Goal: Task Accomplishment & Management: Manage account settings

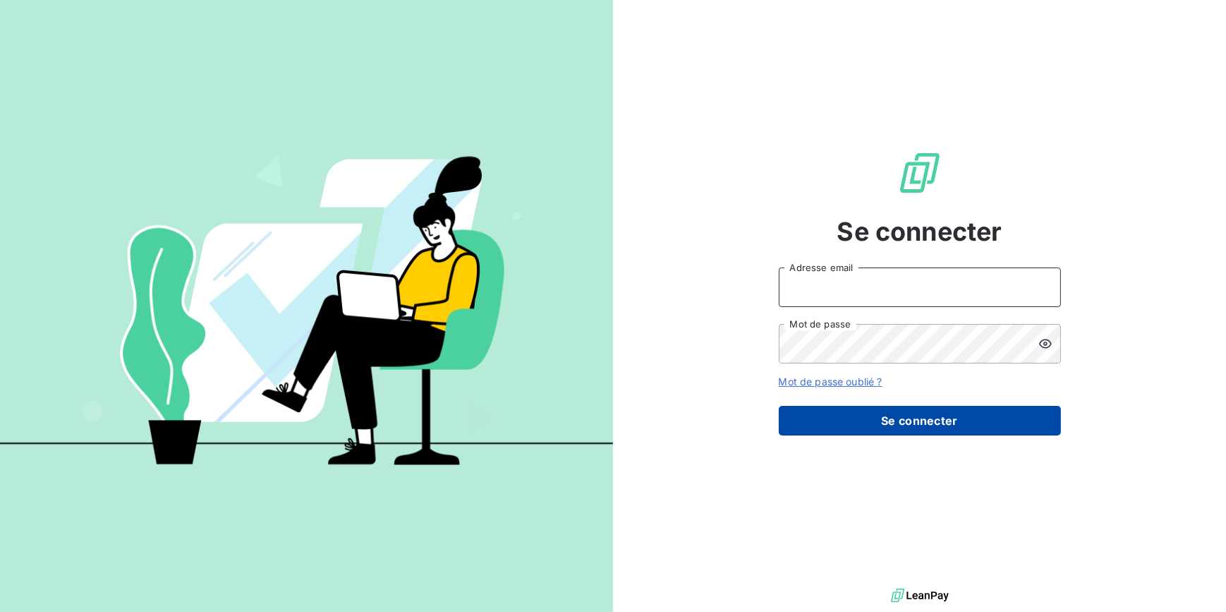
type input "[PERSON_NAME][EMAIL_ADDRESS][DOMAIN_NAME]"
click at [875, 416] on button "Se connecter" at bounding box center [920, 421] width 282 height 30
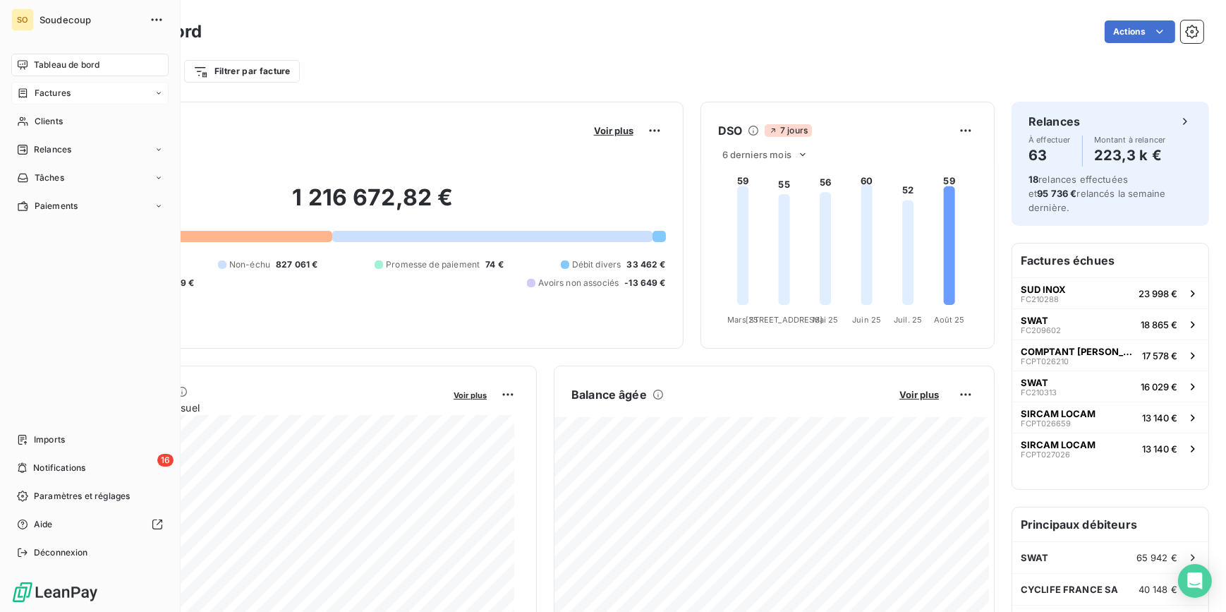
click at [47, 87] on span "Factures" at bounding box center [53, 93] width 36 height 13
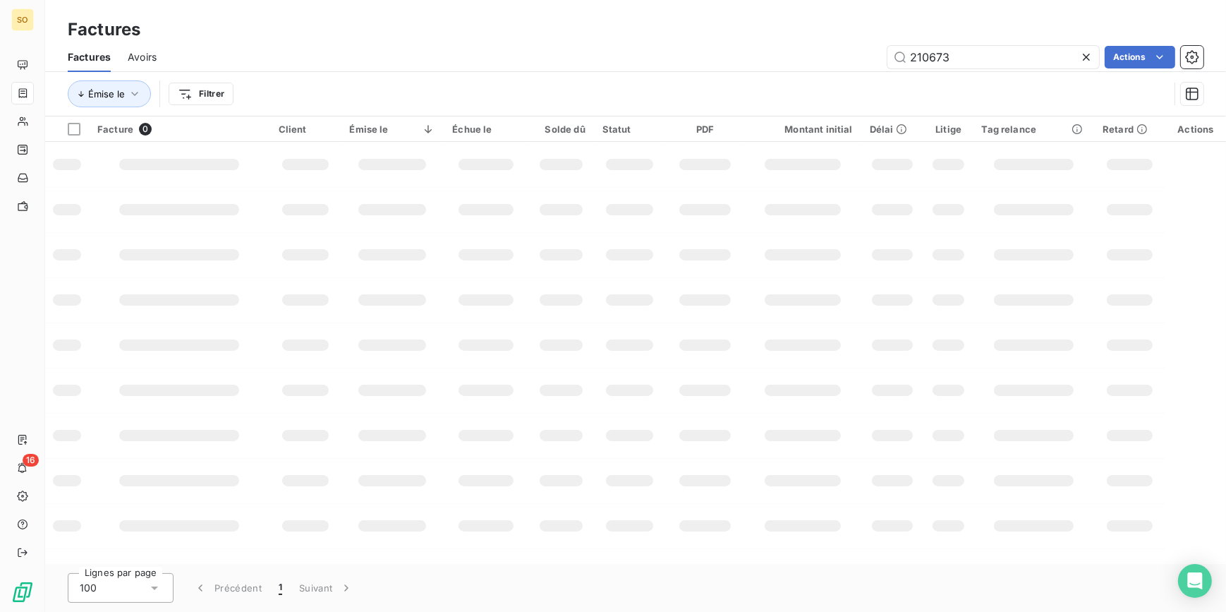
drag, startPoint x: 931, startPoint y: 58, endPoint x: 1281, endPoint y: 57, distance: 350.6
click at [1225, 57] on html "SO 16 Factures Factures Avoirs 210673 Actions Émise le Filtrer Facture 0 Client…" at bounding box center [613, 306] width 1226 height 612
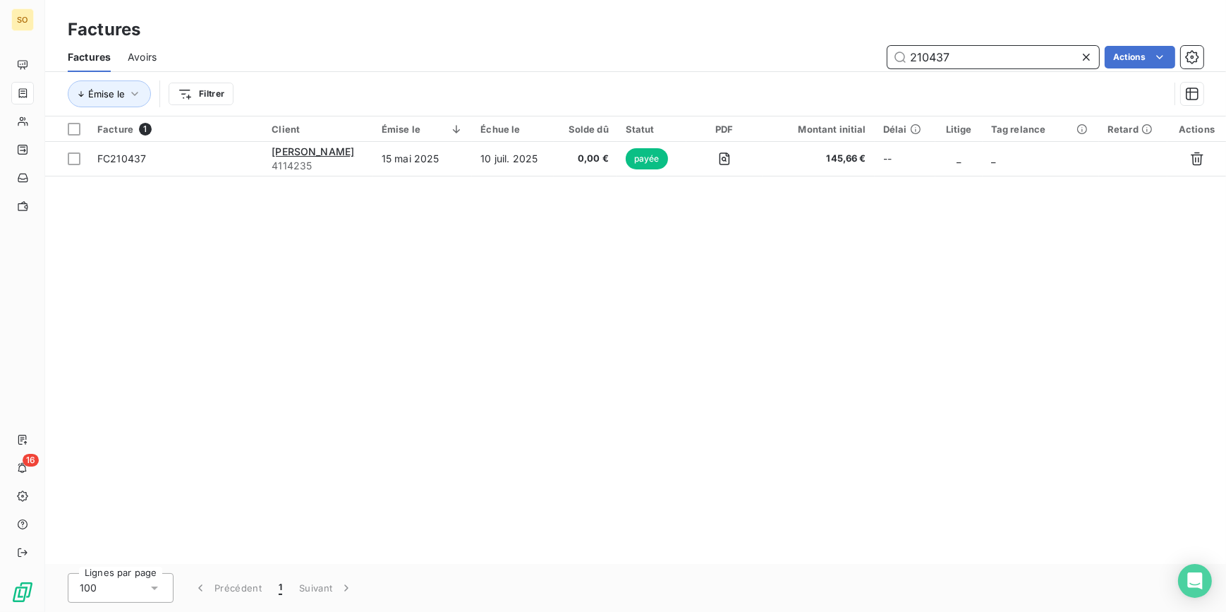
drag, startPoint x: 926, startPoint y: 54, endPoint x: 1198, endPoint y: 81, distance: 272.9
click at [1198, 81] on div "Factures Avoirs 210437 Actions Émise le Filtrer" at bounding box center [635, 78] width 1181 height 73
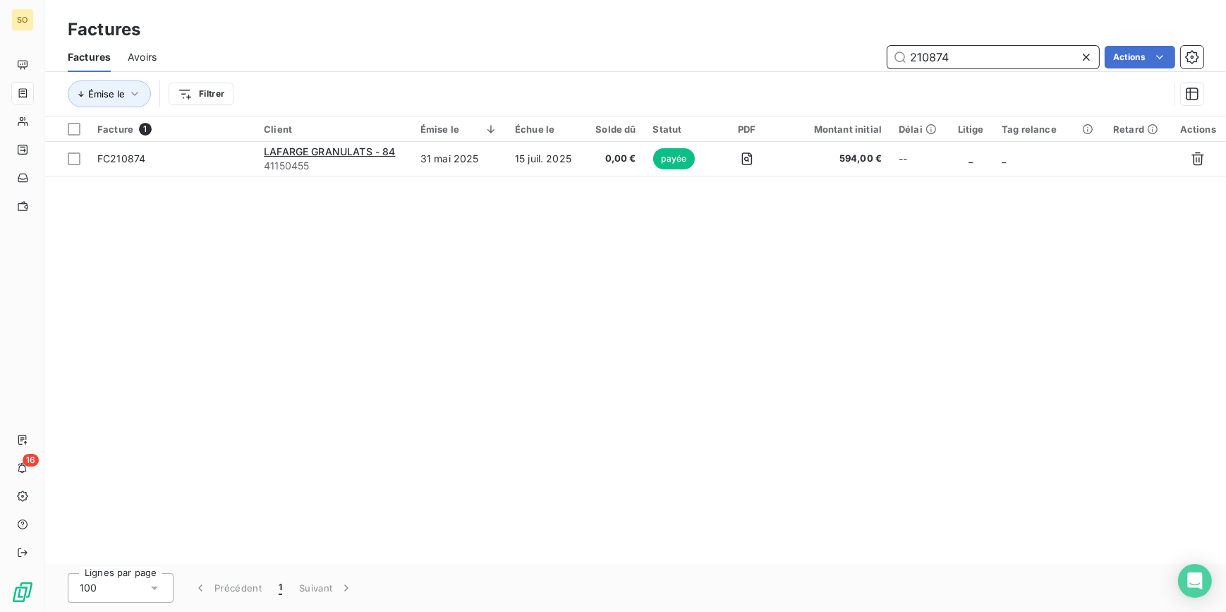
drag, startPoint x: 921, startPoint y: 53, endPoint x: 1262, endPoint y: 63, distance: 340.9
click at [1225, 63] on html "SO 16 Factures Factures Avoirs 210874 Actions Émise le Filtrer Facture 1 Client…" at bounding box center [613, 306] width 1226 height 612
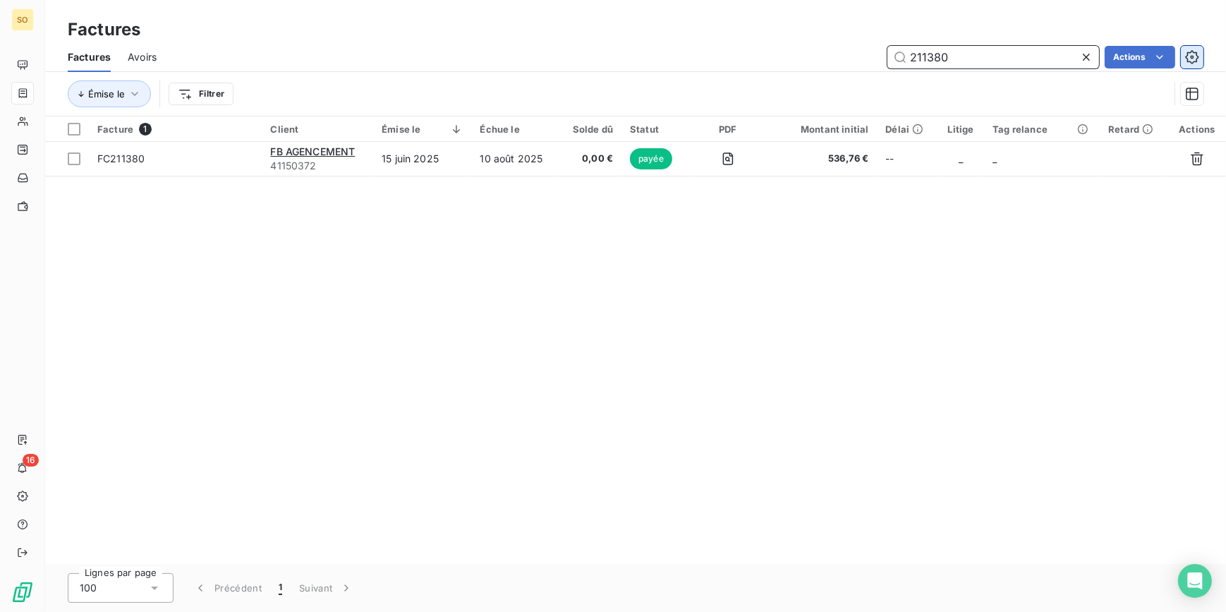
drag, startPoint x: 921, startPoint y: 58, endPoint x: 1202, endPoint y: 53, distance: 281.5
click at [1202, 53] on div "211380 Actions" at bounding box center [689, 57] width 1030 height 23
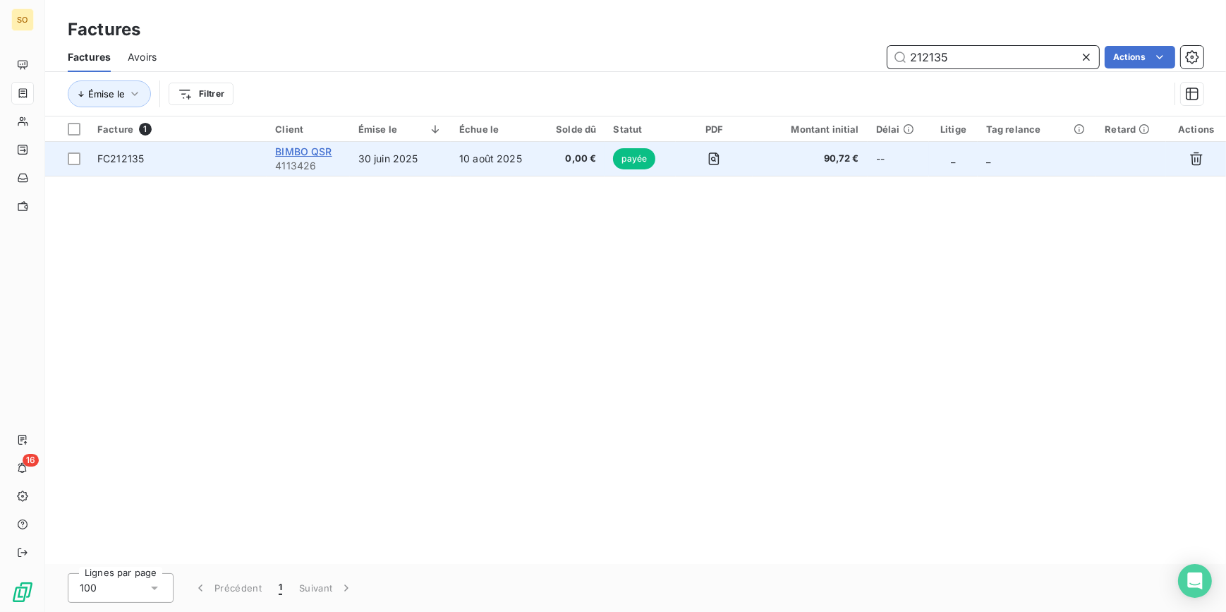
type input "212135"
click at [298, 155] on span "BIMBO QSR" at bounding box center [303, 151] width 56 height 12
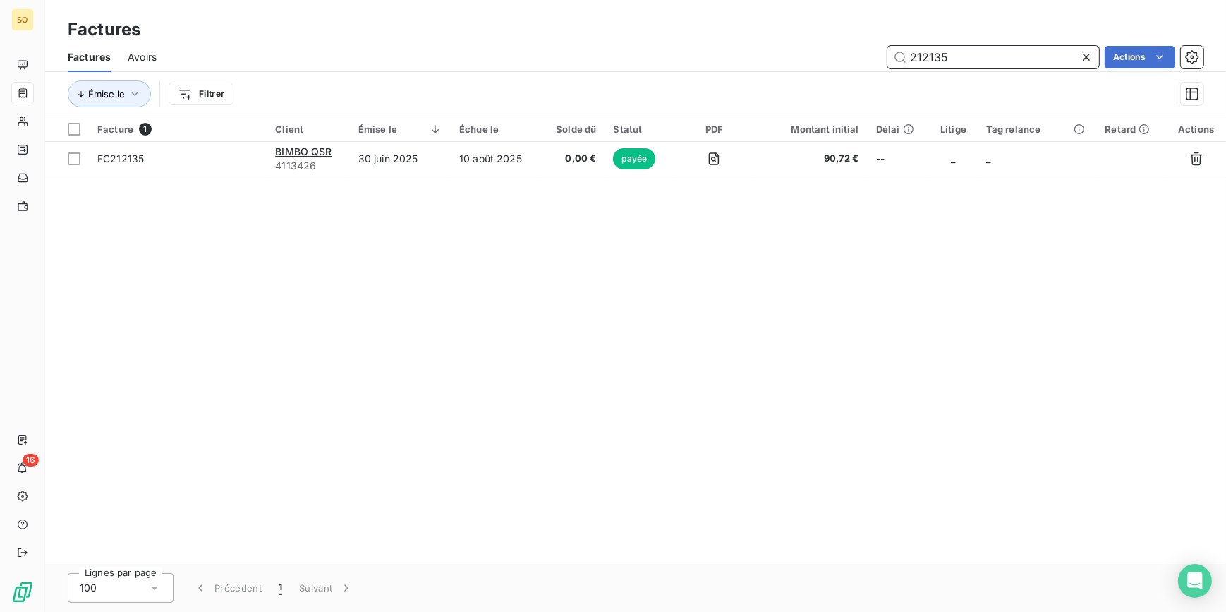
drag, startPoint x: 918, startPoint y: 52, endPoint x: 1225, endPoint y: 49, distance: 307.6
click at [1221, 49] on div "Factures Avoirs 212135 Actions" at bounding box center [635, 57] width 1181 height 30
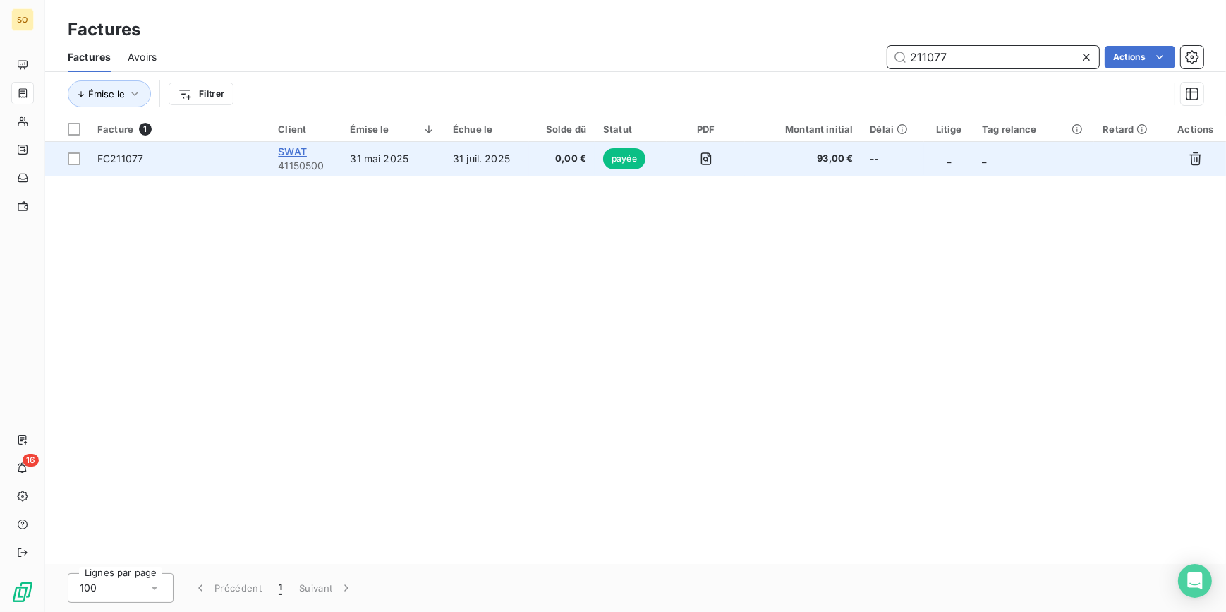
type input "211077"
click at [293, 152] on span "SWAT" at bounding box center [292, 151] width 29 height 12
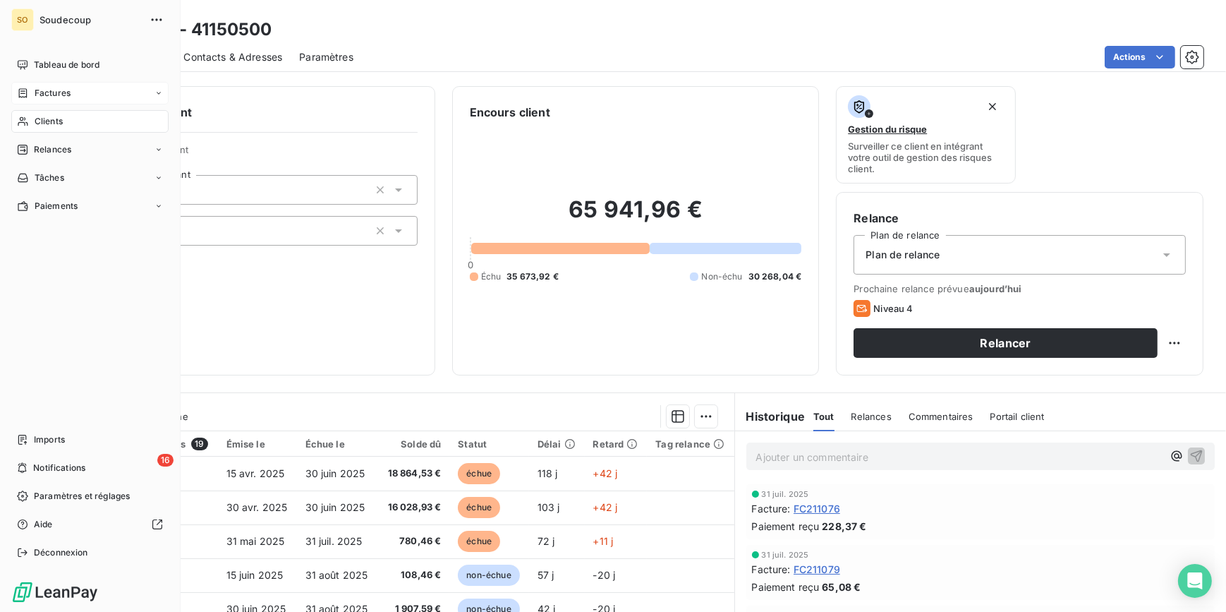
click at [45, 87] on span "Factures" at bounding box center [53, 93] width 36 height 13
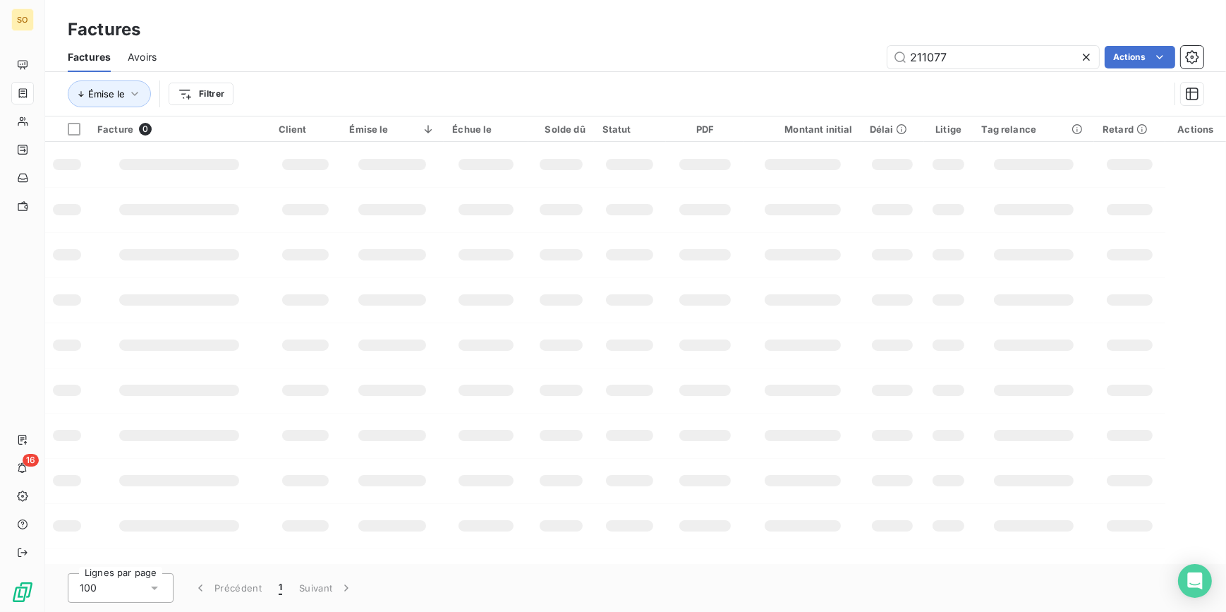
drag, startPoint x: 983, startPoint y: 53, endPoint x: 1230, endPoint y: 58, distance: 247.0
click at [1225, 58] on html "SO 16 Factures Factures Avoirs 211077 Actions Émise le Filtrer Facture 0 Client…" at bounding box center [613, 306] width 1226 height 612
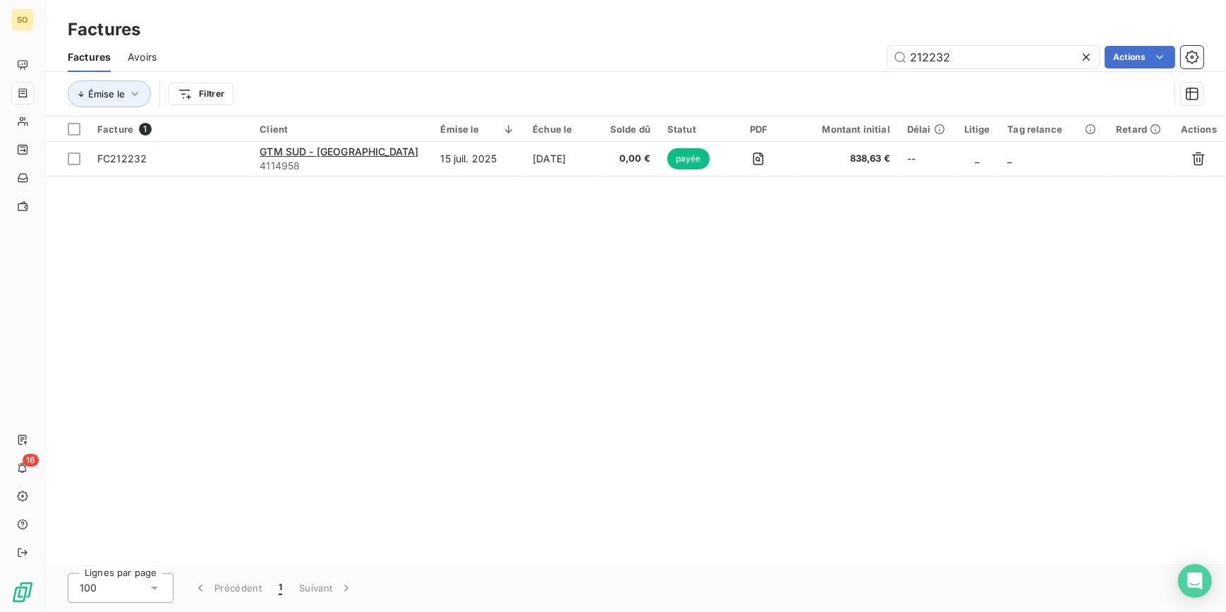
type input "212232"
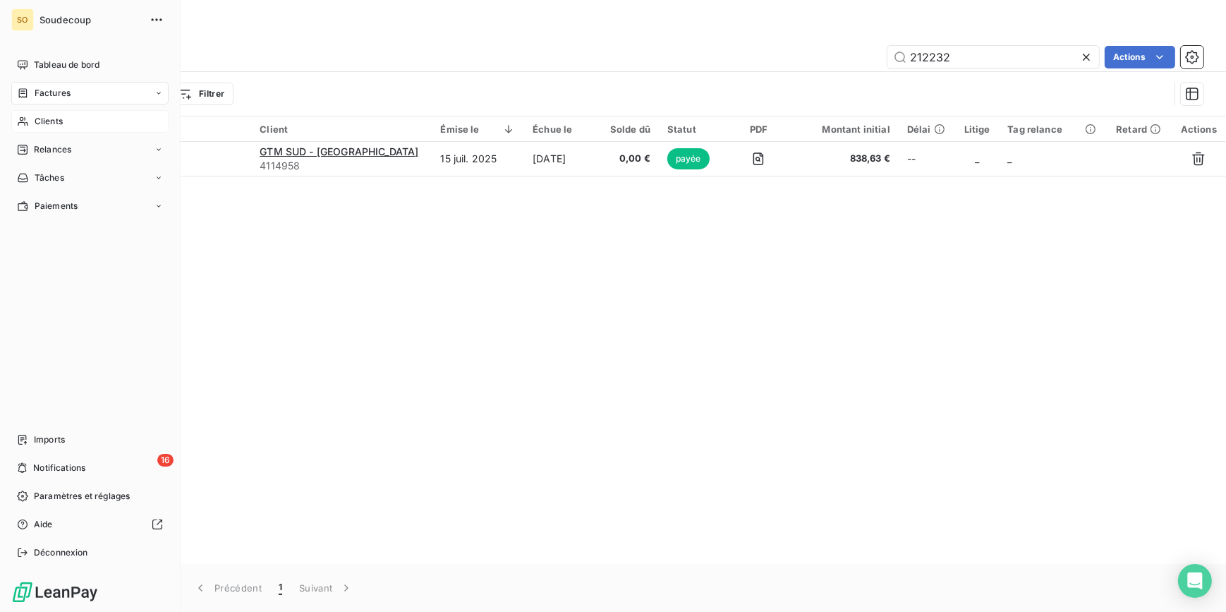
click at [37, 122] on span "Clients" at bounding box center [49, 121] width 28 height 13
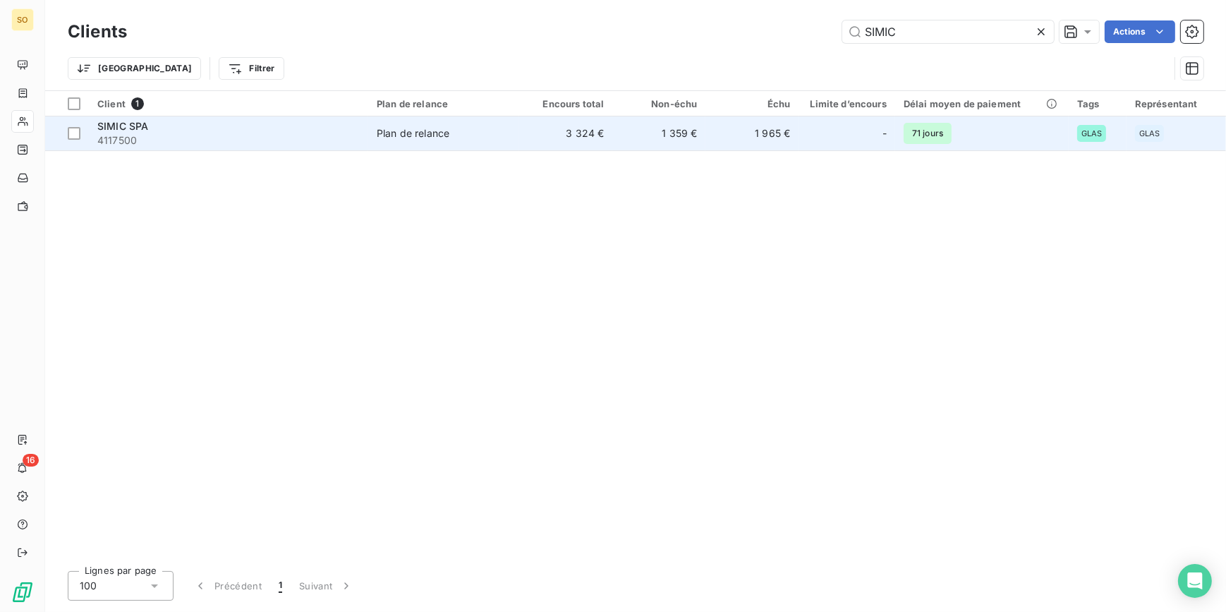
type input "SIMIC"
click at [166, 128] on div "SIMIC SPA" at bounding box center [228, 126] width 262 height 14
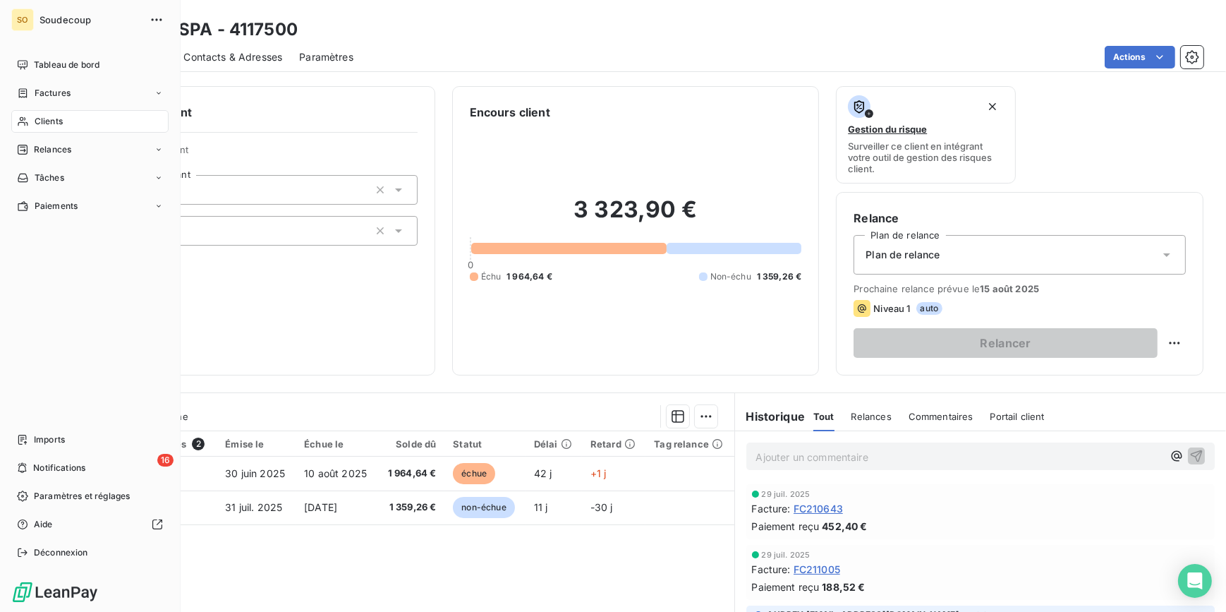
drag, startPoint x: 49, startPoint y: 89, endPoint x: 84, endPoint y: 88, distance: 34.6
click at [50, 90] on span "Factures" at bounding box center [53, 93] width 36 height 13
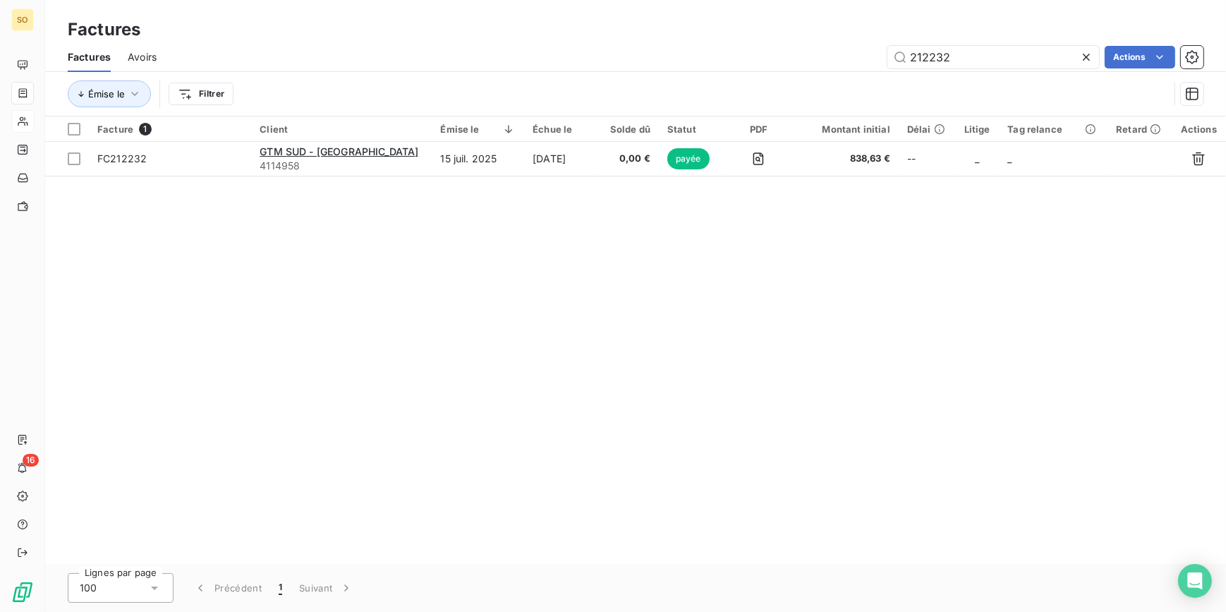
drag, startPoint x: 921, startPoint y: 56, endPoint x: 1249, endPoint y: 56, distance: 328.1
click at [1225, 56] on html "SO 16 Factures Factures Avoirs 212232 Actions Émise le Filtrer Facture 1 Client…" at bounding box center [613, 306] width 1226 height 612
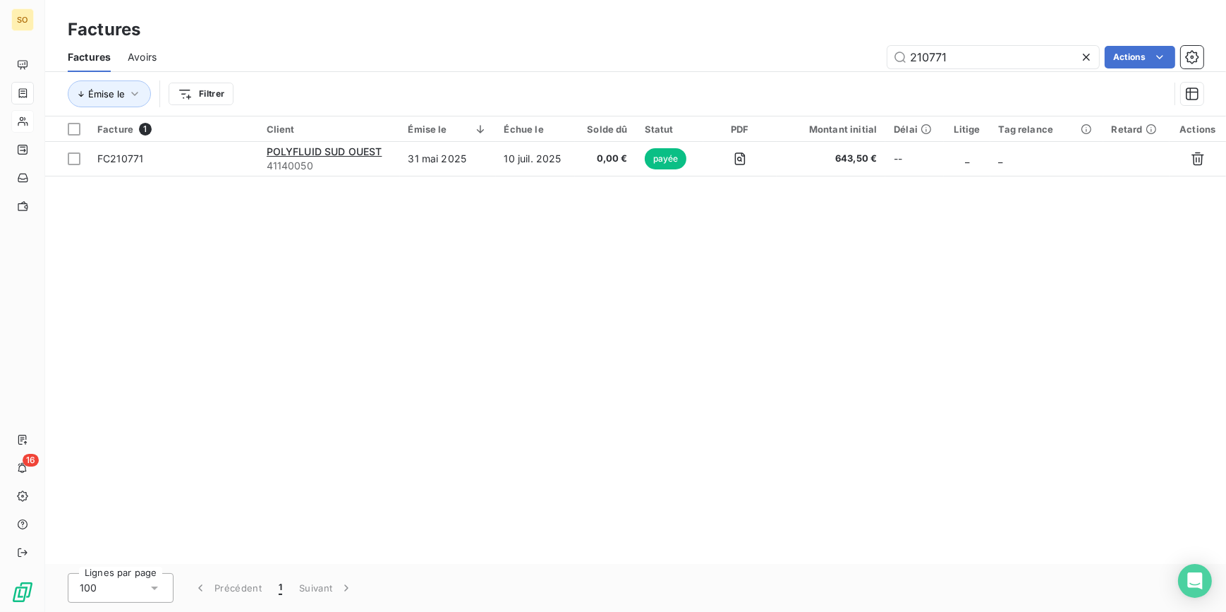
type input "210771"
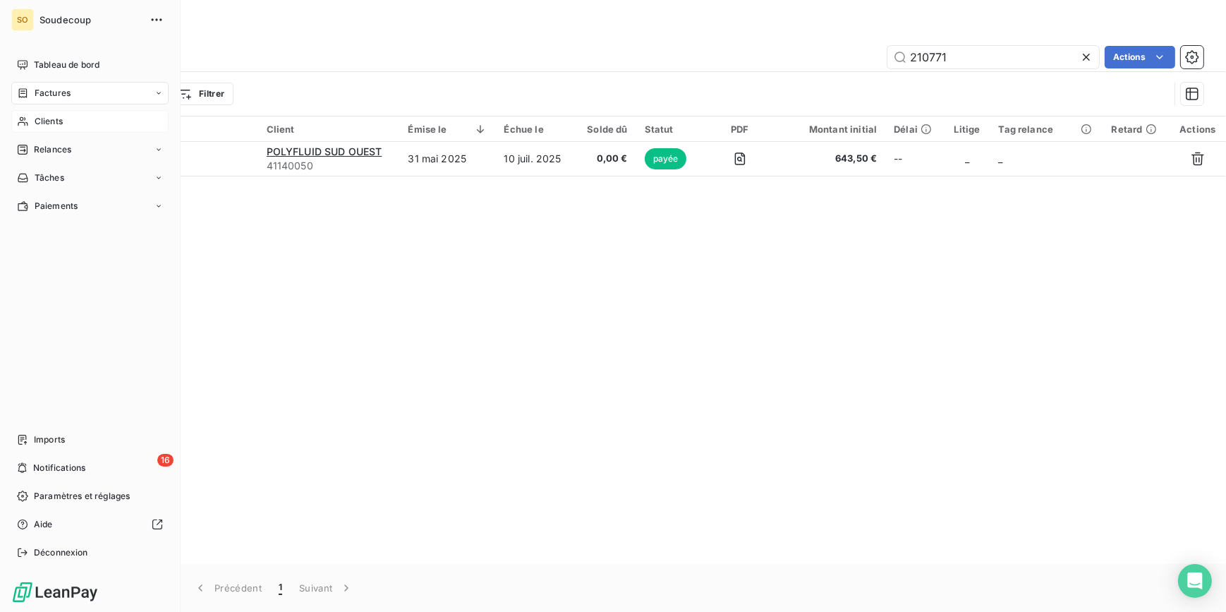
click at [46, 117] on span "Clients" at bounding box center [49, 121] width 28 height 13
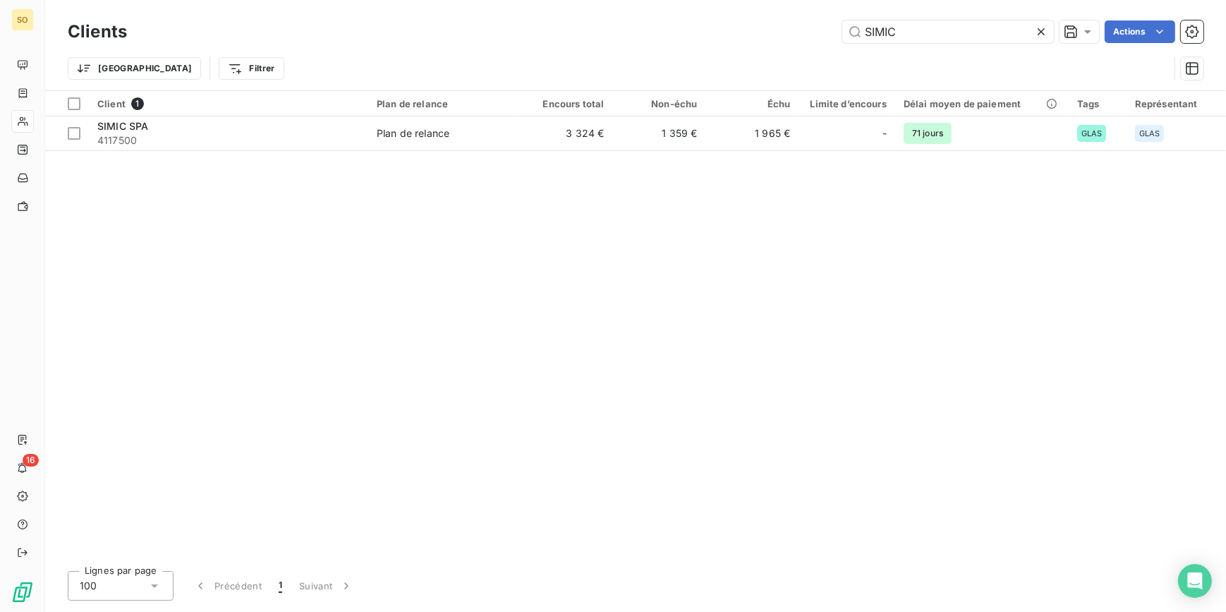
drag, startPoint x: 865, startPoint y: 32, endPoint x: 1326, endPoint y: 37, distance: 461.4
click at [1225, 37] on html "SO 16 Clients SIMIC Actions Trier Filtrer Client 1 Plan de relance Encours tota…" at bounding box center [613, 306] width 1226 height 612
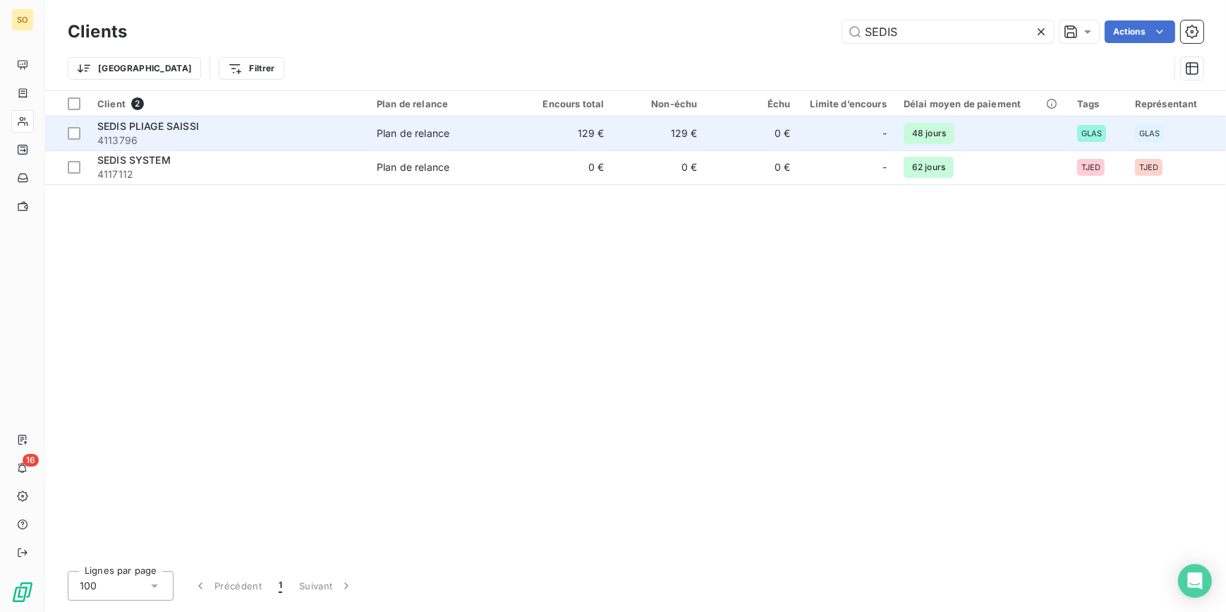
type input "SEDIS"
click at [303, 135] on span "4113796" at bounding box center [228, 140] width 262 height 14
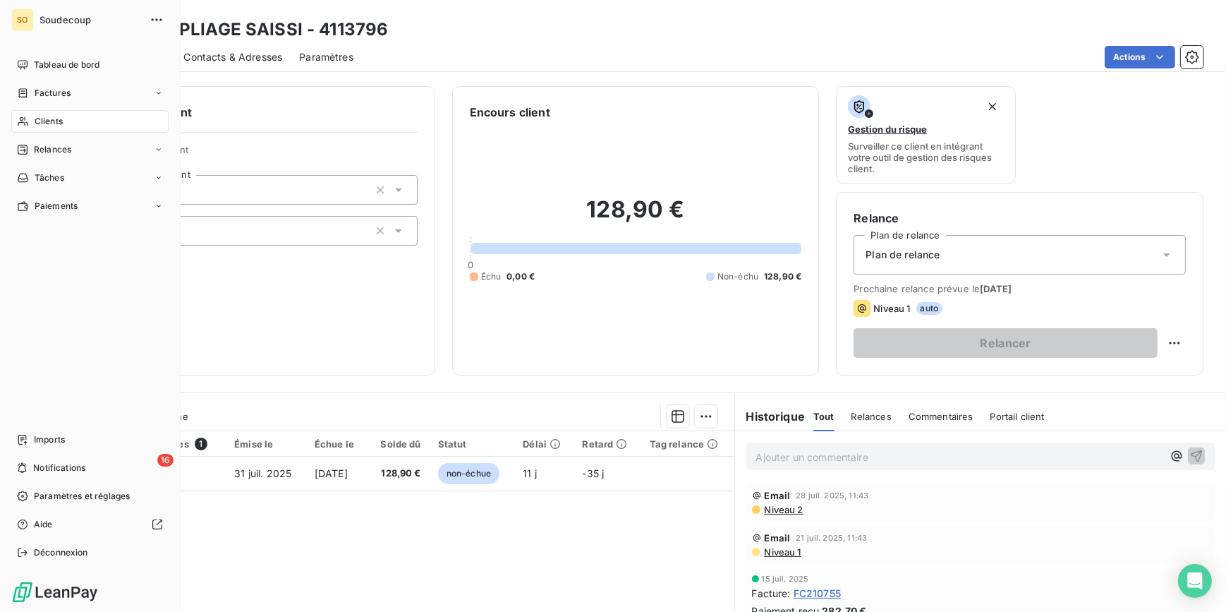
click at [44, 118] on span "Clients" at bounding box center [49, 121] width 28 height 13
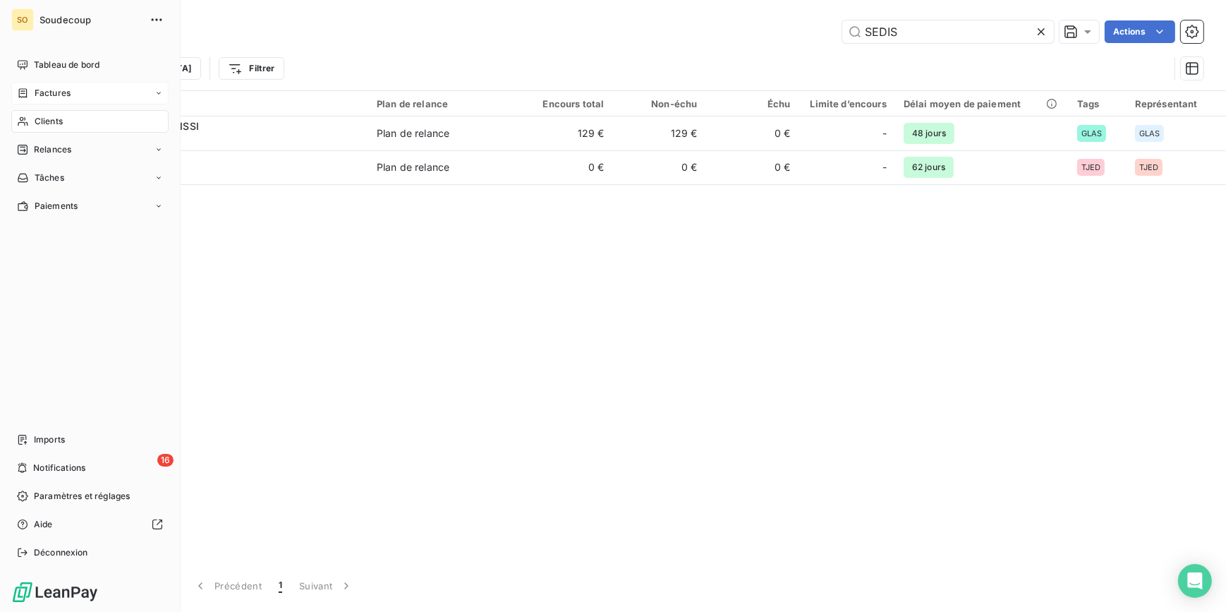
click at [44, 87] on span "Factures" at bounding box center [53, 93] width 36 height 13
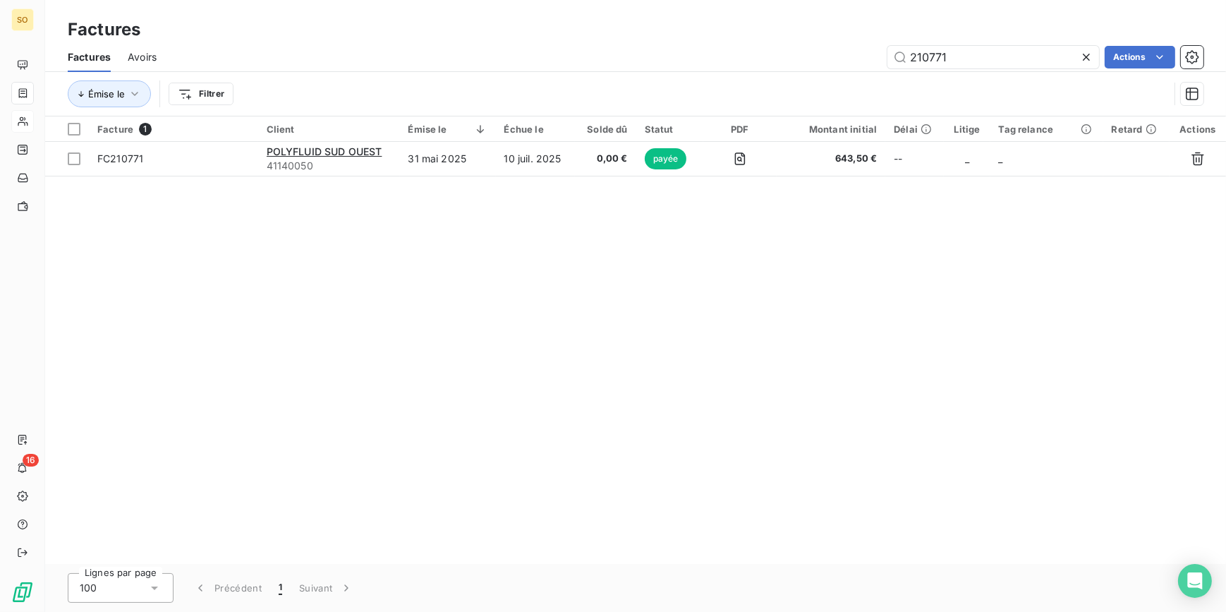
drag, startPoint x: 918, startPoint y: 48, endPoint x: 1239, endPoint y: 43, distance: 321.0
click at [1225, 43] on html "SO 16 Factures Factures Avoirs 210771 Actions Émise le Filtrer Facture 1 Client…" at bounding box center [613, 306] width 1226 height 612
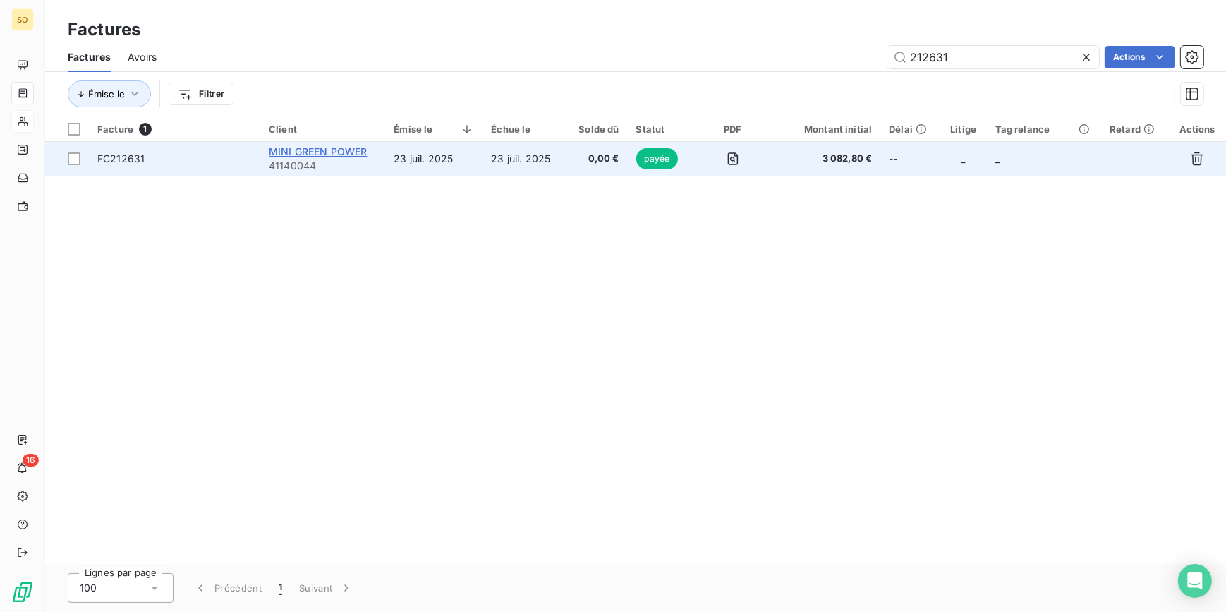
type input "212631"
click at [325, 152] on span "MINI GREEN POWER" at bounding box center [318, 151] width 98 height 12
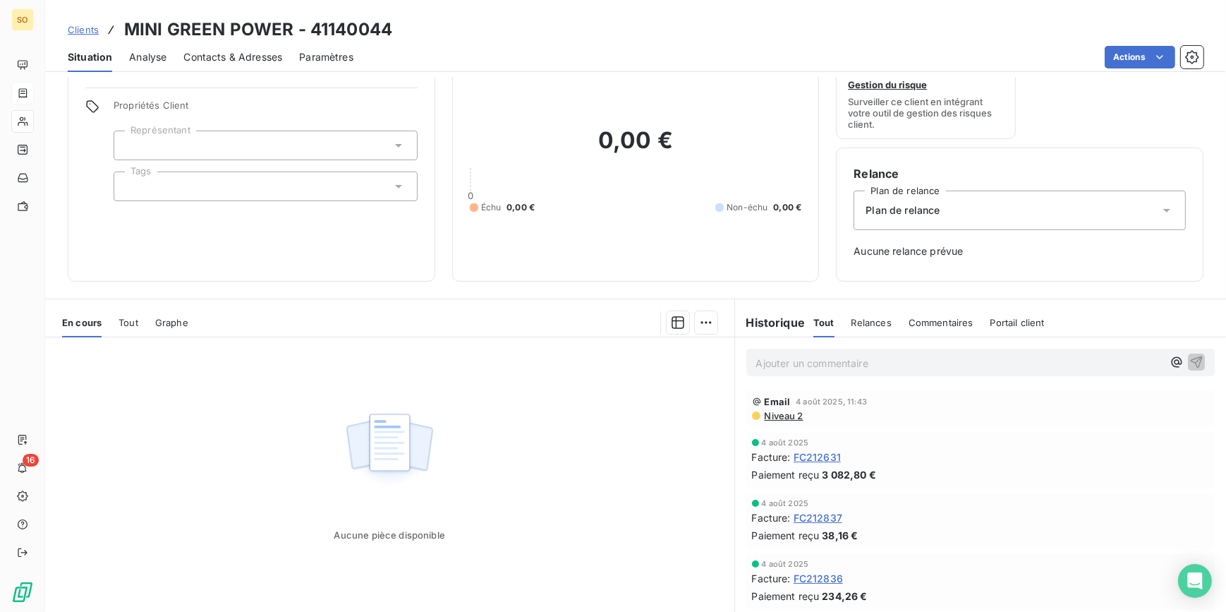
scroll to position [83, 0]
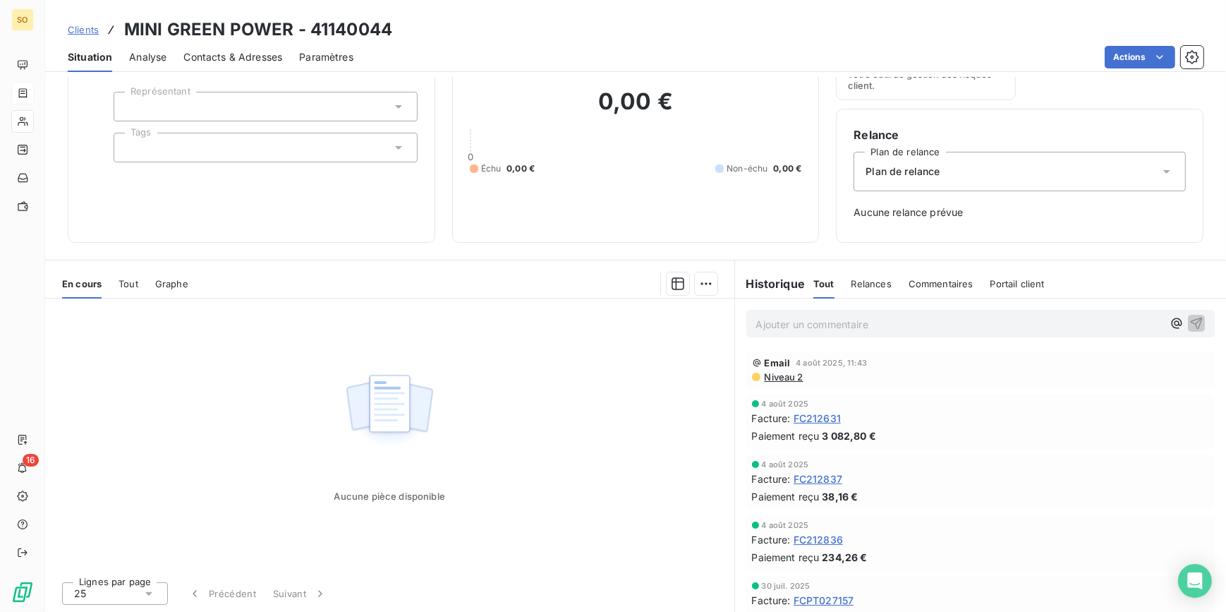
click at [82, 28] on span "Clients" at bounding box center [83, 29] width 31 height 11
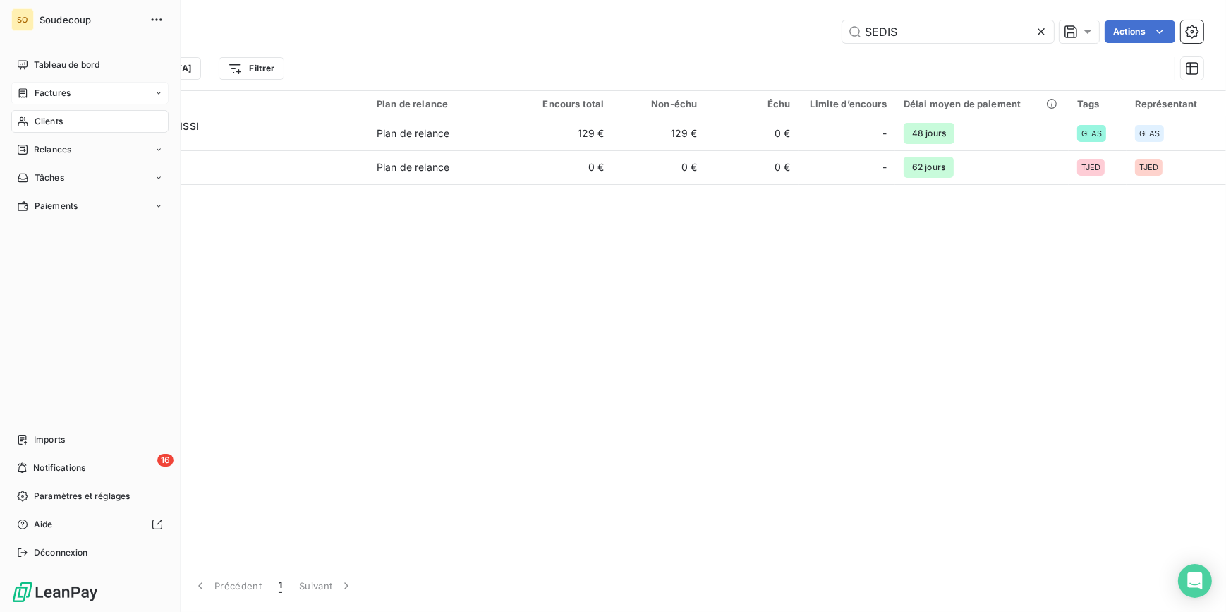
click at [39, 116] on span "Clients" at bounding box center [49, 121] width 28 height 13
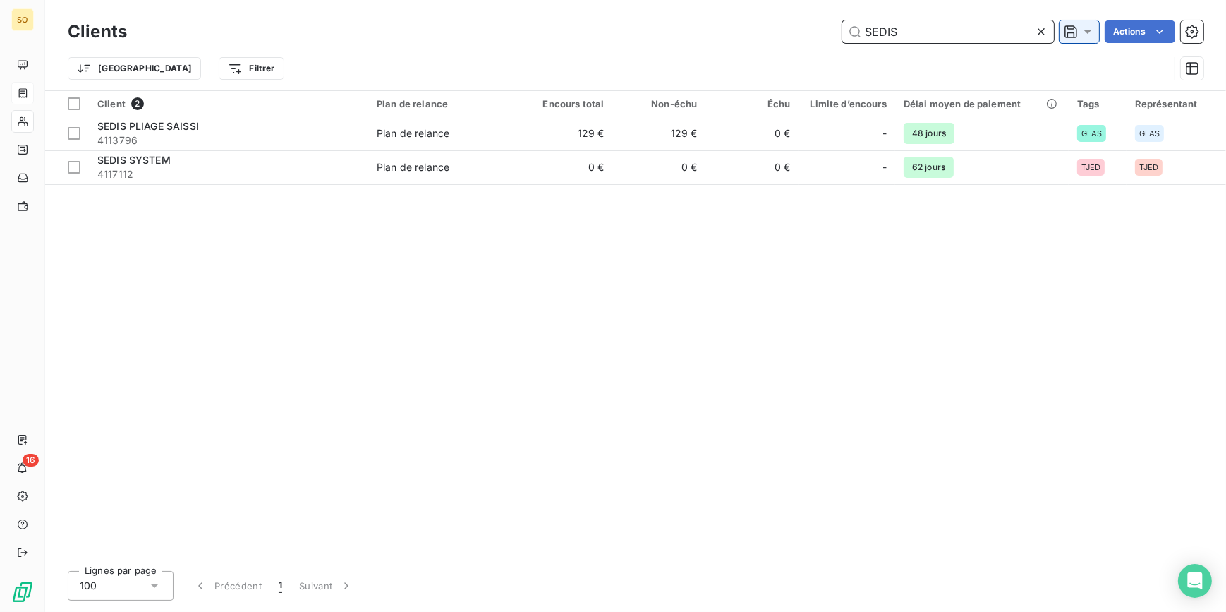
drag, startPoint x: 866, startPoint y: 28, endPoint x: 1095, endPoint y: 38, distance: 229.5
click at [1094, 38] on div "SEDIS Actions" at bounding box center [674, 31] width 1060 height 23
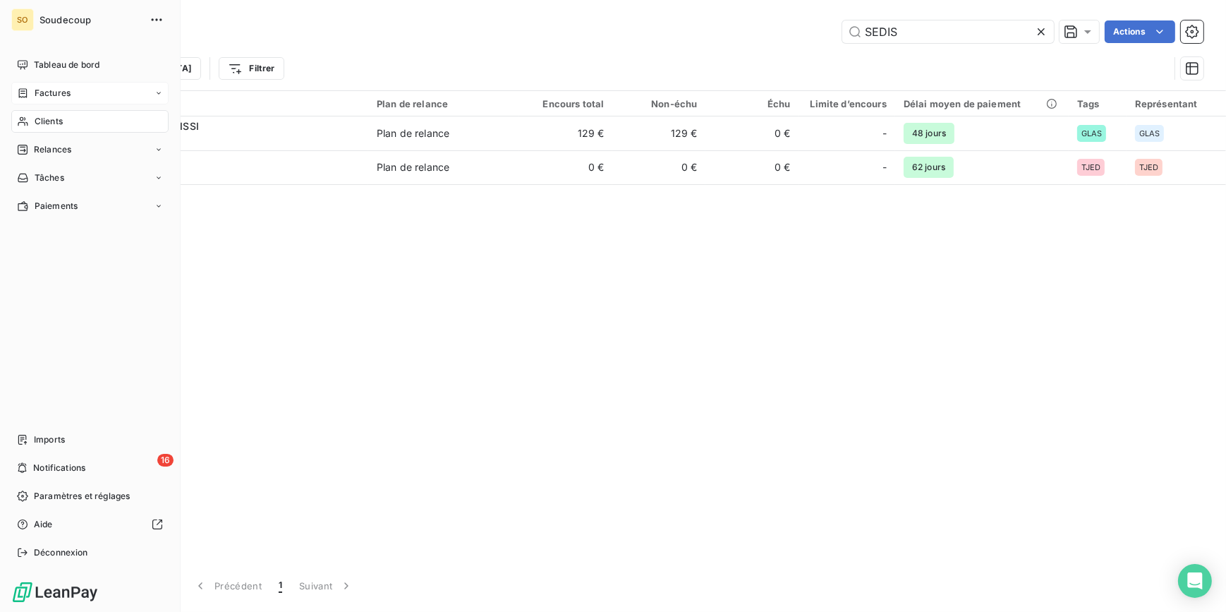
click at [46, 92] on span "Factures" at bounding box center [53, 93] width 36 height 13
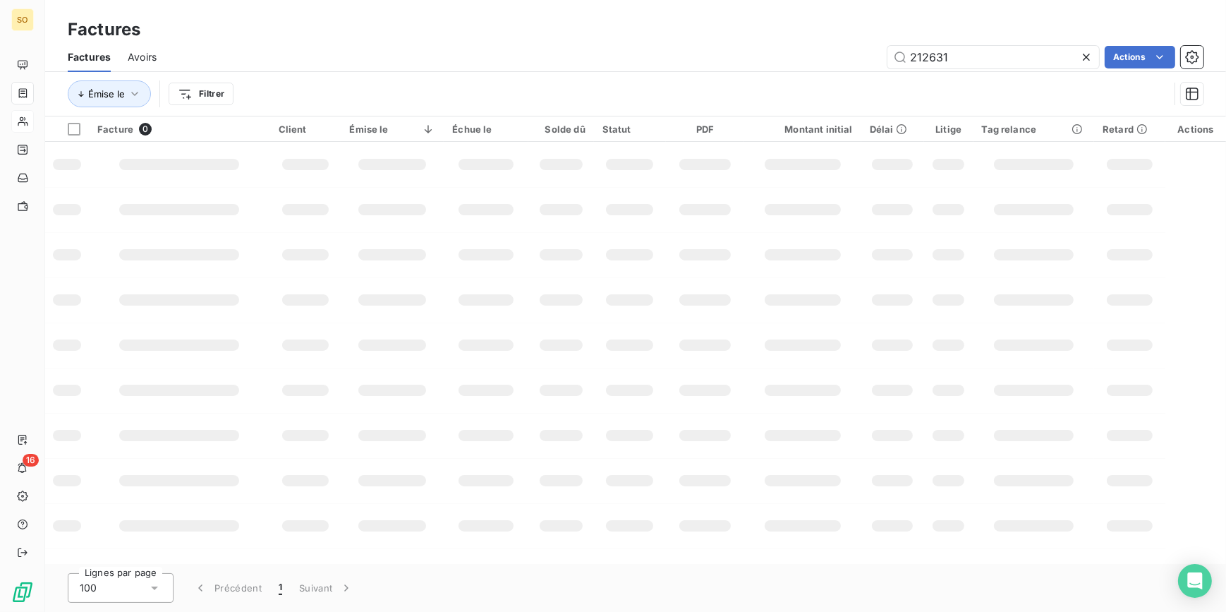
drag, startPoint x: 906, startPoint y: 52, endPoint x: 1304, endPoint y: 74, distance: 399.2
click at [1225, 74] on html "SO 16 Factures Factures Avoirs 212631 Actions Émise le Filtrer Facture 0 Client…" at bounding box center [613, 306] width 1226 height 612
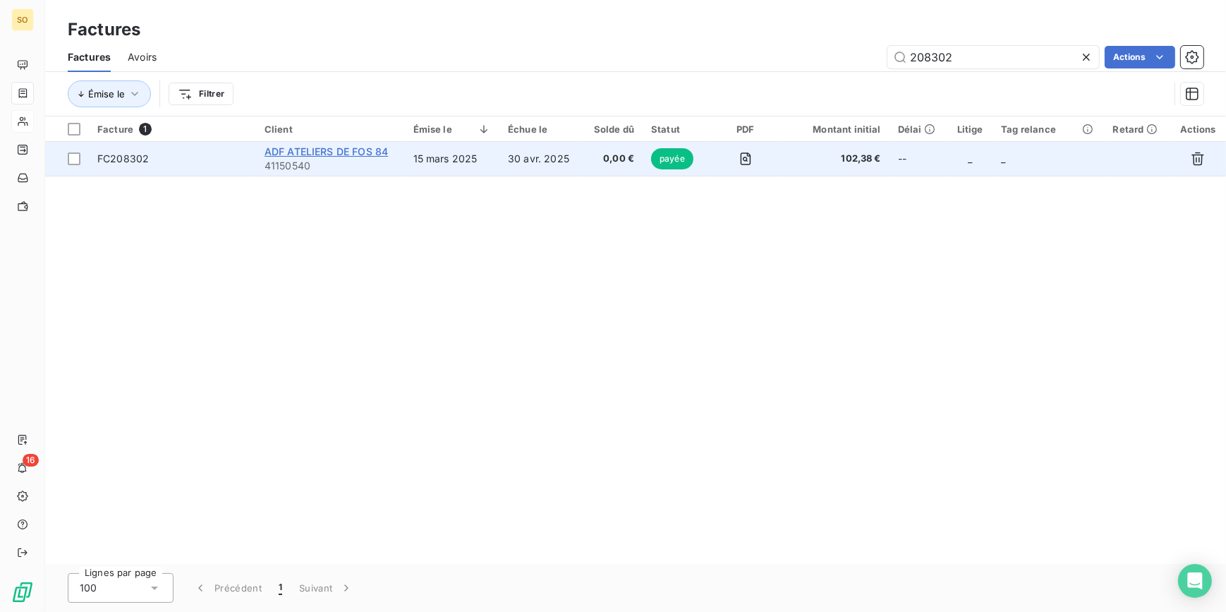
type input "208302"
click at [310, 148] on span "ADF ATELIERS DE FOS 84" at bounding box center [326, 151] width 123 height 12
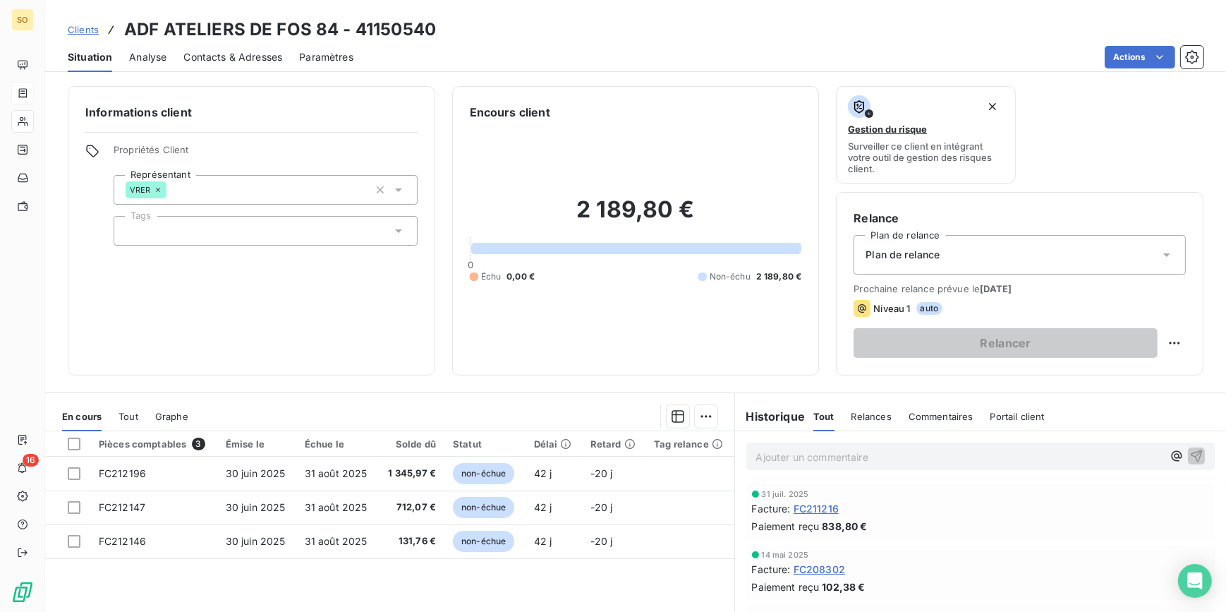
click at [92, 28] on span "Clients" at bounding box center [83, 29] width 31 height 11
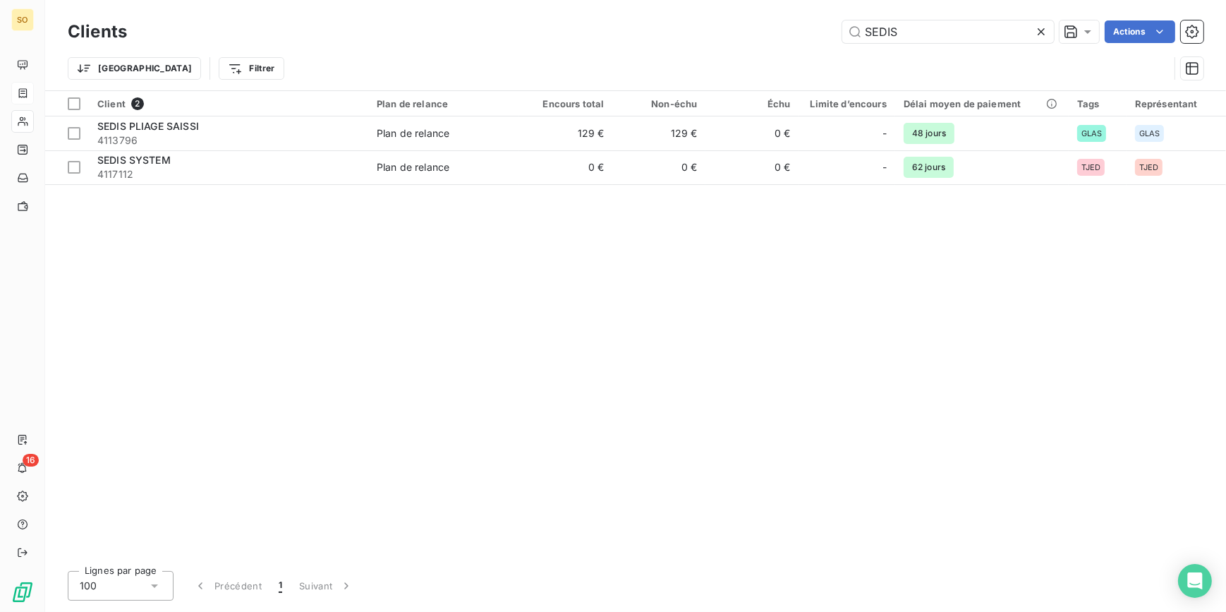
drag, startPoint x: 864, startPoint y: 30, endPoint x: 1111, endPoint y: 4, distance: 248.9
click at [1065, 20] on div "SEDIS Actions" at bounding box center [674, 31] width 1060 height 23
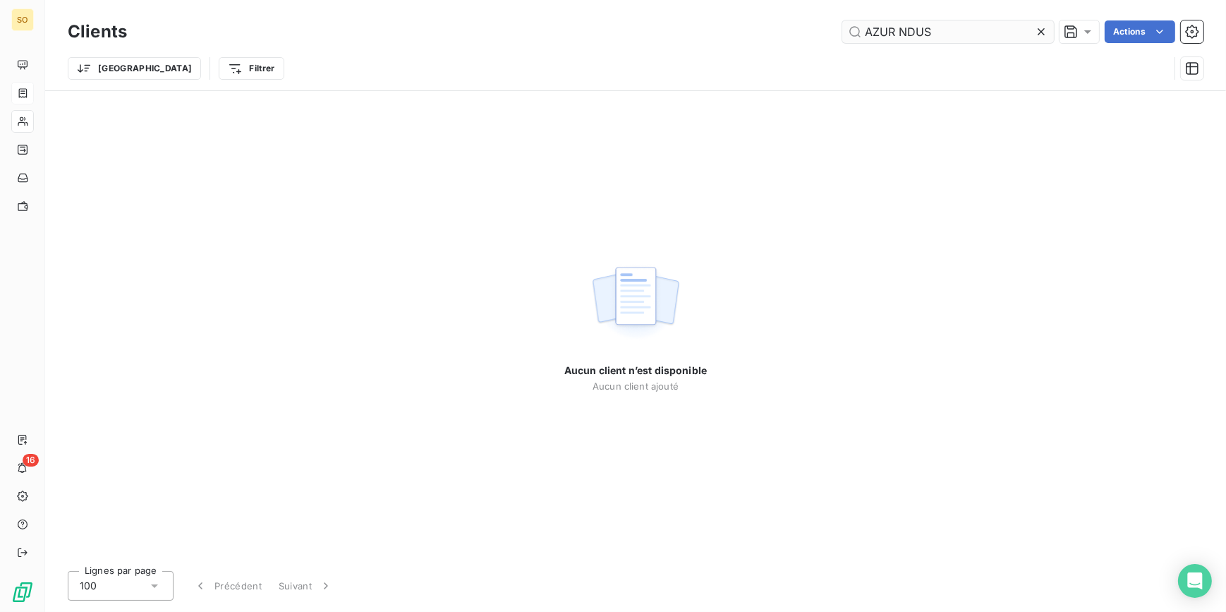
click at [900, 32] on input "AZUR NDUS" at bounding box center [948, 31] width 212 height 23
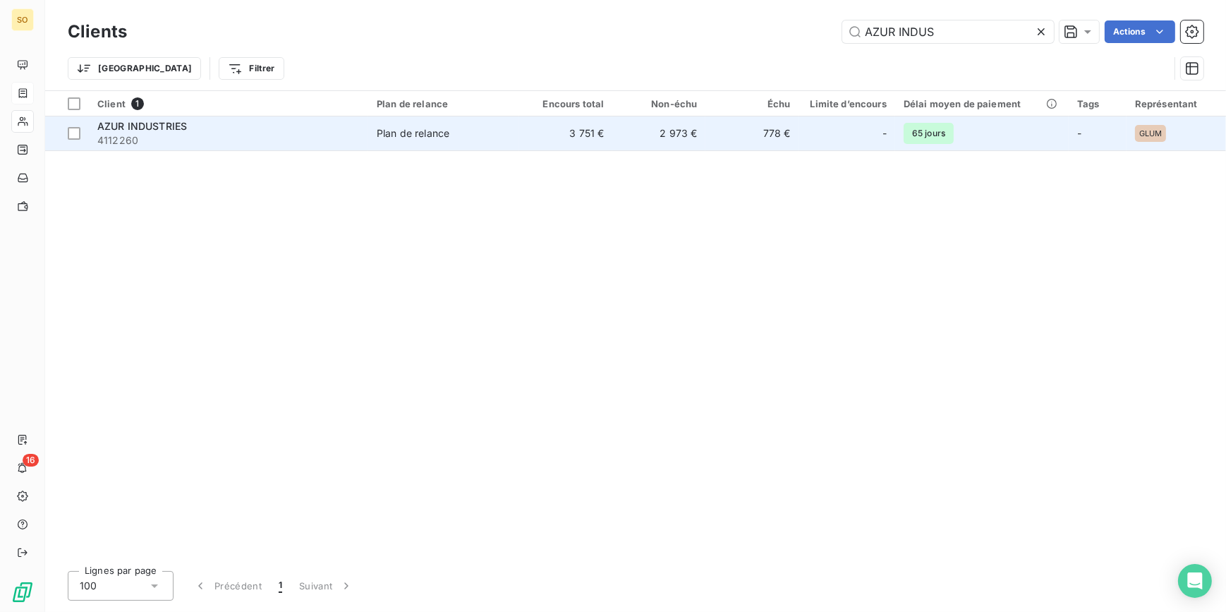
type input "AZUR INDUS"
click at [501, 131] on span "Plan de relance" at bounding box center [444, 133] width 134 height 14
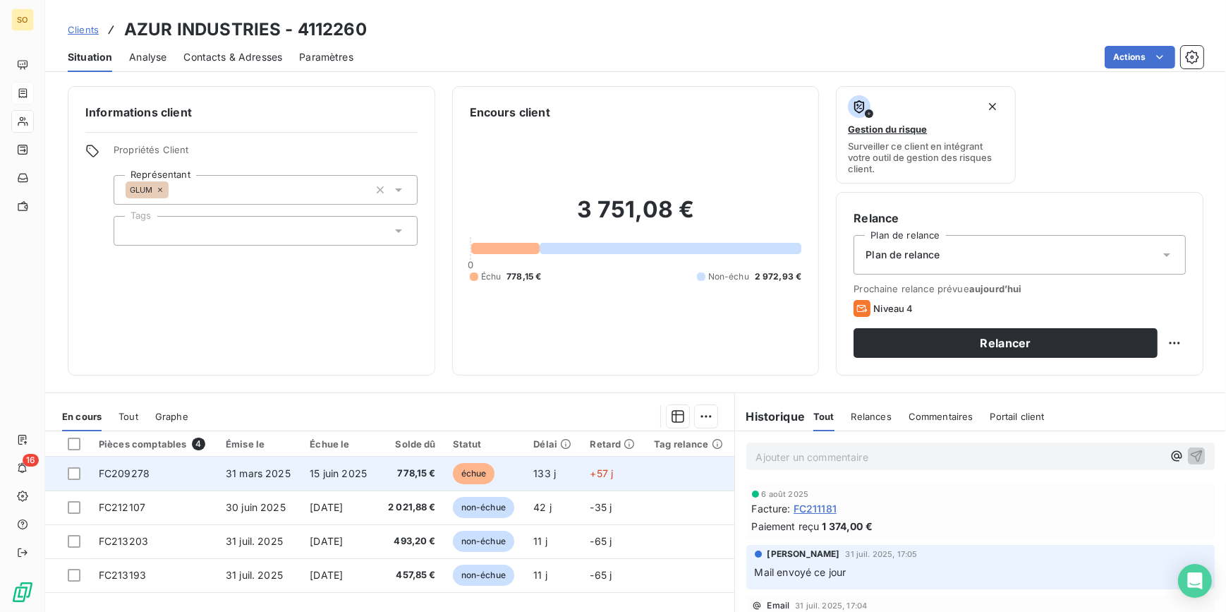
click at [483, 477] on span "échue" at bounding box center [474, 473] width 42 height 21
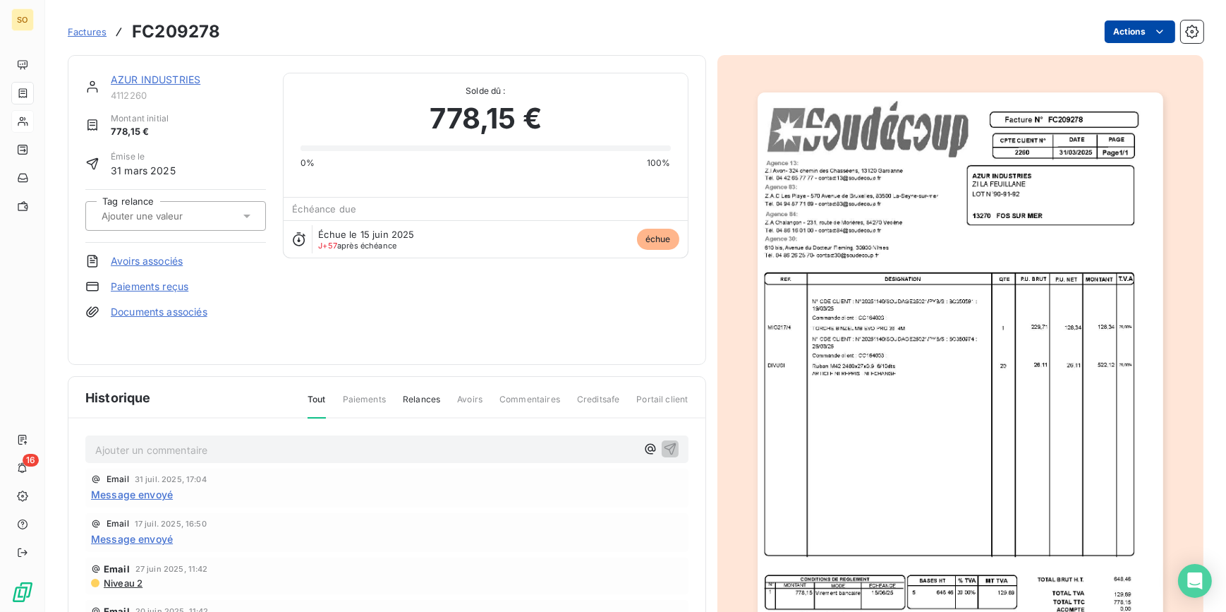
click at [1120, 35] on html "SO 16 Factures FC209278 Actions AZUR INDUSTRIES 4112260 Montant initial 778,15 …" at bounding box center [613, 306] width 1226 height 612
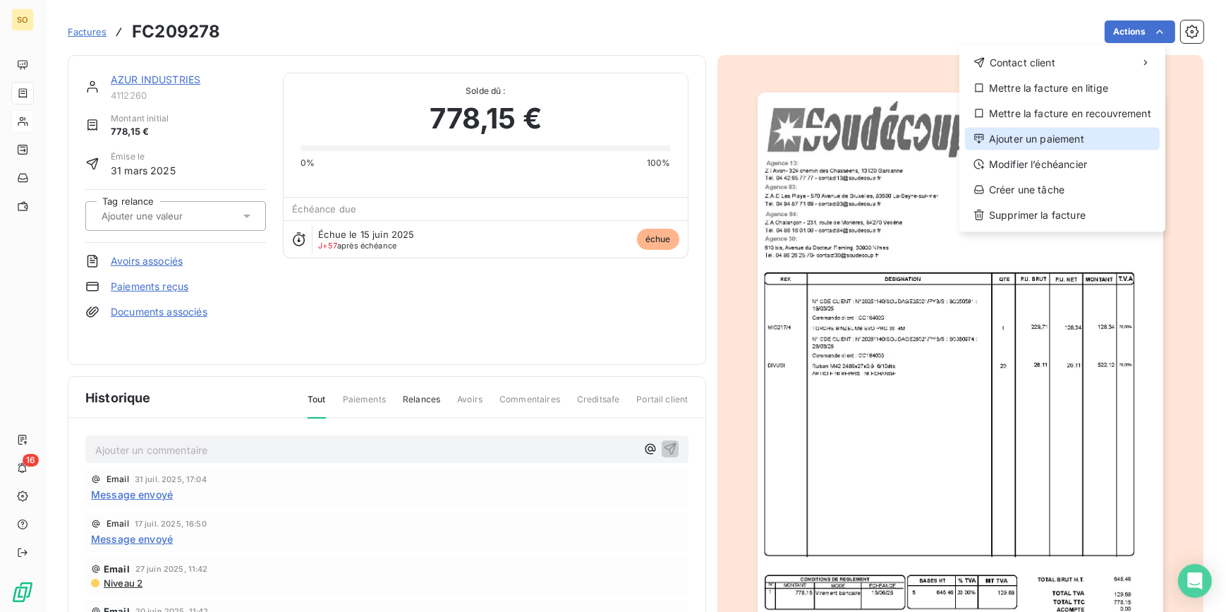
click at [1023, 137] on div "Ajouter un paiement" at bounding box center [1062, 139] width 195 height 23
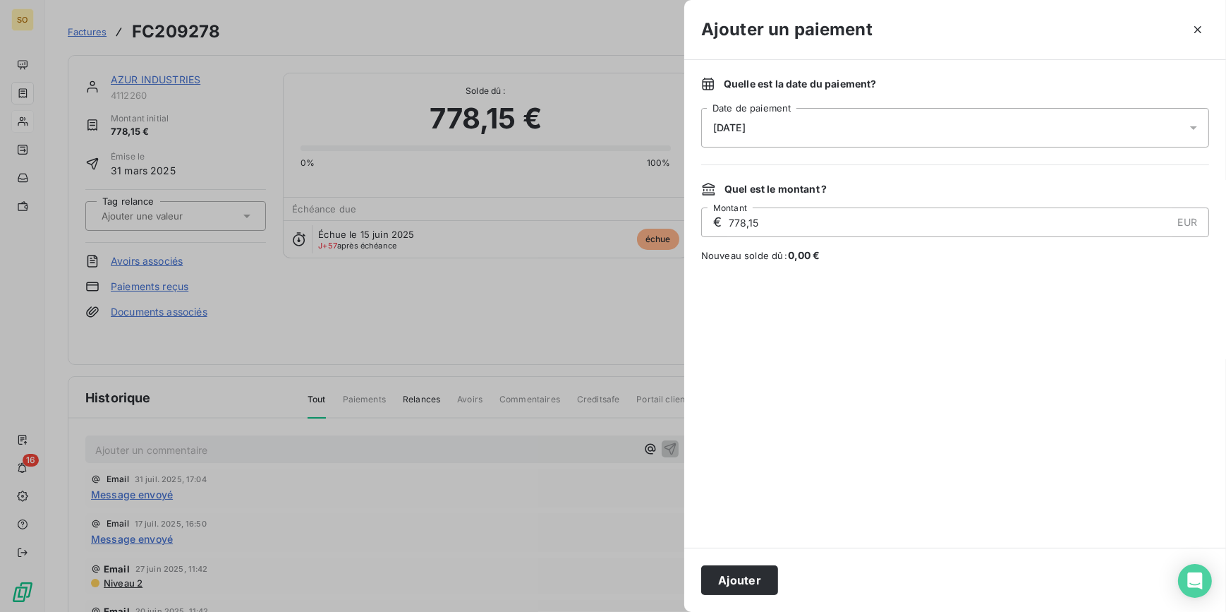
click at [746, 126] on span "[DATE]" at bounding box center [729, 127] width 32 height 11
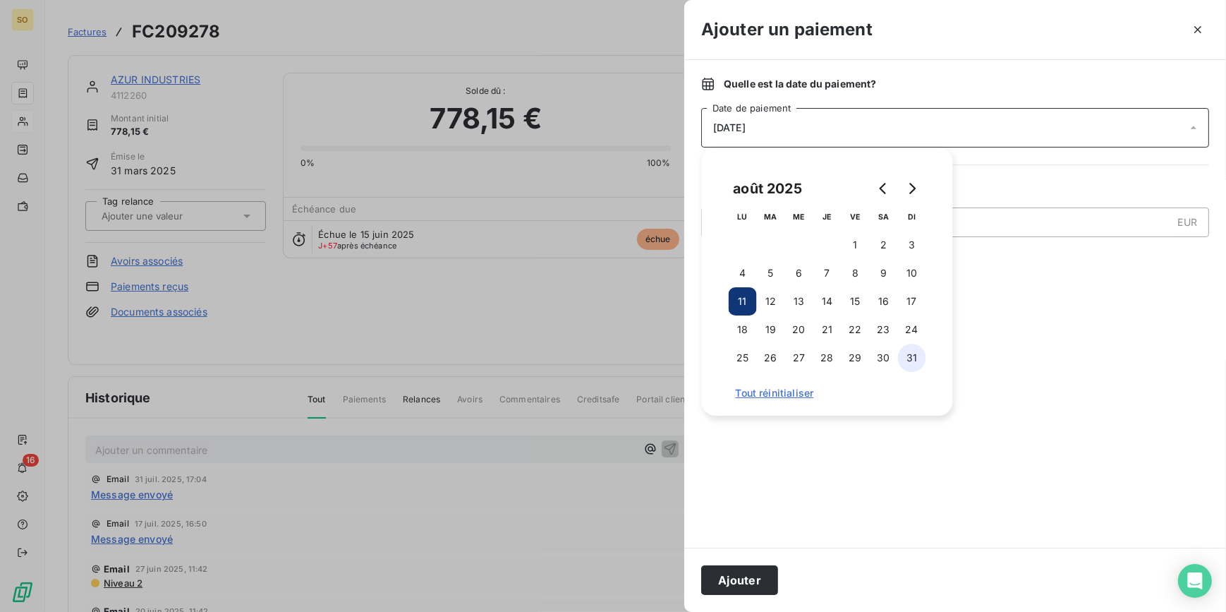
click at [909, 356] on button "31" at bounding box center [912, 358] width 28 height 28
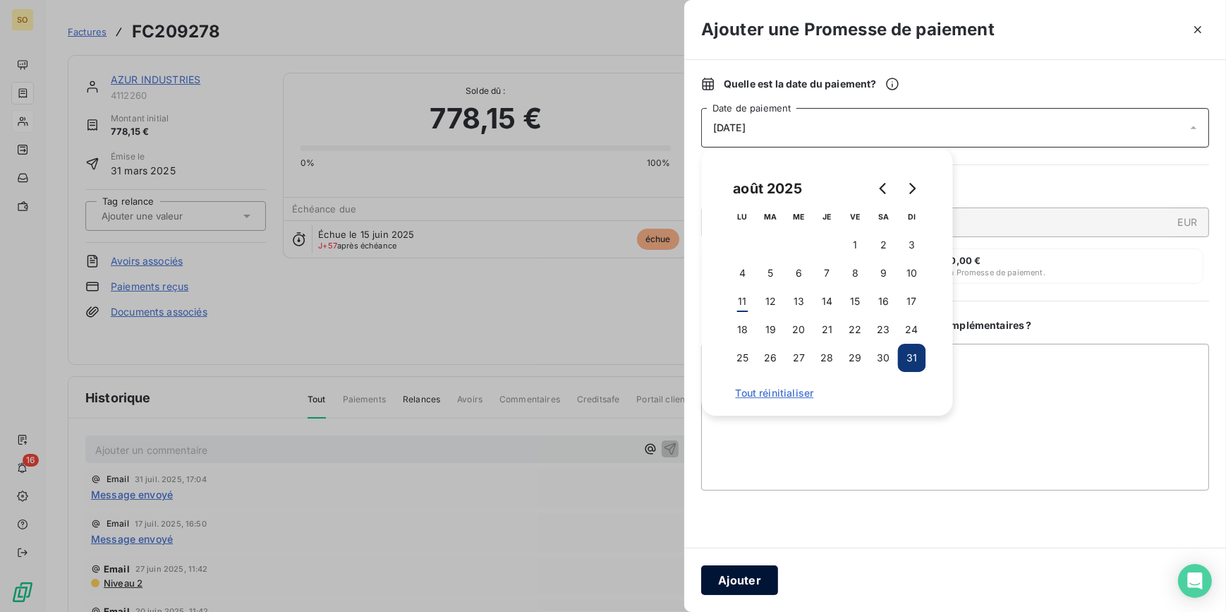
click at [767, 574] on button "Ajouter" at bounding box center [739, 580] width 77 height 30
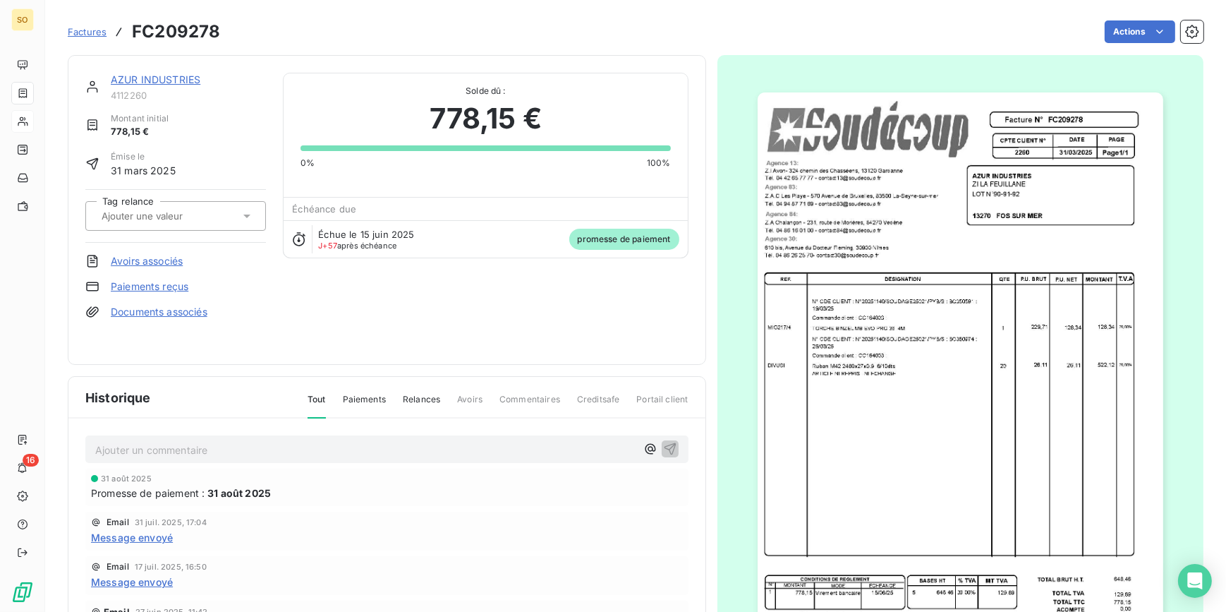
click at [92, 30] on span "Factures" at bounding box center [87, 31] width 39 height 11
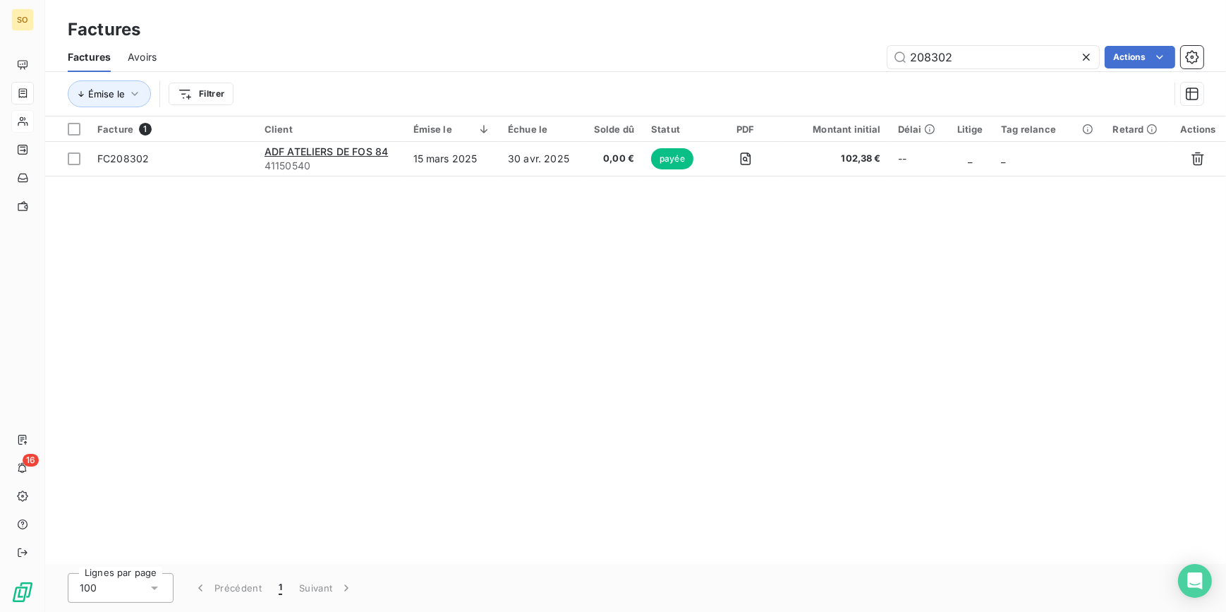
drag, startPoint x: 909, startPoint y: 59, endPoint x: 1220, endPoint y: 54, distance: 310.5
click at [1185, 56] on div "208302 Actions" at bounding box center [689, 57] width 1030 height 23
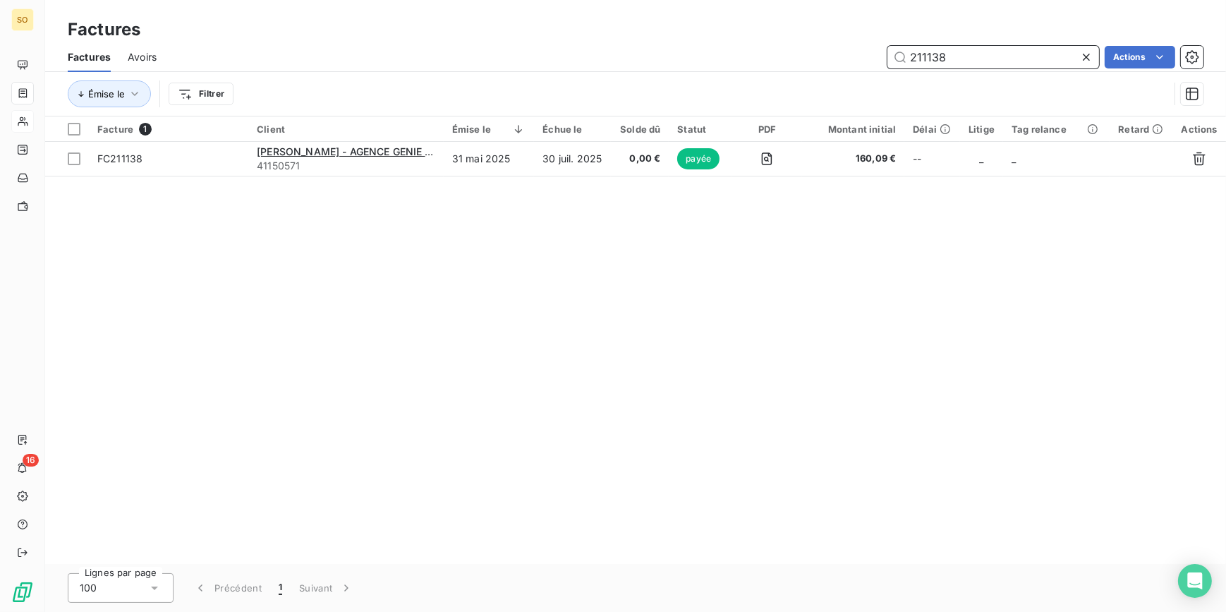
drag, startPoint x: 911, startPoint y: 56, endPoint x: 1222, endPoint y: 59, distance: 310.4
click at [1200, 58] on div "211138 Actions" at bounding box center [689, 57] width 1030 height 23
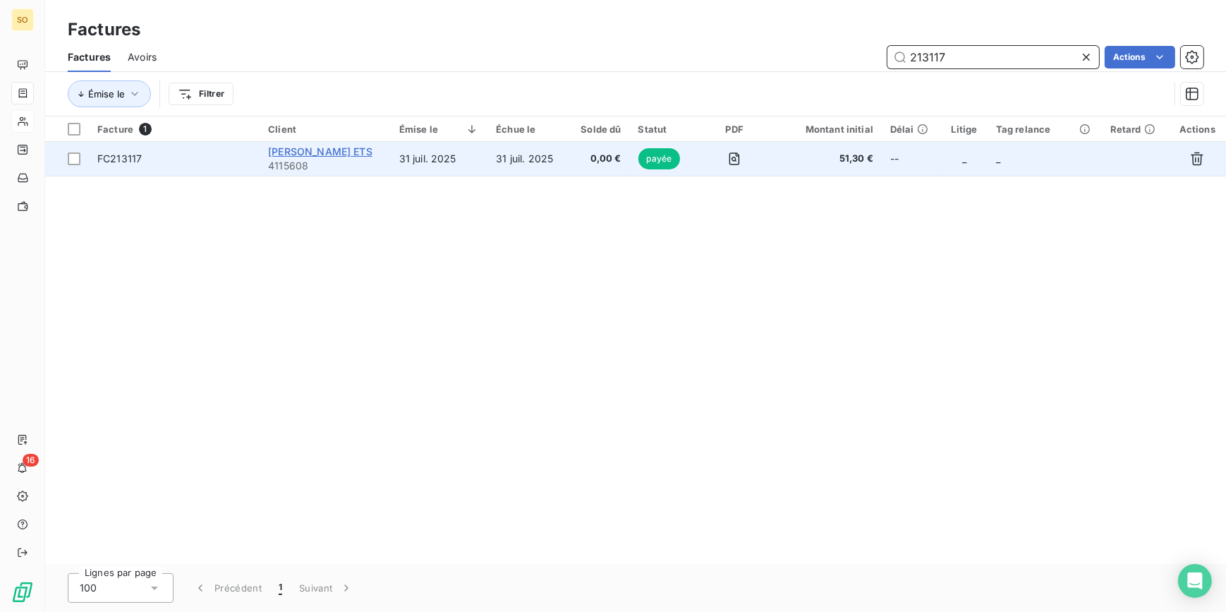
type input "213117"
click at [323, 155] on span "[PERSON_NAME] ETS" at bounding box center [320, 151] width 104 height 12
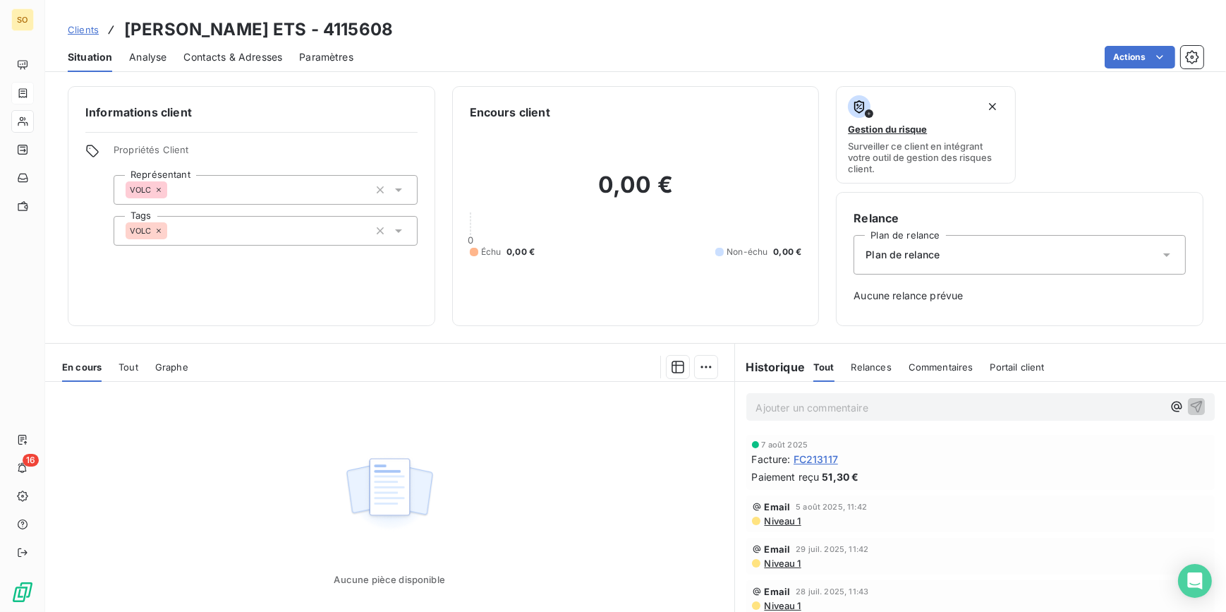
click at [84, 28] on span "Clients" at bounding box center [83, 29] width 31 height 11
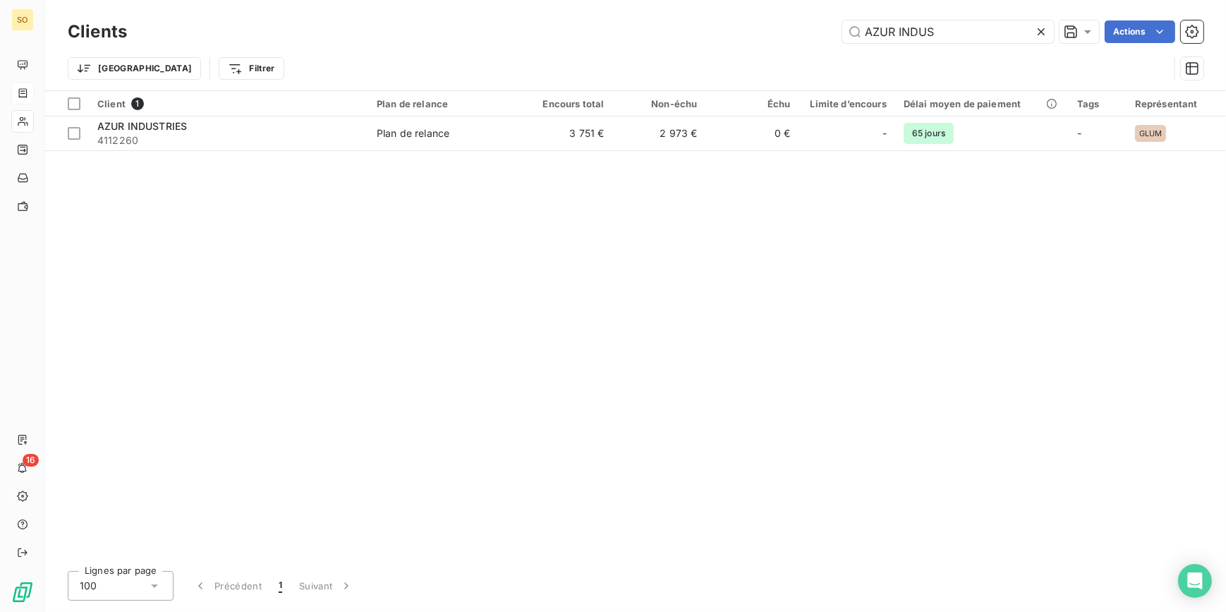
drag, startPoint x: 859, startPoint y: 29, endPoint x: 1222, endPoint y: 42, distance: 362.8
click at [1200, 42] on div "AZUR INDUS Actions" at bounding box center [674, 31] width 1060 height 23
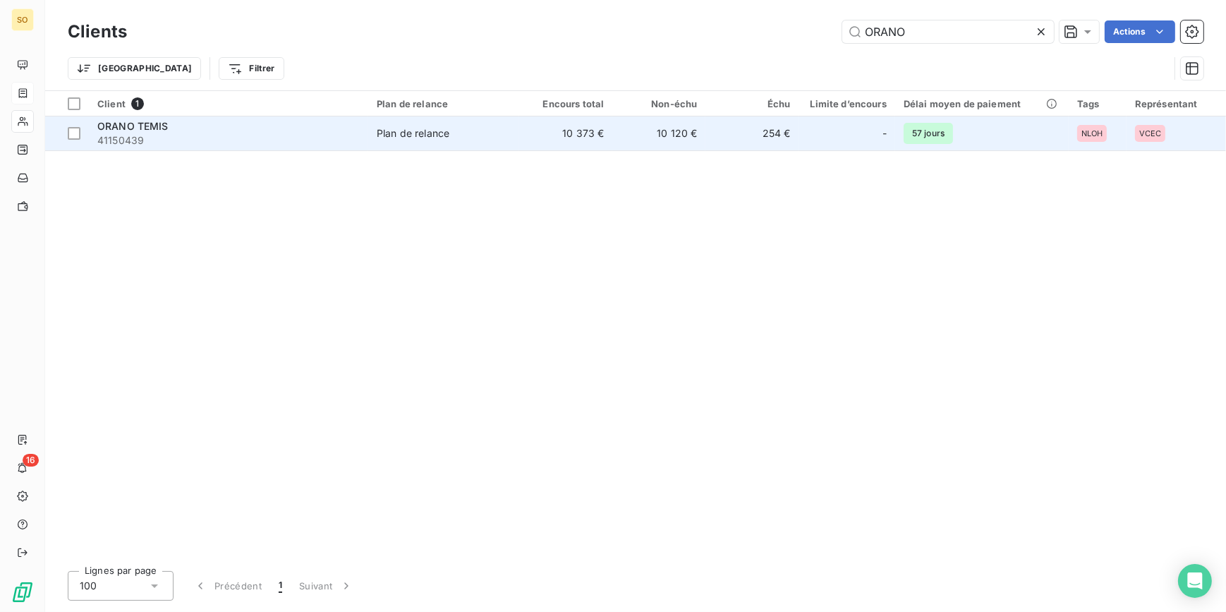
type input "ORANO"
click at [782, 147] on td "254 €" at bounding box center [751, 133] width 93 height 34
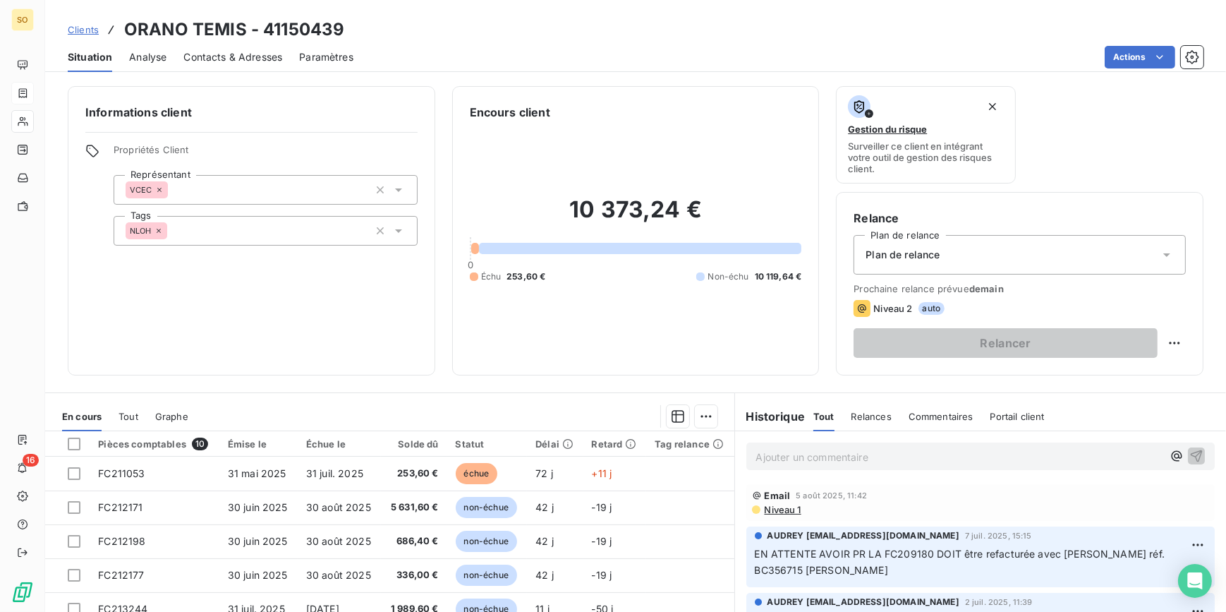
click at [831, 465] on p "Ajouter un commentaire ﻿" at bounding box center [959, 457] width 407 height 18
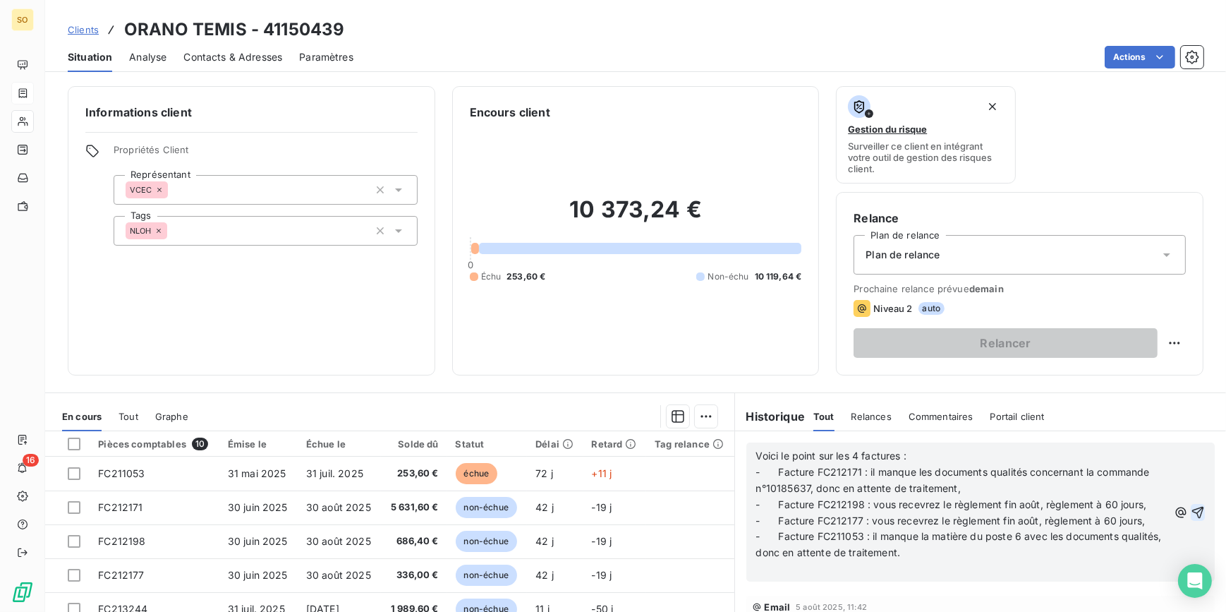
click at [1192, 513] on icon "button" at bounding box center [1198, 512] width 12 height 12
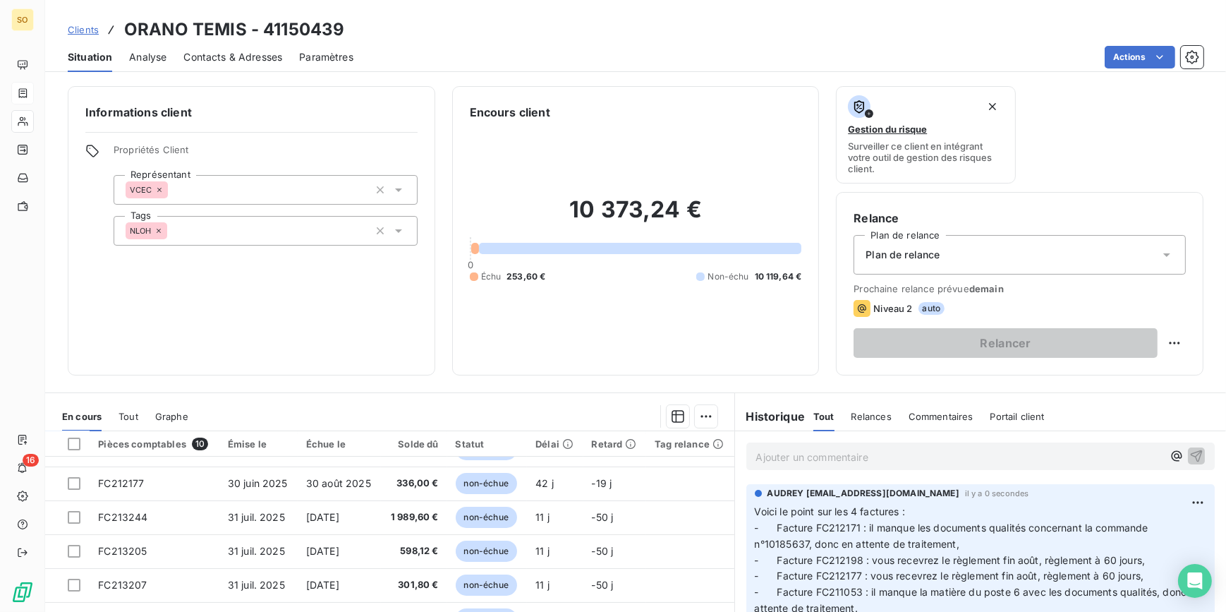
scroll to position [92, 0]
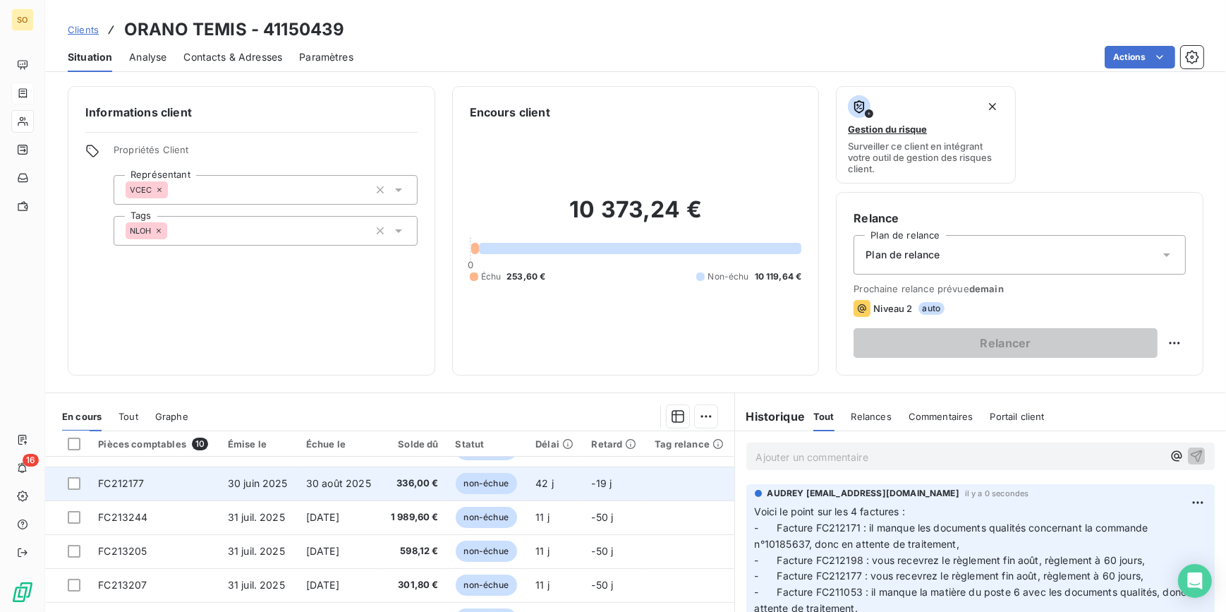
click at [478, 485] on span "non-échue" at bounding box center [486, 483] width 61 height 21
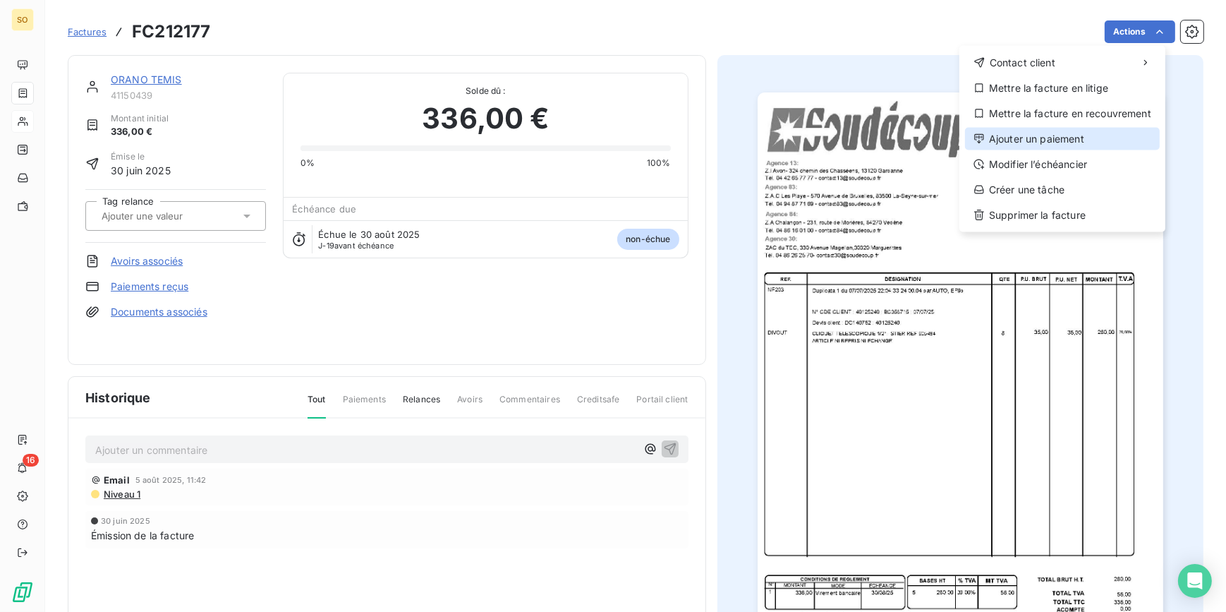
click at [991, 131] on div "Ajouter un paiement" at bounding box center [1062, 139] width 195 height 23
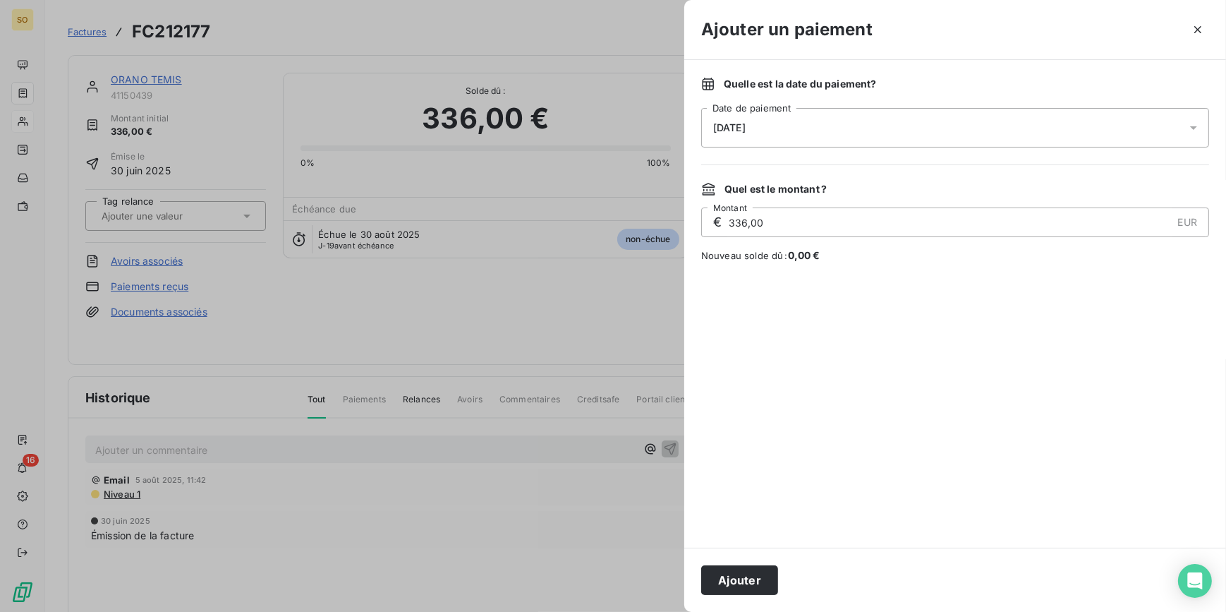
click at [758, 133] on div "[DATE]" at bounding box center [955, 128] width 508 height 40
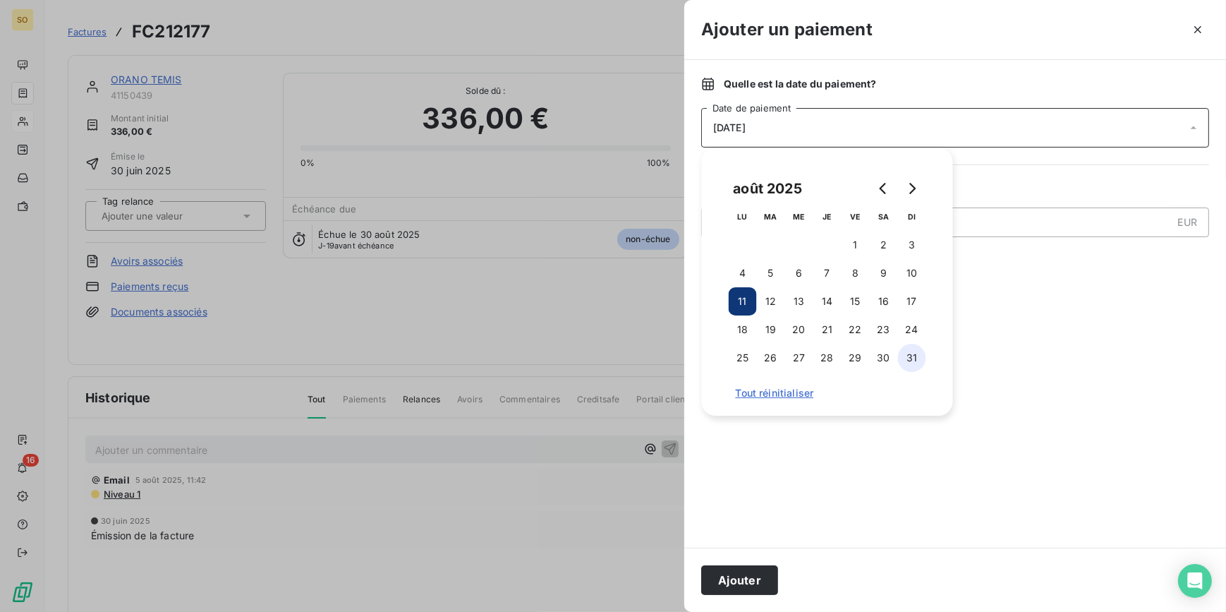
click at [919, 358] on button "31" at bounding box center [912, 358] width 28 height 28
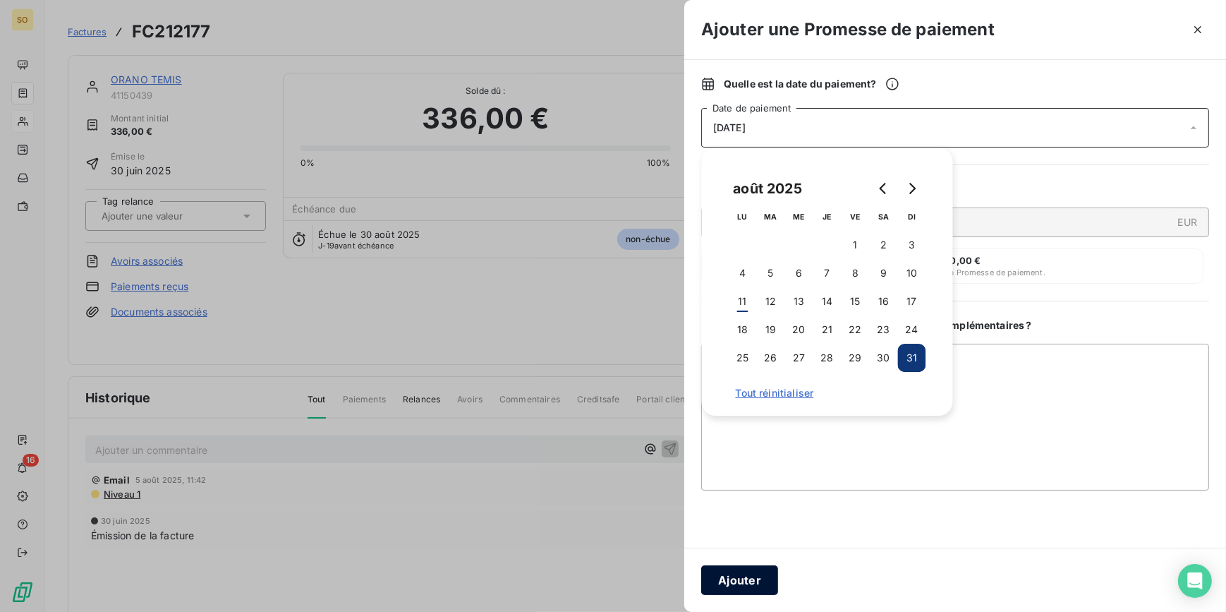
click at [741, 576] on button "Ajouter" at bounding box center [739, 580] width 77 height 30
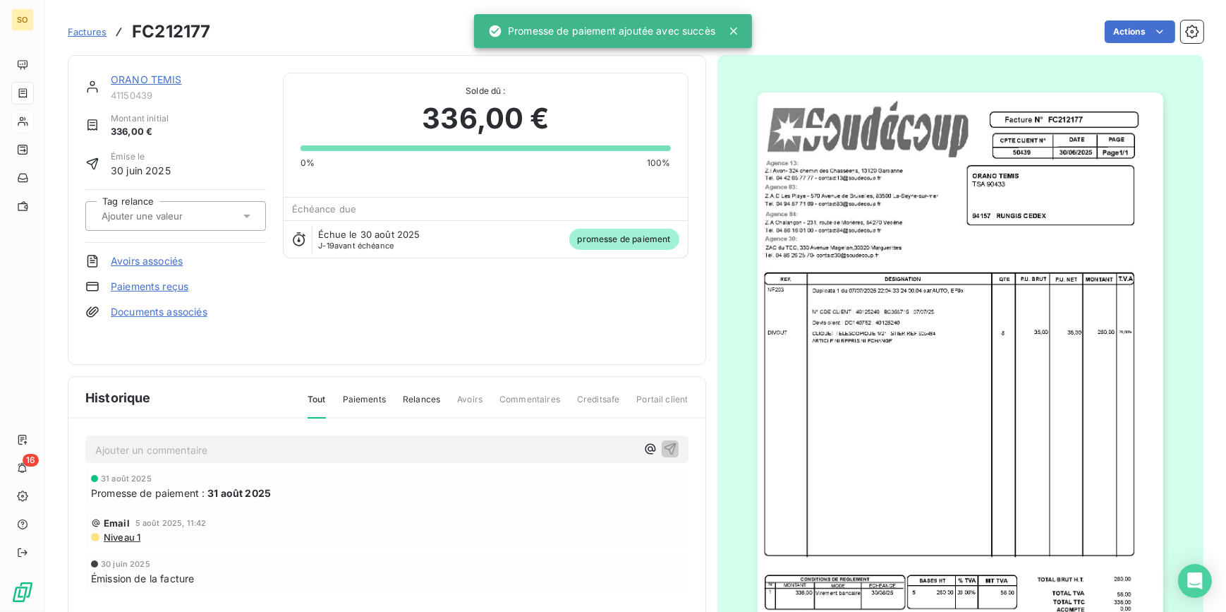
click at [171, 77] on link "ORANO TEMIS" at bounding box center [146, 79] width 71 height 12
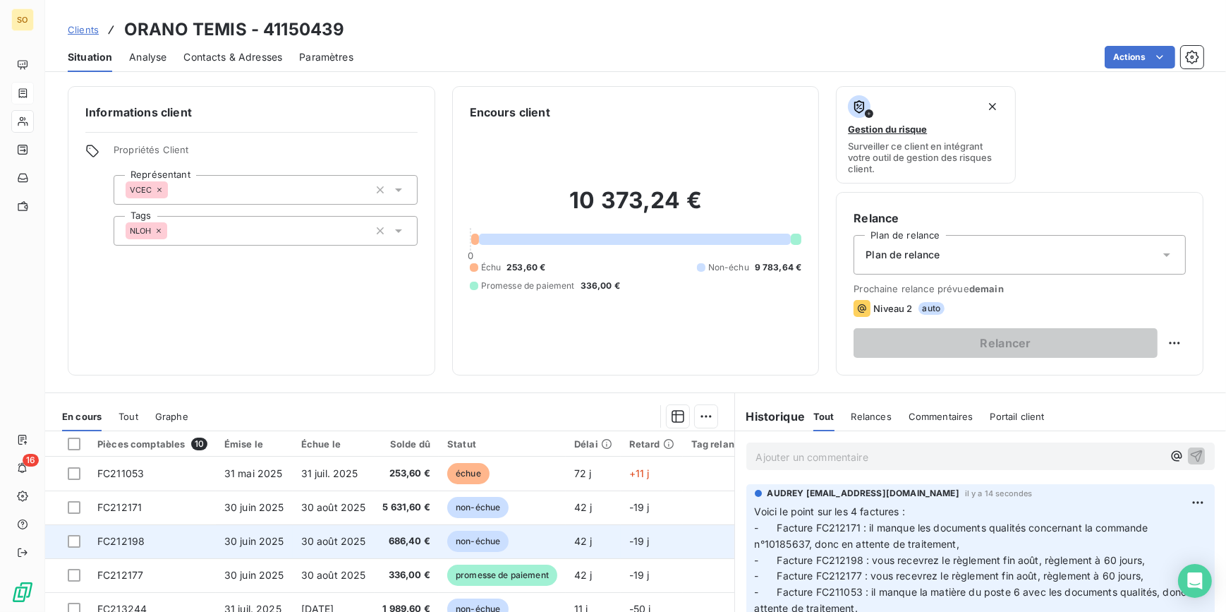
click at [491, 540] on span "non-échue" at bounding box center [477, 541] width 61 height 21
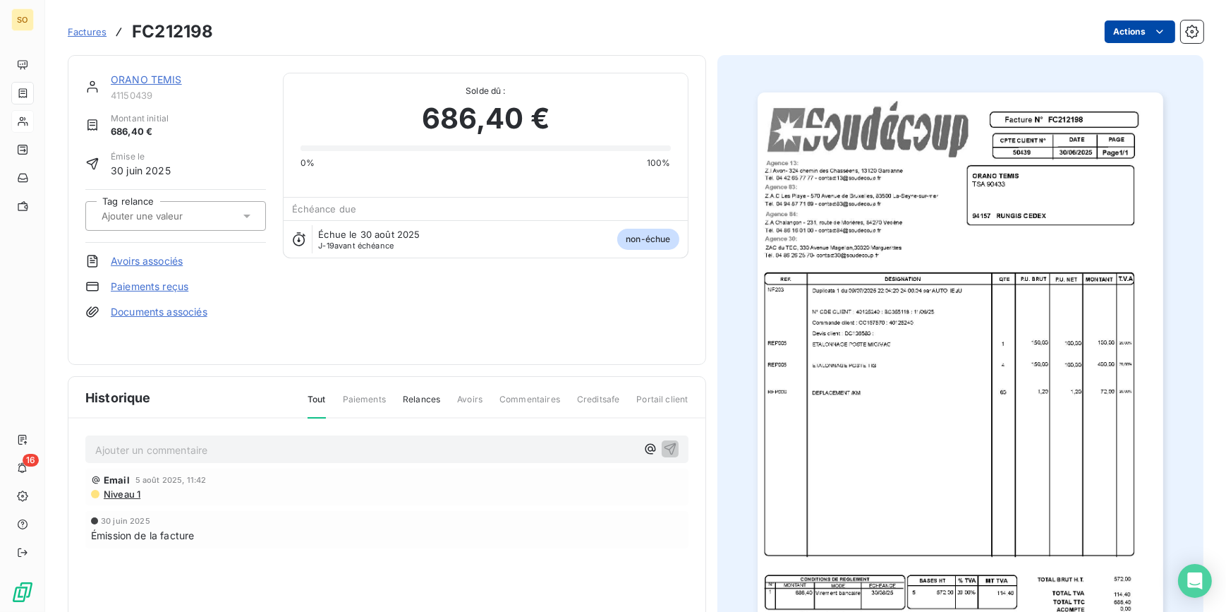
click at [1119, 37] on html "SO 16 Factures FC212198 Actions ORANO TEMIS 41150439 Montant initial 686,40 € É…" at bounding box center [613, 306] width 1226 height 612
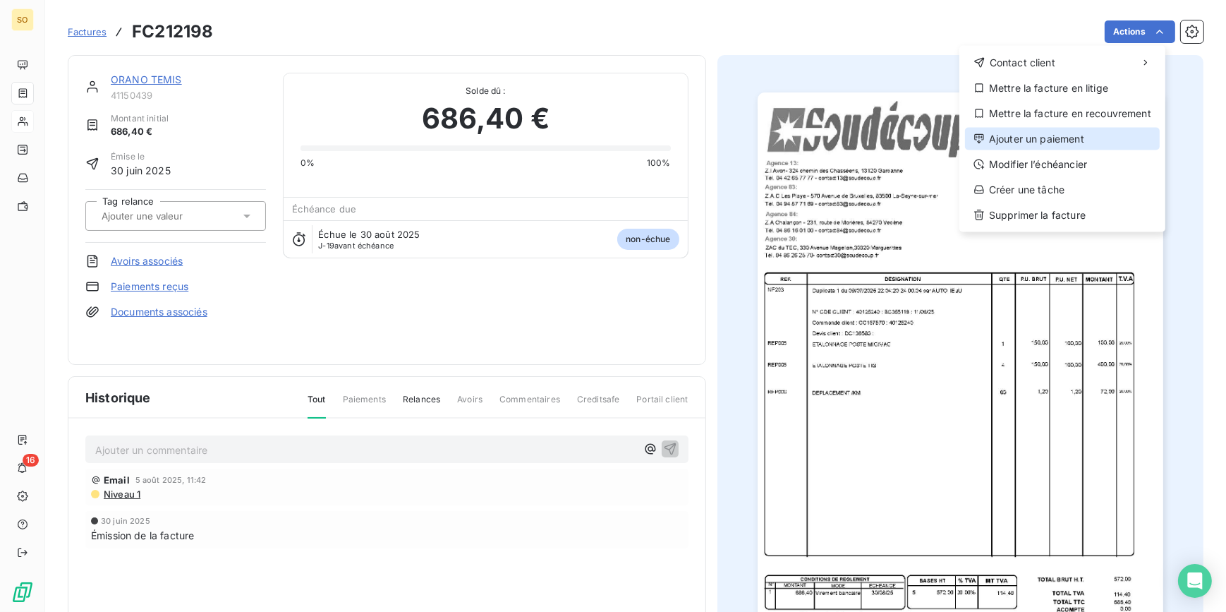
click at [1059, 135] on div "Ajouter un paiement" at bounding box center [1062, 139] width 195 height 23
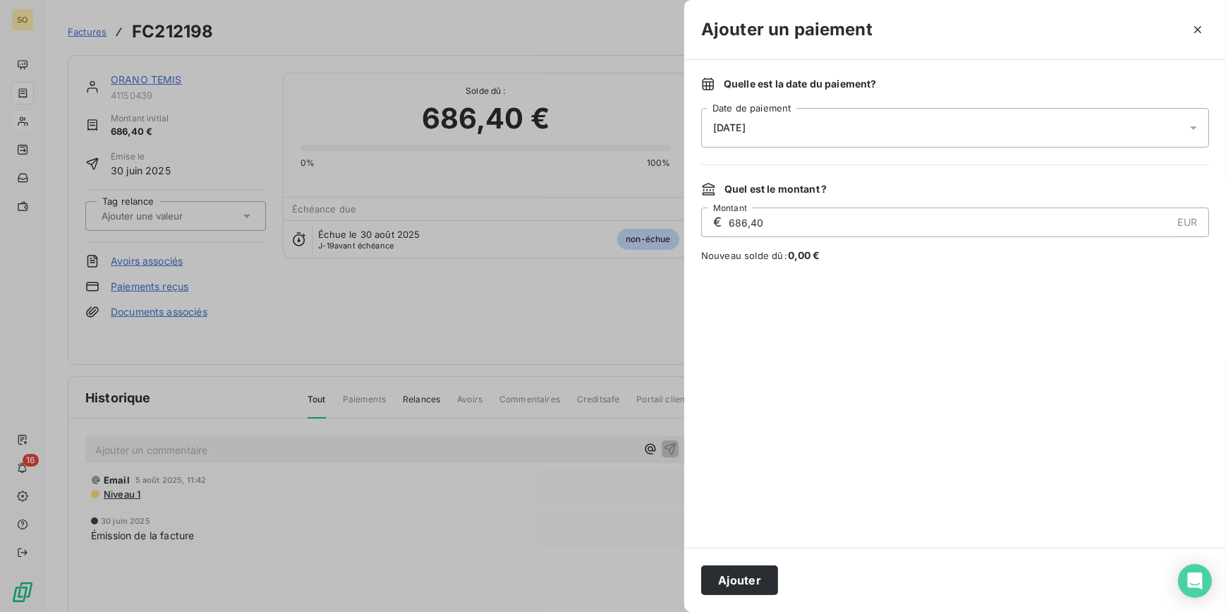
click at [740, 128] on span "[DATE]" at bounding box center [729, 127] width 32 height 11
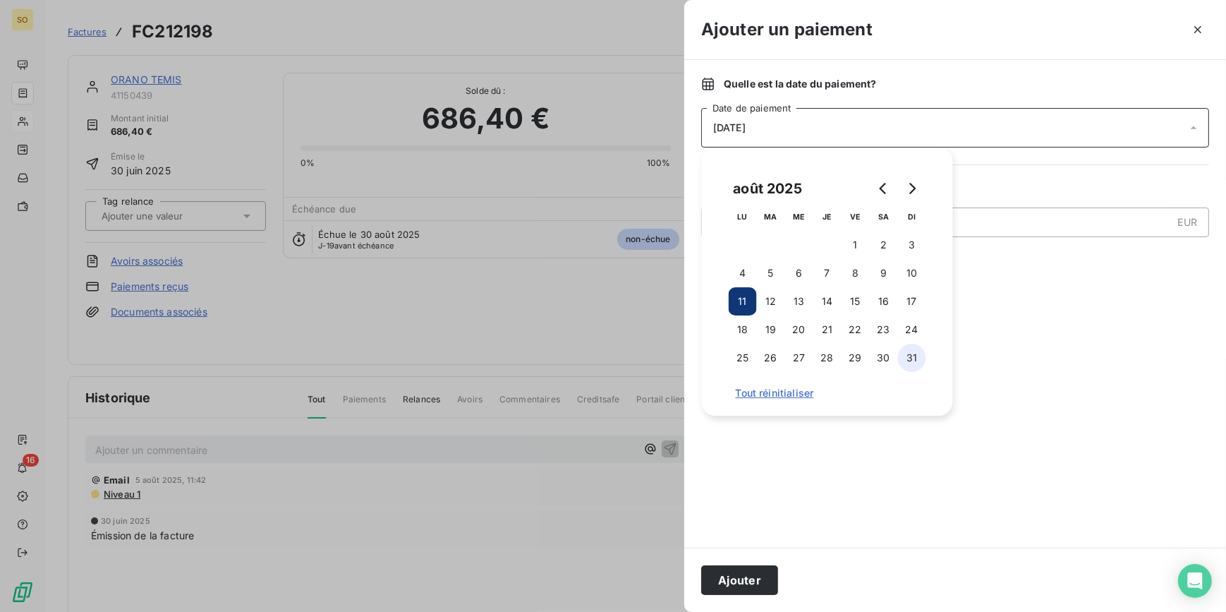
click at [907, 356] on button "31" at bounding box center [912, 358] width 28 height 28
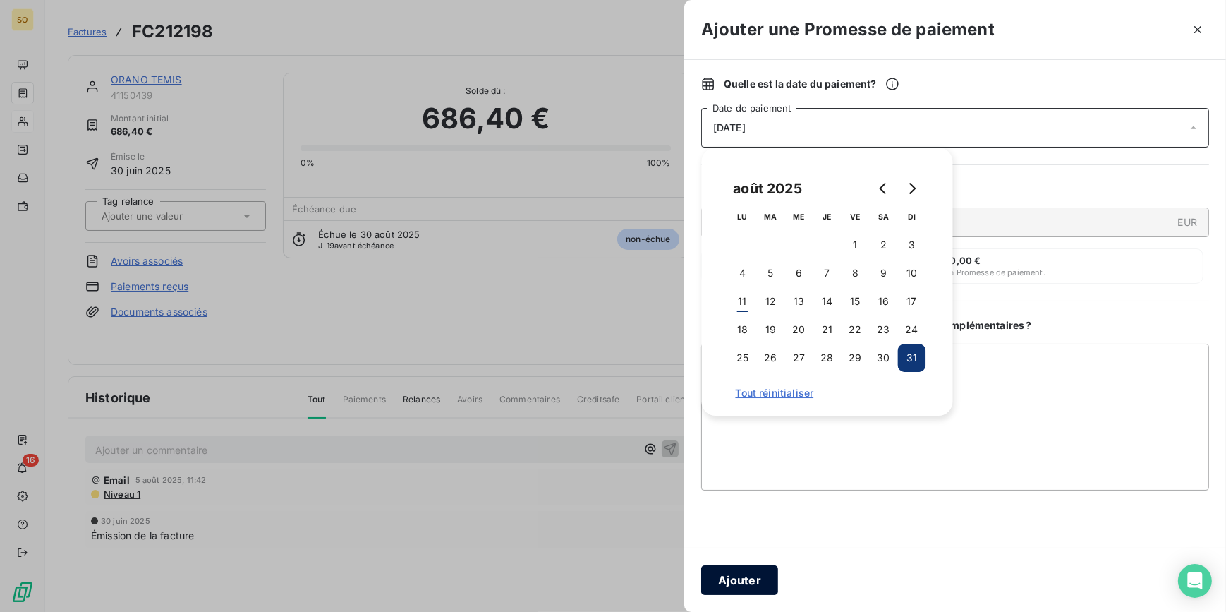
click at [731, 582] on button "Ajouter" at bounding box center [739, 580] width 77 height 30
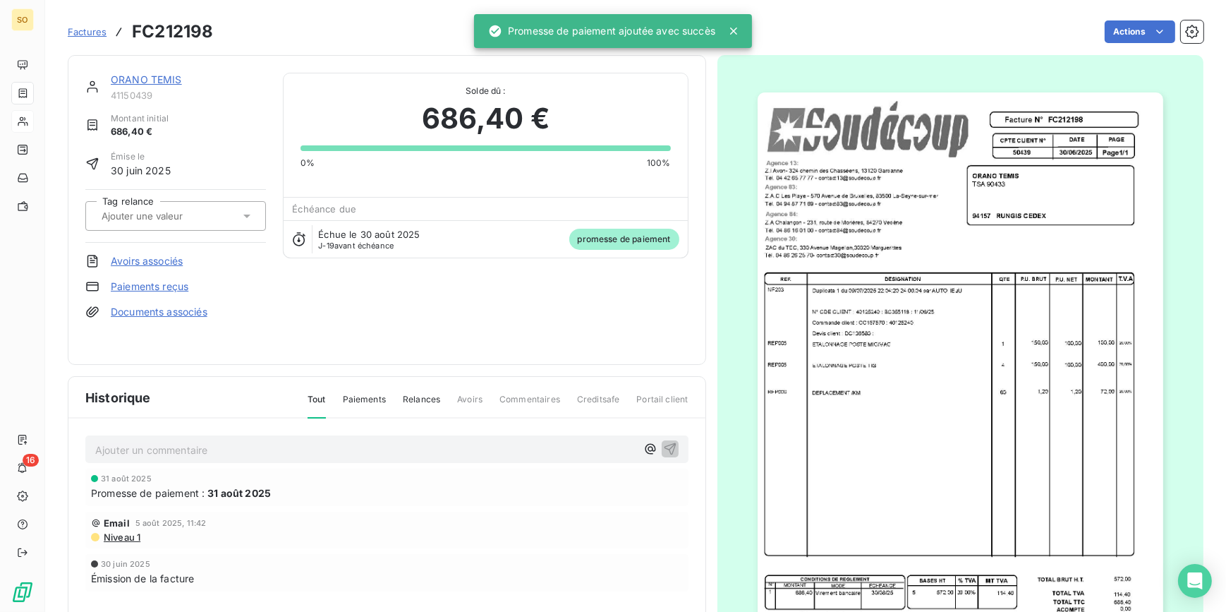
click at [125, 90] on span "41150439" at bounding box center [188, 95] width 155 height 11
click at [126, 80] on link "ORANO TEMIS" at bounding box center [146, 79] width 71 height 12
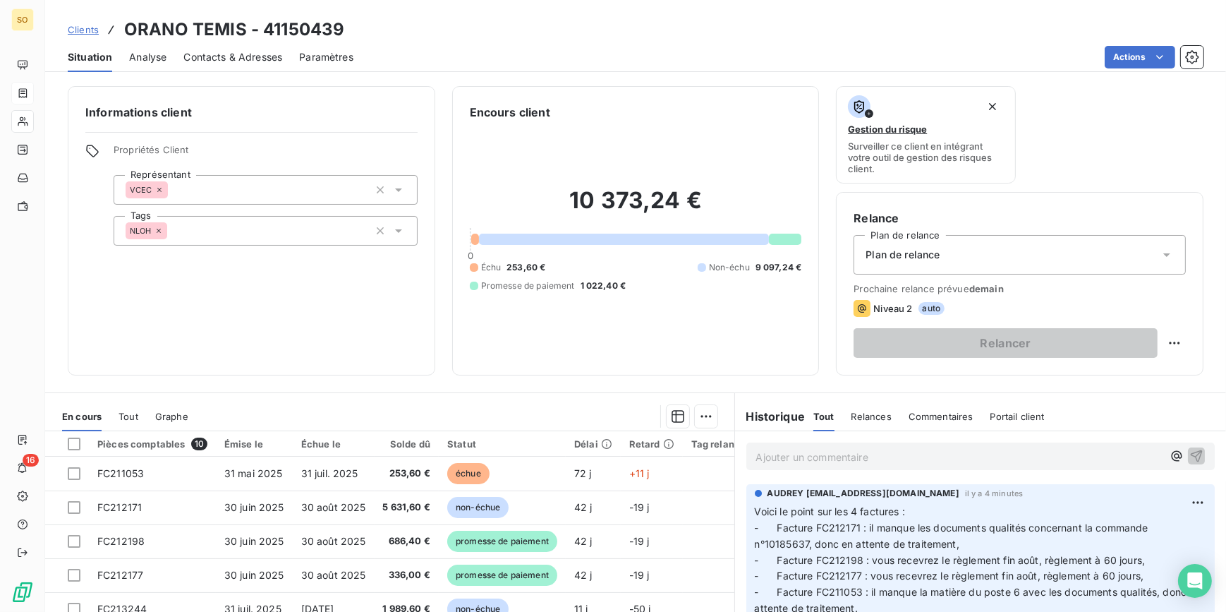
click at [80, 26] on span "Clients" at bounding box center [83, 29] width 31 height 11
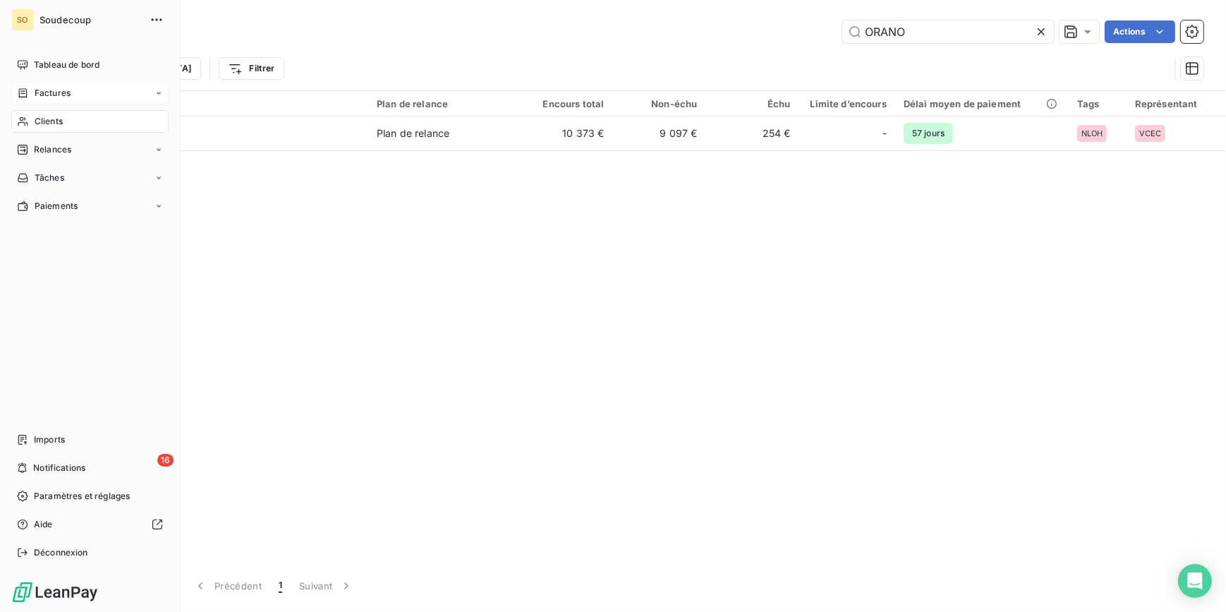
click at [49, 89] on span "Factures" at bounding box center [53, 93] width 36 height 13
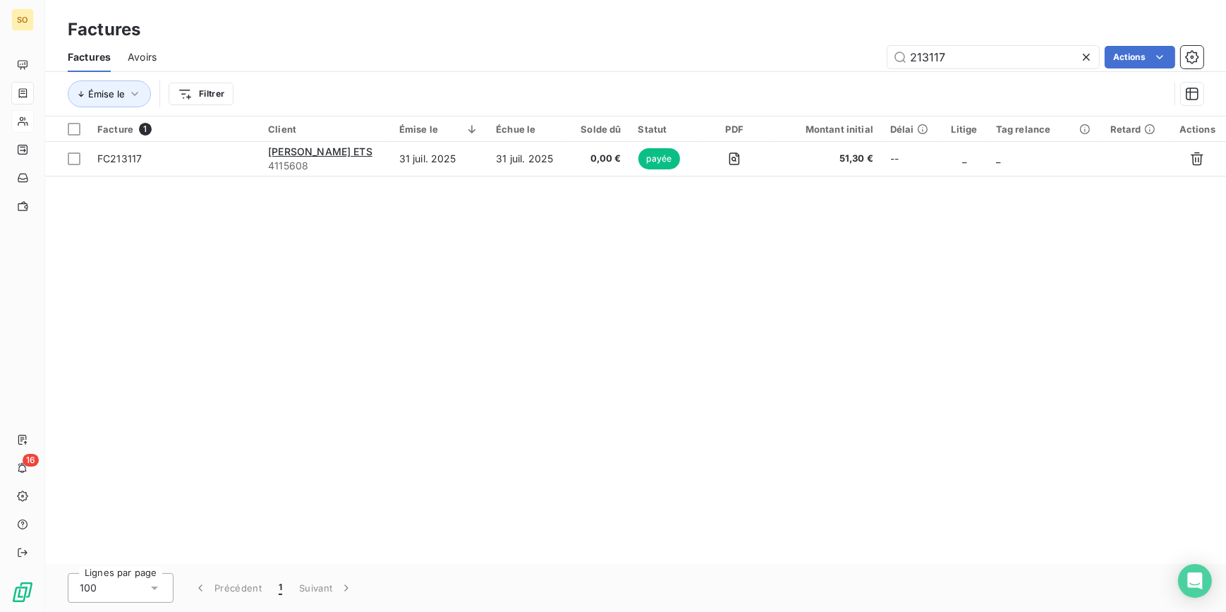
drag, startPoint x: 916, startPoint y: 57, endPoint x: 1220, endPoint y: 58, distance: 303.4
click at [1065, 58] on input "213117" at bounding box center [994, 57] width 212 height 23
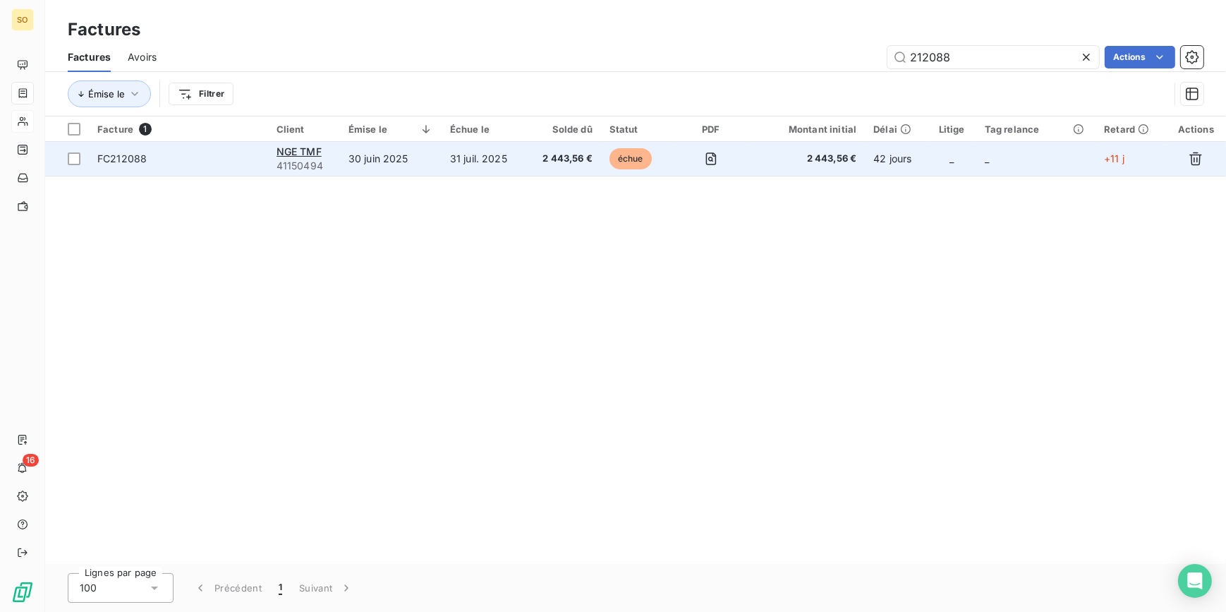
type input "212088"
click at [626, 159] on span "échue" at bounding box center [631, 158] width 42 height 21
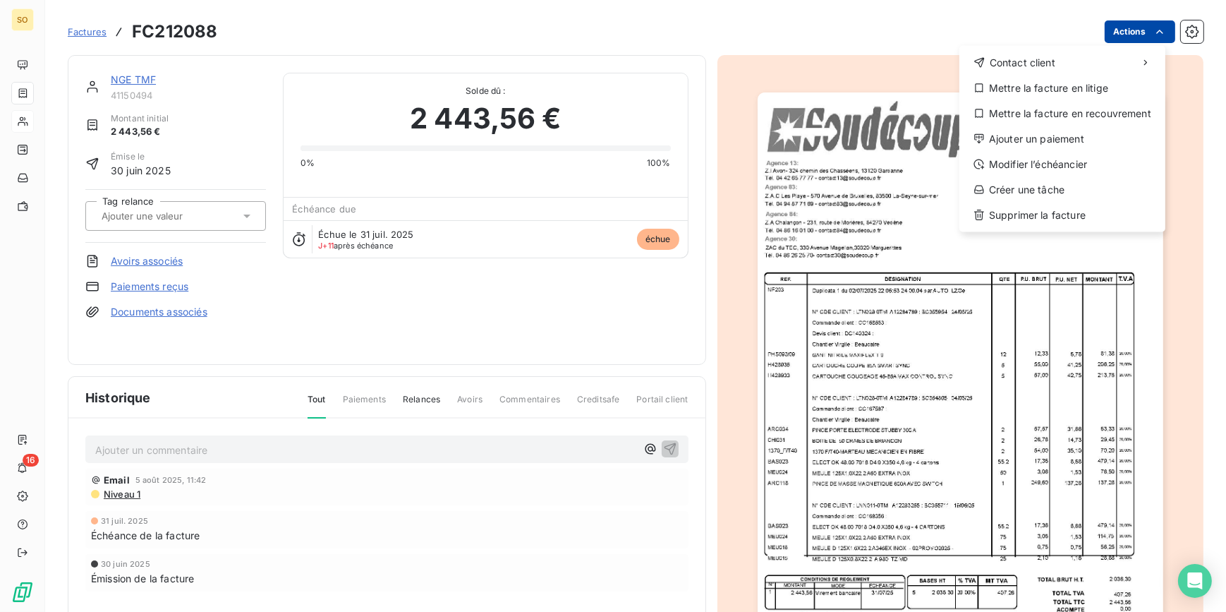
click at [1122, 30] on html "SO 16 Factures FC212088 Actions Contact client Mettre la facture en litige Mett…" at bounding box center [613, 306] width 1226 height 612
click at [1010, 136] on div "Ajouter un paiement" at bounding box center [1062, 139] width 195 height 23
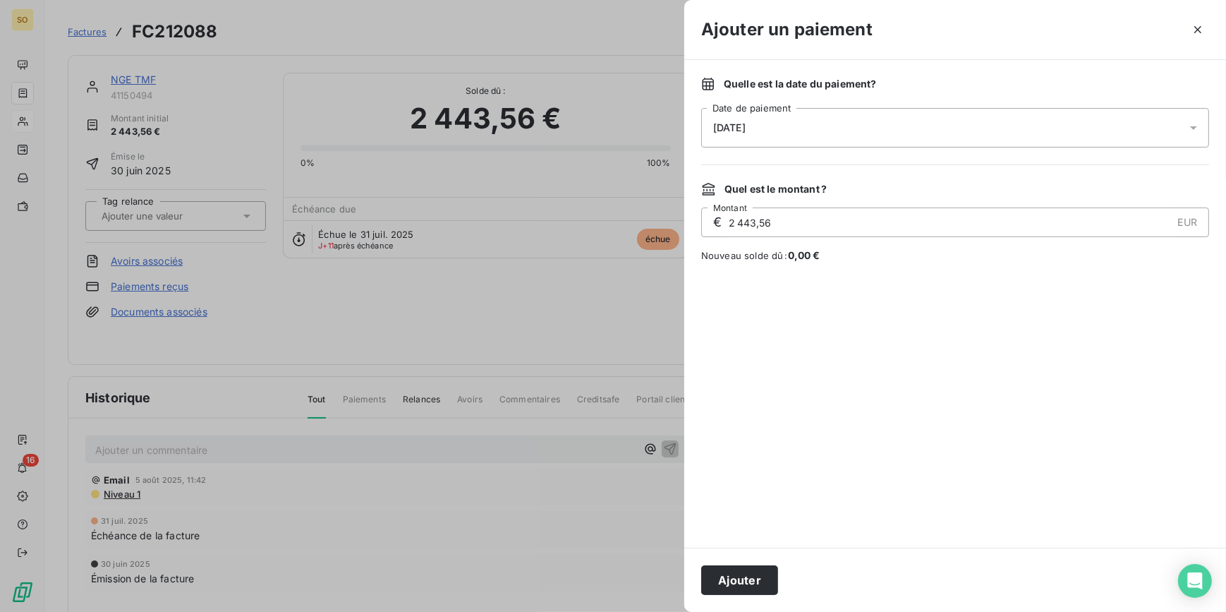
click at [739, 127] on span "[DATE]" at bounding box center [729, 127] width 32 height 11
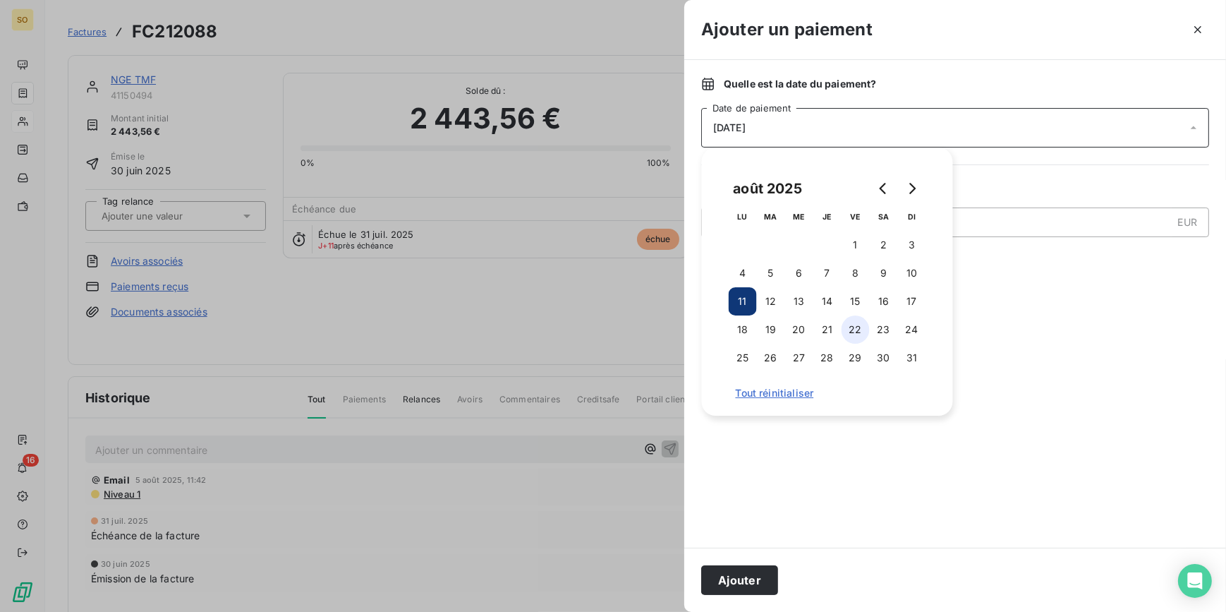
click at [854, 332] on button "22" at bounding box center [856, 329] width 28 height 28
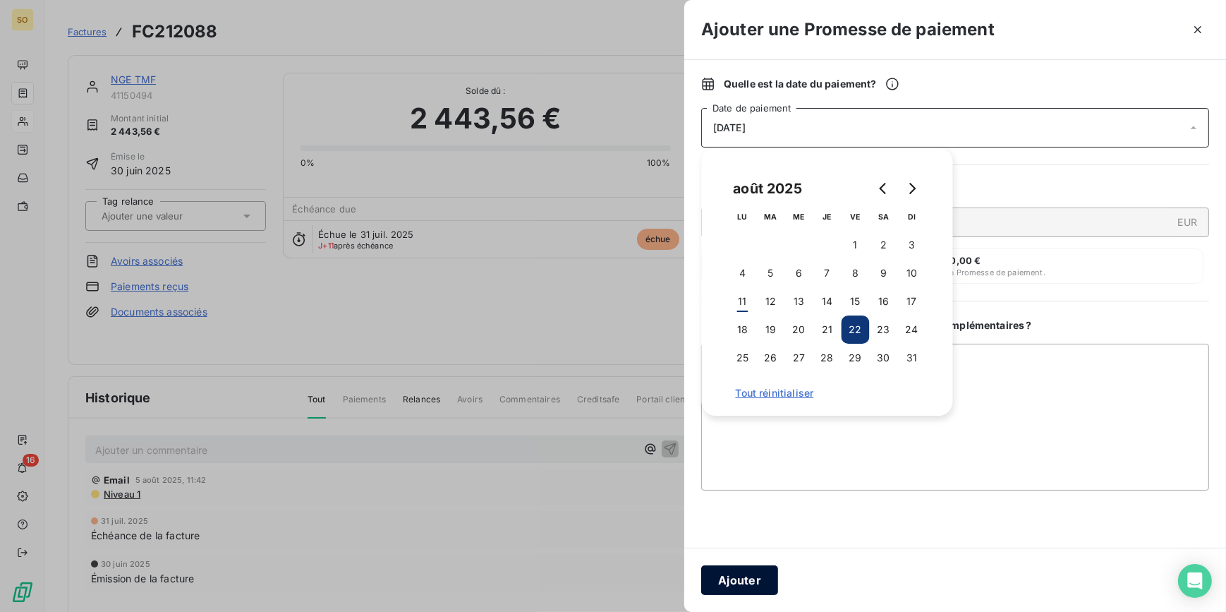
click at [740, 578] on button "Ajouter" at bounding box center [739, 580] width 77 height 30
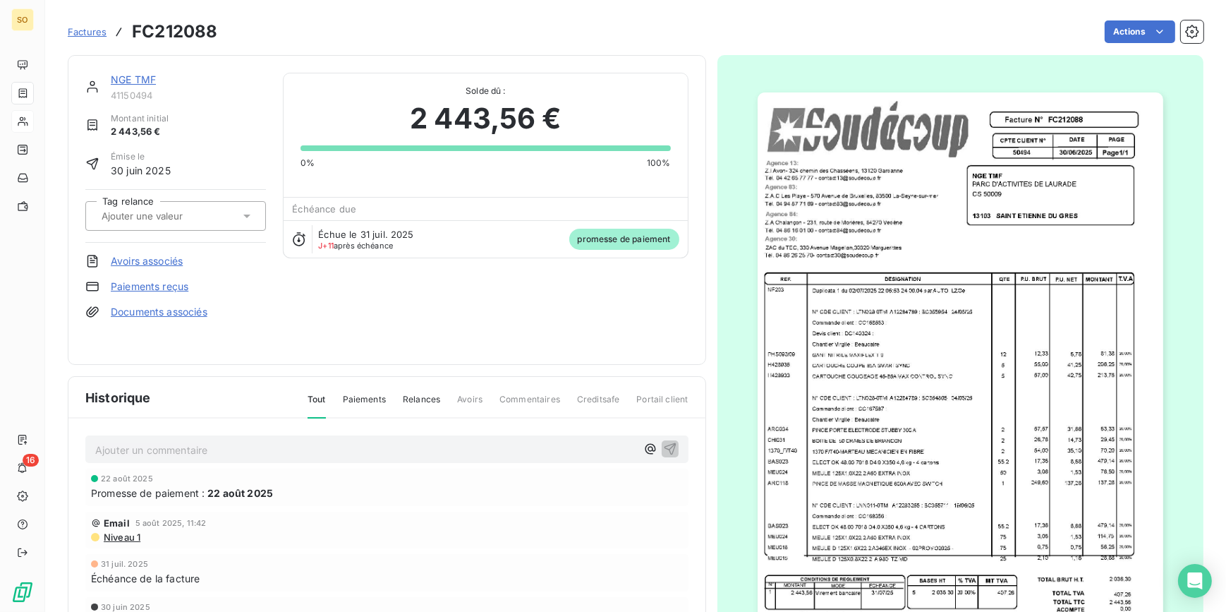
click at [85, 29] on span "Factures" at bounding box center [87, 31] width 39 height 11
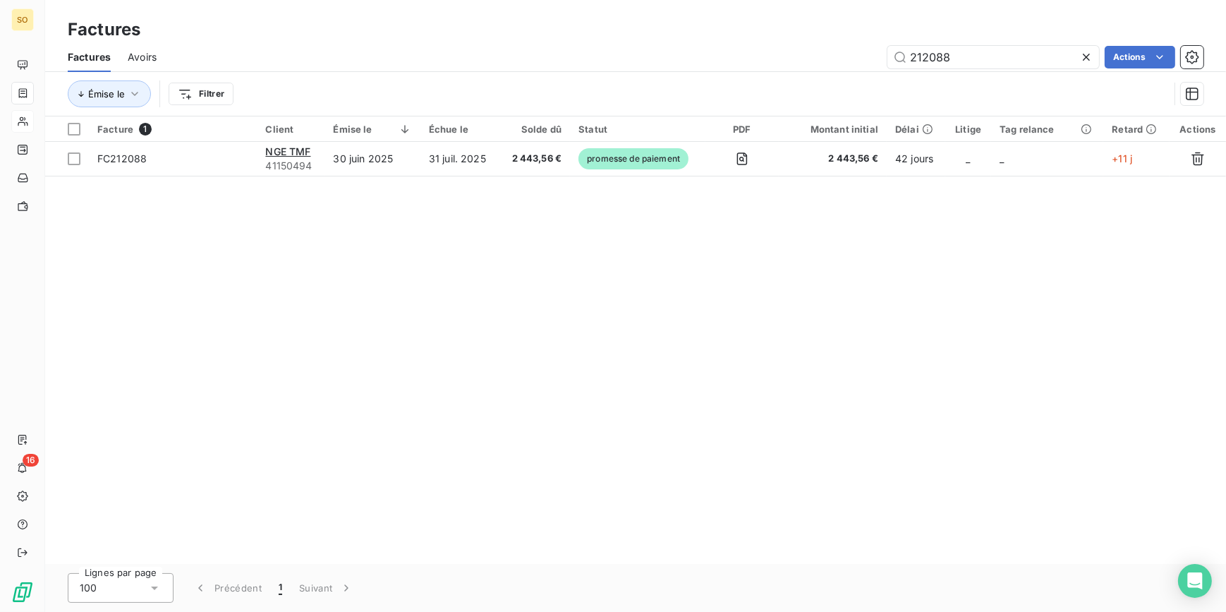
drag, startPoint x: 931, startPoint y: 54, endPoint x: 1103, endPoint y: 42, distance: 173.2
click at [1083, 44] on div "Factures Avoirs 212088 Actions" at bounding box center [635, 57] width 1181 height 30
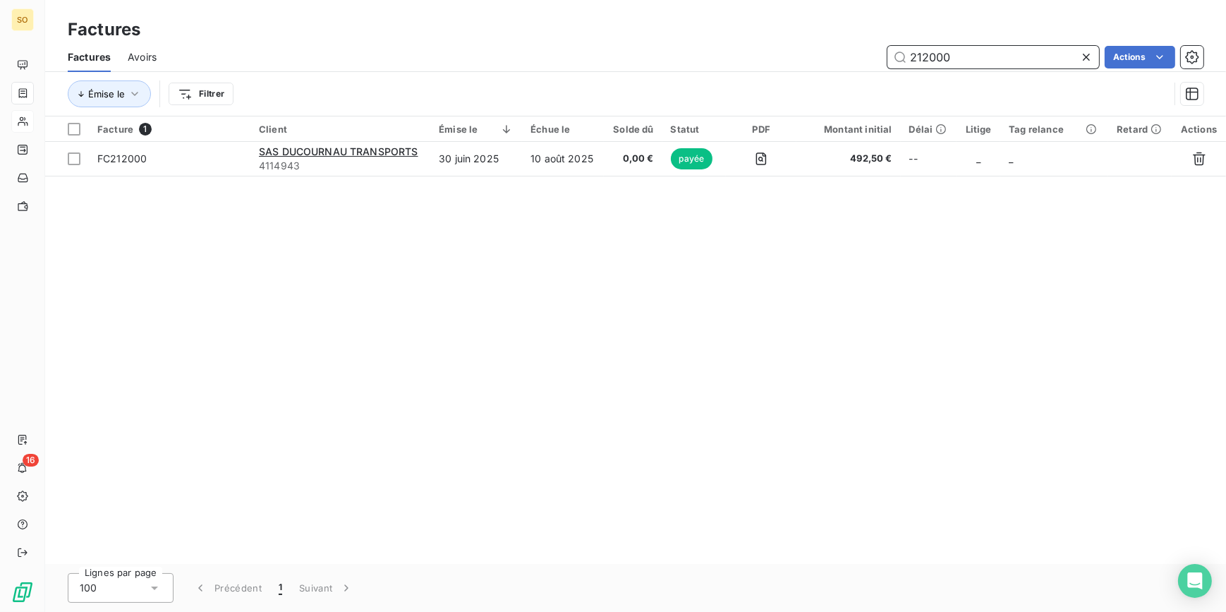
drag, startPoint x: 917, startPoint y: 59, endPoint x: 1215, endPoint y: 56, distance: 297.7
click at [1124, 56] on div "212000 Actions" at bounding box center [689, 57] width 1030 height 23
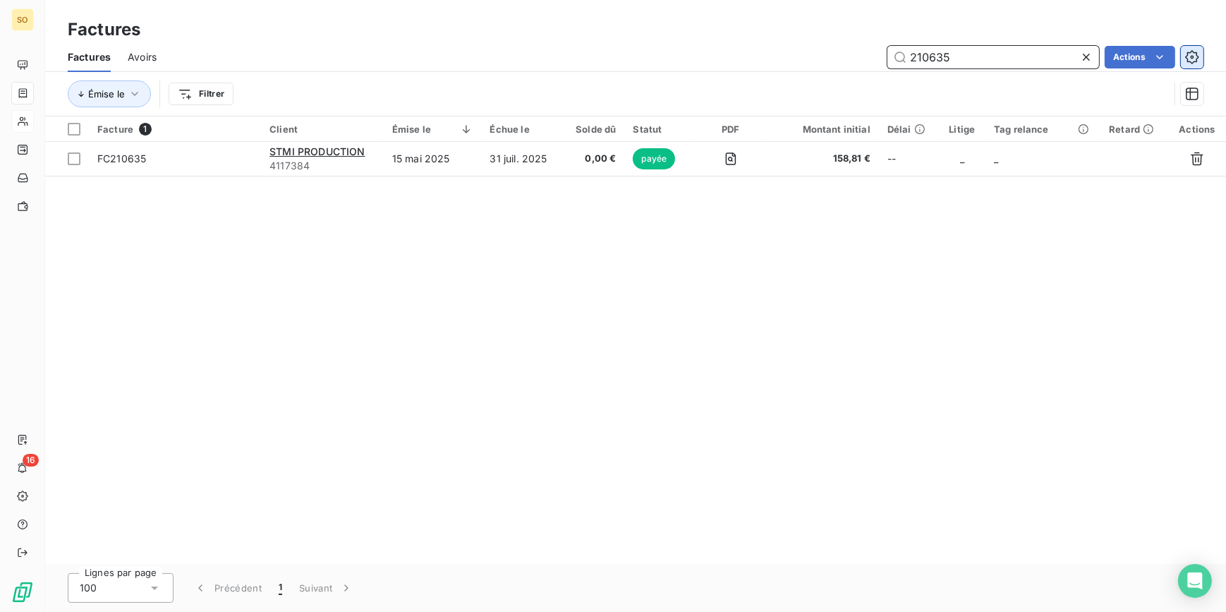
drag, startPoint x: 920, startPoint y: 61, endPoint x: 1196, endPoint y: 55, distance: 275.9
click at [1158, 56] on div "210635 Actions" at bounding box center [689, 57] width 1030 height 23
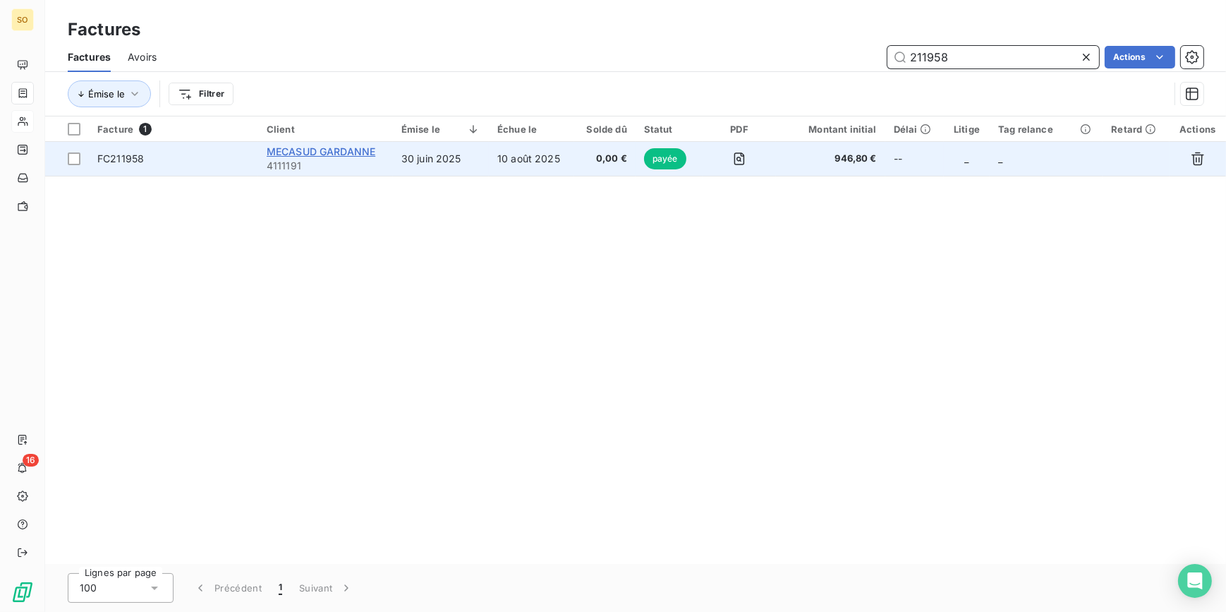
type input "211958"
click at [344, 152] on span "MECASUD GARDANNE" at bounding box center [321, 151] width 109 height 12
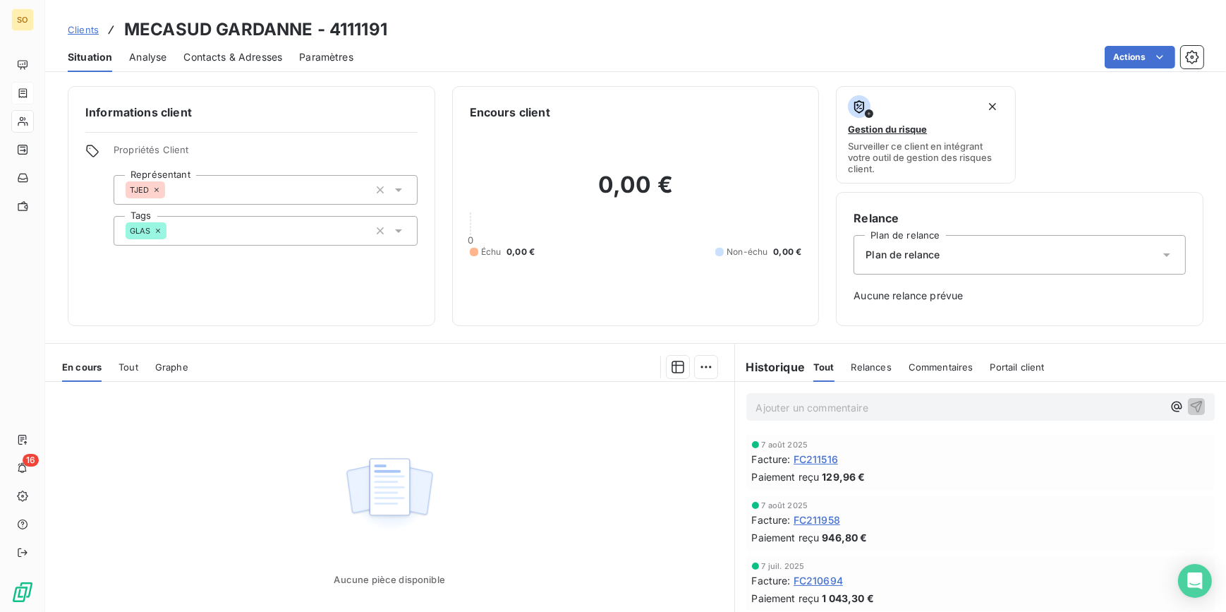
click at [87, 28] on span "Clients" at bounding box center [83, 29] width 31 height 11
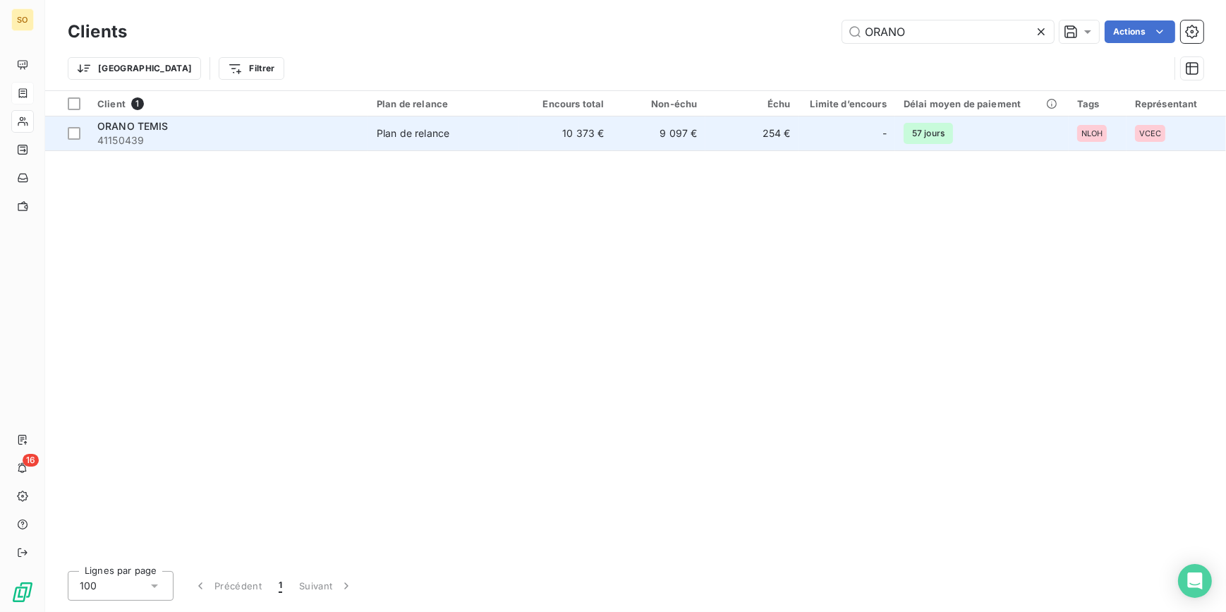
click at [406, 147] on td "Plan de relance" at bounding box center [443, 133] width 151 height 34
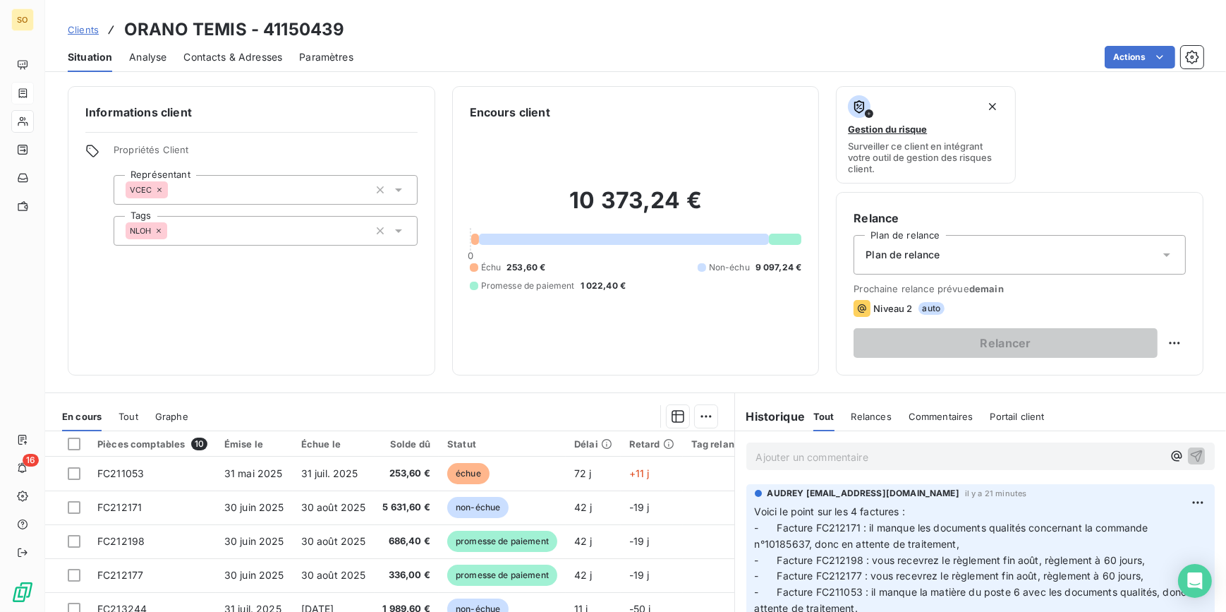
click at [88, 28] on span "Clients" at bounding box center [83, 29] width 31 height 11
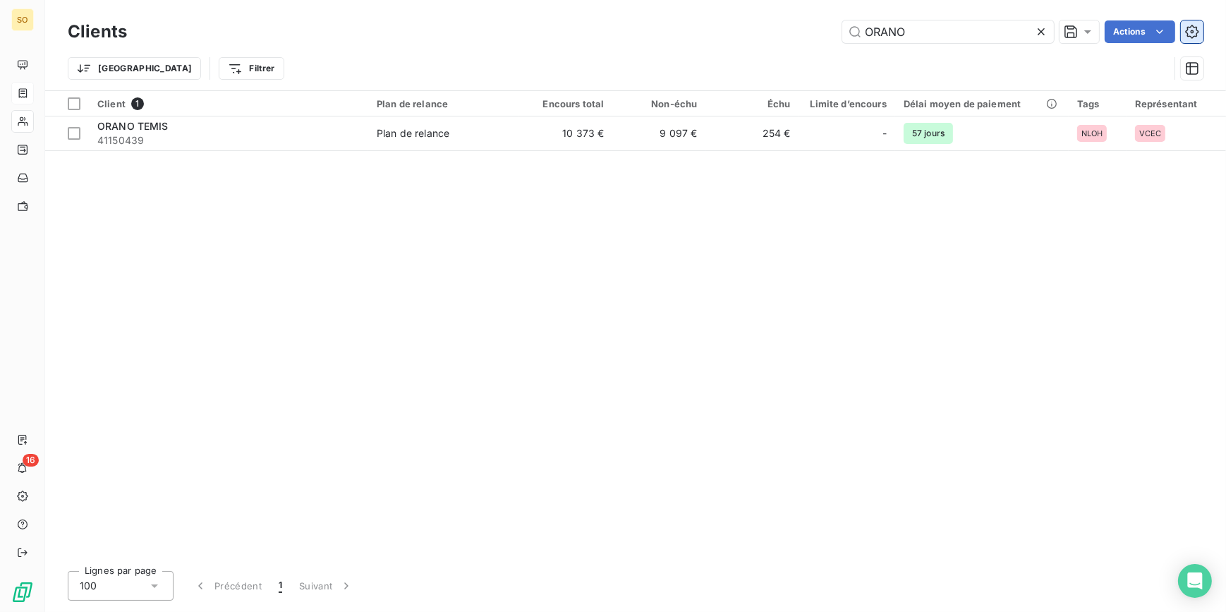
drag, startPoint x: 864, startPoint y: 31, endPoint x: 1195, endPoint y: 29, distance: 331.6
click at [1165, 30] on div "ORANO Actions" at bounding box center [674, 31] width 1060 height 23
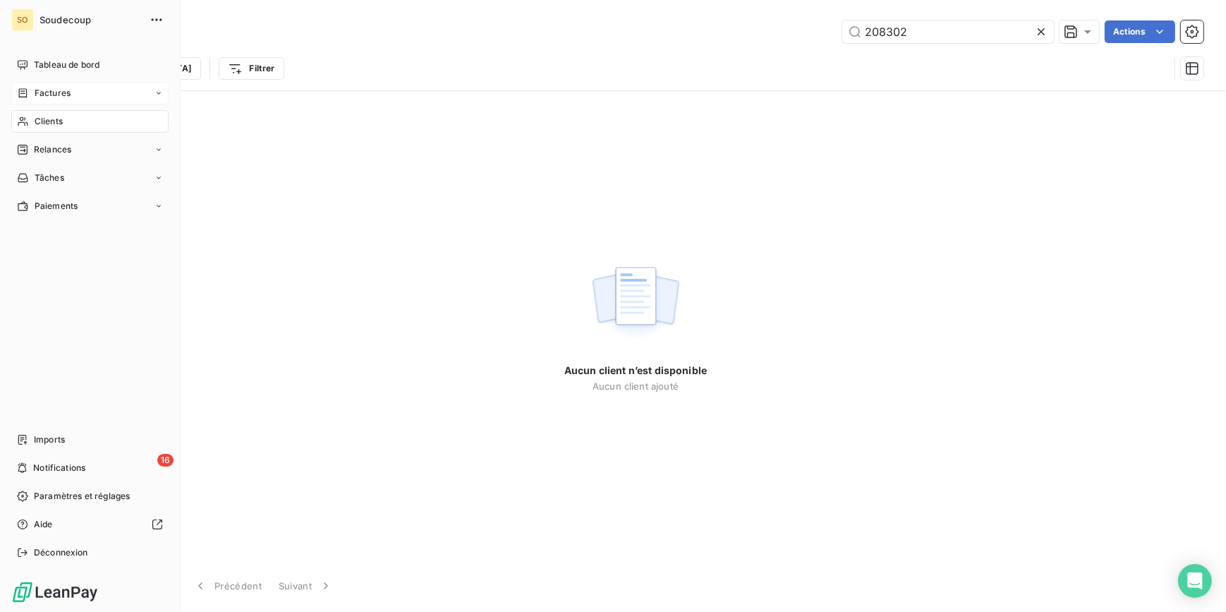
type input "208302"
click at [49, 90] on span "Factures" at bounding box center [53, 93] width 36 height 13
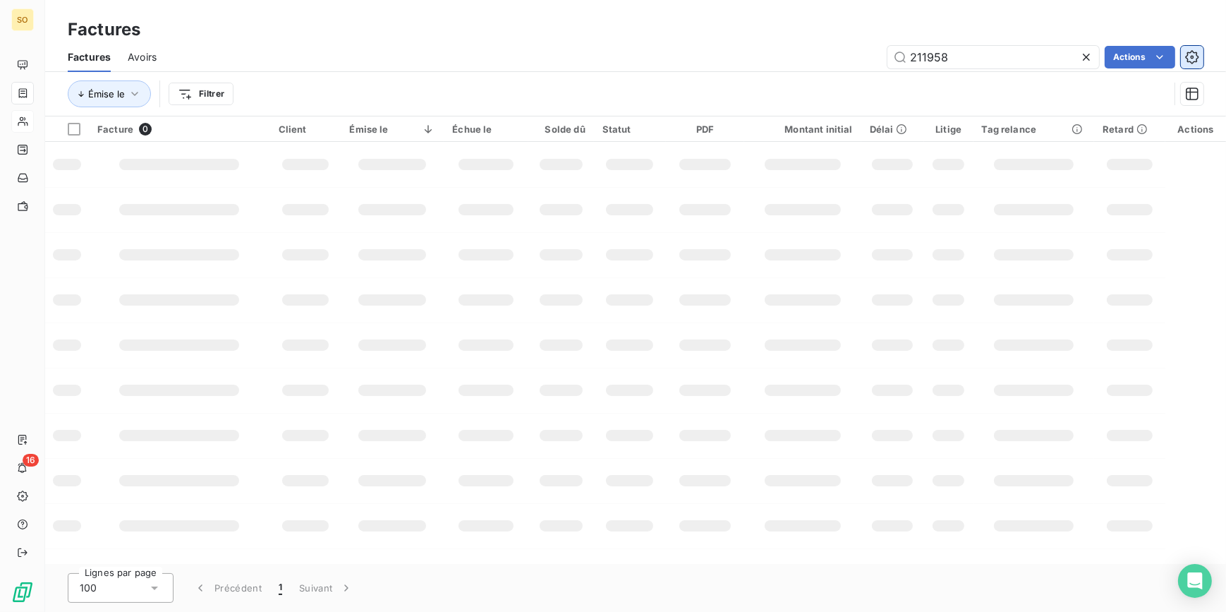
drag, startPoint x: 918, startPoint y: 56, endPoint x: 1200, endPoint y: 54, distance: 282.2
click at [1106, 54] on div "211958 Actions" at bounding box center [689, 57] width 1030 height 23
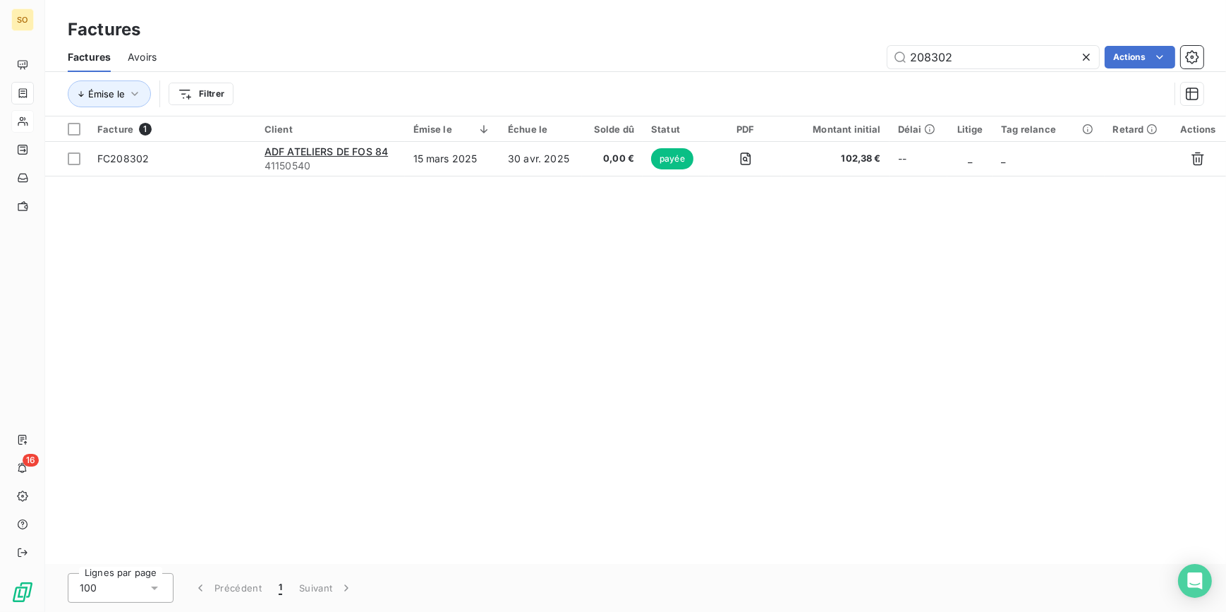
type input "208302"
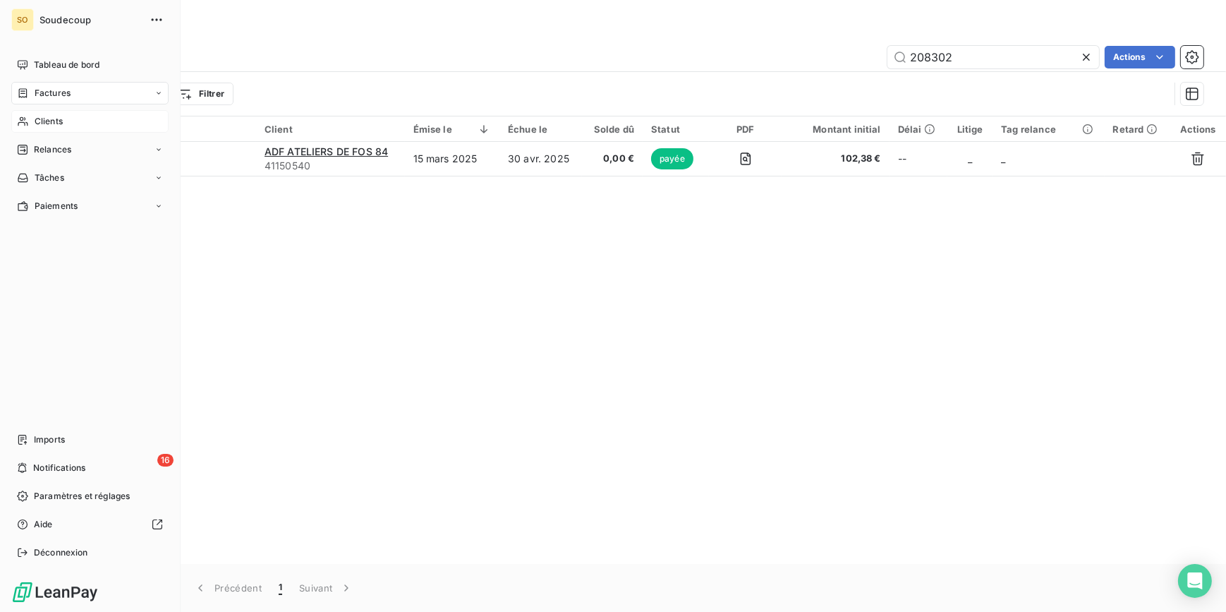
click at [56, 119] on span "Clients" at bounding box center [49, 121] width 28 height 13
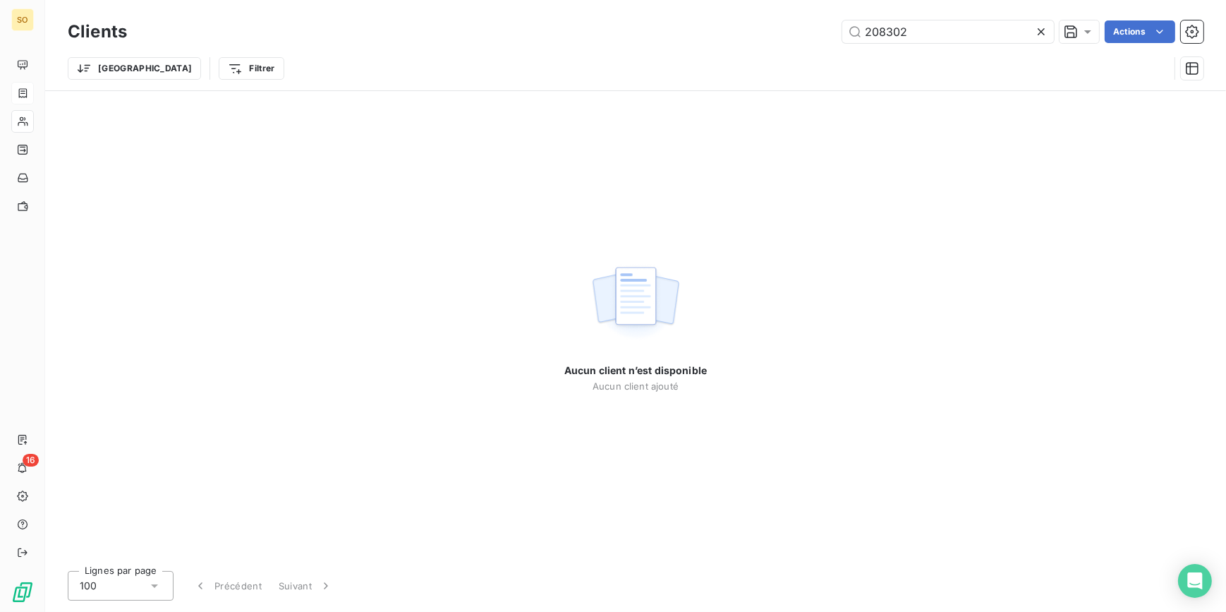
drag, startPoint x: 856, startPoint y: 32, endPoint x: 1123, endPoint y: 17, distance: 267.8
click at [1108, 20] on div "208302 Actions" at bounding box center [674, 31] width 1060 height 23
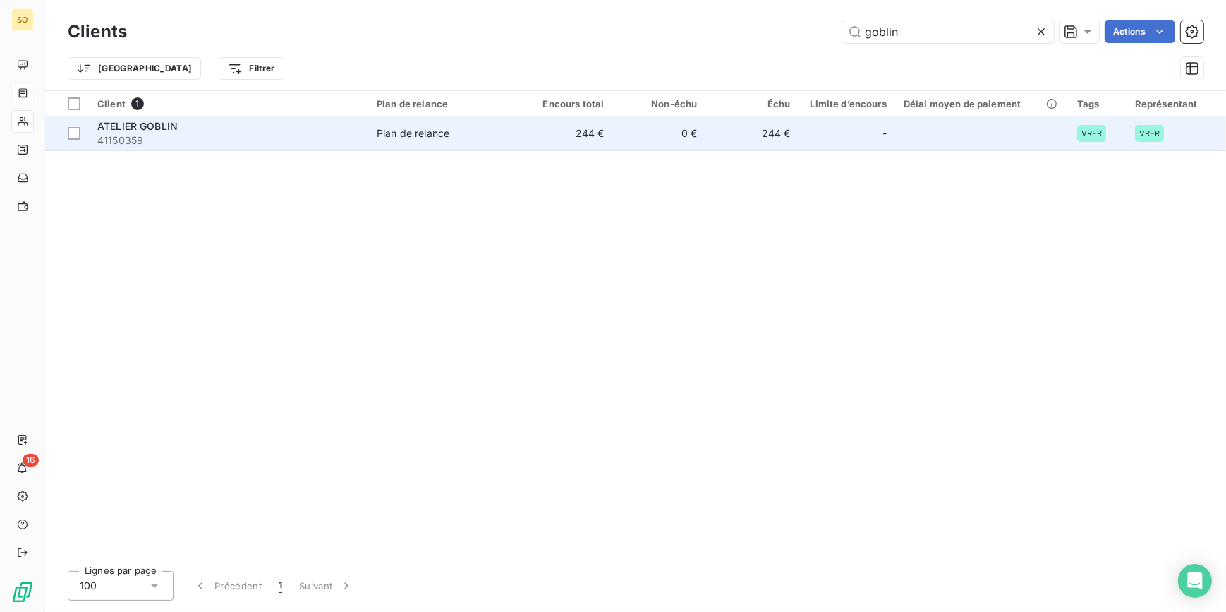
type input "goblin"
click at [440, 141] on td "Plan de relance" at bounding box center [443, 133] width 151 height 34
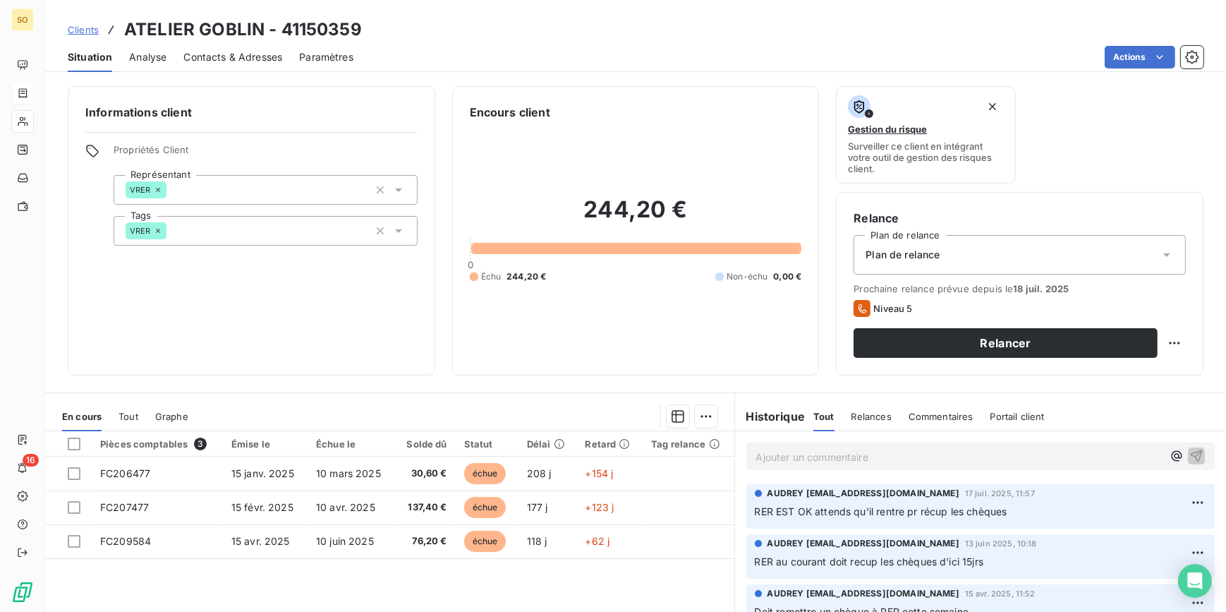
click at [801, 456] on p "Ajouter un commentaire ﻿" at bounding box center [959, 457] width 407 height 18
click at [790, 461] on p "Ajouter un commentaire ﻿" at bounding box center [959, 457] width 407 height 18
click at [1189, 454] on icon "button" at bounding box center [1196, 455] width 14 height 14
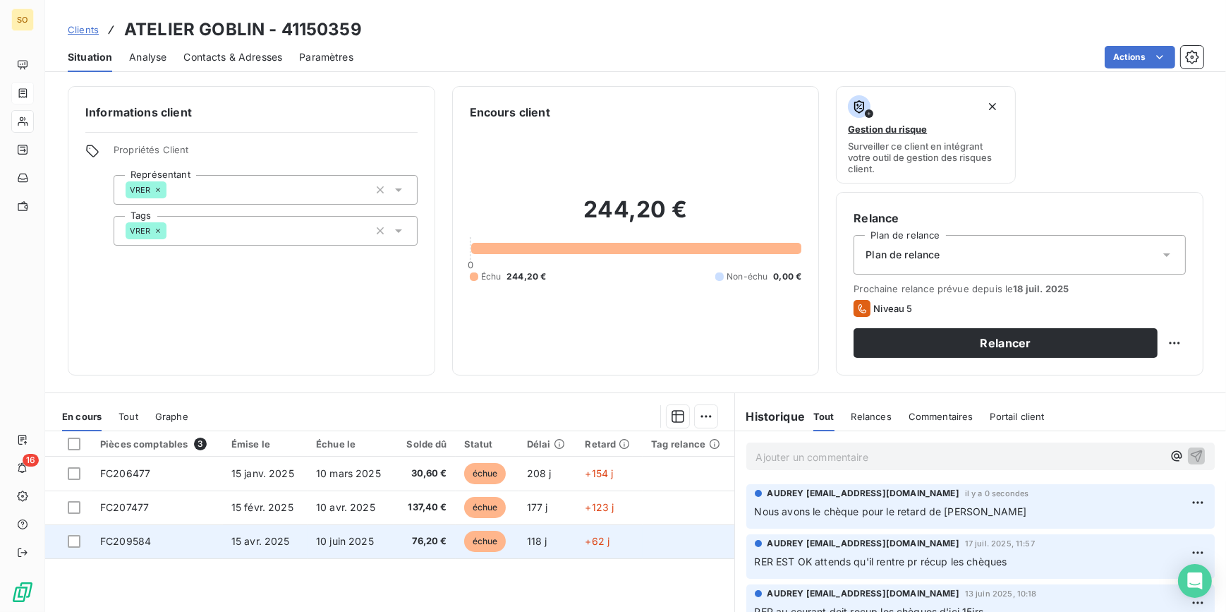
click at [474, 541] on span "échue" at bounding box center [485, 541] width 42 height 21
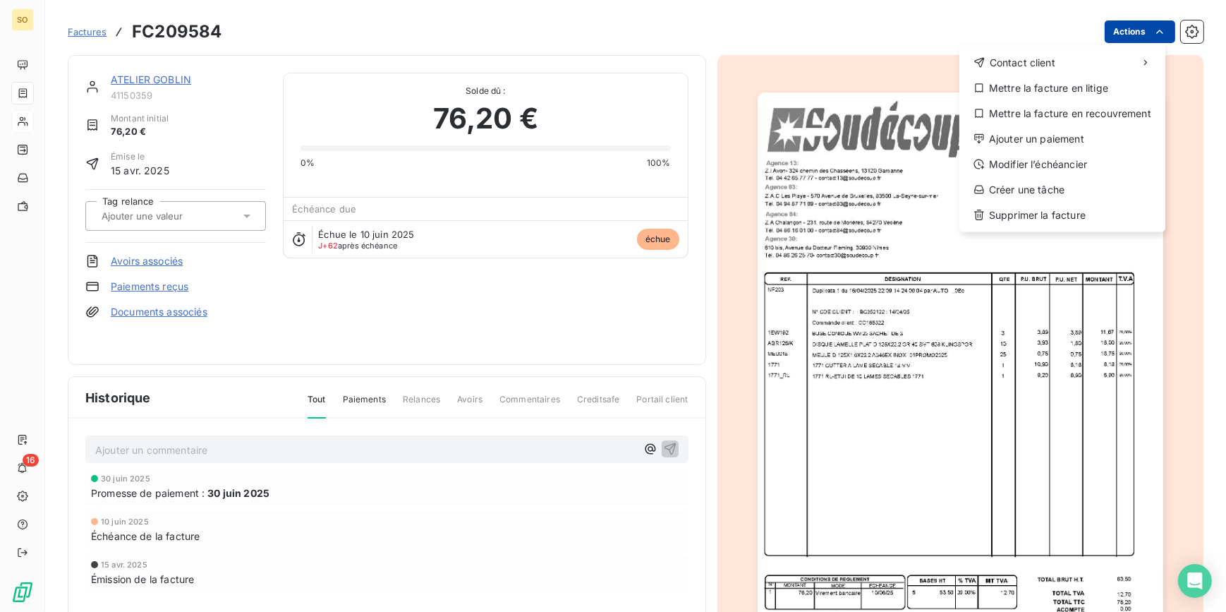
click at [1110, 24] on html "SO 16 Factures FC209584 Actions Contact client Mettre la facture en litige Mett…" at bounding box center [613, 306] width 1226 height 612
click at [1016, 134] on div "Ajouter un paiement" at bounding box center [1062, 139] width 195 height 23
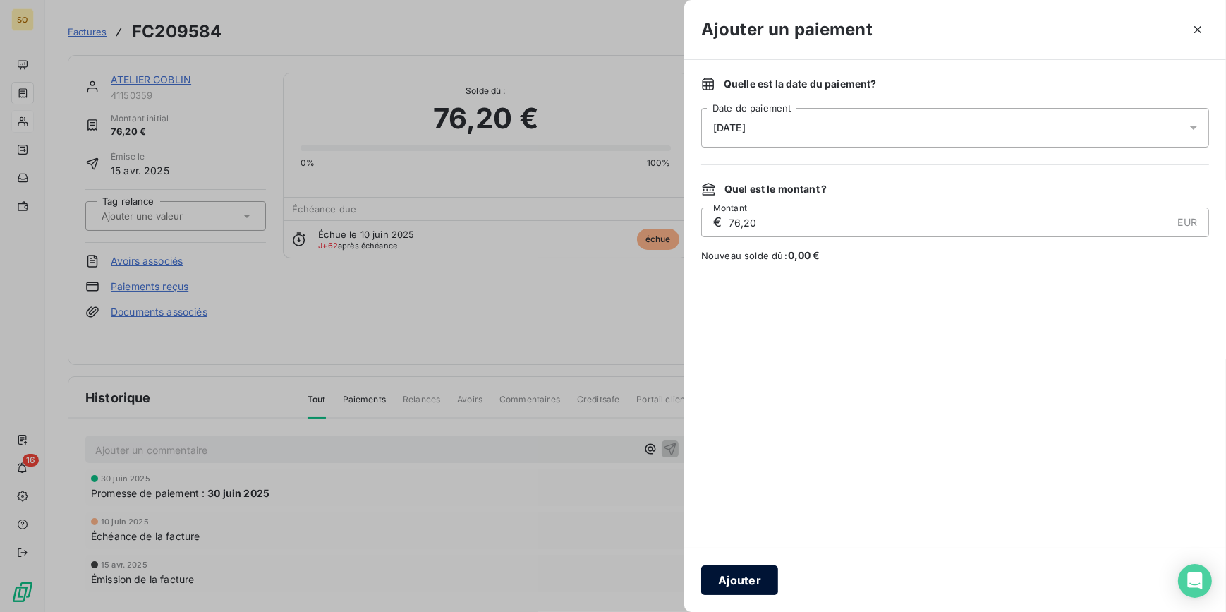
click at [739, 575] on button "Ajouter" at bounding box center [739, 580] width 77 height 30
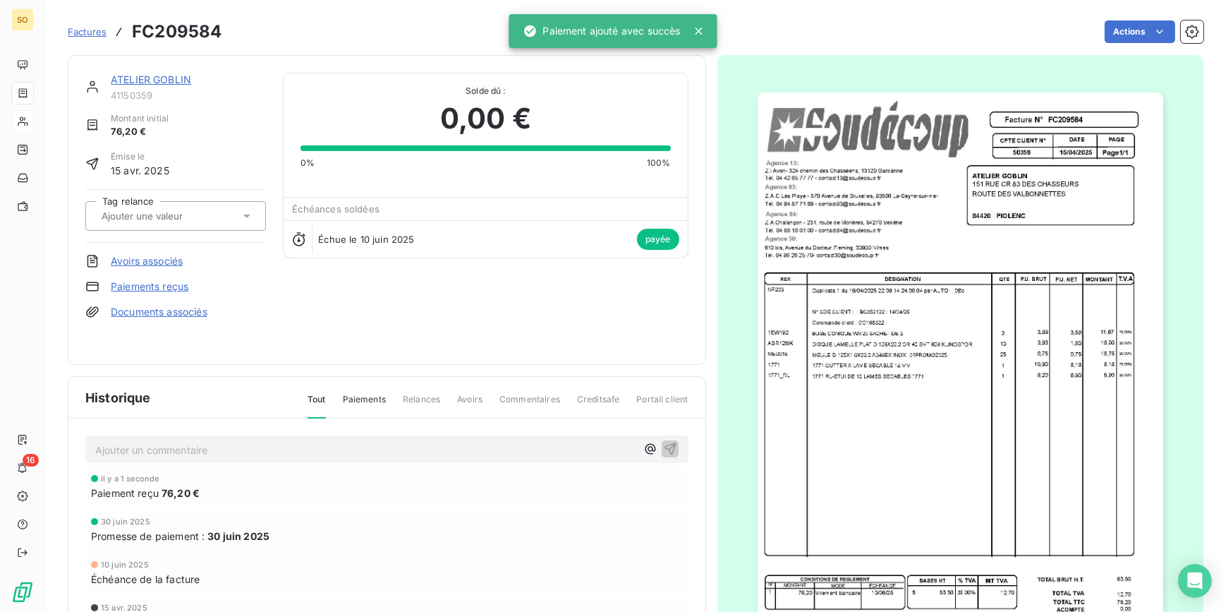
click at [164, 77] on link "ATELIER GOBLIN" at bounding box center [151, 79] width 80 height 12
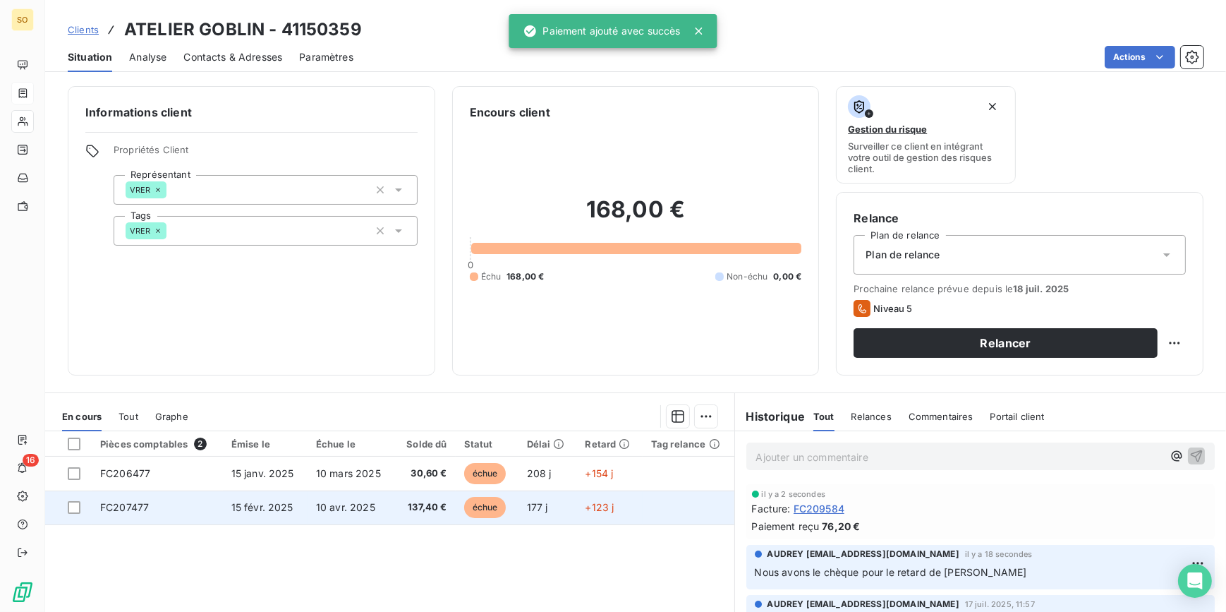
click at [478, 508] on span "échue" at bounding box center [485, 507] width 42 height 21
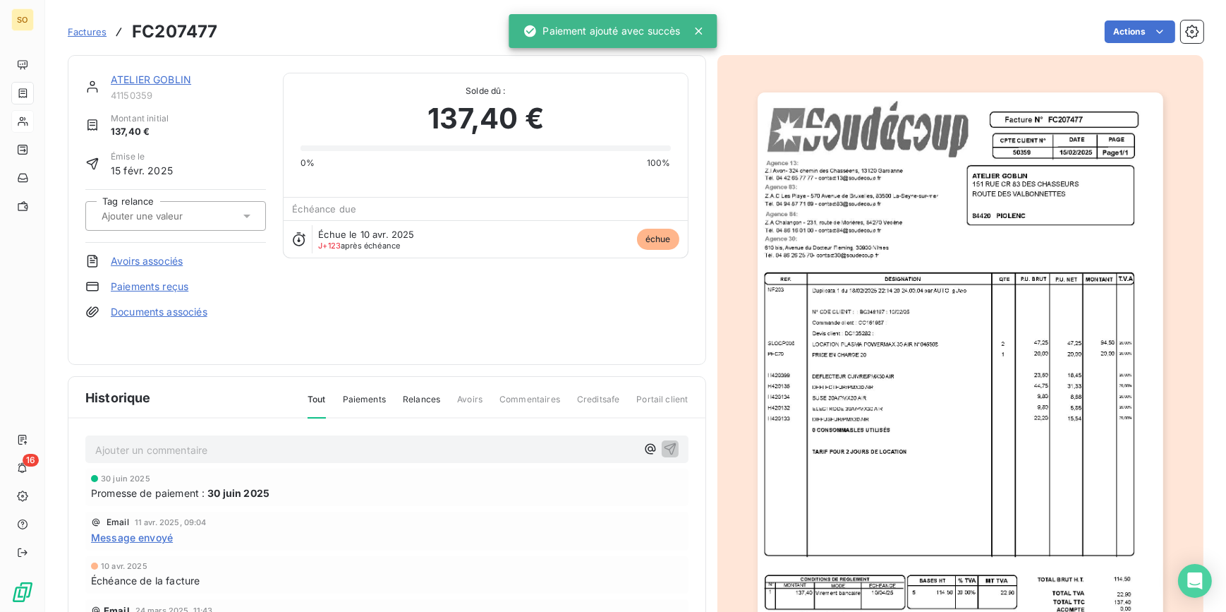
click at [1132, 33] on html "SO 16 Factures FC207477 Actions ATELIER GOBLIN 41150359 Montant initial 137,40 …" at bounding box center [613, 306] width 1226 height 612
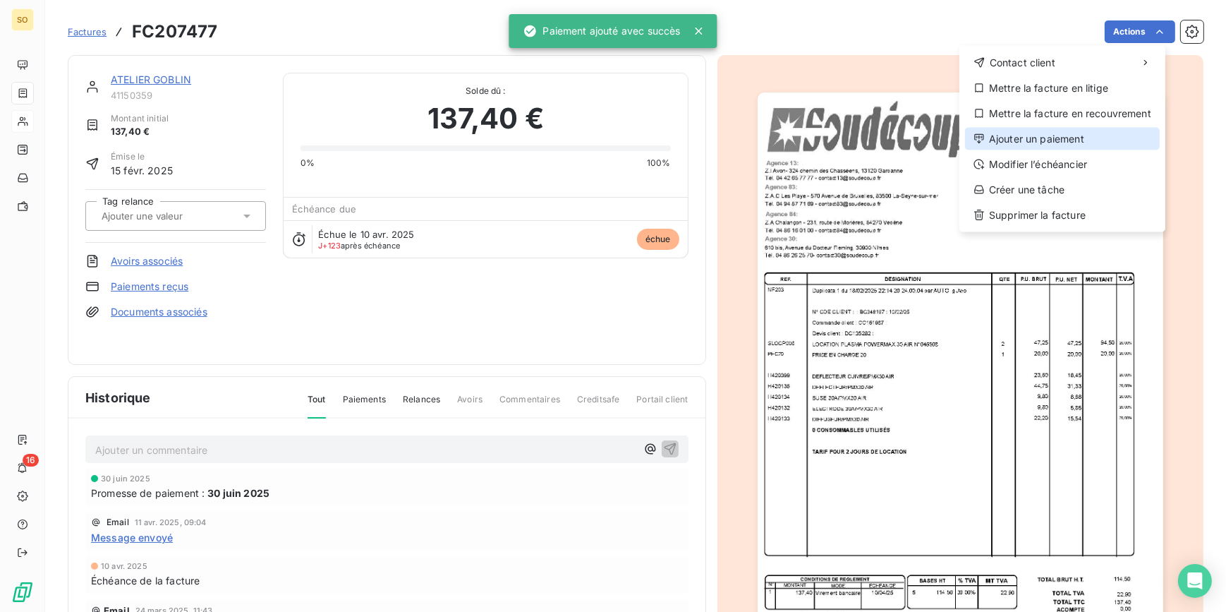
click at [1037, 136] on div "Ajouter un paiement" at bounding box center [1062, 139] width 195 height 23
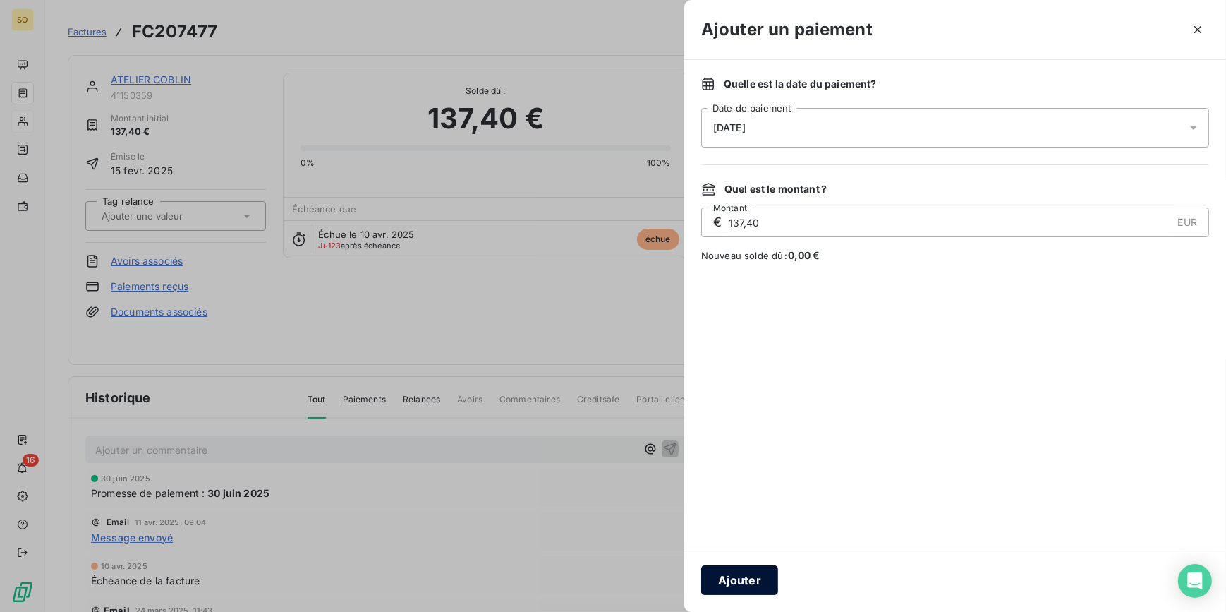
click at [722, 570] on button "Ajouter" at bounding box center [739, 580] width 77 height 30
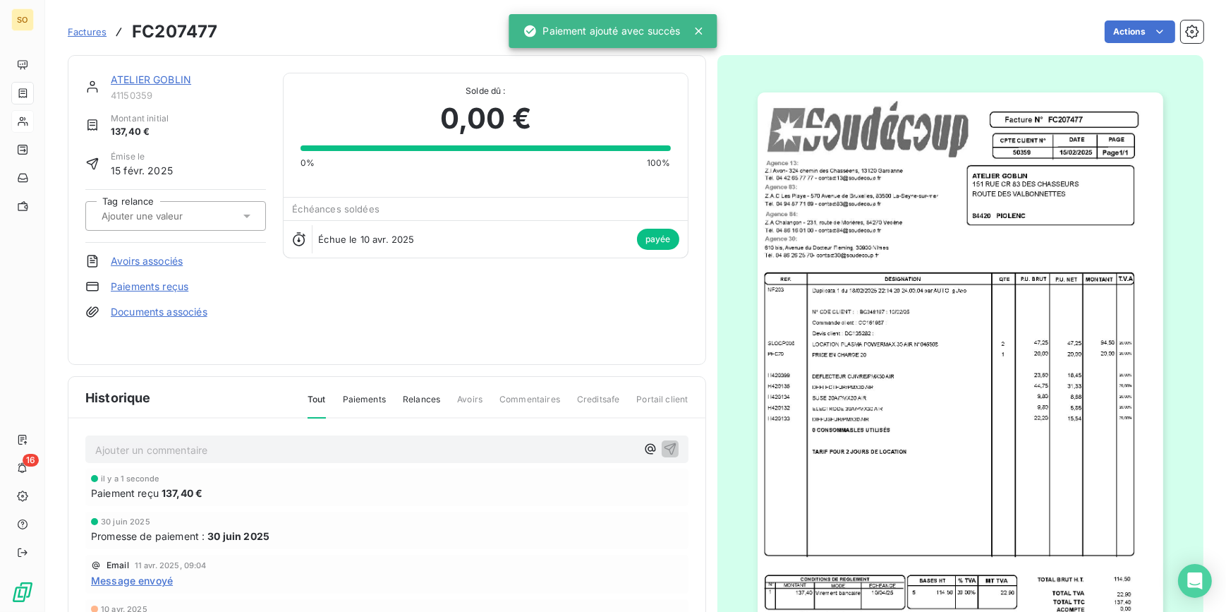
click at [128, 73] on div "ATELIER GOBLIN" at bounding box center [188, 80] width 155 height 14
click at [176, 79] on link "ATELIER GOBLIN" at bounding box center [151, 79] width 80 height 12
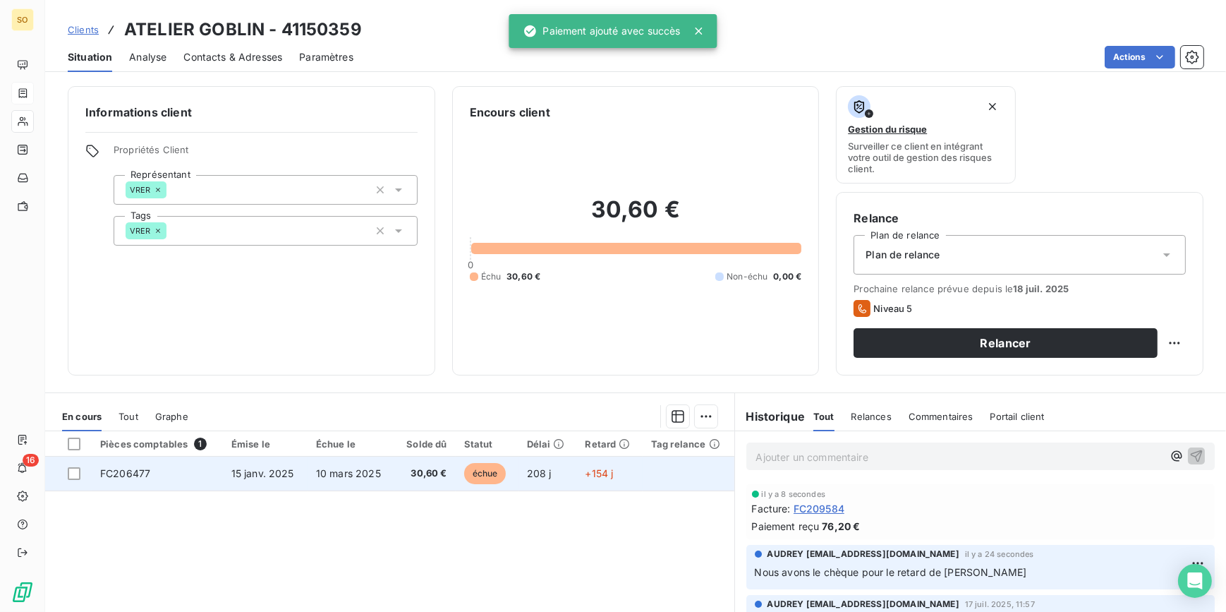
click at [478, 470] on span "échue" at bounding box center [485, 473] width 42 height 21
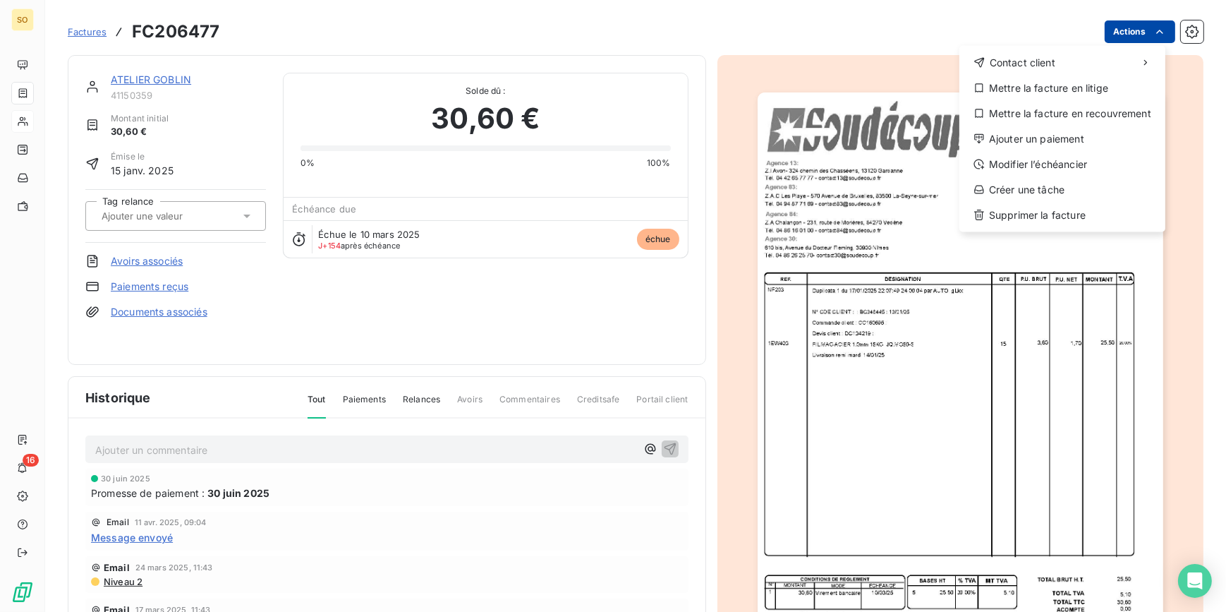
click at [1117, 35] on html "SO 16 Factures FC206477 Actions Contact client Mettre la facture en litige Mett…" at bounding box center [613, 306] width 1226 height 612
click at [1050, 140] on div "Ajouter un paiement" at bounding box center [1062, 139] width 195 height 23
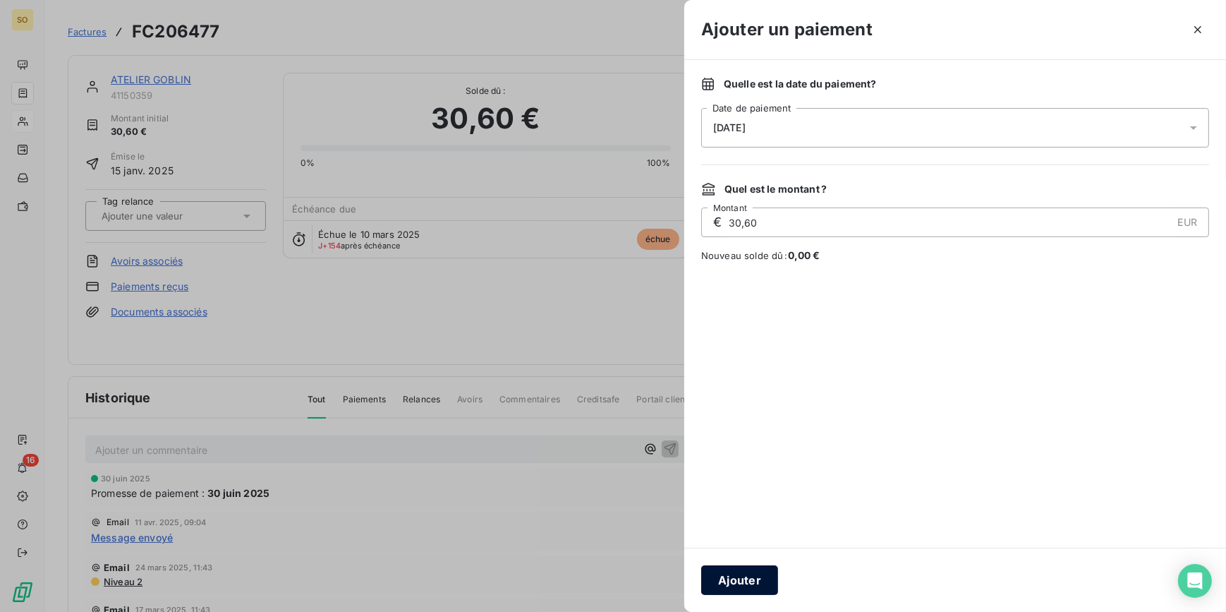
click at [759, 581] on button "Ajouter" at bounding box center [739, 580] width 77 height 30
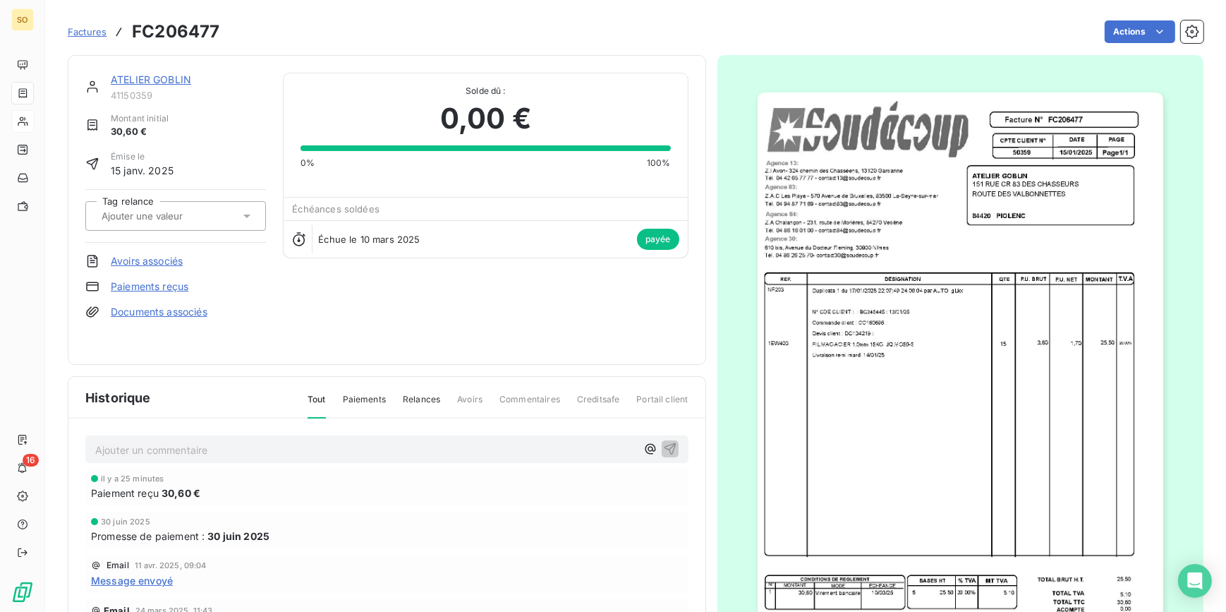
click at [141, 77] on link "ATELIER GOBLIN" at bounding box center [151, 79] width 80 height 12
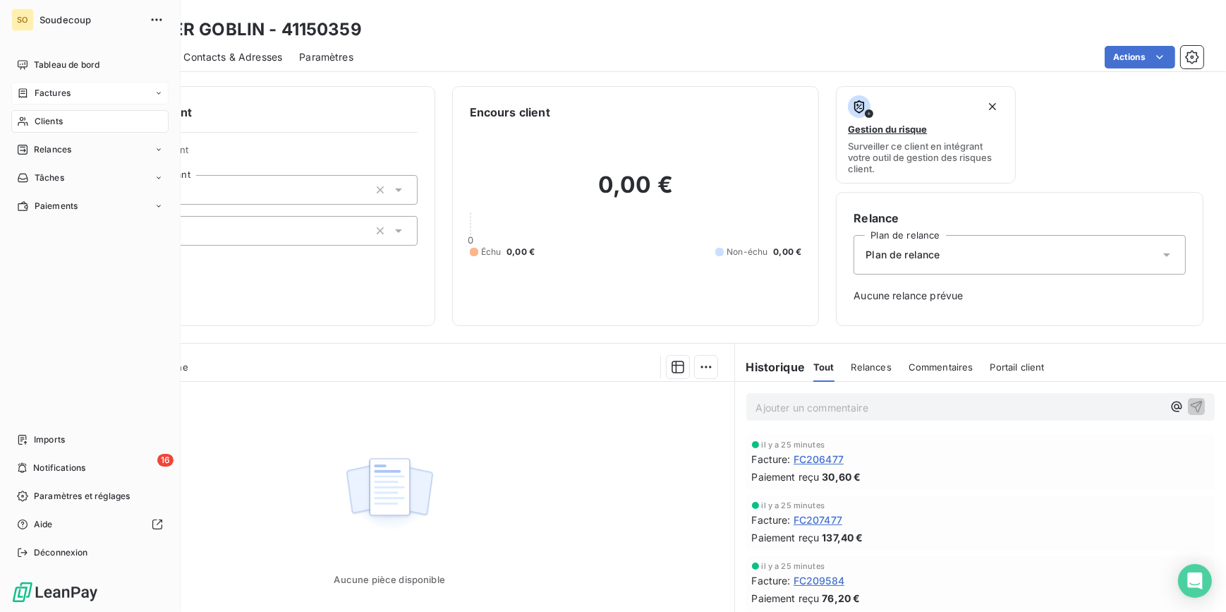
click at [52, 122] on span "Clients" at bounding box center [49, 121] width 28 height 13
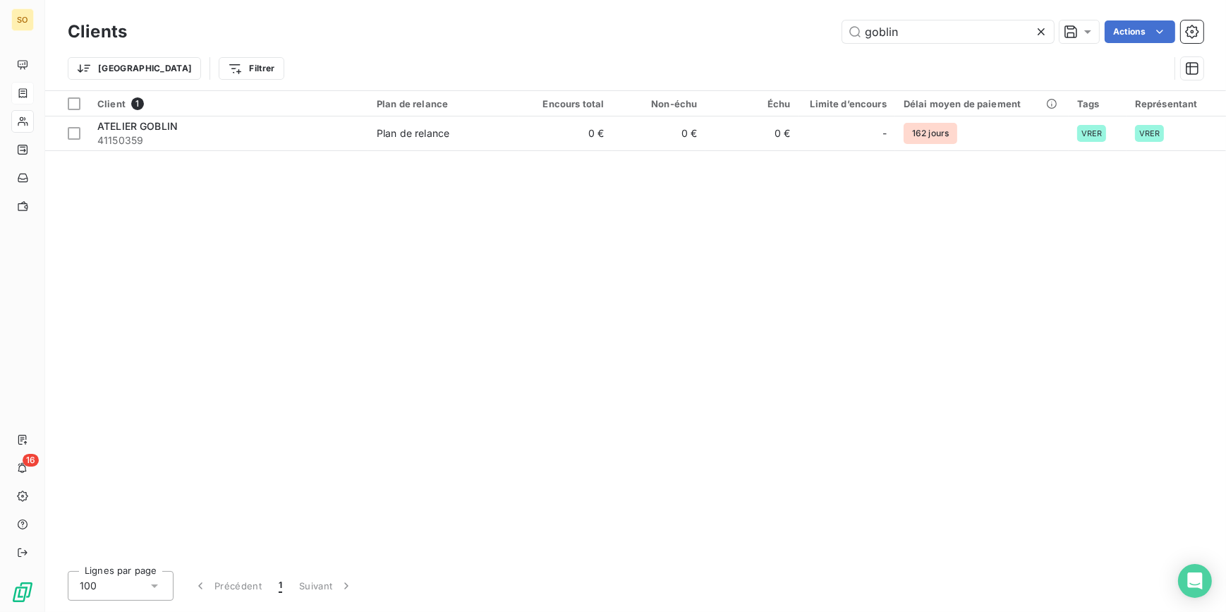
drag, startPoint x: 854, startPoint y: 35, endPoint x: 1235, endPoint y: 35, distance: 381.7
click at [1225, 35] on html "SO 16 Clients goblin Actions Trier Filtrer Client 1 Plan de relance Encours tot…" at bounding box center [613, 306] width 1226 height 612
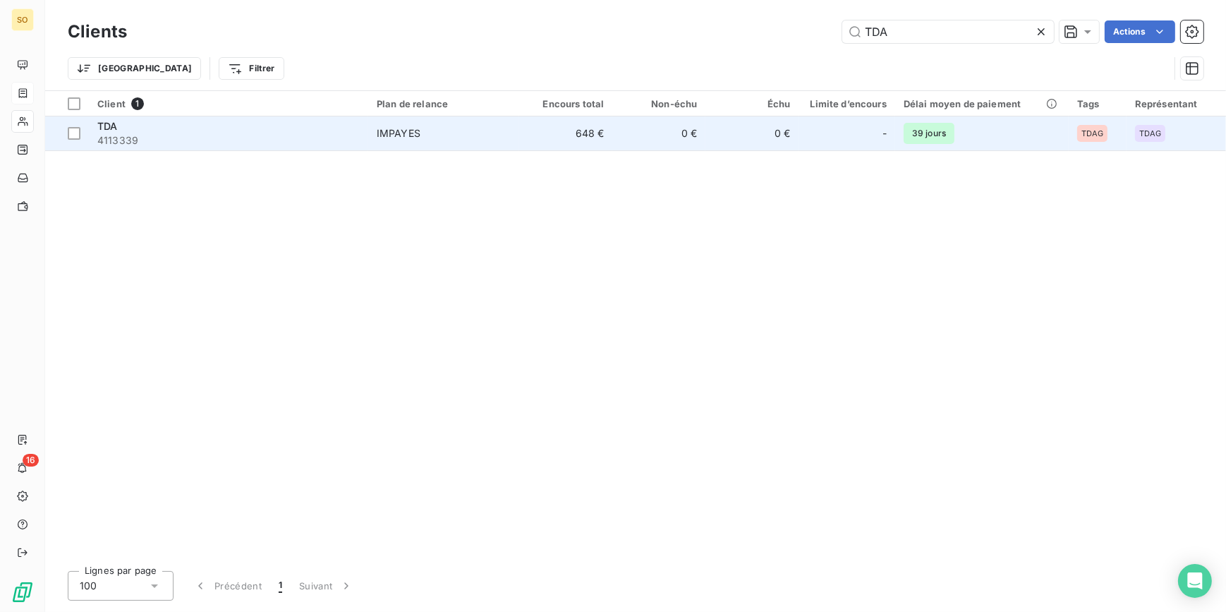
type input "TDA"
click at [402, 135] on div "IMPAYES" at bounding box center [399, 133] width 44 height 14
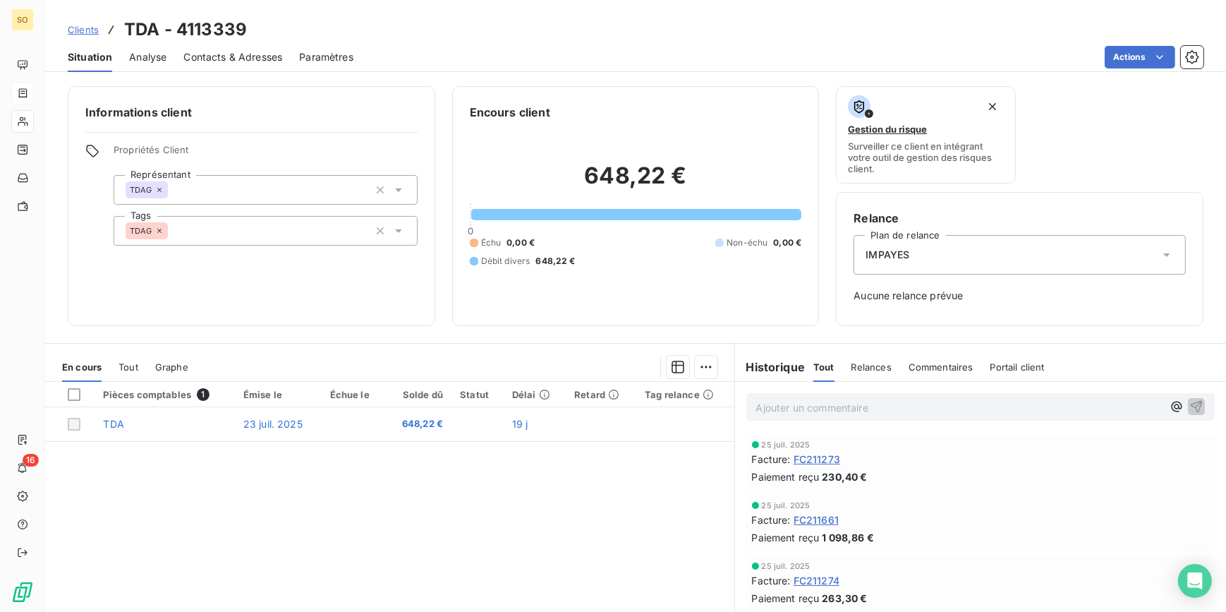
click at [248, 58] on span "Contacts & Adresses" at bounding box center [232, 57] width 99 height 14
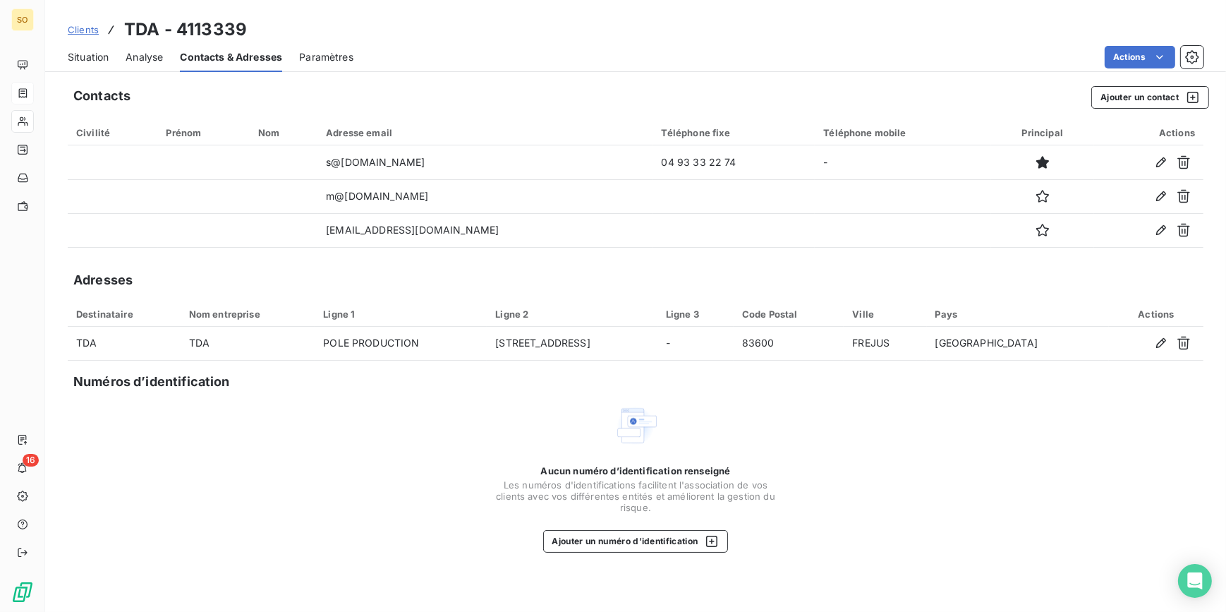
click at [85, 31] on span "Clients" at bounding box center [83, 29] width 31 height 11
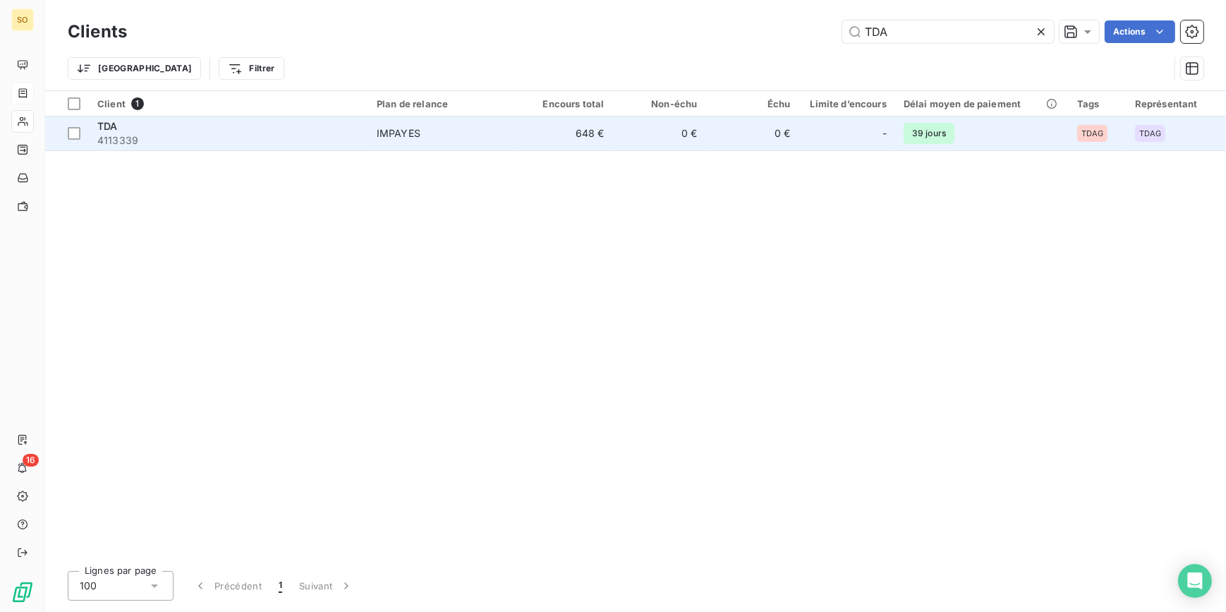
click at [384, 136] on div "IMPAYES" at bounding box center [399, 133] width 44 height 14
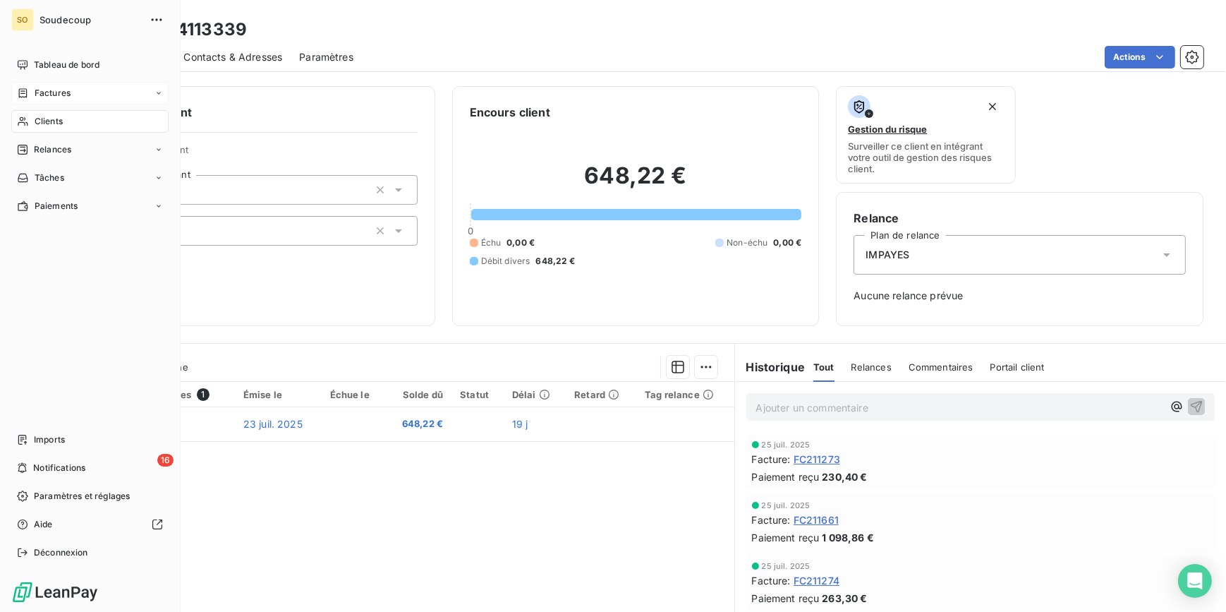
drag, startPoint x: 56, startPoint y: 92, endPoint x: 66, endPoint y: 92, distance: 9.9
click at [56, 92] on span "Factures" at bounding box center [53, 93] width 36 height 13
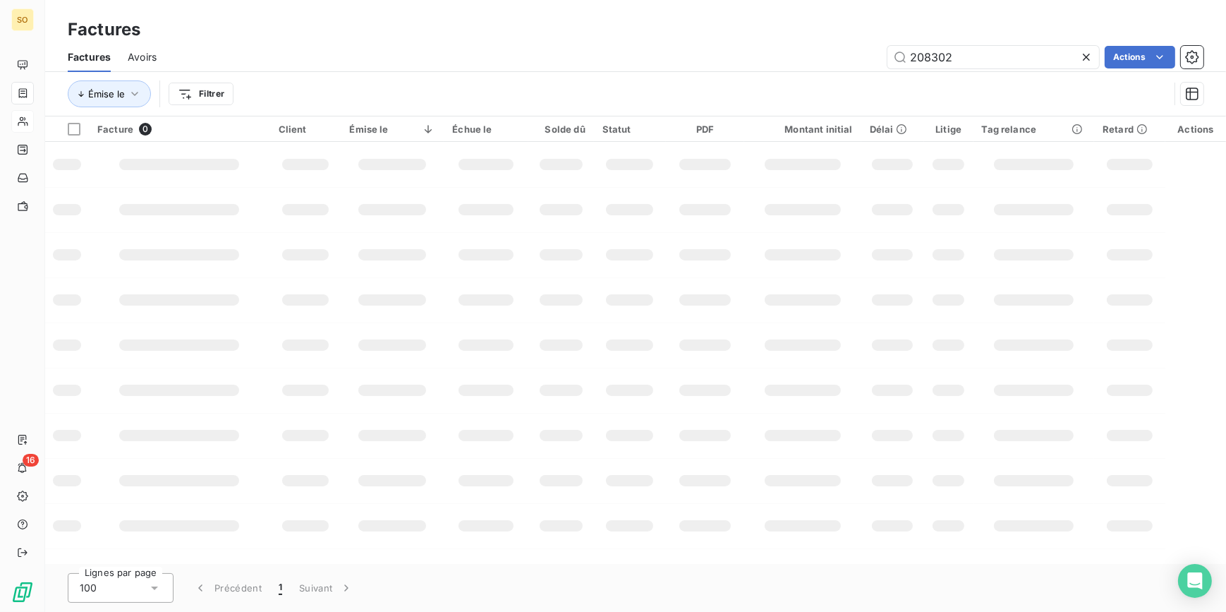
drag, startPoint x: 916, startPoint y: 52, endPoint x: 1214, endPoint y: 70, distance: 298.9
click at [1080, 67] on div "208302" at bounding box center [994, 57] width 212 height 23
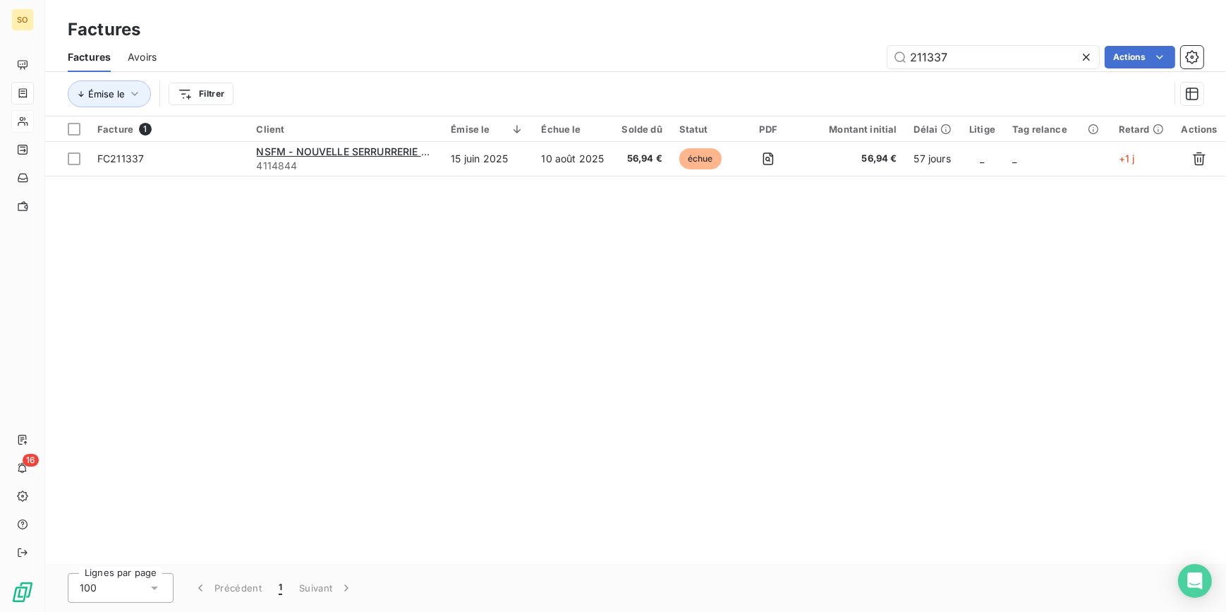
type input "211337"
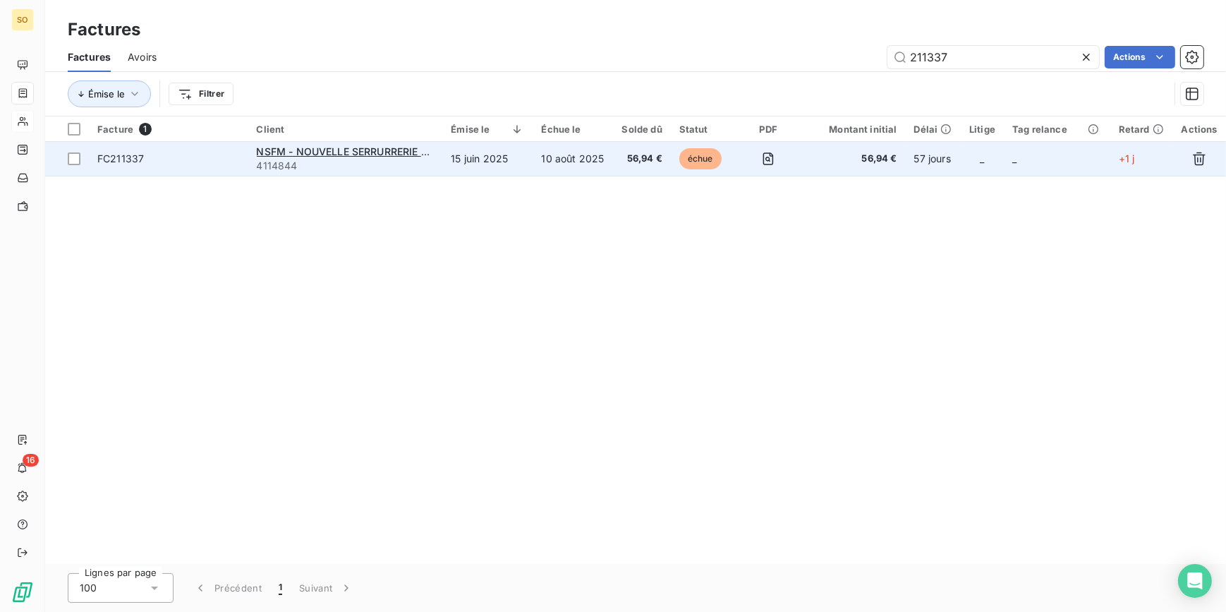
click at [700, 158] on span "échue" at bounding box center [700, 158] width 42 height 21
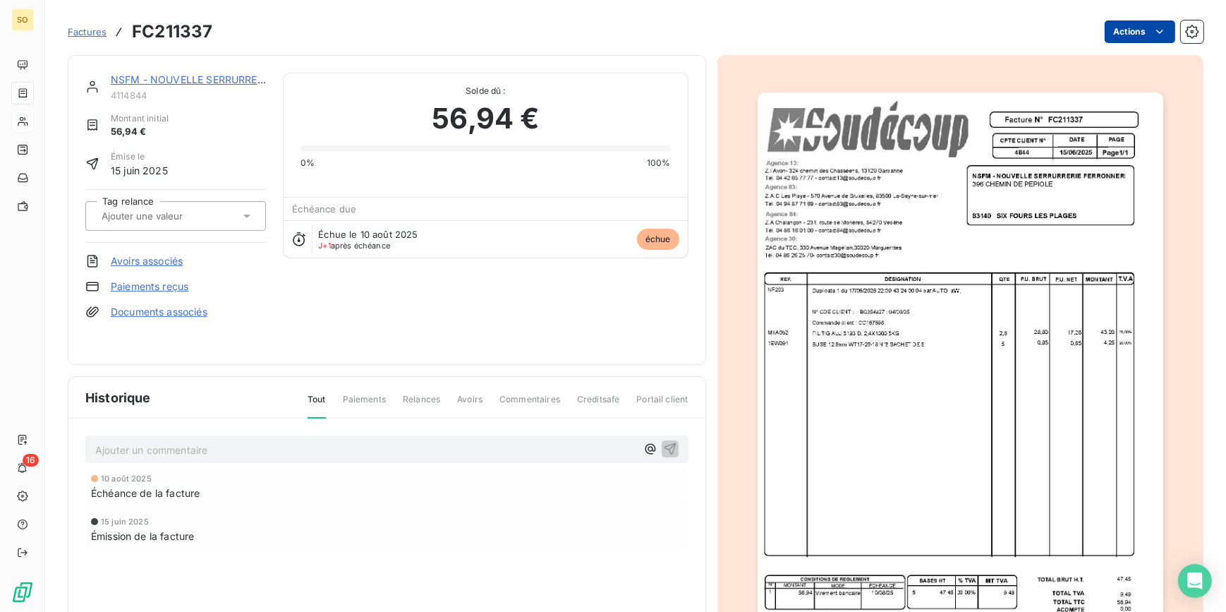
click at [1113, 32] on html "SO 16 Factures FC211337 Actions NSFM - NOUVELLE SERRURRERIE FERRONNERIE DU MIDI…" at bounding box center [613, 306] width 1226 height 612
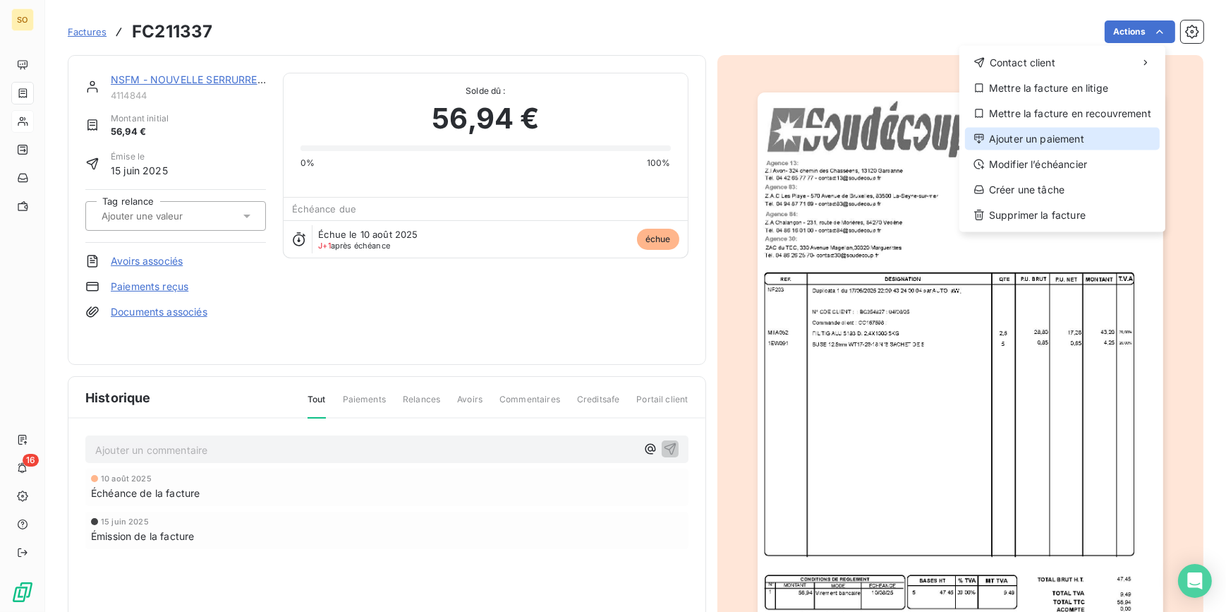
click at [1055, 140] on div "Ajouter un paiement" at bounding box center [1062, 139] width 195 height 23
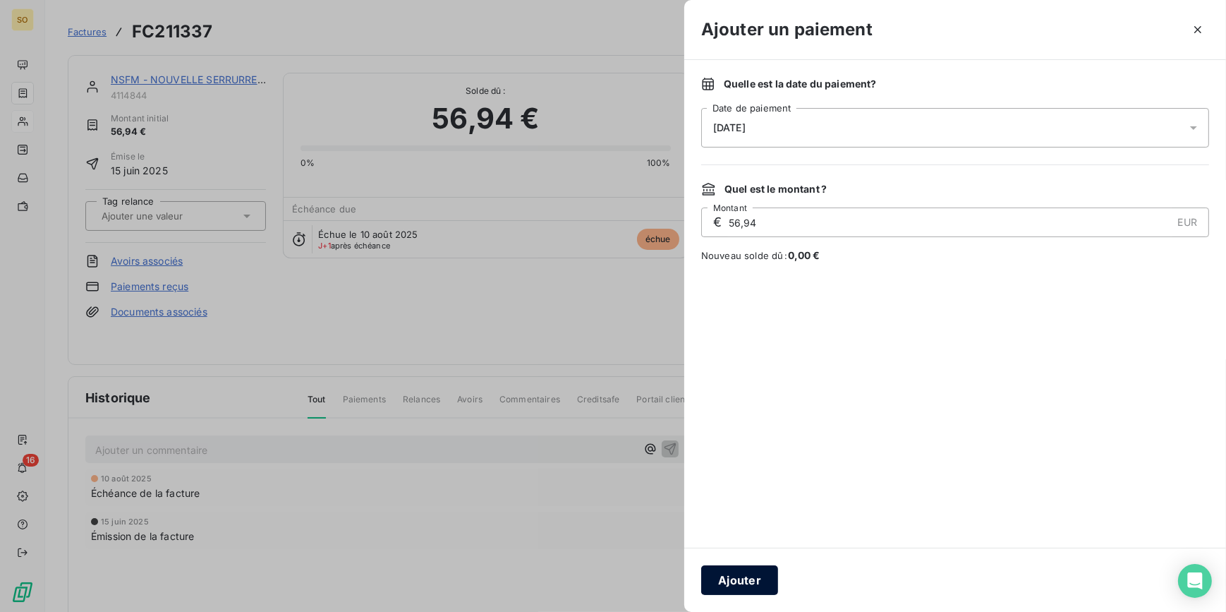
click at [770, 586] on button "Ajouter" at bounding box center [739, 580] width 77 height 30
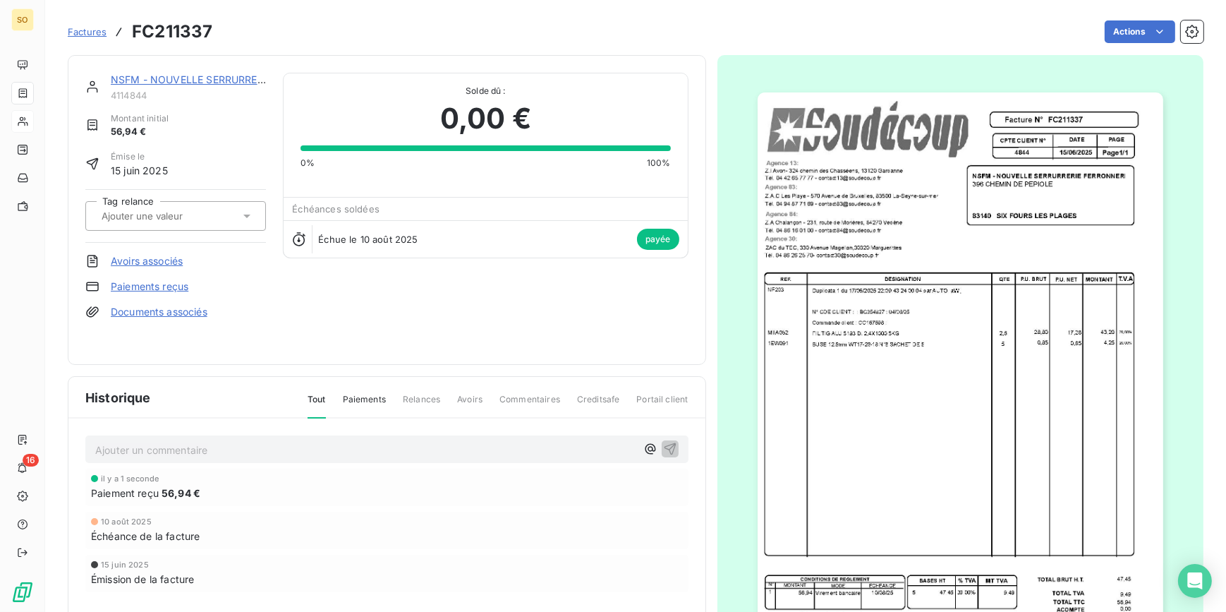
click at [97, 32] on span "Factures" at bounding box center [87, 31] width 39 height 11
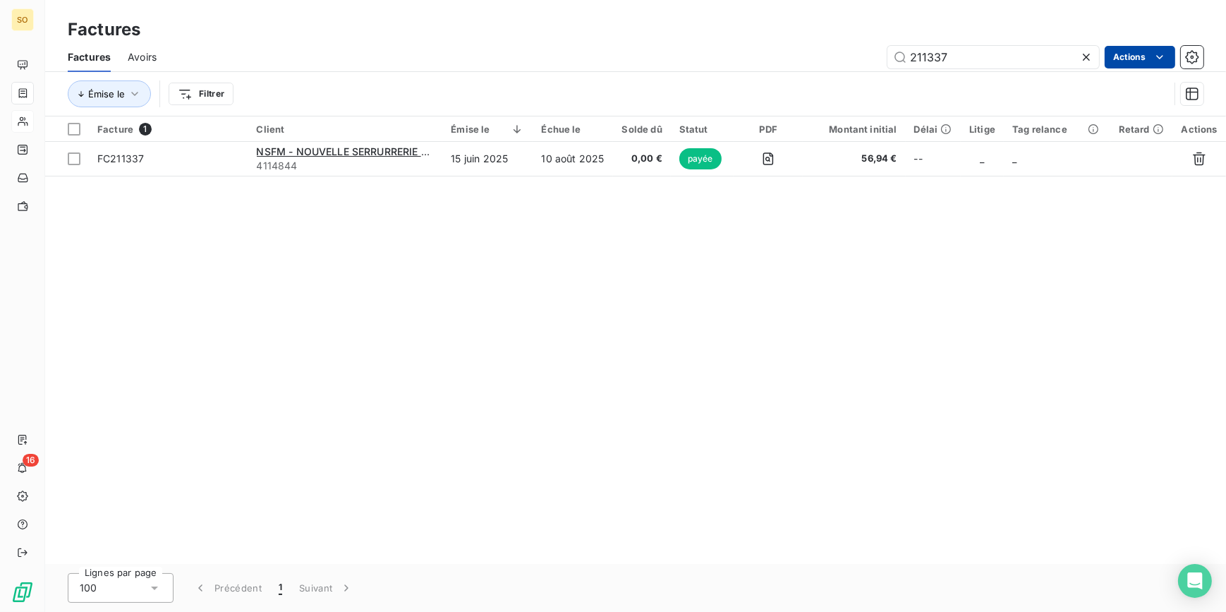
drag, startPoint x: 908, startPoint y: 56, endPoint x: 1107, endPoint y: 52, distance: 199.0
click at [1099, 54] on div "211337 Actions" at bounding box center [689, 57] width 1030 height 23
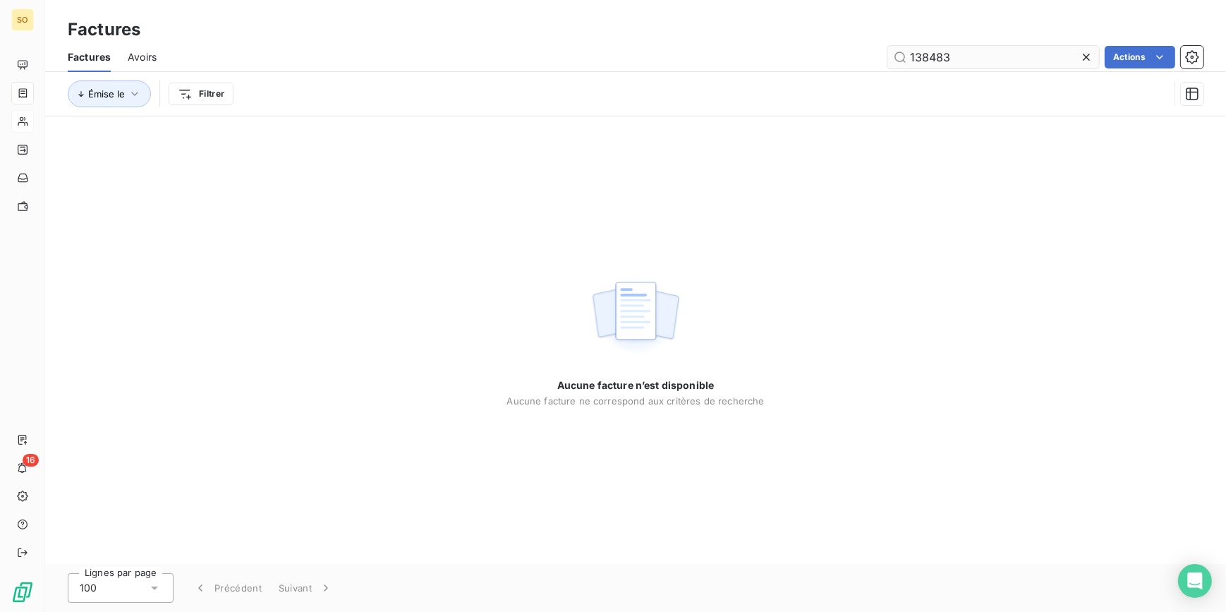
click at [915, 58] on input "138483" at bounding box center [994, 57] width 212 height 23
drag, startPoint x: 910, startPoint y: 56, endPoint x: 1118, endPoint y: 52, distance: 208.2
click at [1118, 52] on div "238483 Actions" at bounding box center [689, 57] width 1030 height 23
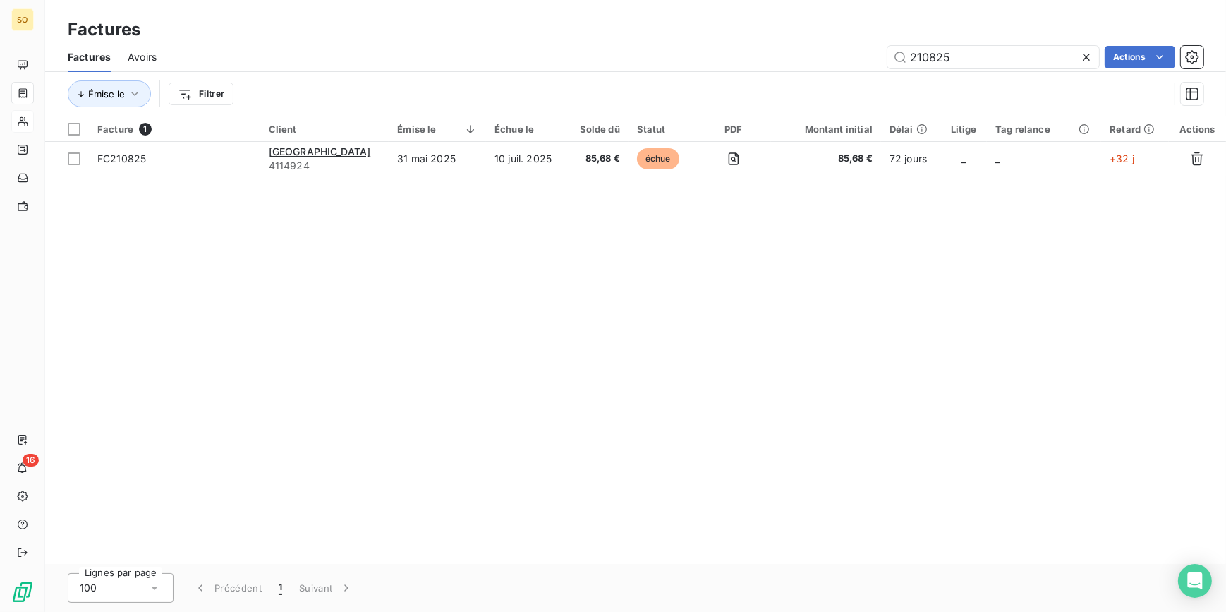
type input "210825"
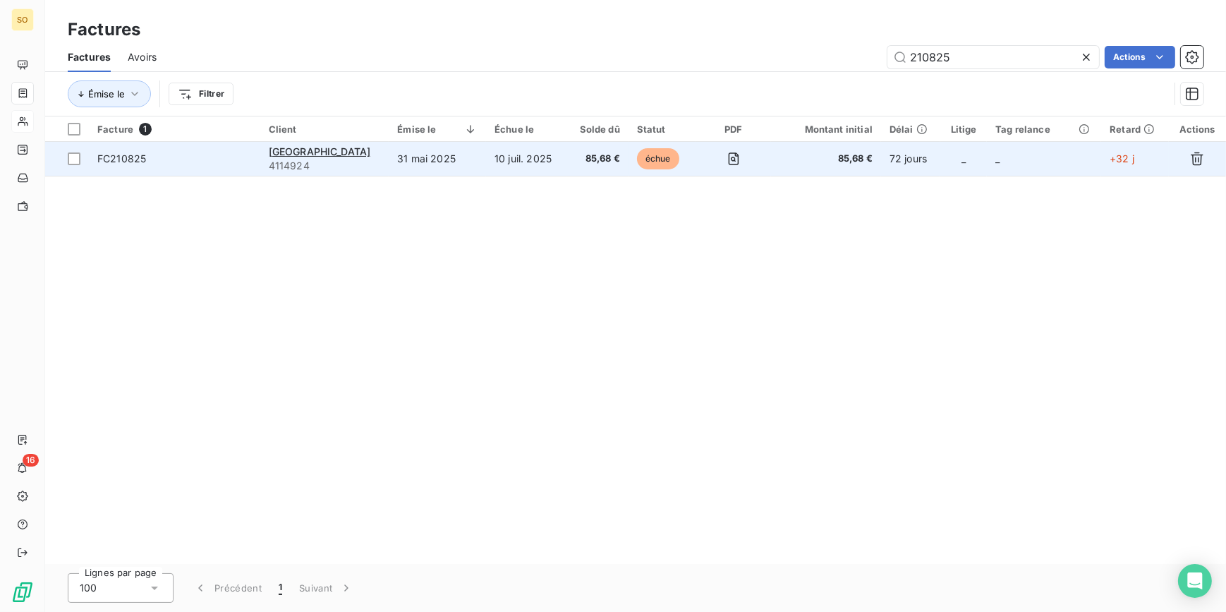
click at [654, 144] on td "échue" at bounding box center [663, 159] width 68 height 34
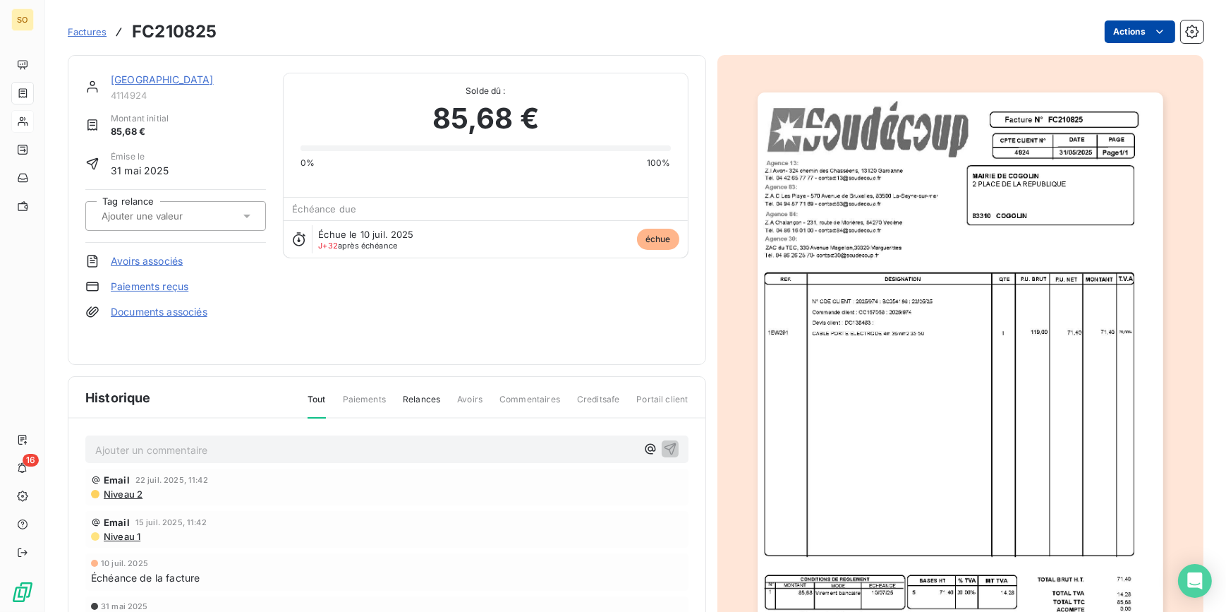
click at [1134, 35] on html "SO 16 Factures FC210825 Actions [GEOGRAPHIC_DATA] 4114924 Montant initial 85,68…" at bounding box center [613, 306] width 1226 height 612
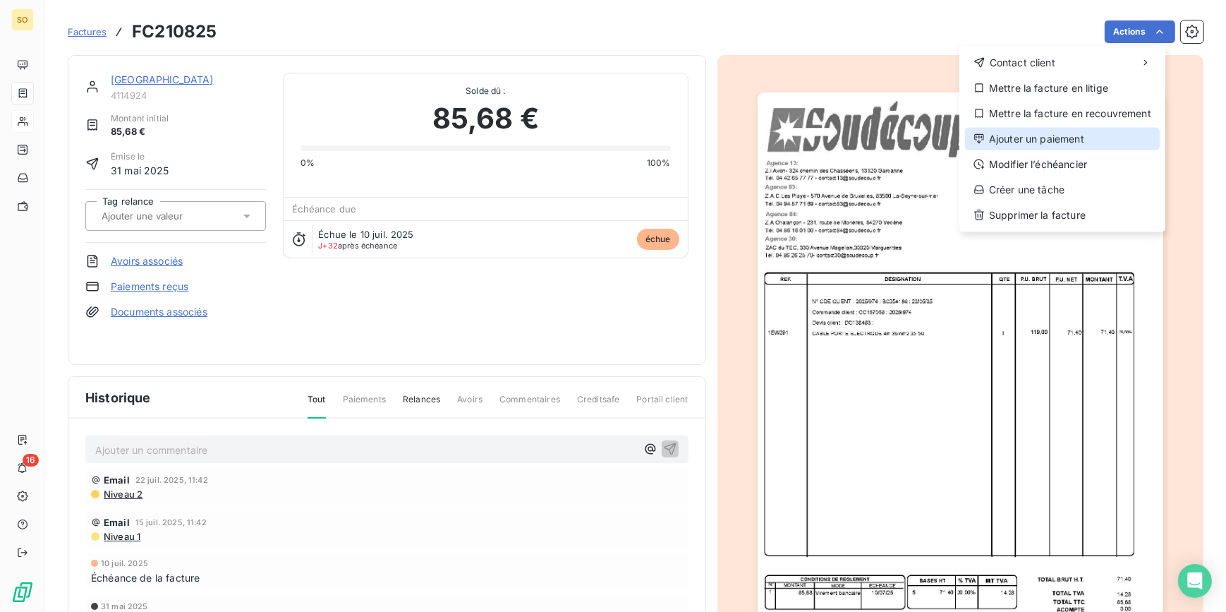
click at [1034, 138] on div "Ajouter un paiement" at bounding box center [1062, 139] width 195 height 23
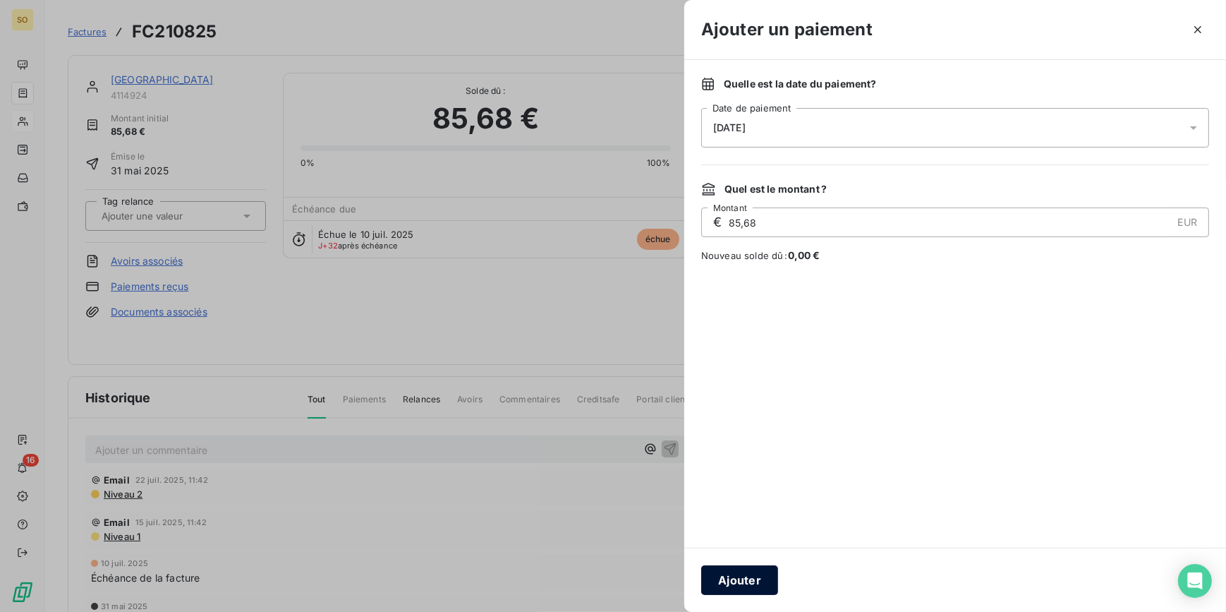
click at [757, 584] on button "Ajouter" at bounding box center [739, 580] width 77 height 30
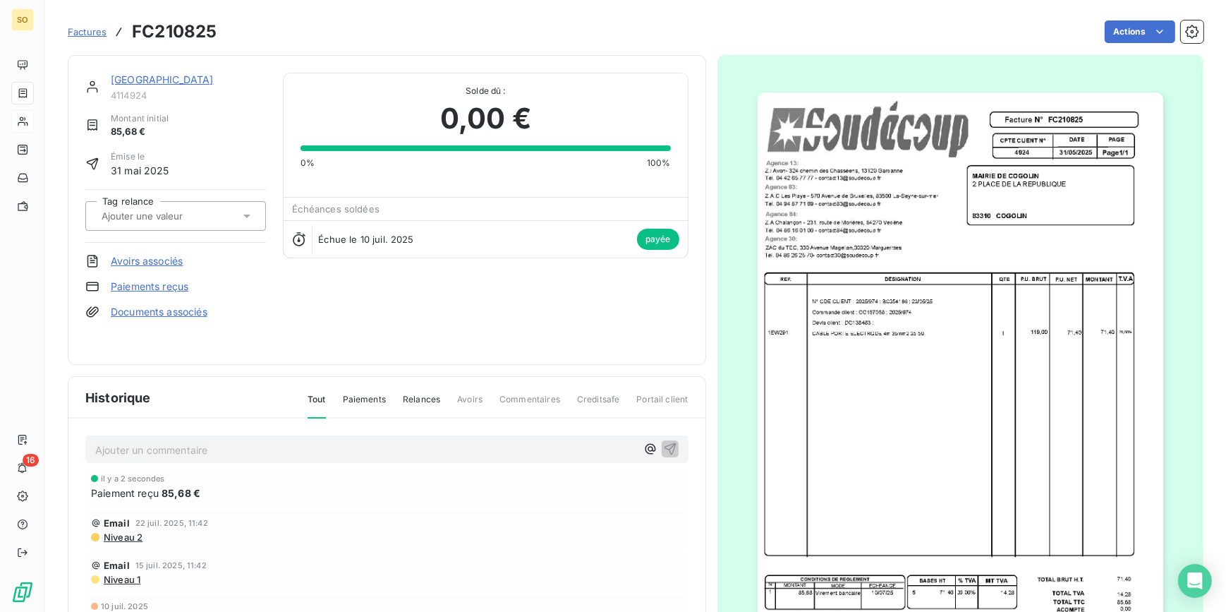
click at [78, 28] on span "Factures" at bounding box center [87, 31] width 39 height 11
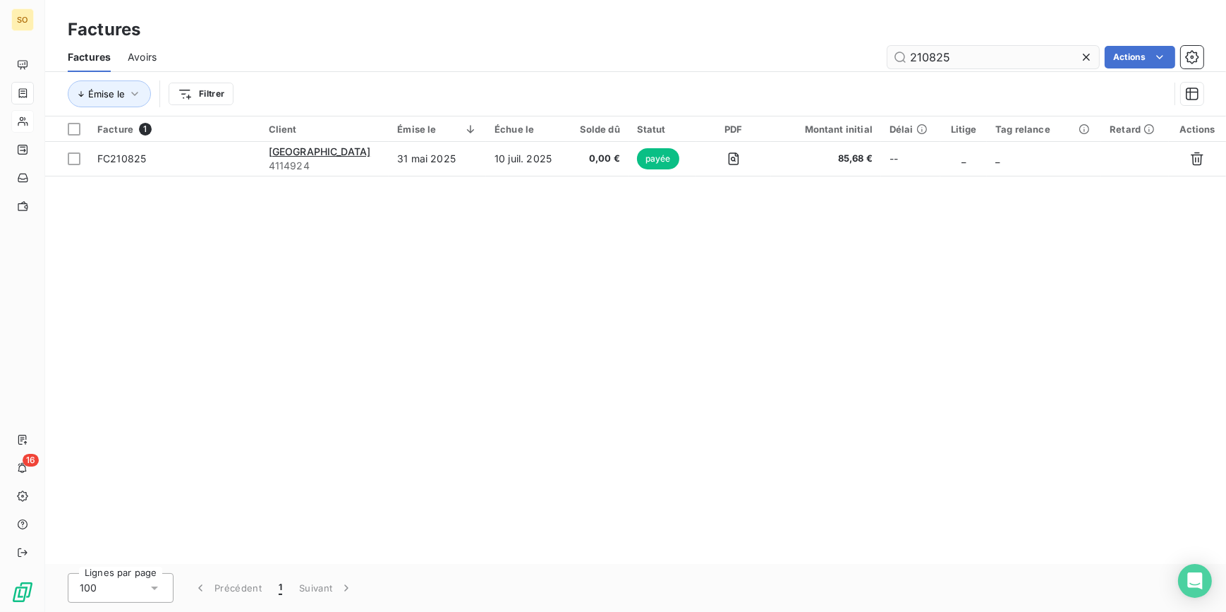
drag, startPoint x: 922, startPoint y: 52, endPoint x: 1065, endPoint y: 51, distance: 142.5
click at [1045, 52] on input "210825" at bounding box center [994, 57] width 212 height 23
type input "211654"
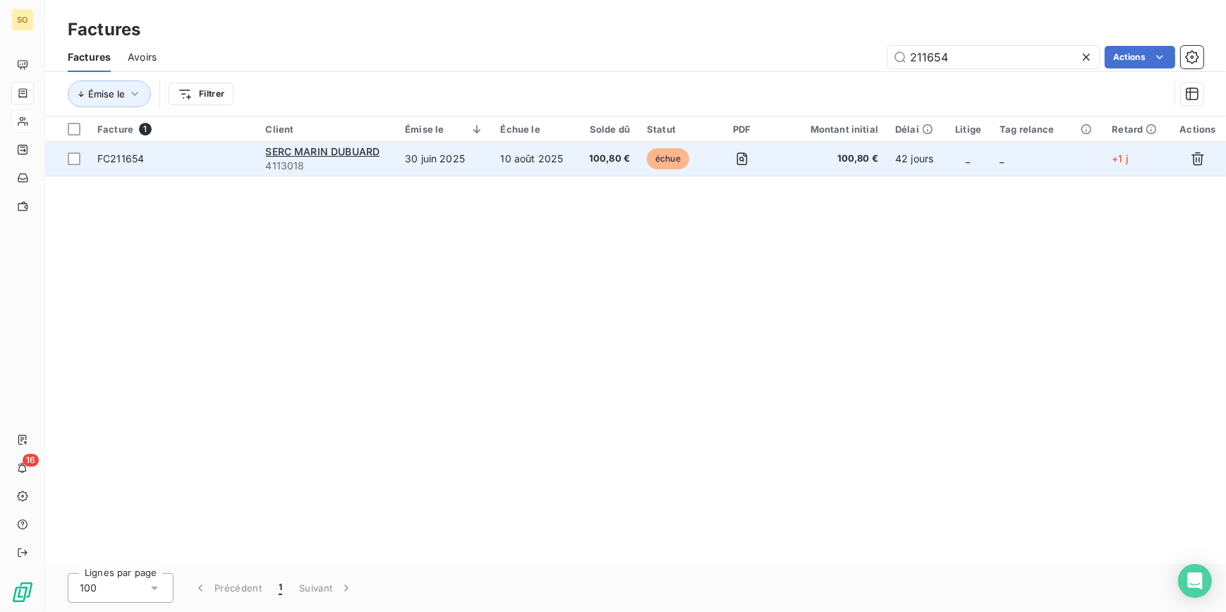
click at [662, 155] on span "échue" at bounding box center [668, 158] width 42 height 21
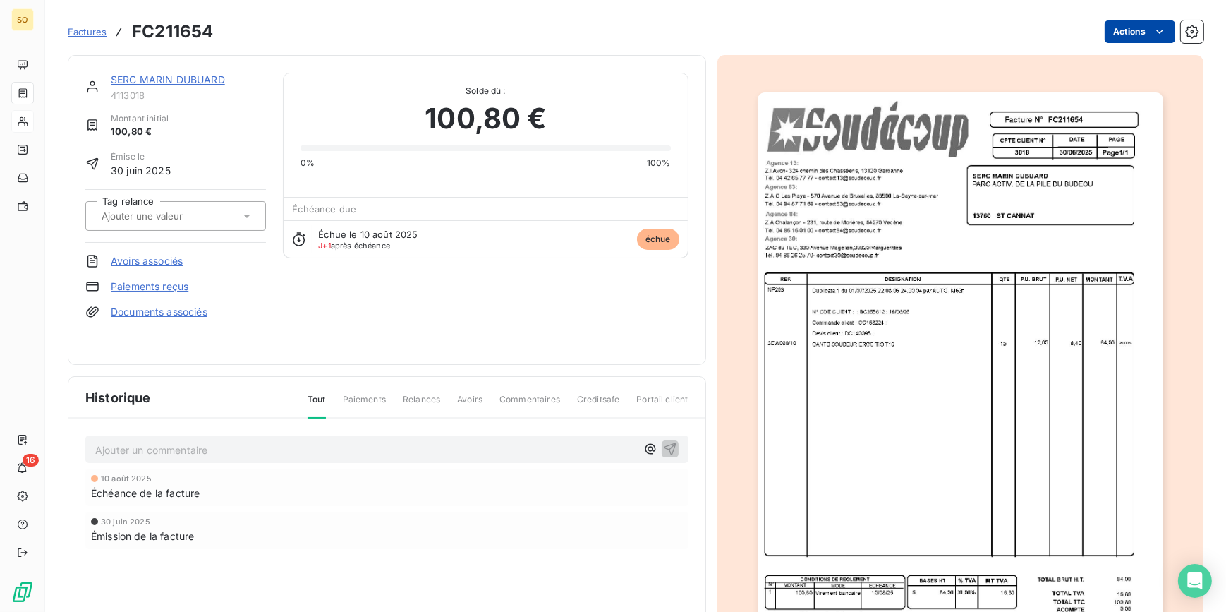
click at [1106, 26] on html "SO 16 Factures FC211654 Actions SERC MARIN DUBUARD 4113018 Montant initial 100,…" at bounding box center [613, 306] width 1226 height 612
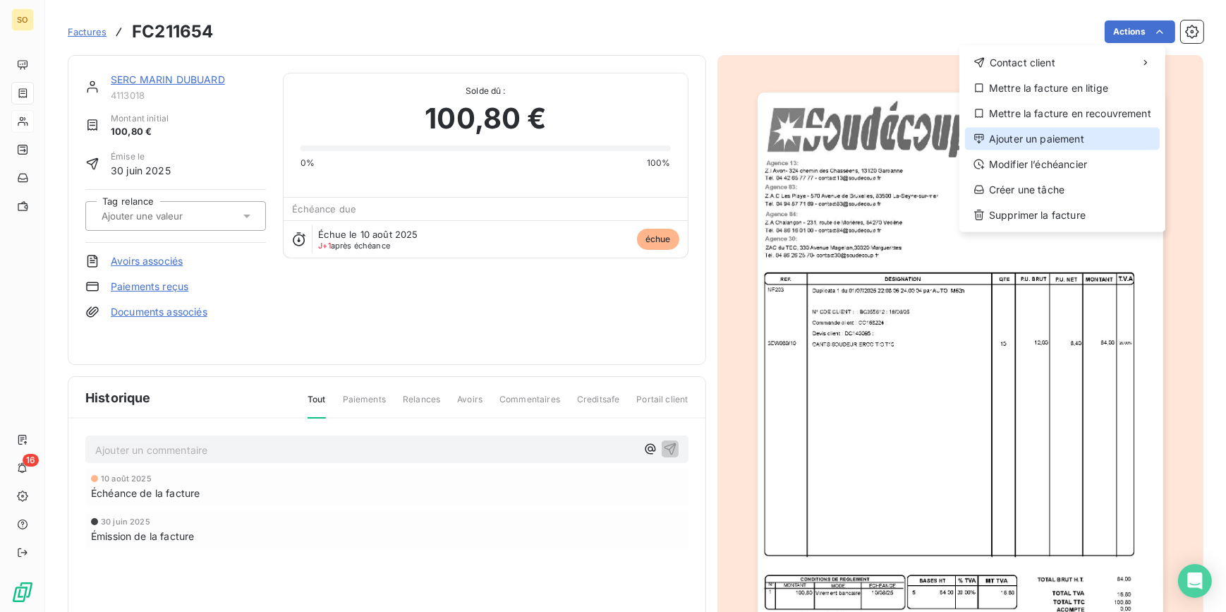
click at [1023, 137] on div "Ajouter un paiement" at bounding box center [1062, 139] width 195 height 23
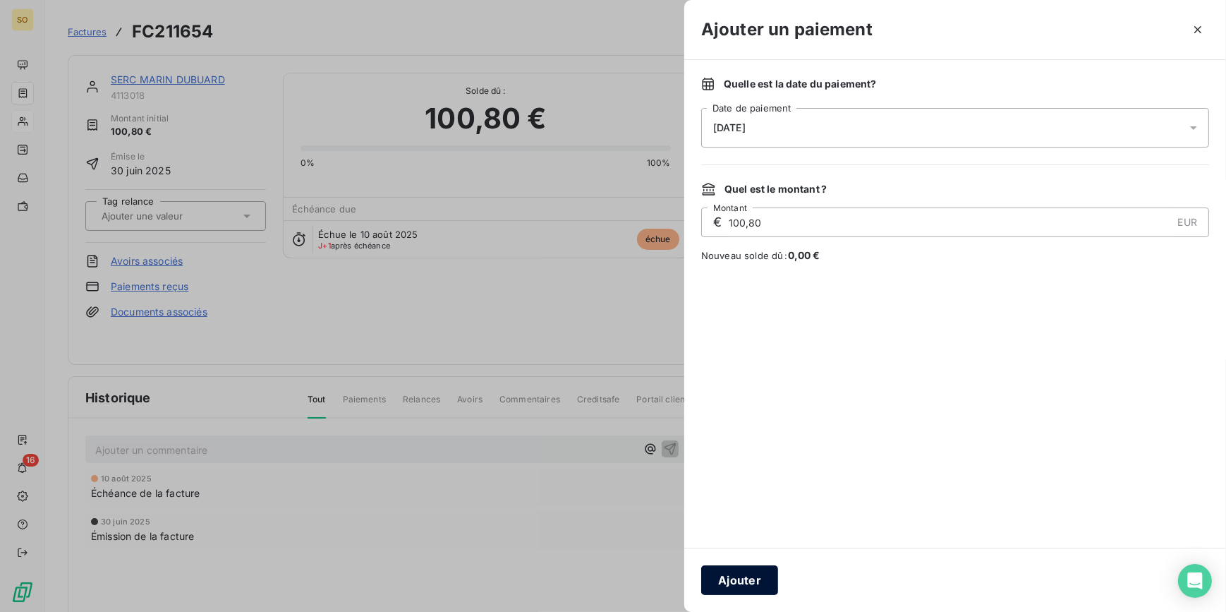
click at [763, 579] on button "Ajouter" at bounding box center [739, 580] width 77 height 30
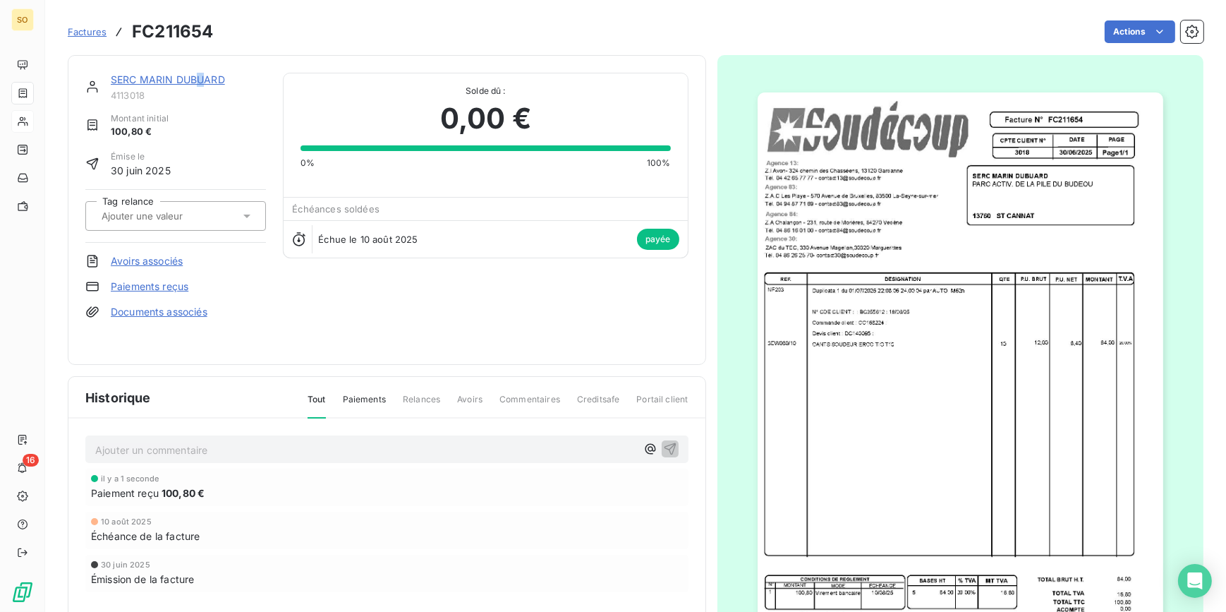
click at [200, 74] on link "SERC MARIN DUBUARD" at bounding box center [168, 79] width 114 height 12
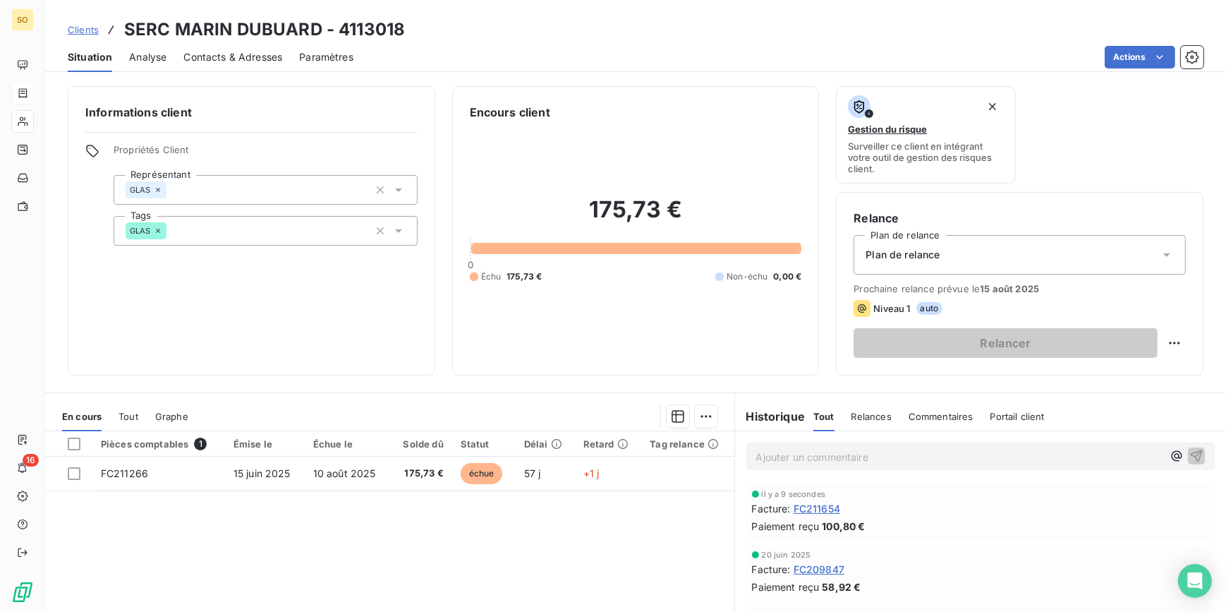
click at [80, 28] on span "Clients" at bounding box center [83, 29] width 31 height 11
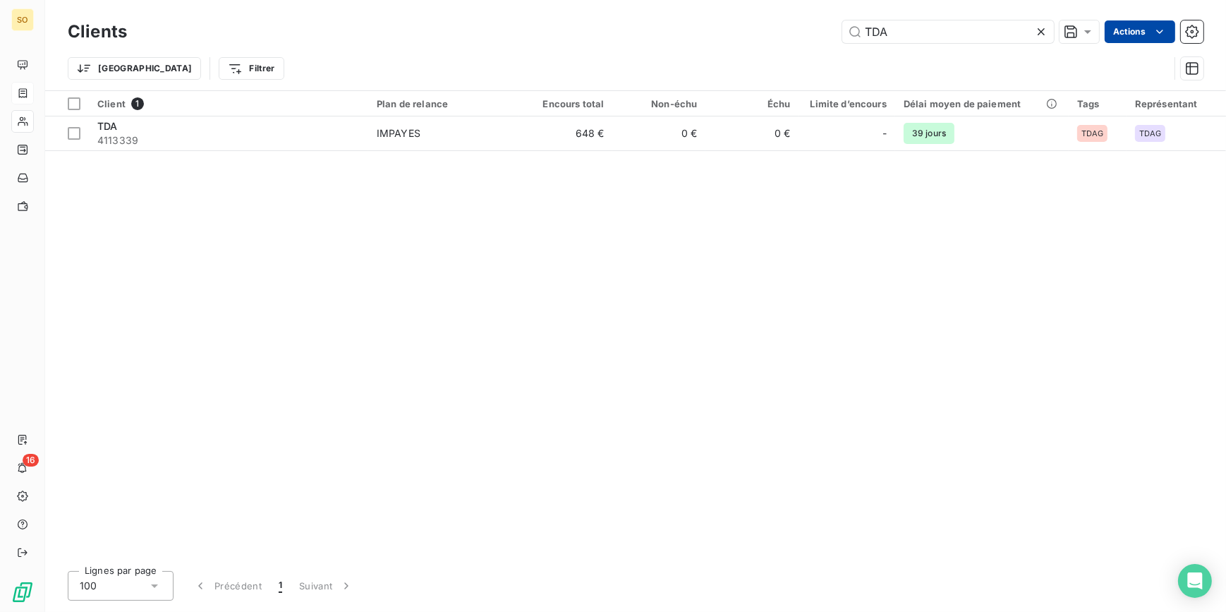
drag, startPoint x: 858, startPoint y: 28, endPoint x: 1116, endPoint y: 42, distance: 258.6
click at [1094, 52] on div "Clients TDA Actions Trier Filtrer" at bounding box center [636, 53] width 1136 height 73
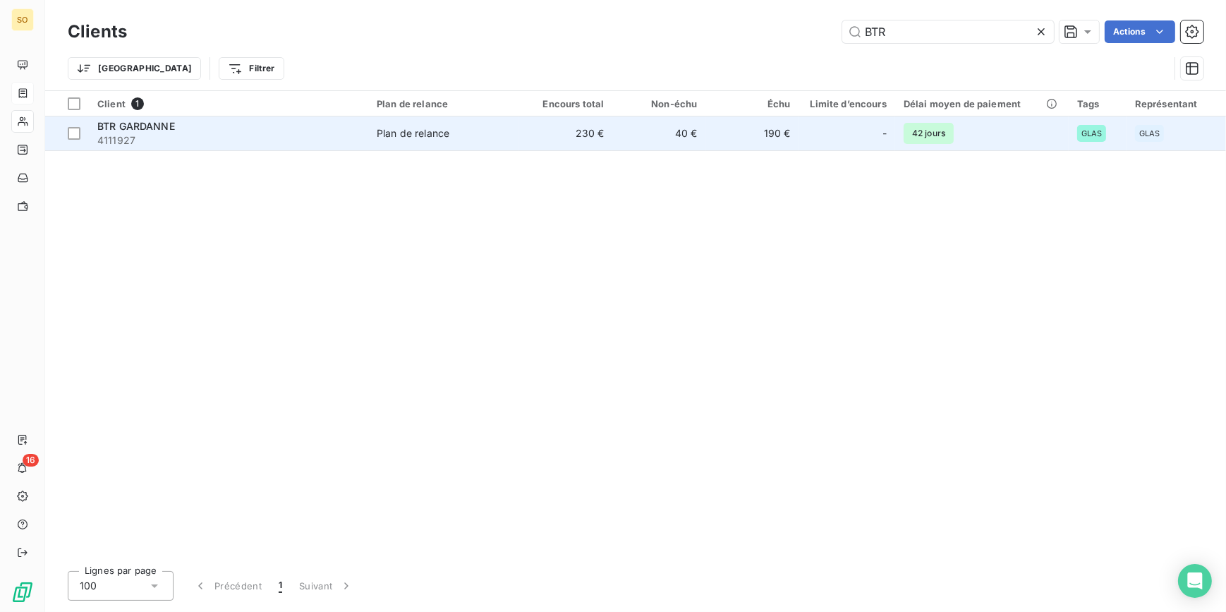
type input "BTR"
click at [776, 136] on td "190 €" at bounding box center [751, 133] width 93 height 34
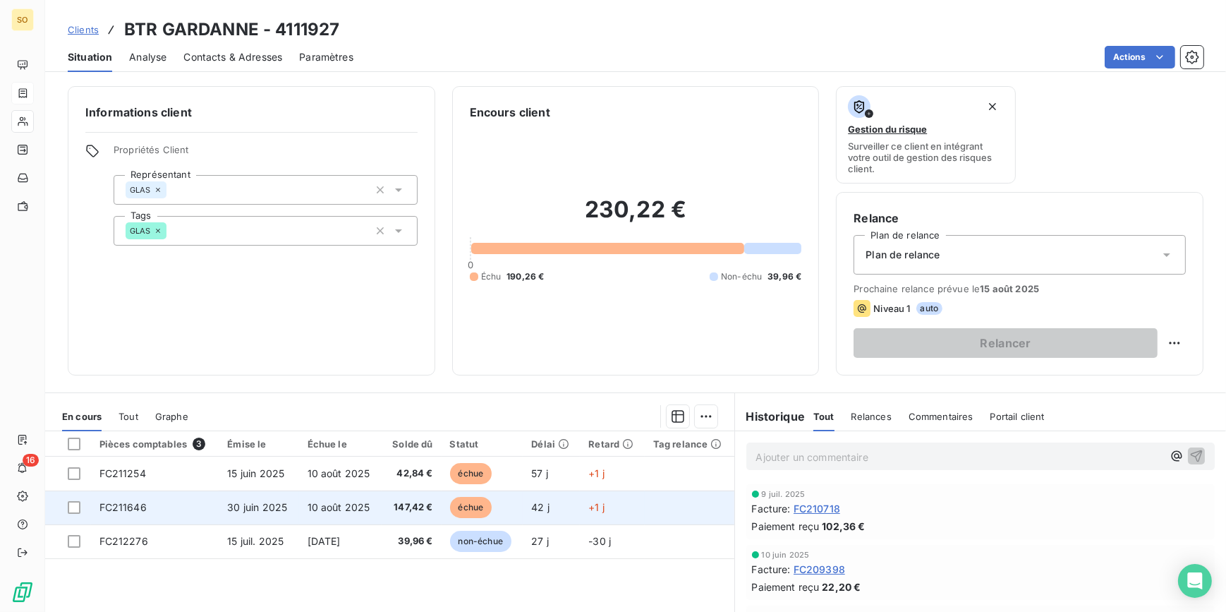
click at [464, 511] on span "échue" at bounding box center [471, 507] width 42 height 21
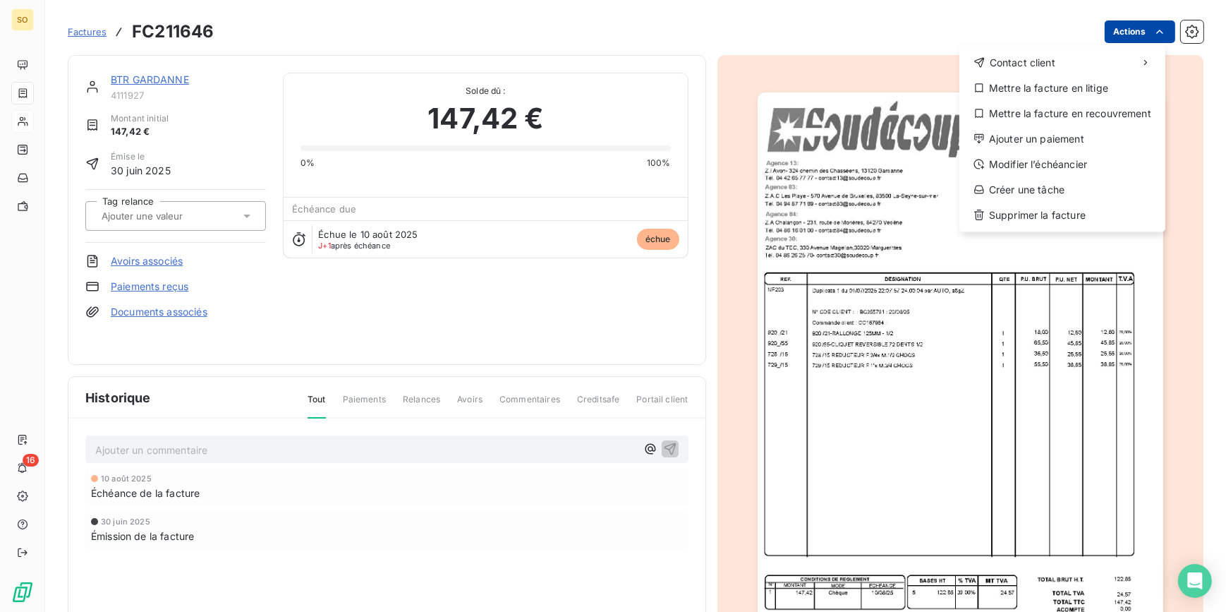
click at [1122, 35] on html "SO 16 Factures FC211646 Actions Contact client Mettre la facture en litige Mett…" at bounding box center [613, 306] width 1226 height 612
click at [1037, 148] on div "Ajouter un paiement" at bounding box center [1062, 139] width 195 height 23
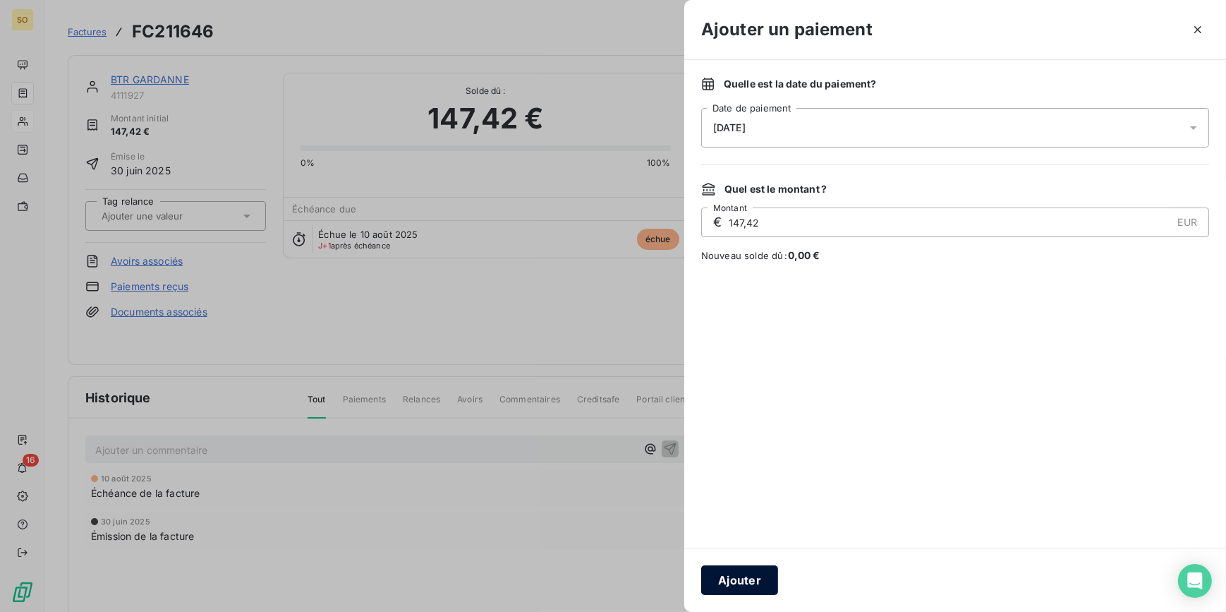
click at [744, 578] on button "Ajouter" at bounding box center [739, 580] width 77 height 30
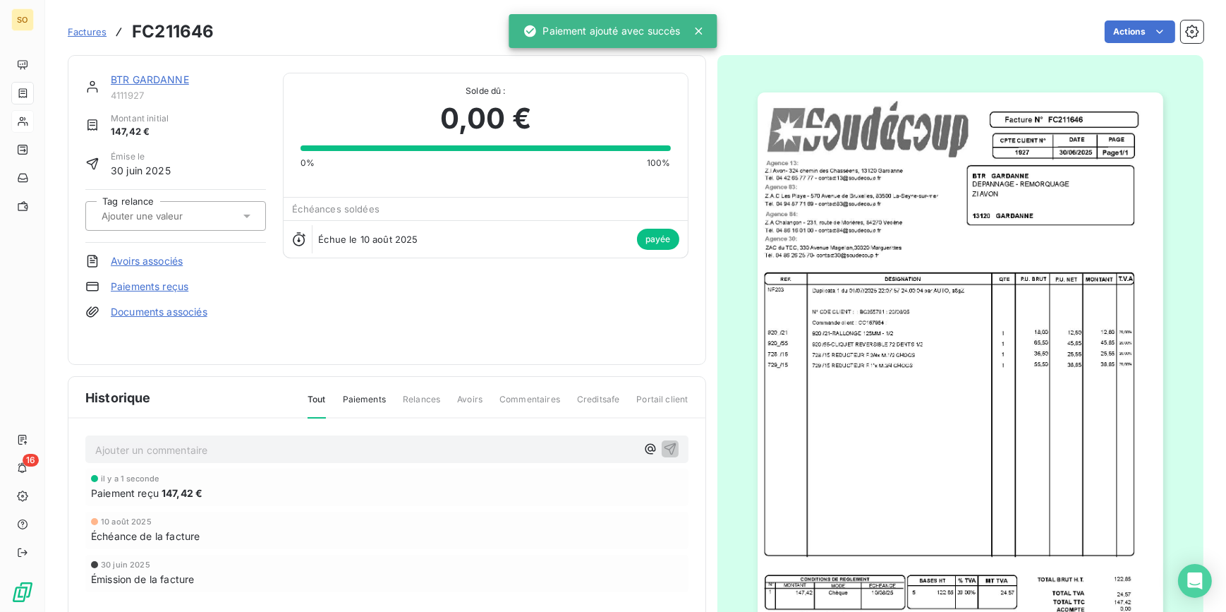
click at [168, 77] on link "BTR GARDANNE" at bounding box center [150, 79] width 78 height 12
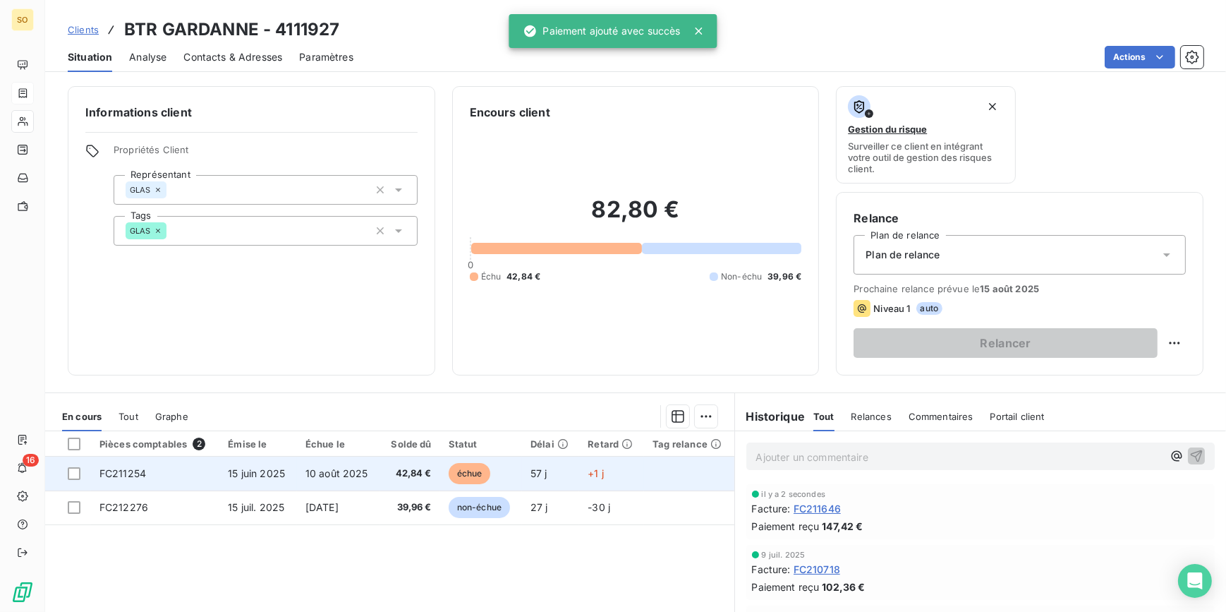
click at [466, 474] on span "échue" at bounding box center [470, 473] width 42 height 21
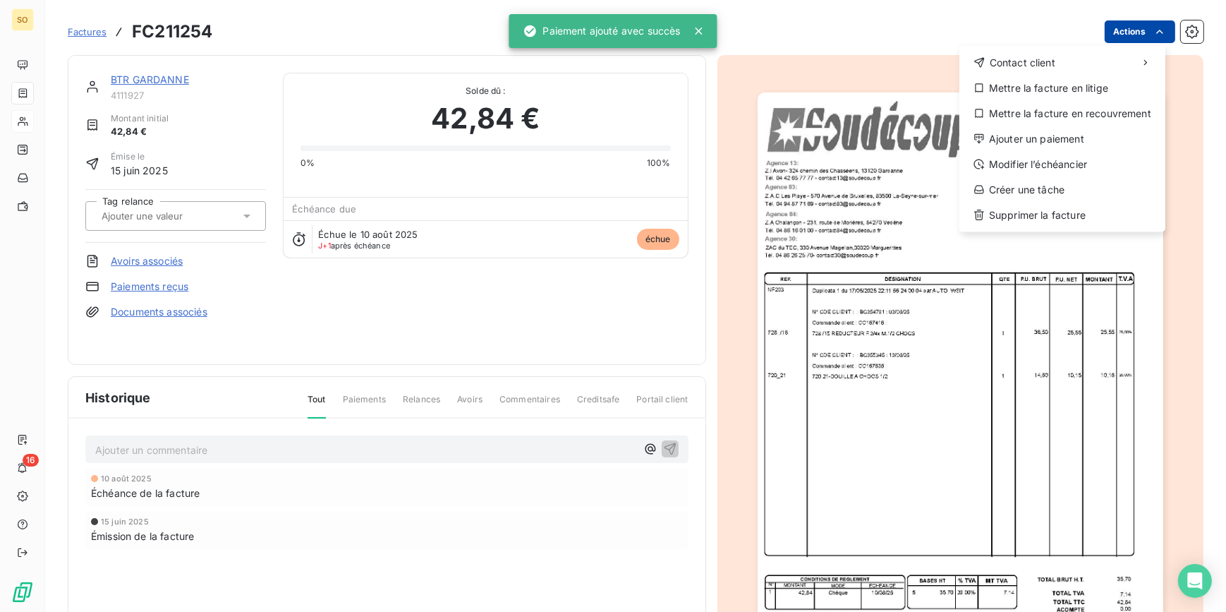
click at [1132, 32] on html "SO 16 Factures FC211254 Actions Contact client Mettre la facture en litige Mett…" at bounding box center [613, 306] width 1226 height 612
click at [1045, 141] on div "Ajouter un paiement" at bounding box center [1062, 139] width 195 height 23
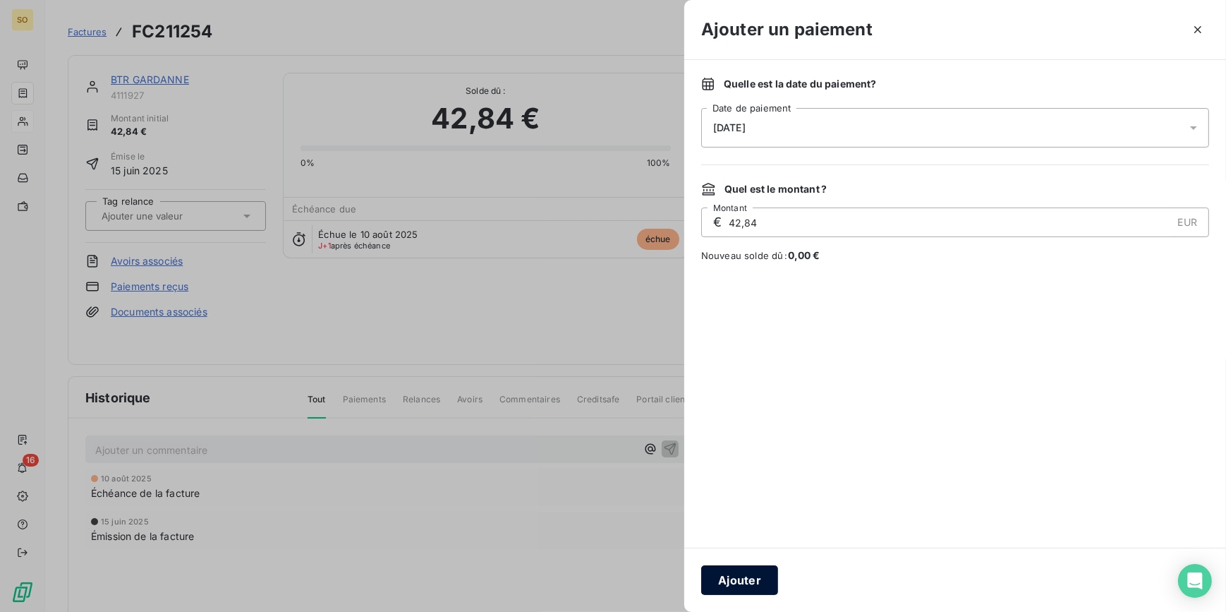
click at [728, 570] on button "Ajouter" at bounding box center [739, 580] width 77 height 30
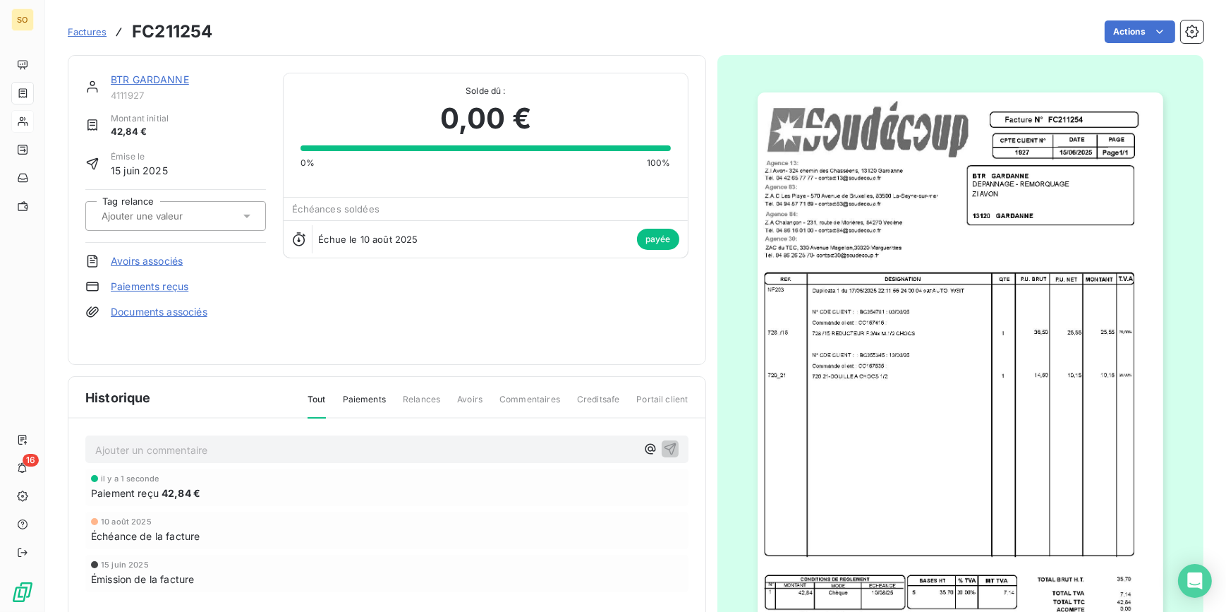
click at [129, 71] on div "BTR GARDANNE 4111927 Montant initial 42,84 € Émise le 15 juin 2025 Tag relance …" at bounding box center [387, 210] width 638 height 310
click at [169, 73] on link "BTR GARDANNE" at bounding box center [150, 79] width 78 height 12
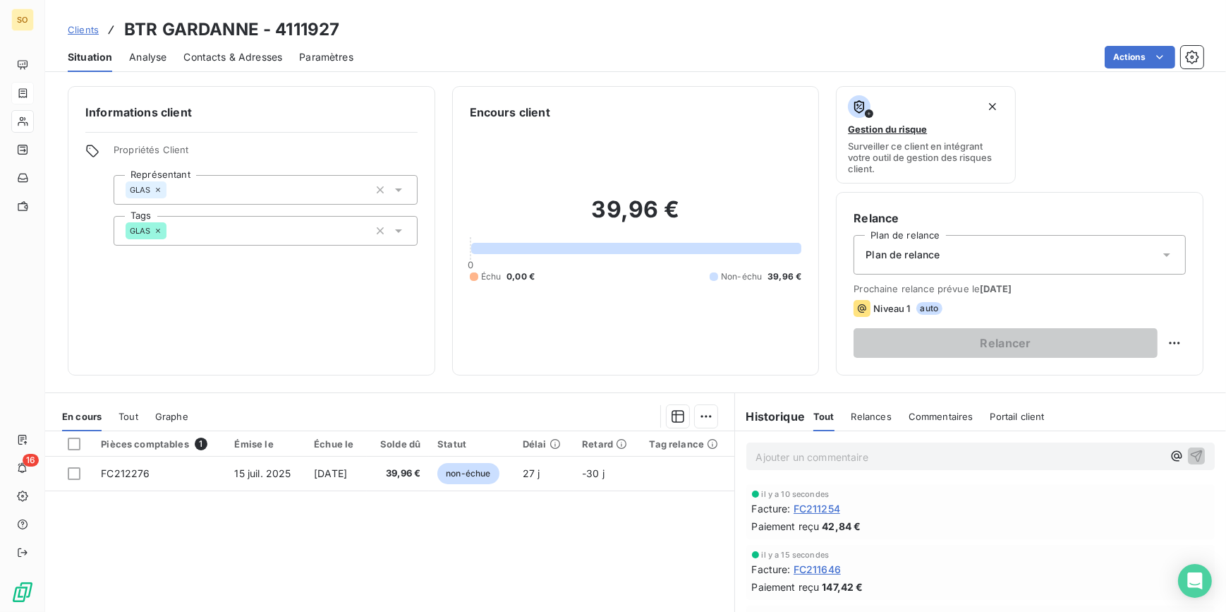
click at [84, 23] on link "Clients" at bounding box center [83, 30] width 31 height 14
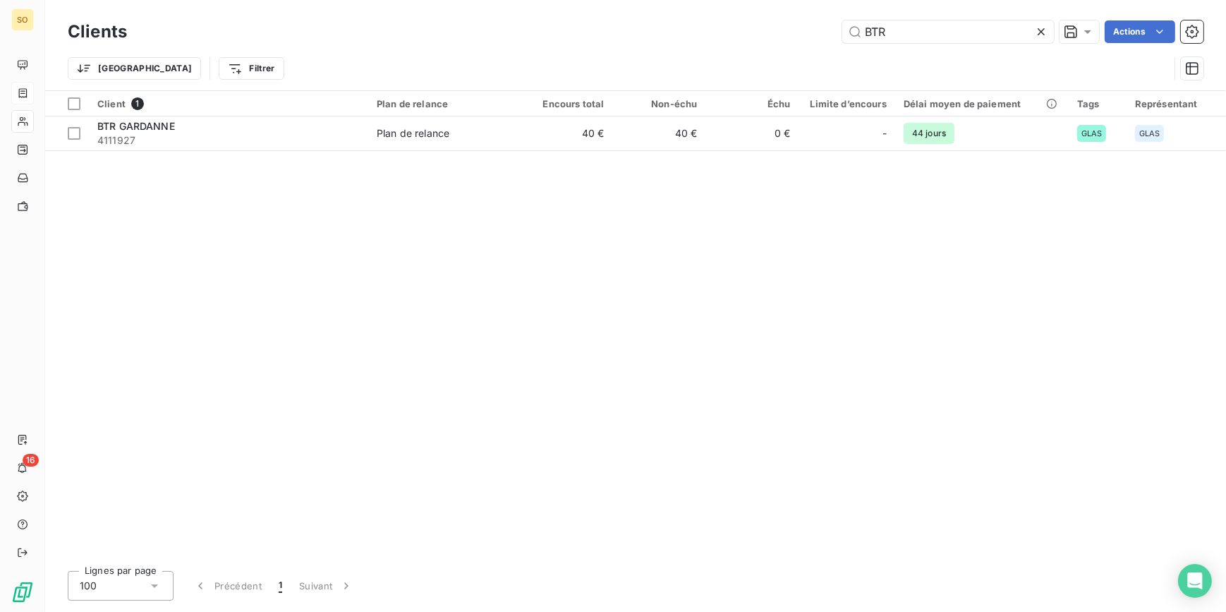
drag, startPoint x: 858, startPoint y: 28, endPoint x: 1179, endPoint y: 42, distance: 321.3
click at [1122, 52] on div "Clients BTR Actions Trier Filtrer" at bounding box center [636, 53] width 1136 height 73
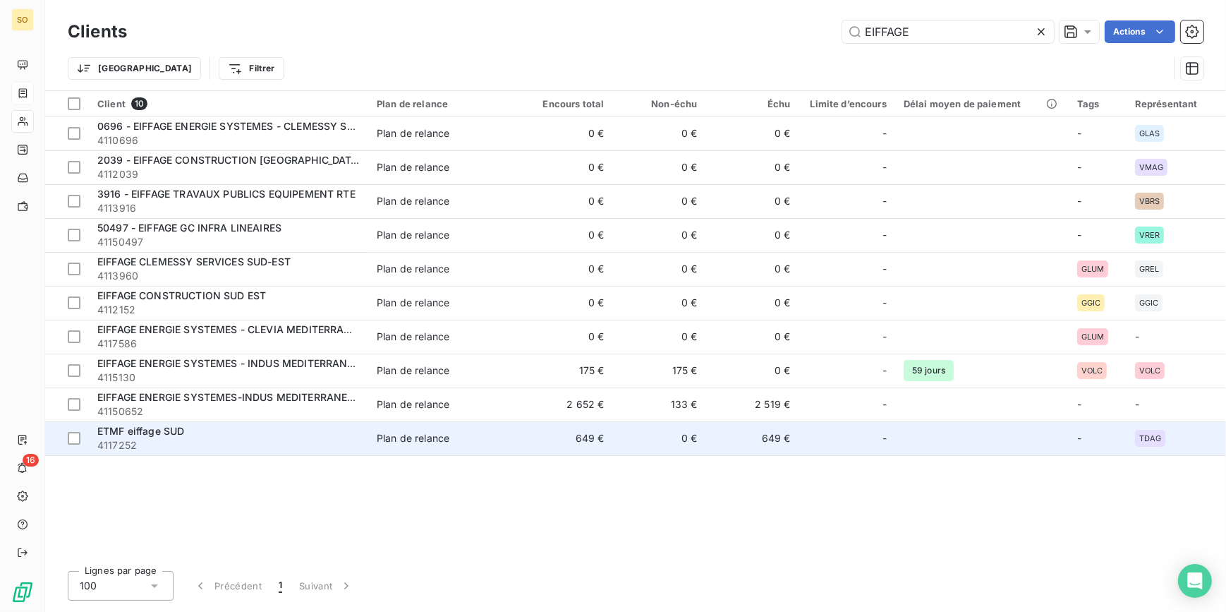
type input "EIFFAGE"
click at [514, 438] on td "Plan de relance" at bounding box center [443, 438] width 151 height 34
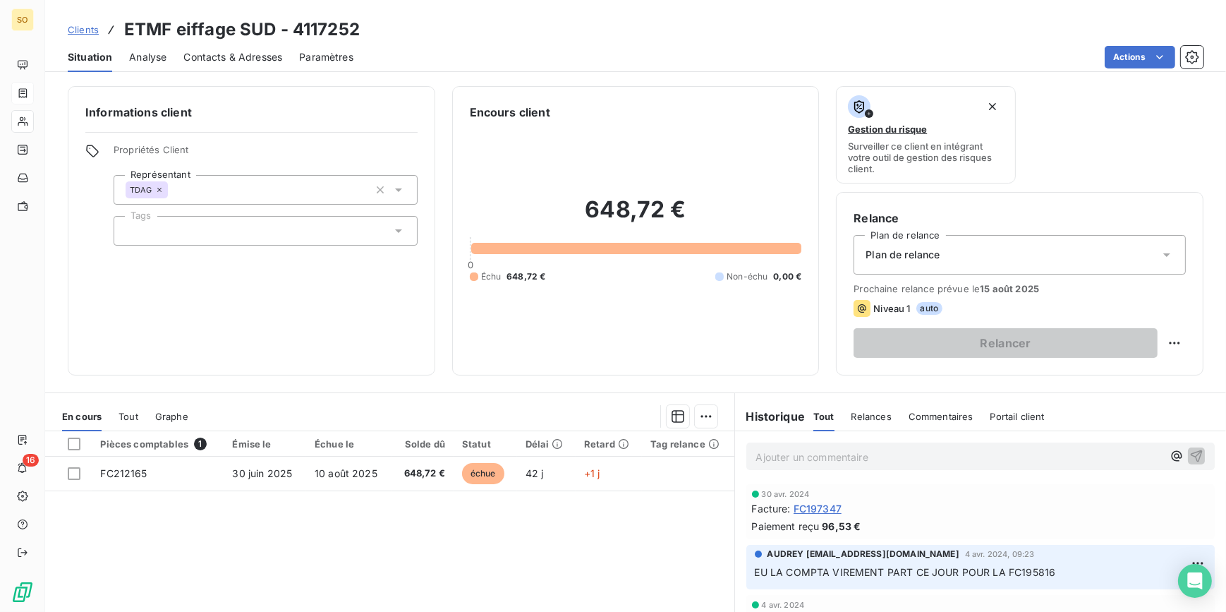
click at [83, 28] on span "Clients" at bounding box center [83, 29] width 31 height 11
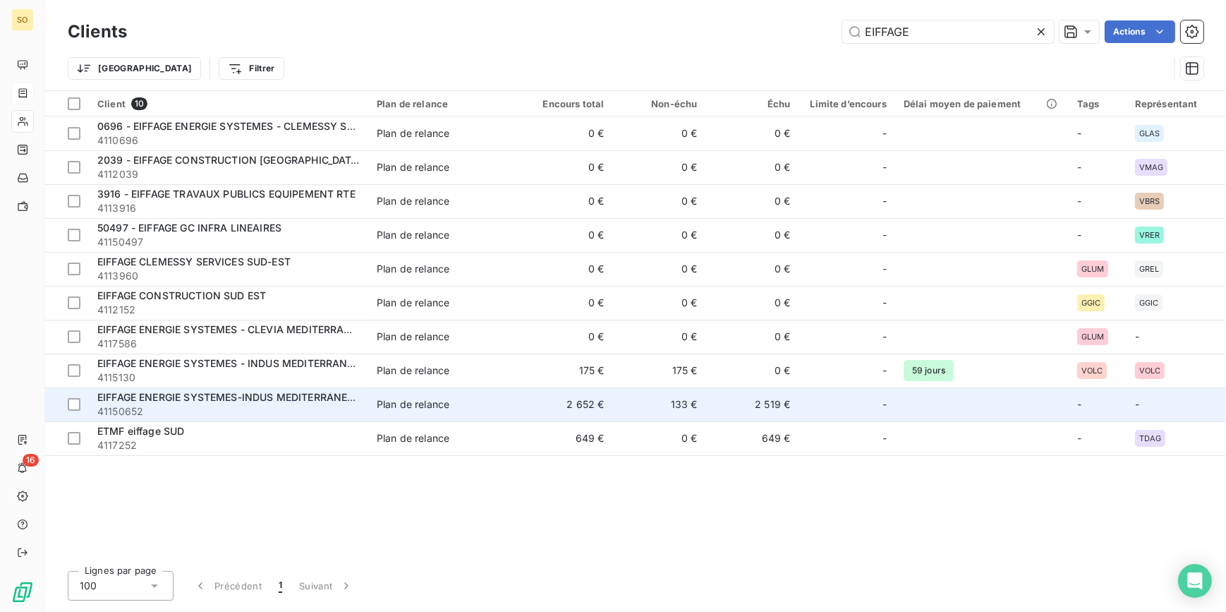
click at [301, 404] on span "41150652" at bounding box center [228, 411] width 262 height 14
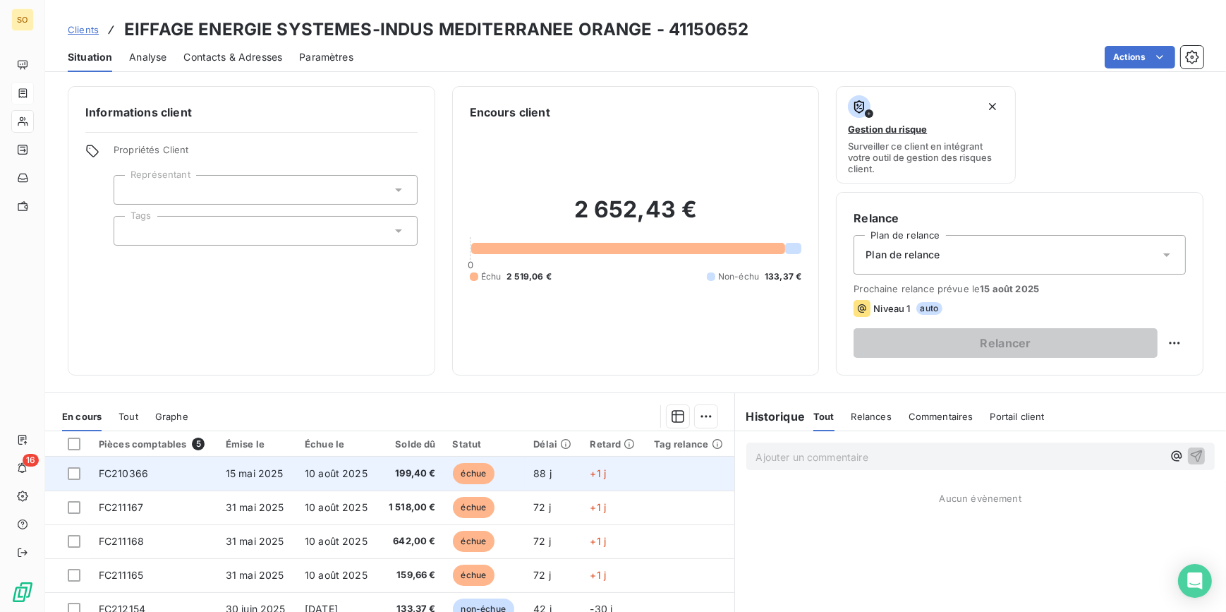
click at [454, 473] on span "échue" at bounding box center [474, 473] width 42 height 21
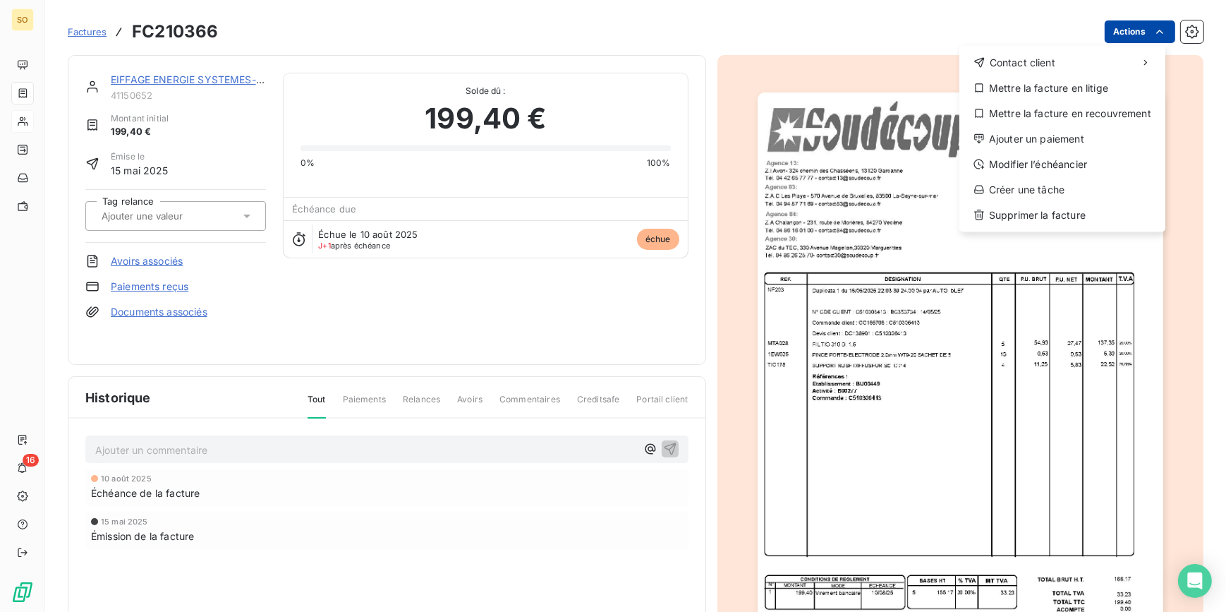
click at [1129, 30] on html "SO 16 Factures FC210366 Actions Contact client Mettre la facture en litige Mett…" at bounding box center [613, 306] width 1226 height 612
click at [1069, 134] on div "Ajouter un paiement" at bounding box center [1062, 139] width 195 height 23
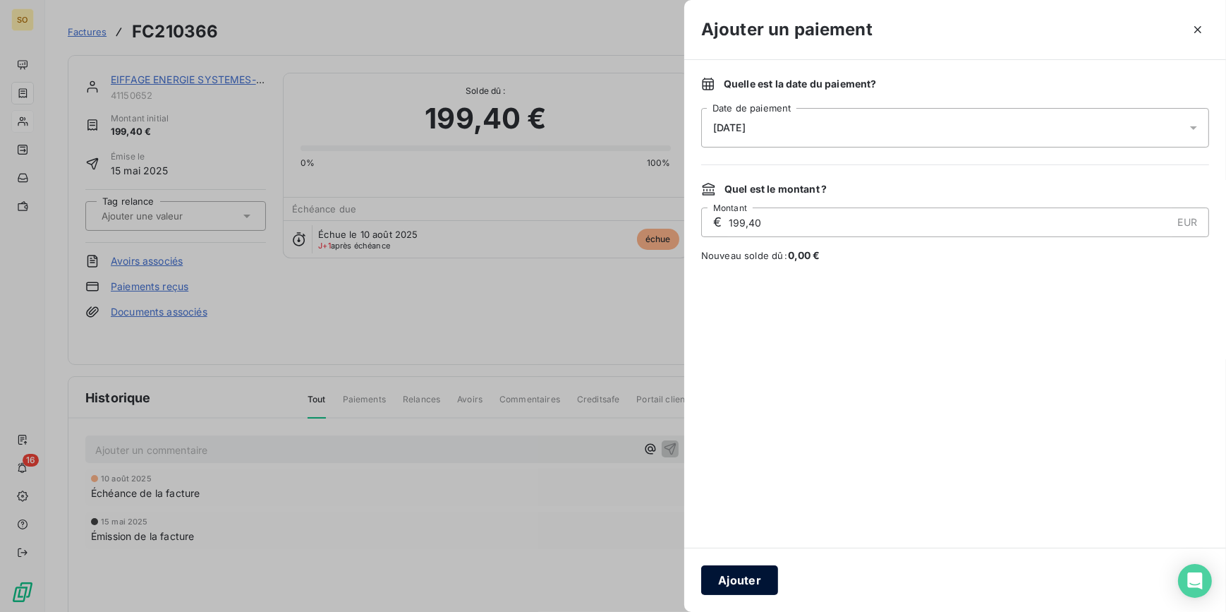
click at [726, 581] on button "Ajouter" at bounding box center [739, 580] width 77 height 30
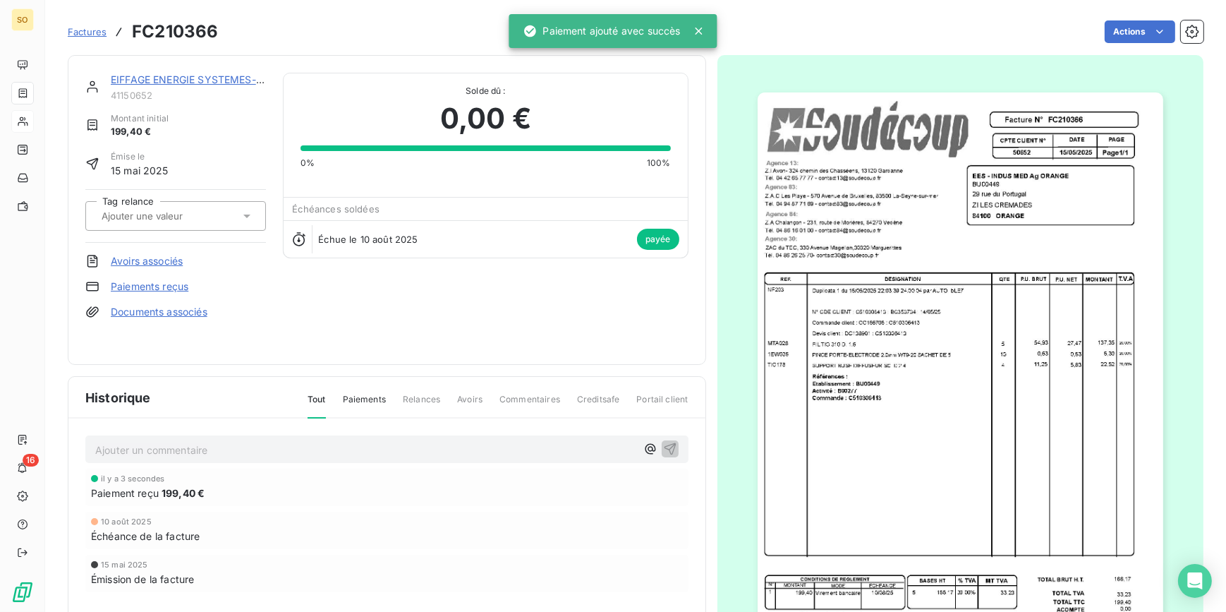
click at [80, 28] on span "Factures" at bounding box center [87, 31] width 39 height 11
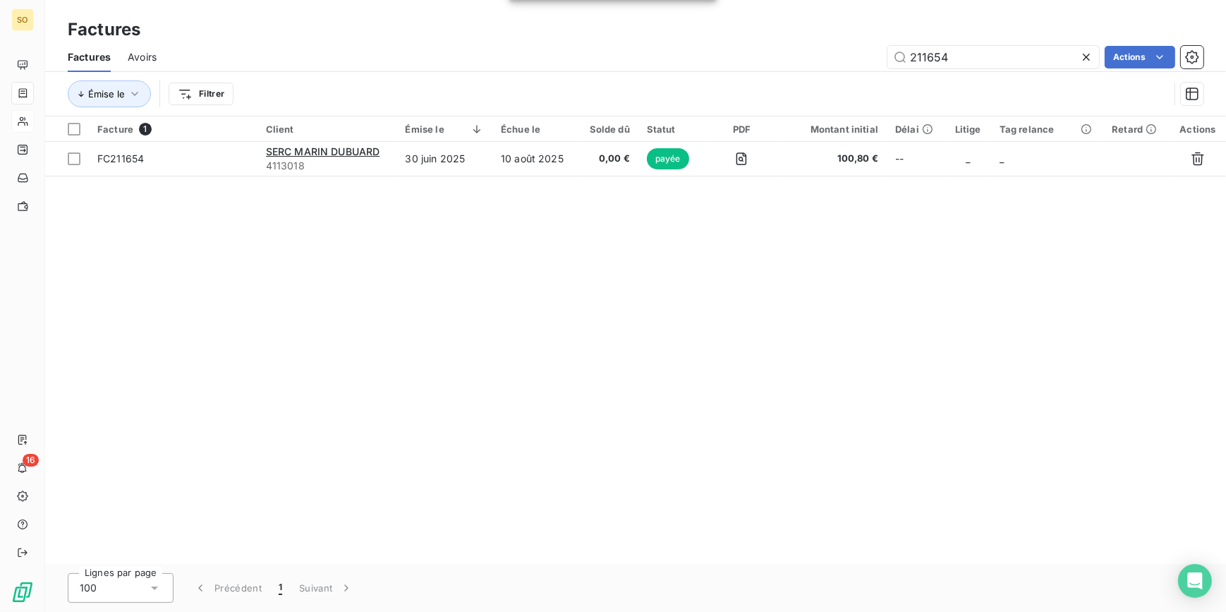
drag, startPoint x: 921, startPoint y: 47, endPoint x: 1187, endPoint y: 69, distance: 267.6
click at [1187, 69] on div "Factures Avoirs 211654 Actions" at bounding box center [635, 57] width 1181 height 30
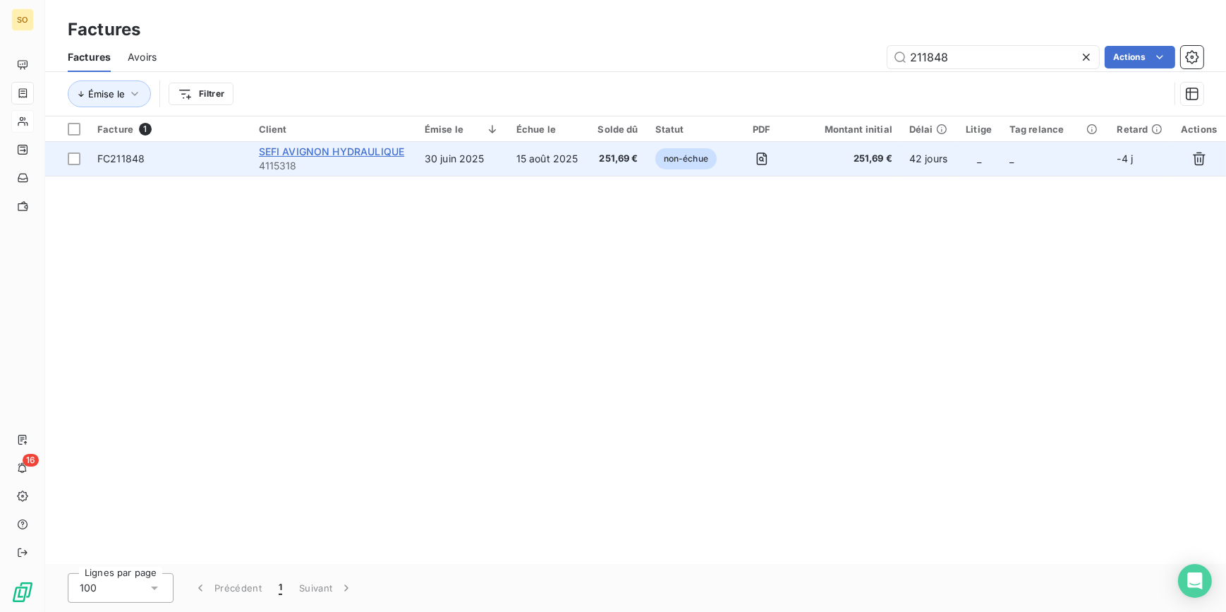
type input "211848"
click at [339, 154] on span "SEFI AVIGNON HYDRAULIQUE" at bounding box center [332, 151] width 146 height 12
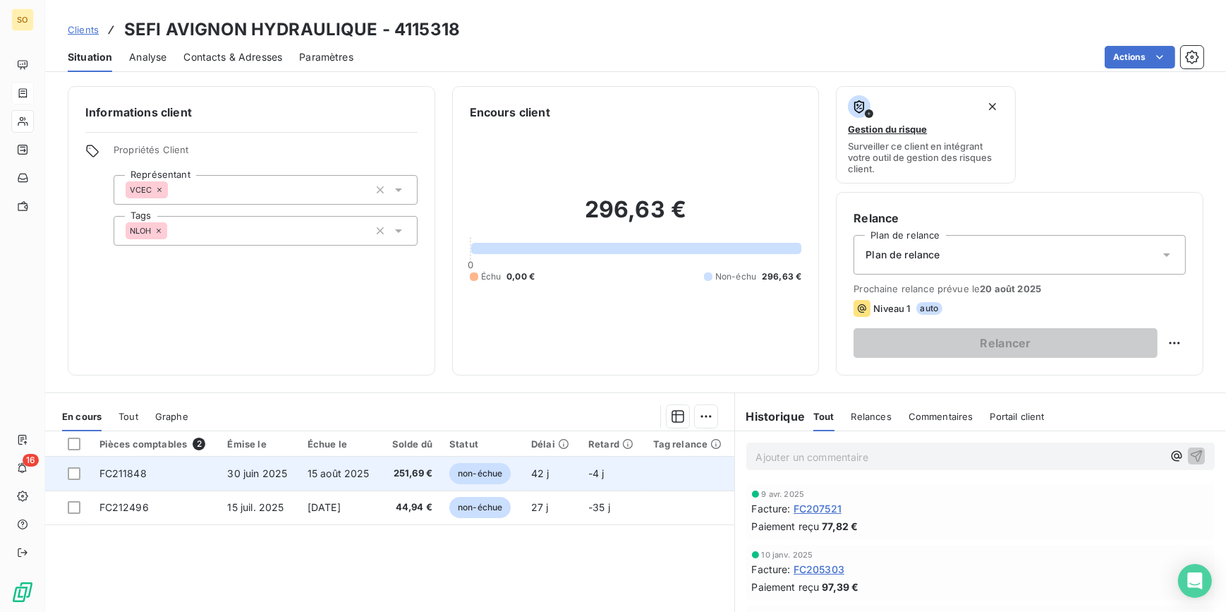
click at [463, 473] on span "non-échue" at bounding box center [479, 473] width 61 height 21
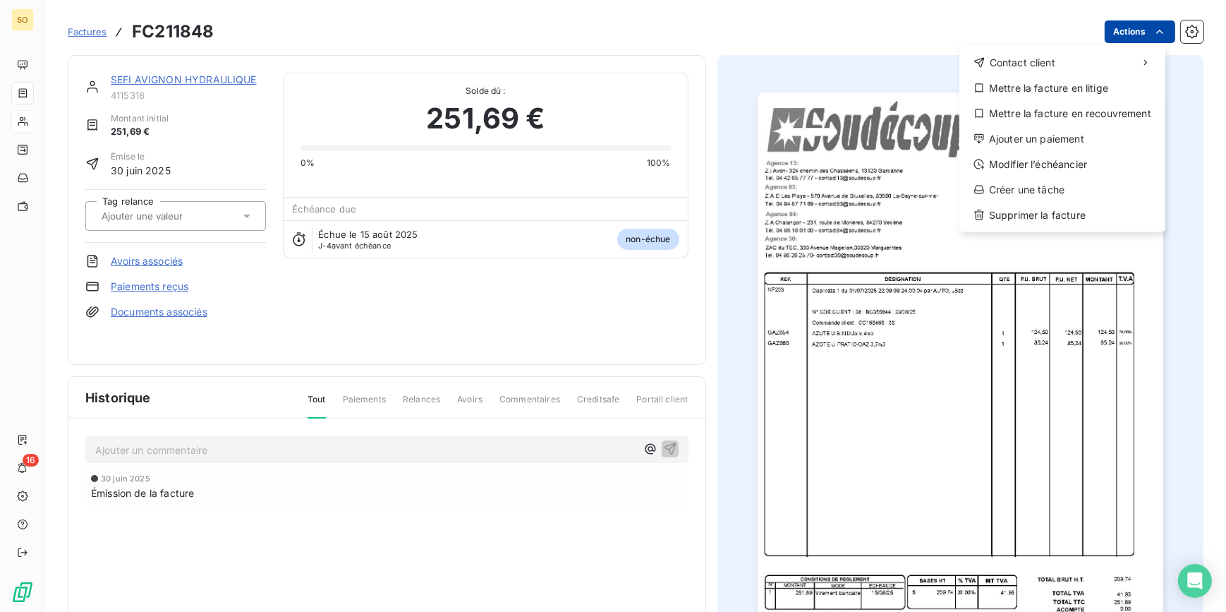
click at [1134, 35] on html "SO 16 Factures FC211848 Actions Contact client Mettre la facture en litige Mett…" at bounding box center [613, 306] width 1226 height 612
click at [1024, 139] on div "Ajouter un paiement" at bounding box center [1062, 139] width 195 height 23
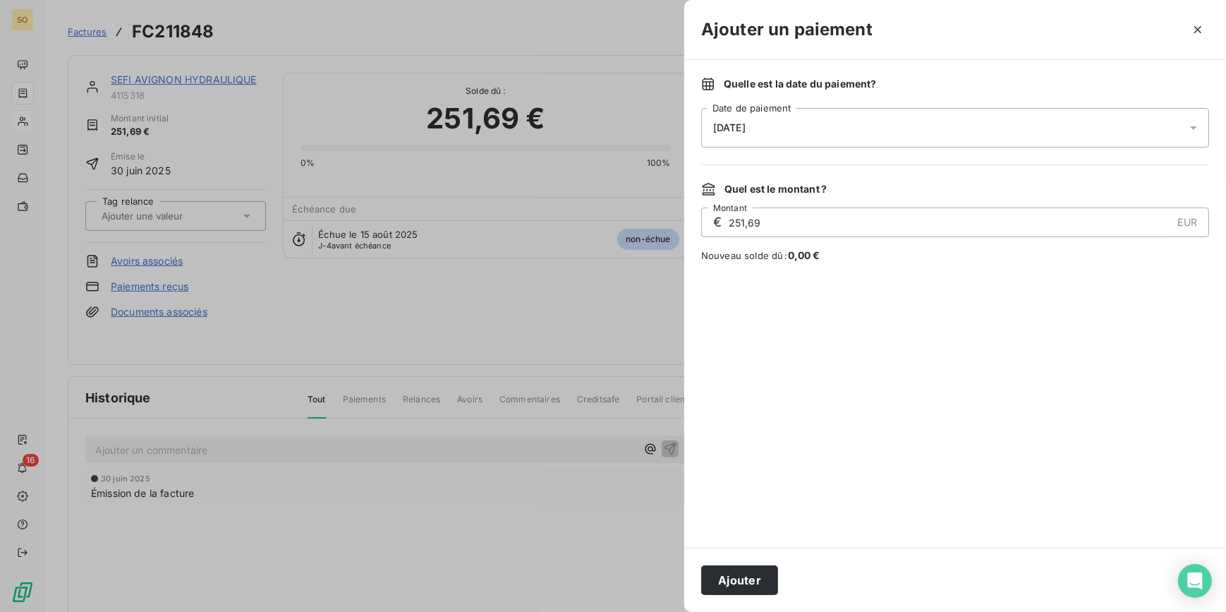
click at [722, 574] on button "Ajouter" at bounding box center [739, 580] width 77 height 30
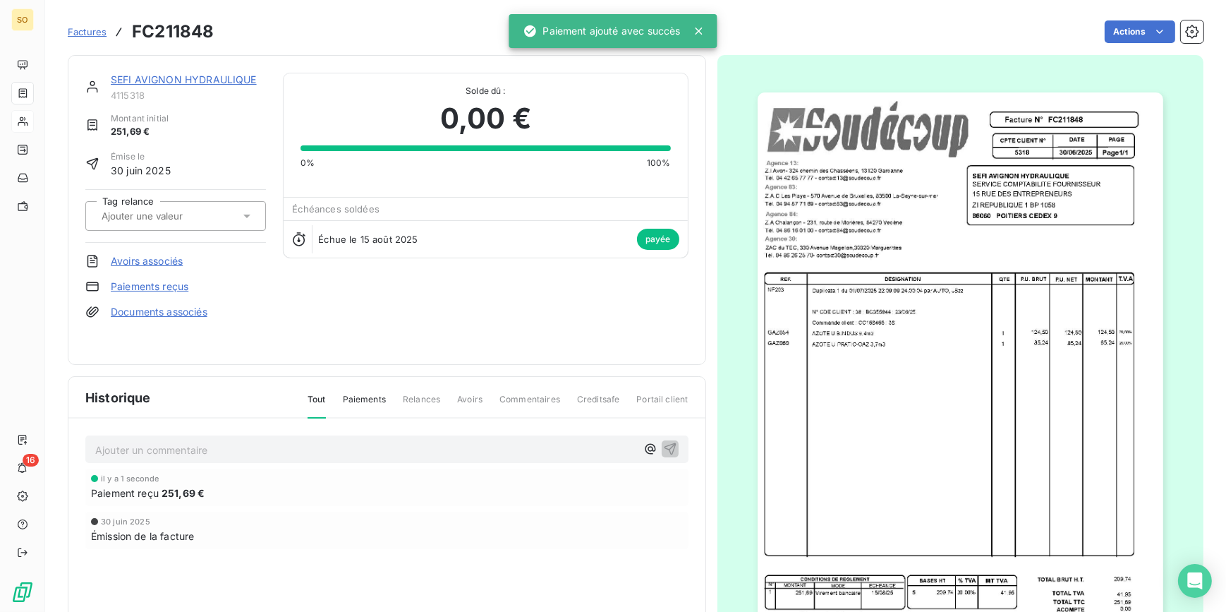
click at [88, 28] on span "Factures" at bounding box center [87, 31] width 39 height 11
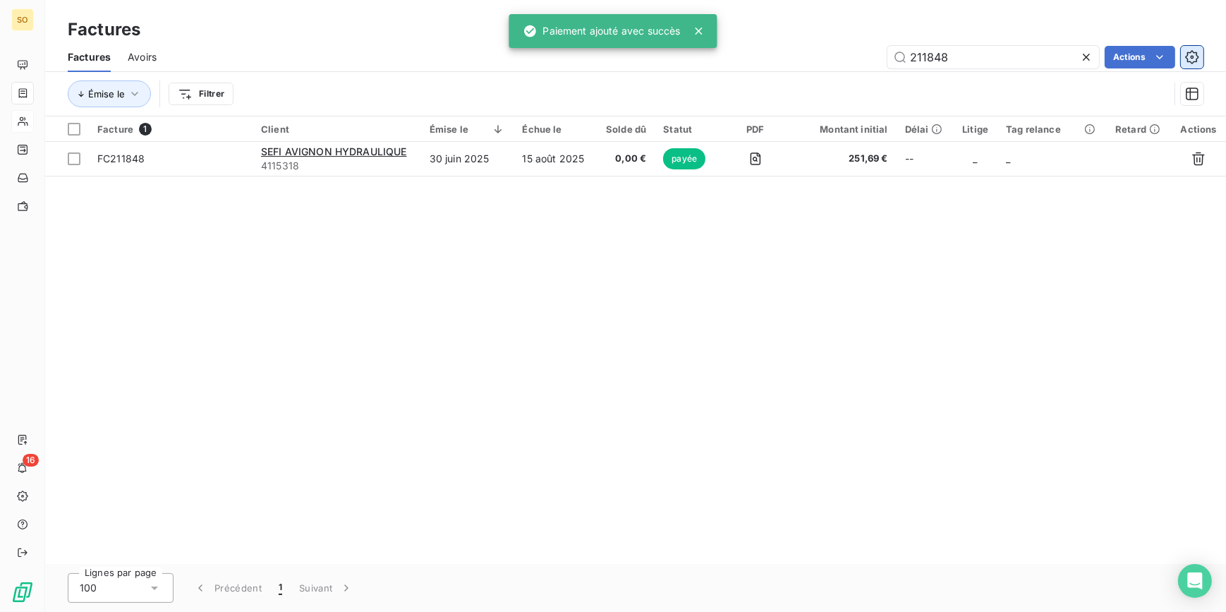
drag, startPoint x: 928, startPoint y: 60, endPoint x: 1183, endPoint y: 66, distance: 254.8
click at [1054, 60] on input "211848" at bounding box center [994, 57] width 212 height 23
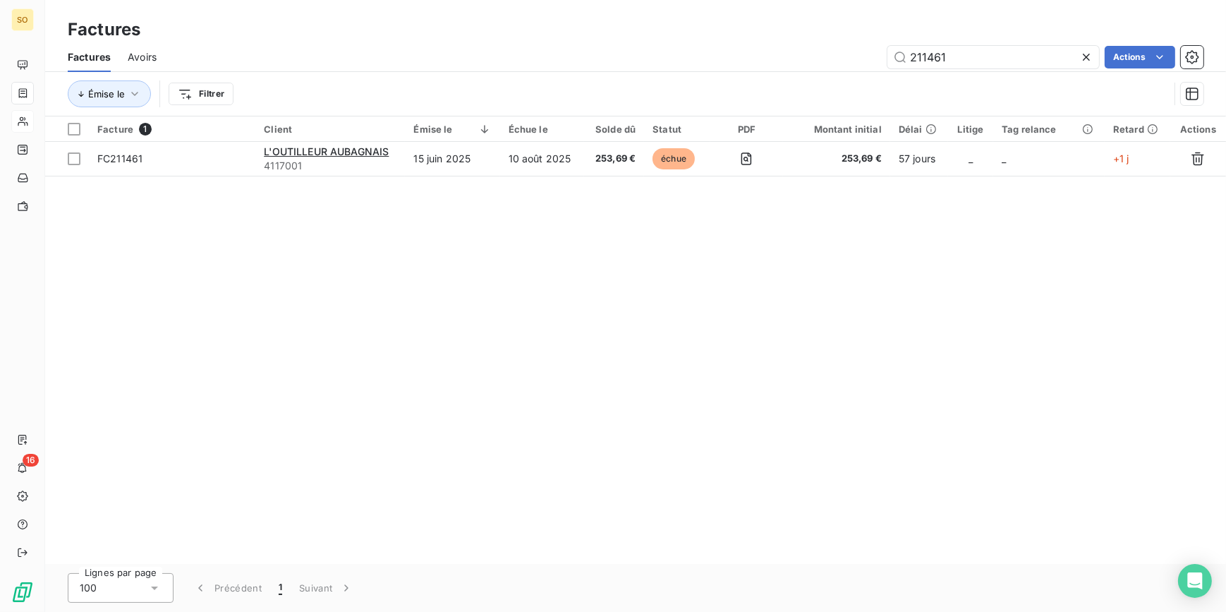
type input "211461"
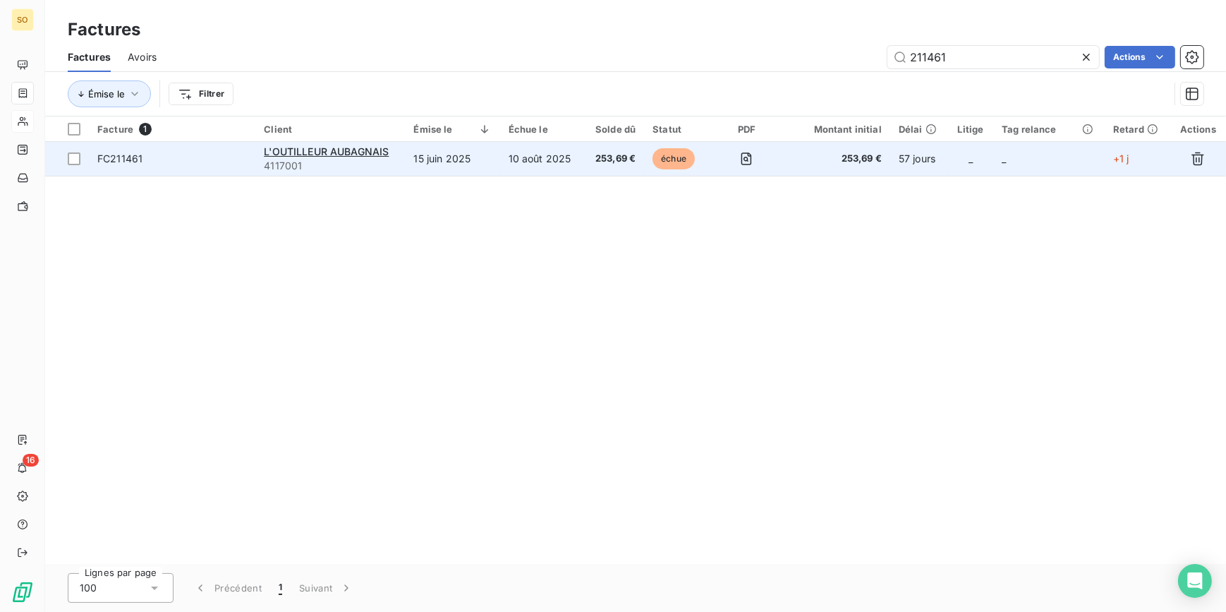
click at [676, 156] on span "échue" at bounding box center [674, 158] width 42 height 21
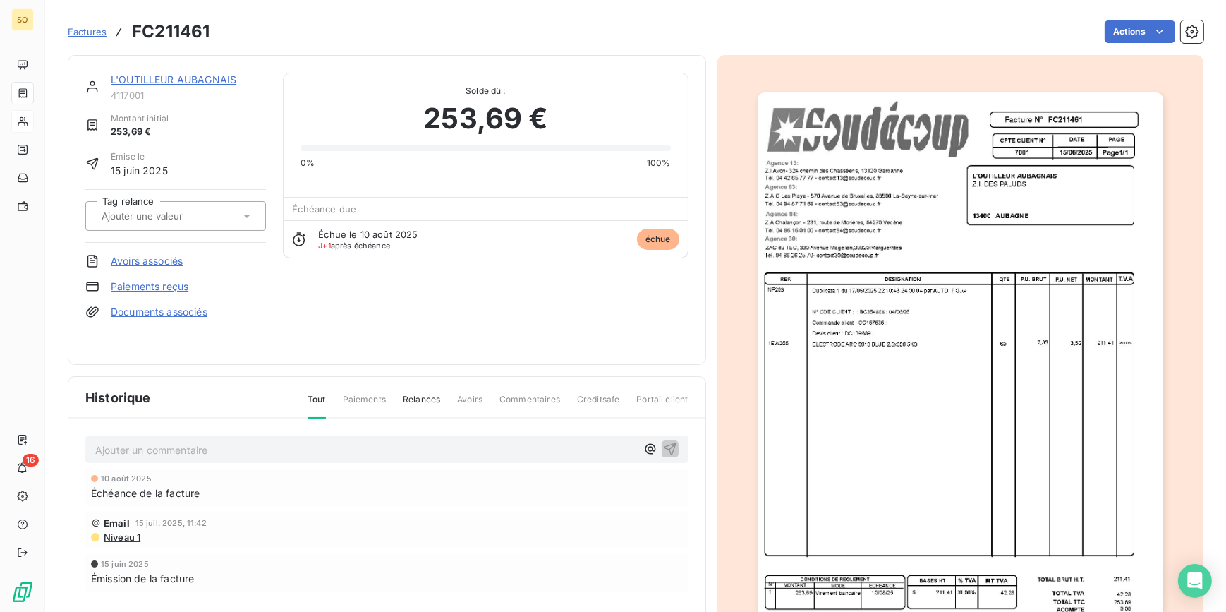
click at [1113, 28] on html "SO 16 Factures FC211461 Actions L'OUTILLEUR AUBAGNAIS 4117001 Montant initial 2…" at bounding box center [613, 306] width 1226 height 612
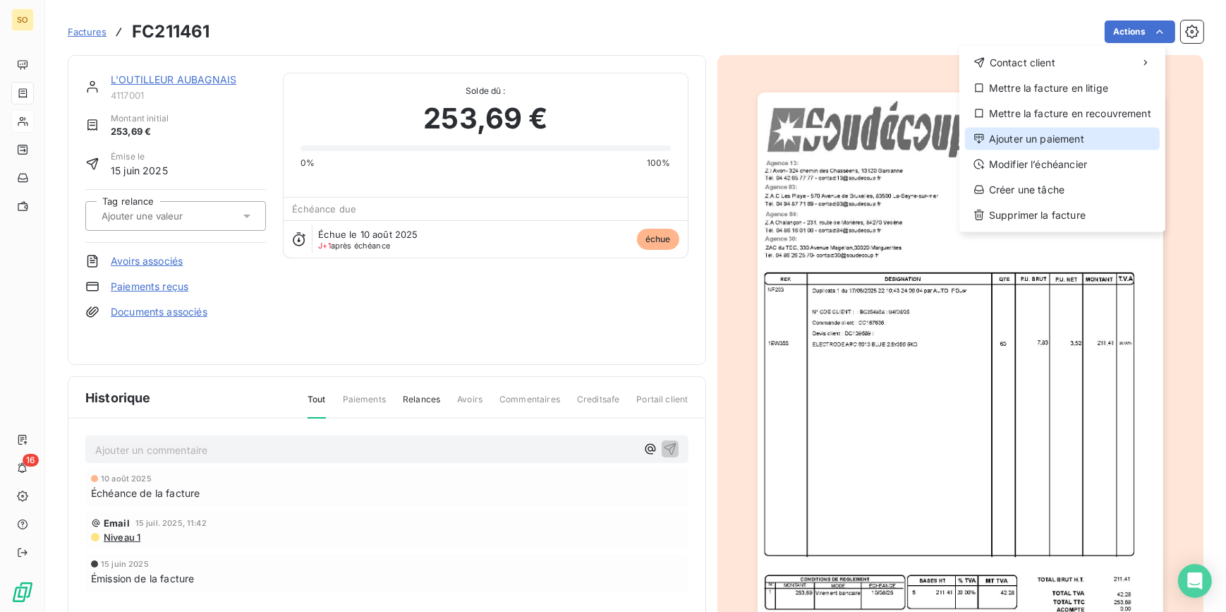
click at [1030, 144] on div "Ajouter un paiement" at bounding box center [1062, 139] width 195 height 23
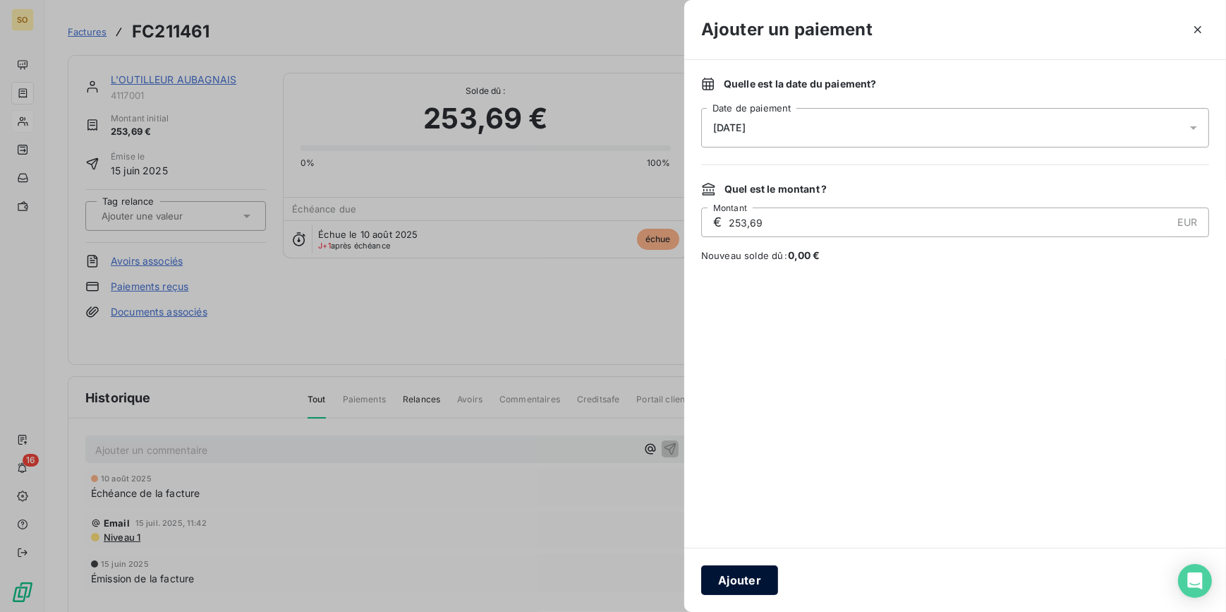
click at [741, 584] on button "Ajouter" at bounding box center [739, 580] width 77 height 30
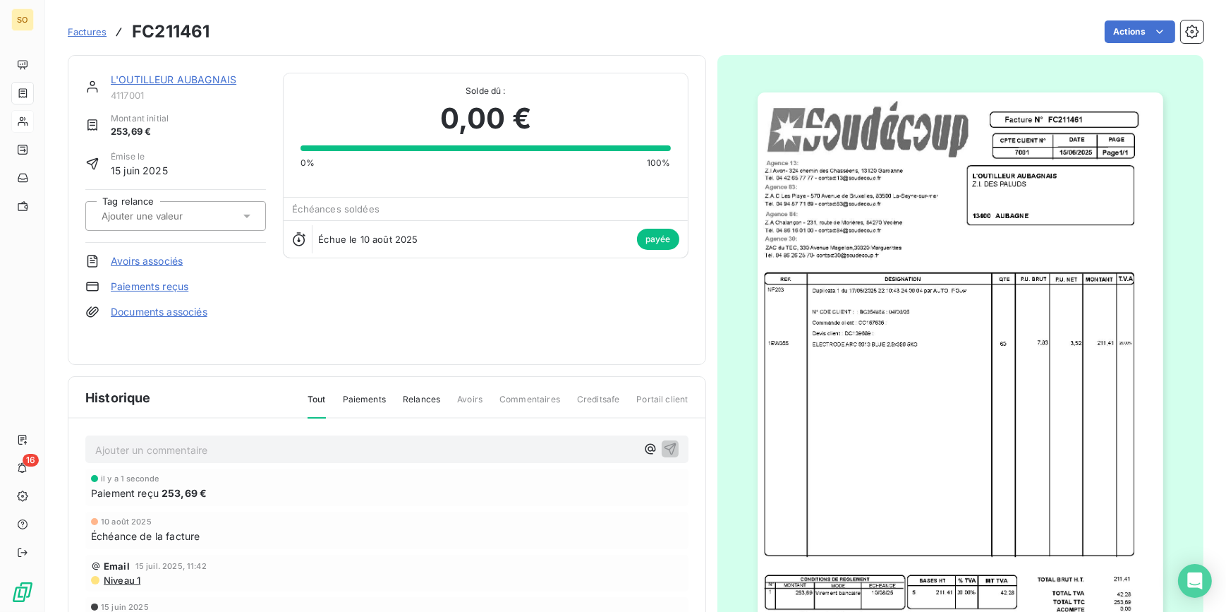
click at [90, 30] on span "Factures" at bounding box center [87, 31] width 39 height 11
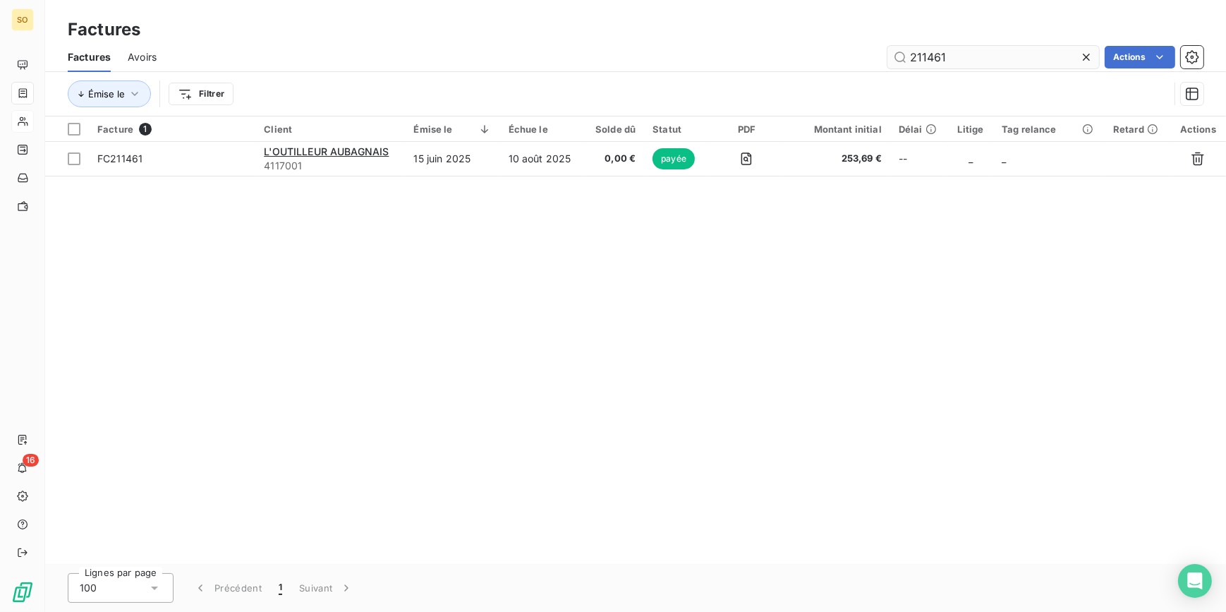
drag, startPoint x: 923, startPoint y: 55, endPoint x: 1045, endPoint y: 49, distance: 122.2
click at [1024, 52] on input "211461" at bounding box center [994, 57] width 212 height 23
type input "212042"
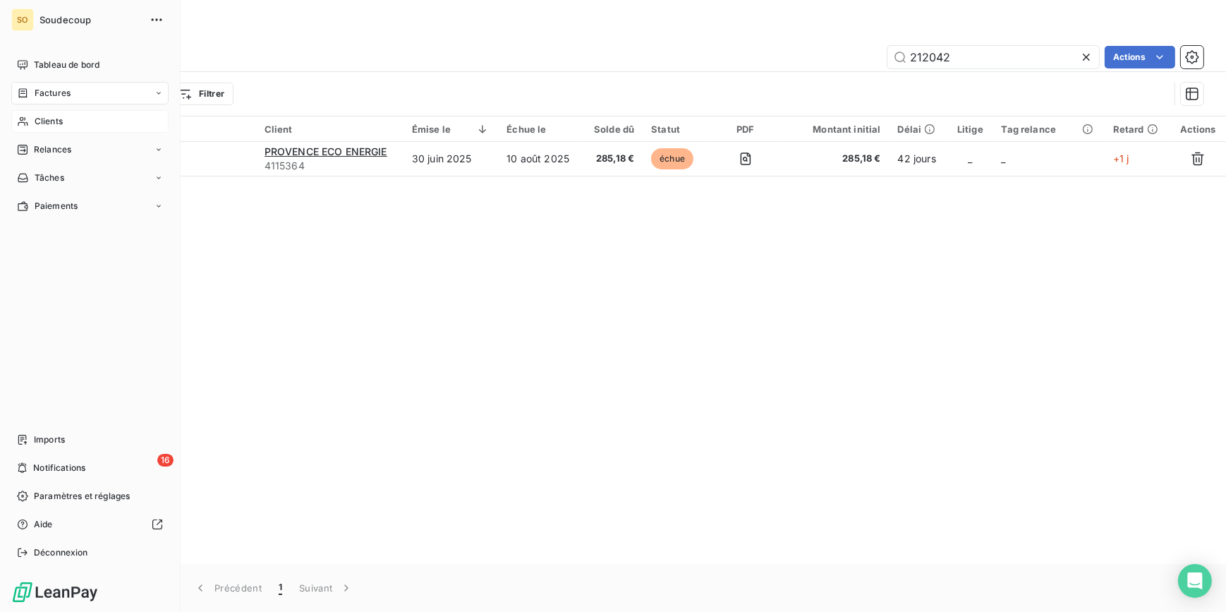
click at [53, 120] on span "Clients" at bounding box center [49, 121] width 28 height 13
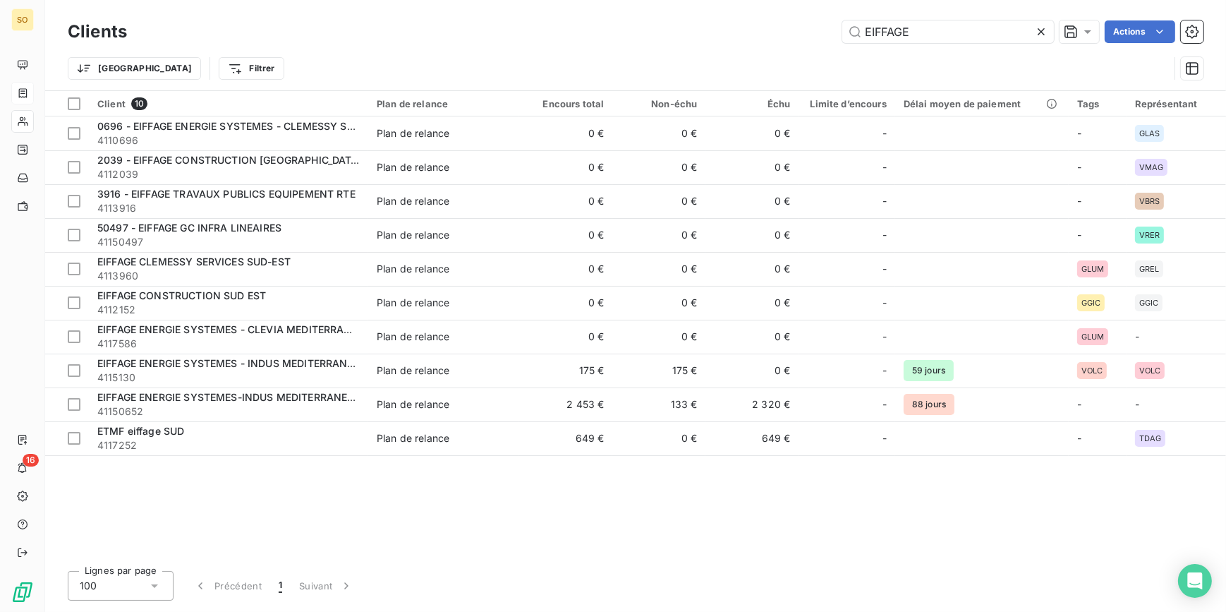
drag, startPoint x: 859, startPoint y: 28, endPoint x: 1225, endPoint y: 42, distance: 365.7
click at [1095, 38] on div "EIFFAGE Actions" at bounding box center [674, 31] width 1060 height 23
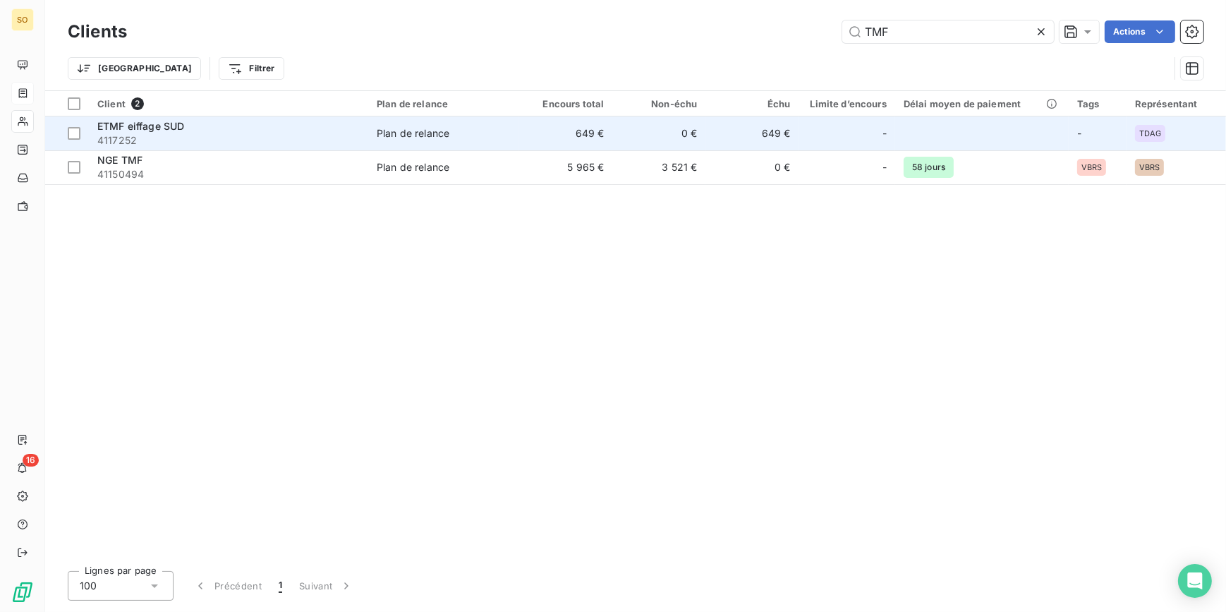
type input "TMF"
click at [393, 134] on div "Plan de relance" at bounding box center [413, 133] width 73 height 14
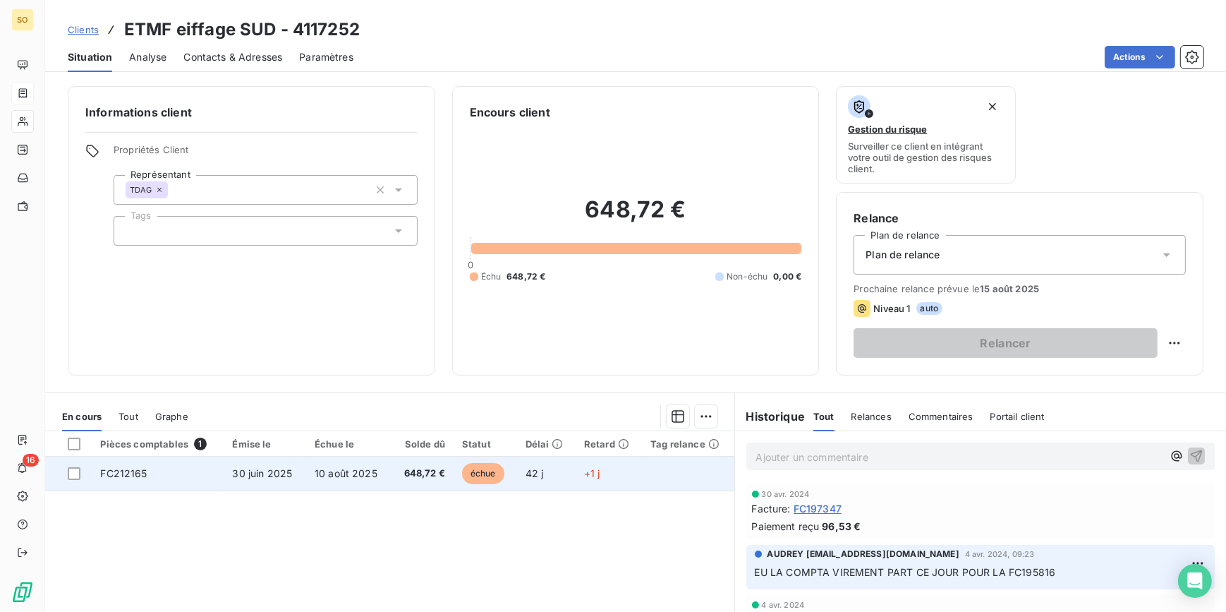
click at [482, 474] on span "échue" at bounding box center [483, 473] width 42 height 21
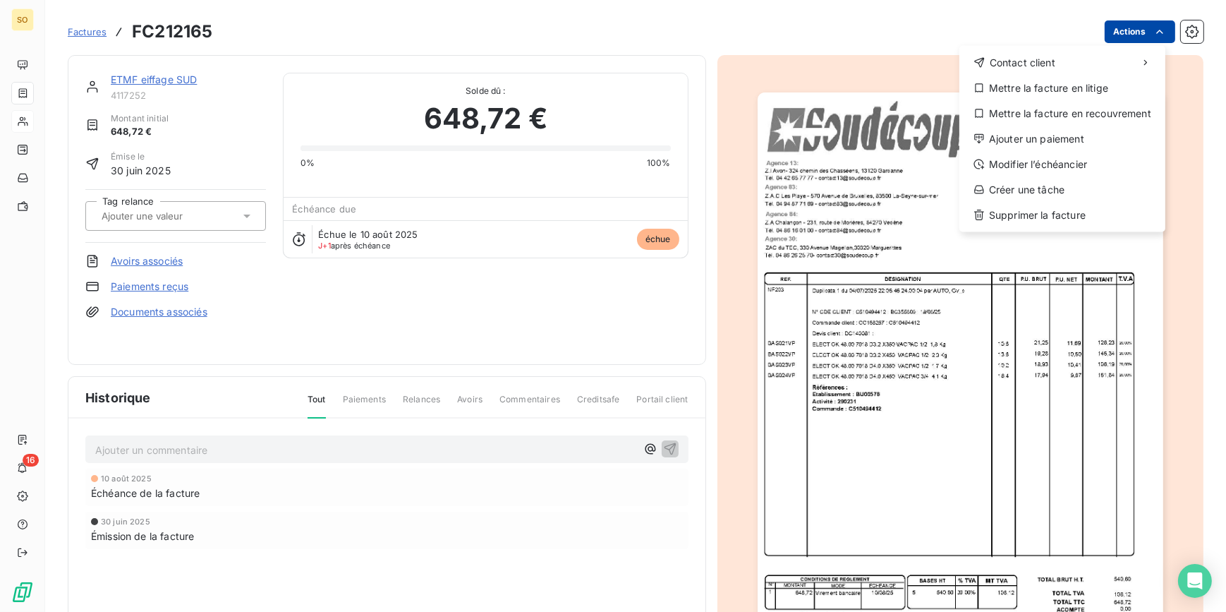
click at [1115, 38] on html "SO 16 Factures FC212165 Actions Contact client Mettre la facture en litige Mett…" at bounding box center [613, 306] width 1226 height 612
click at [1027, 131] on div "Ajouter un paiement" at bounding box center [1062, 139] width 195 height 23
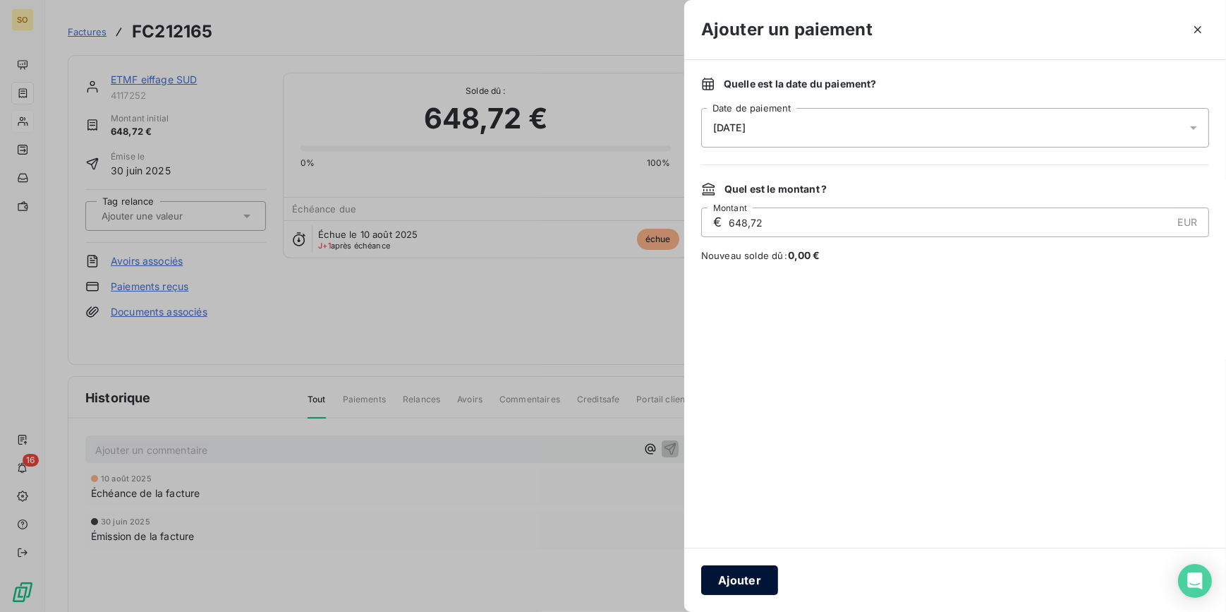
click at [751, 575] on button "Ajouter" at bounding box center [739, 580] width 77 height 30
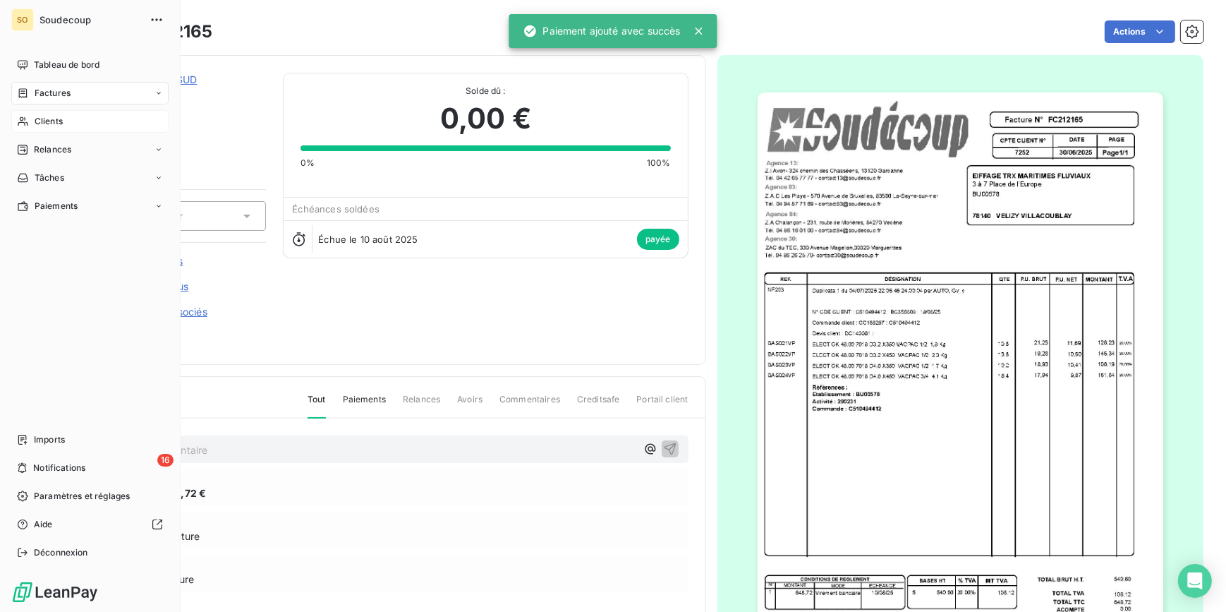
drag, startPoint x: 61, startPoint y: 119, endPoint x: 86, endPoint y: 113, distance: 26.0
click at [61, 119] on span "Clients" at bounding box center [49, 121] width 28 height 13
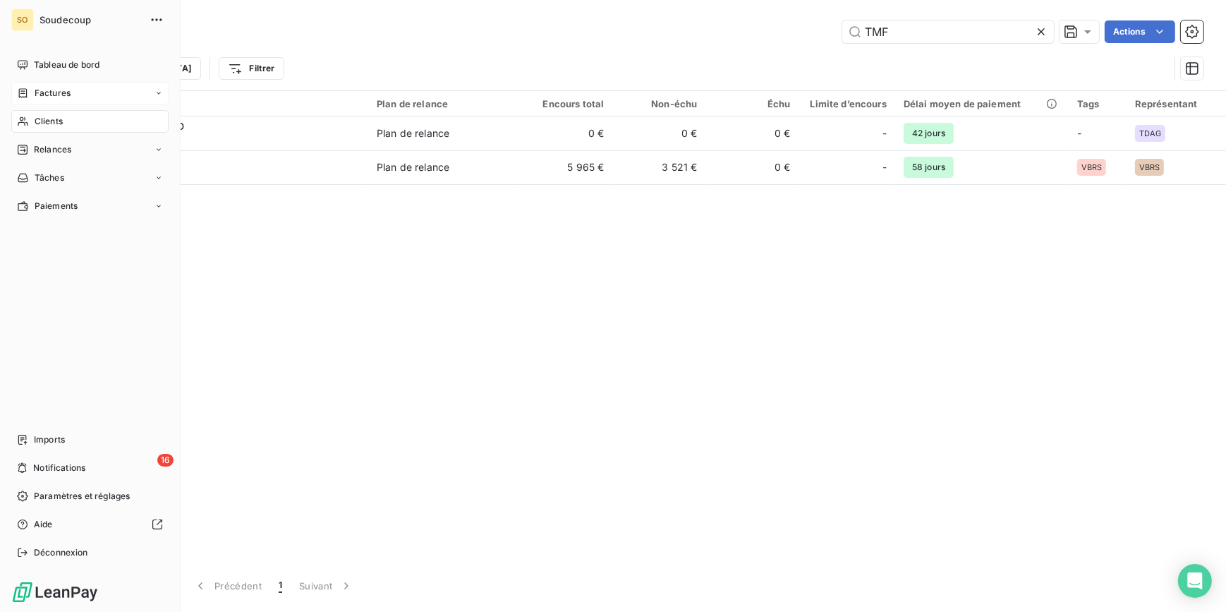
click at [54, 90] on span "Factures" at bounding box center [53, 93] width 36 height 13
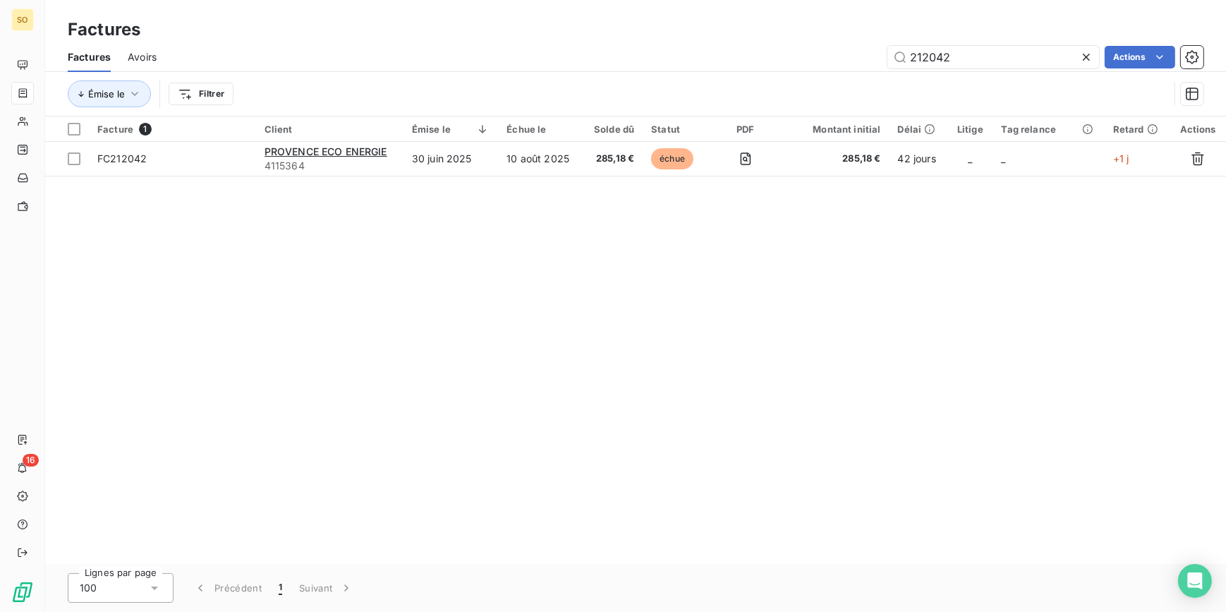
drag, startPoint x: 957, startPoint y: 57, endPoint x: 1225, endPoint y: 42, distance: 267.8
click at [1209, 46] on div "Factures Avoirs 212042 Actions" at bounding box center [635, 57] width 1181 height 30
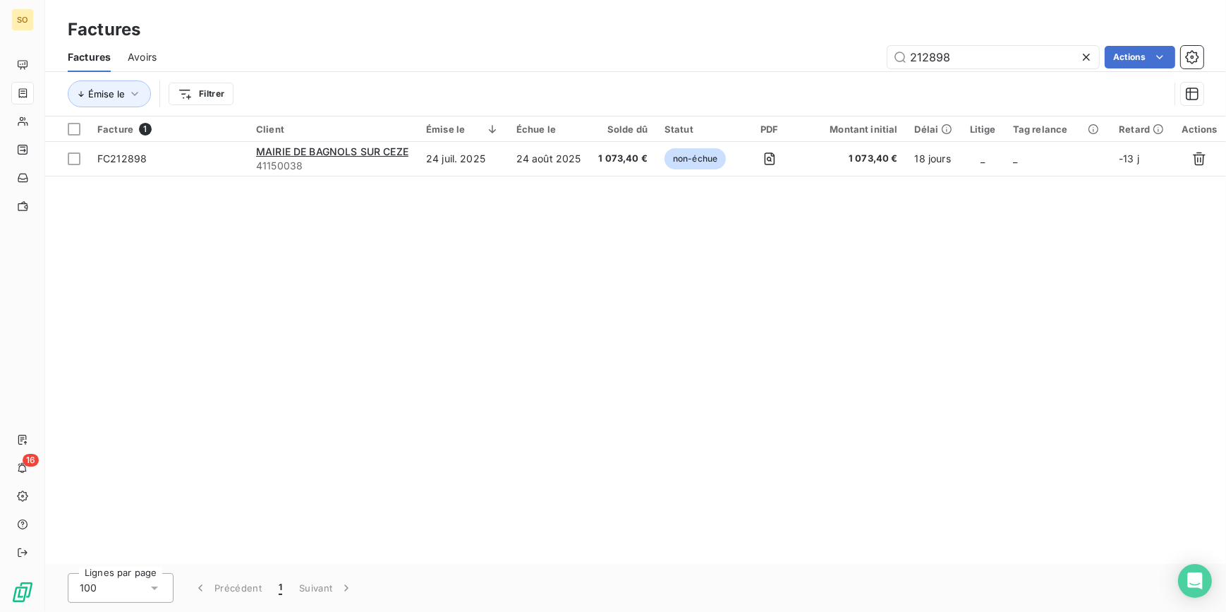
type input "212898"
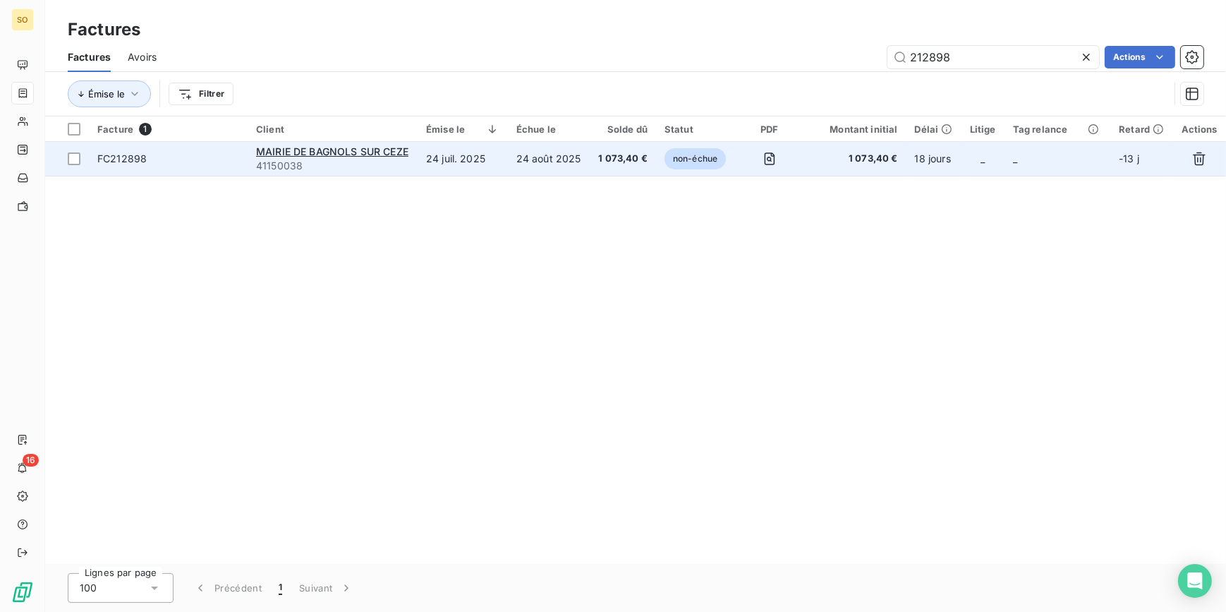
click at [703, 159] on span "non-échue" at bounding box center [695, 158] width 61 height 21
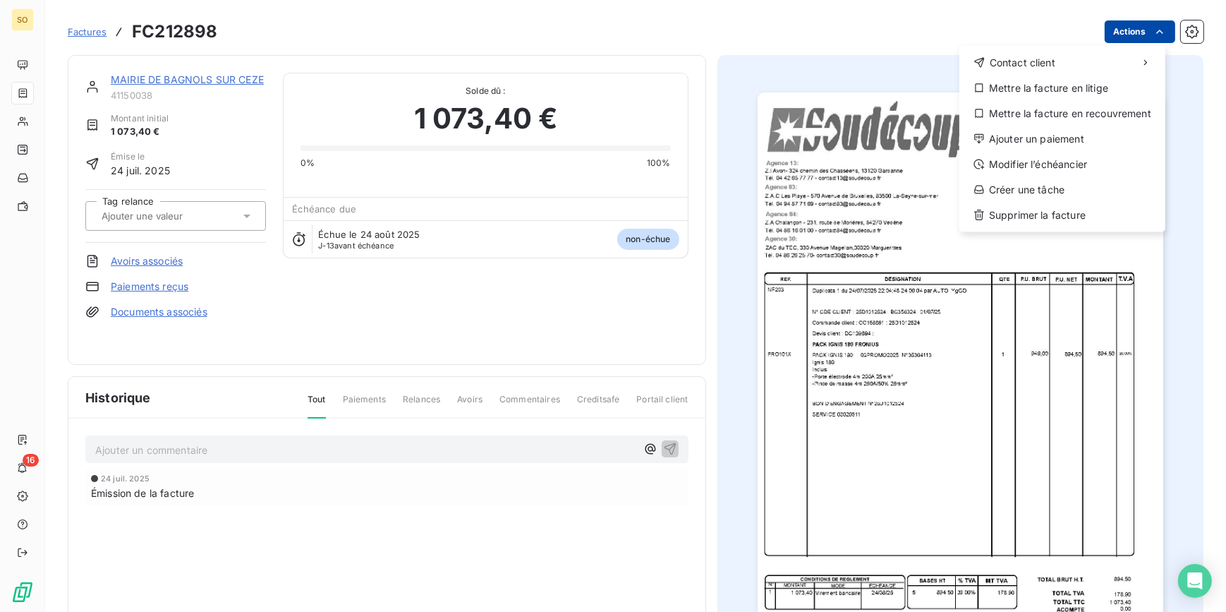
click at [1120, 28] on html "SO 16 Factures FC212898 Actions Contact client Mettre la facture en litige Mett…" at bounding box center [613, 306] width 1226 height 612
click at [1015, 141] on div "Ajouter un paiement" at bounding box center [1062, 139] width 195 height 23
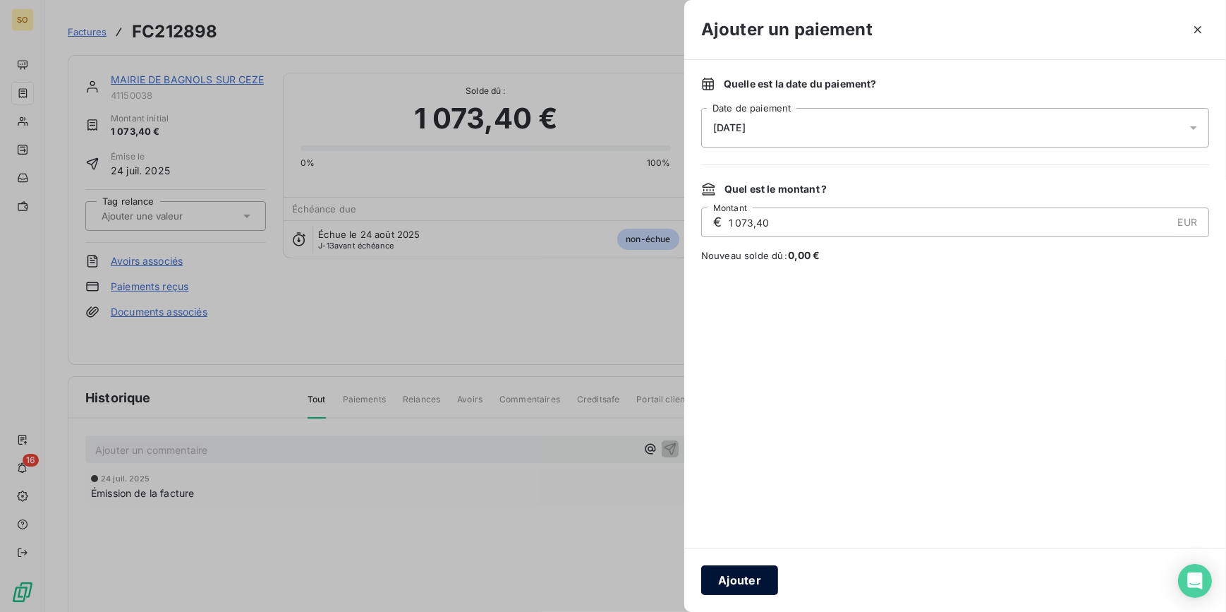
click at [719, 565] on button "Ajouter" at bounding box center [739, 580] width 77 height 30
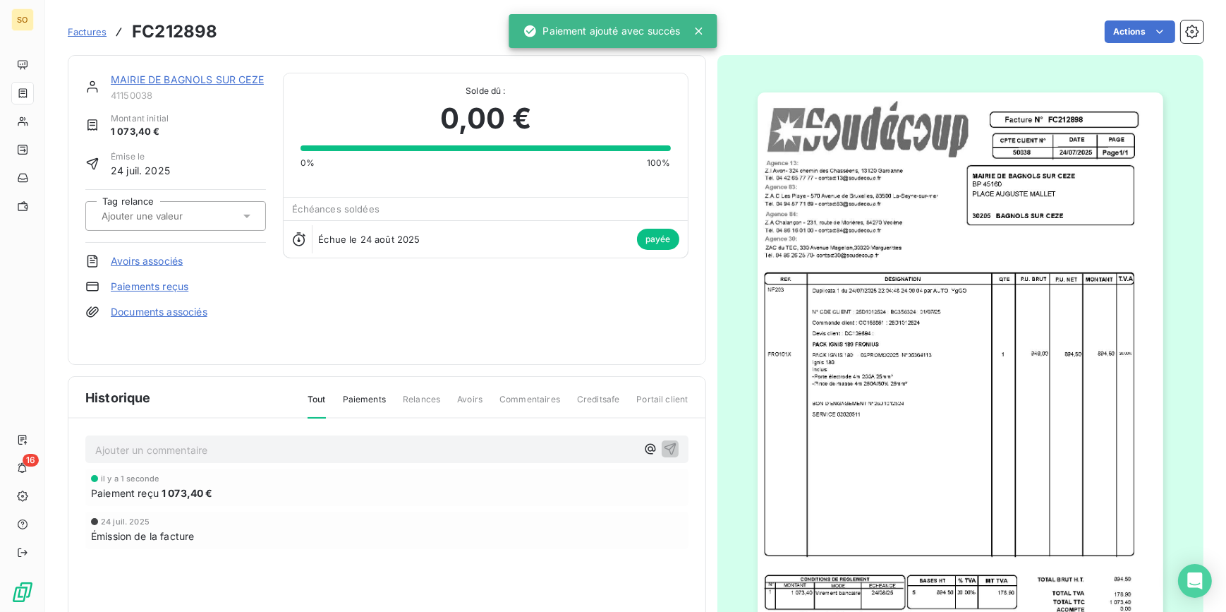
click at [205, 74] on link "MAIRIE DE BAGNOLS SUR CEZE" at bounding box center [187, 79] width 153 height 12
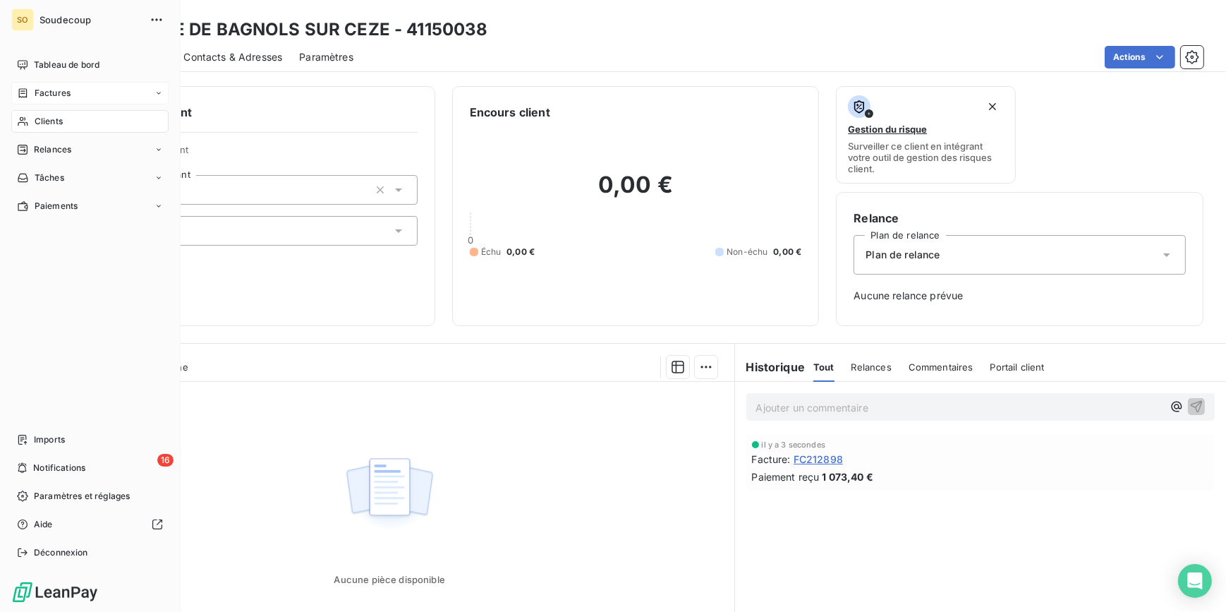
click at [52, 116] on span "Clients" at bounding box center [49, 121] width 28 height 13
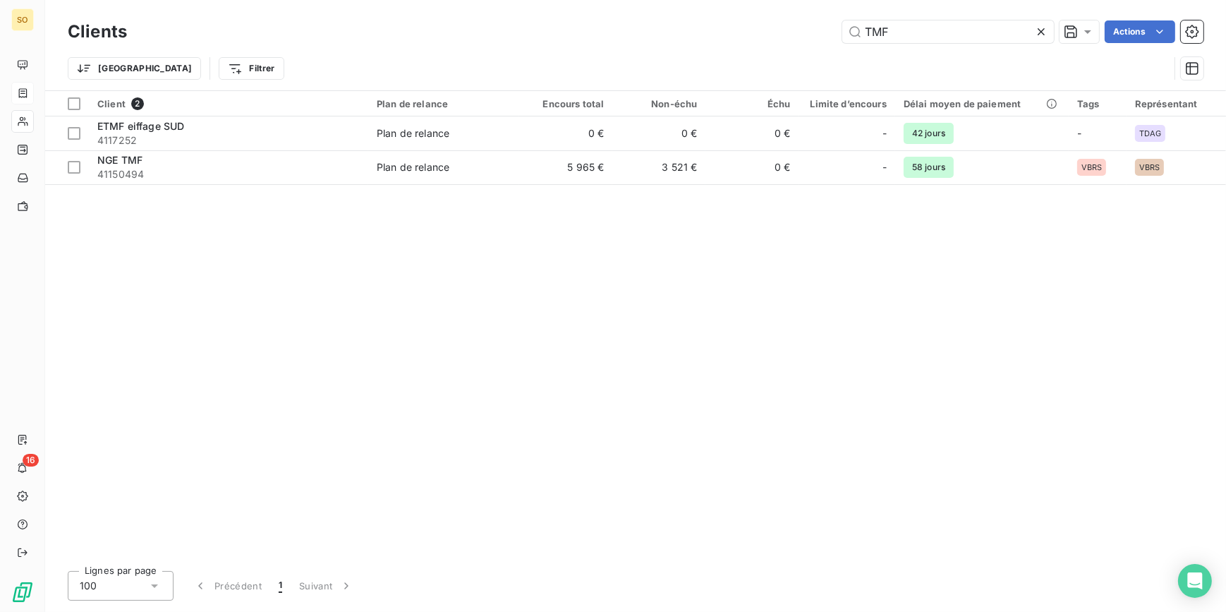
drag, startPoint x: 861, startPoint y: 31, endPoint x: 1045, endPoint y: 32, distance: 184.1
click at [1024, 33] on input "TMF" at bounding box center [948, 31] width 212 height 23
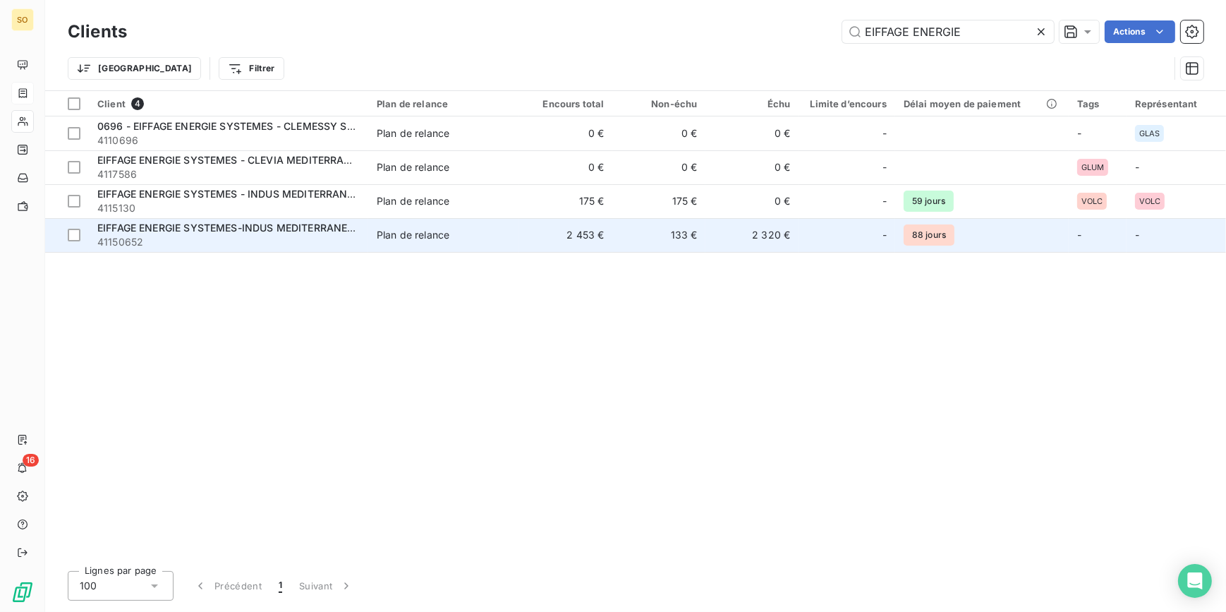
type input "EIFFAGE ENERGIE"
click at [278, 238] on span "41150652" at bounding box center [228, 242] width 262 height 14
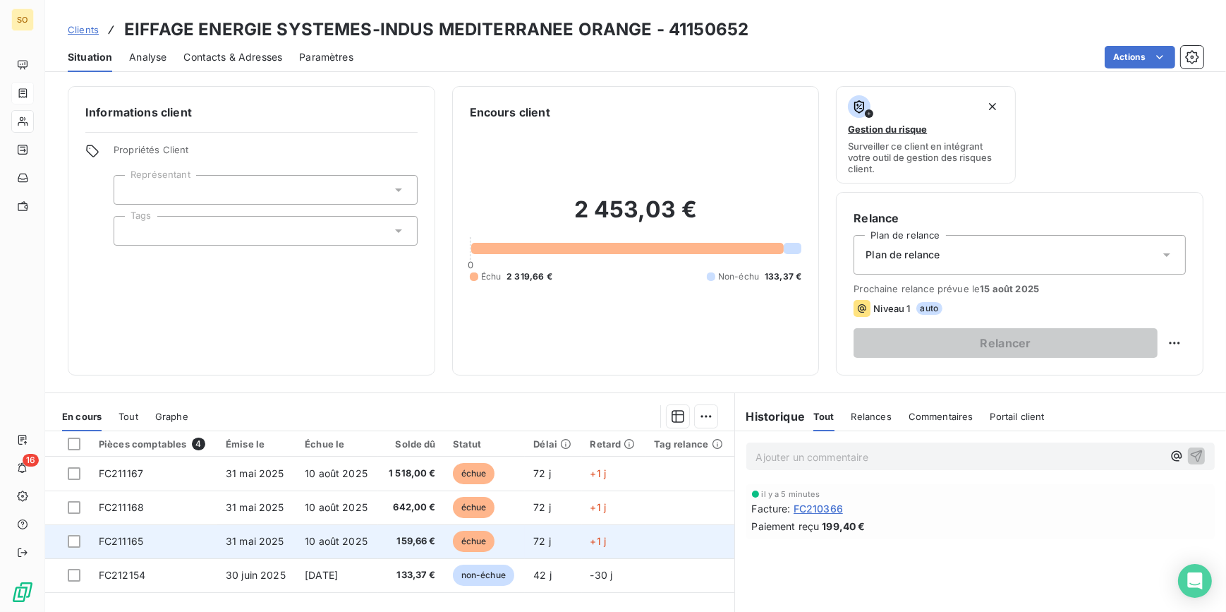
click at [485, 534] on span "échue" at bounding box center [474, 541] width 42 height 21
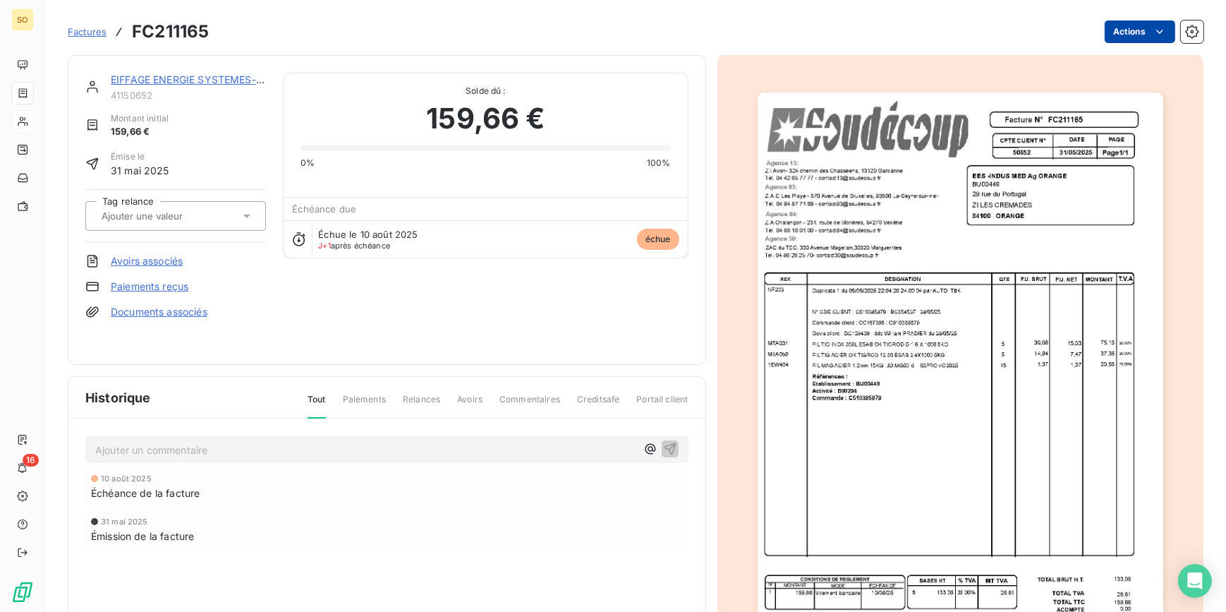
click at [1126, 29] on html "SO 16 Factures FC211165 Actions EIFFAGE ENERGIE SYSTEMES-INDUS MEDITERRANEE ORA…" at bounding box center [613, 306] width 1226 height 612
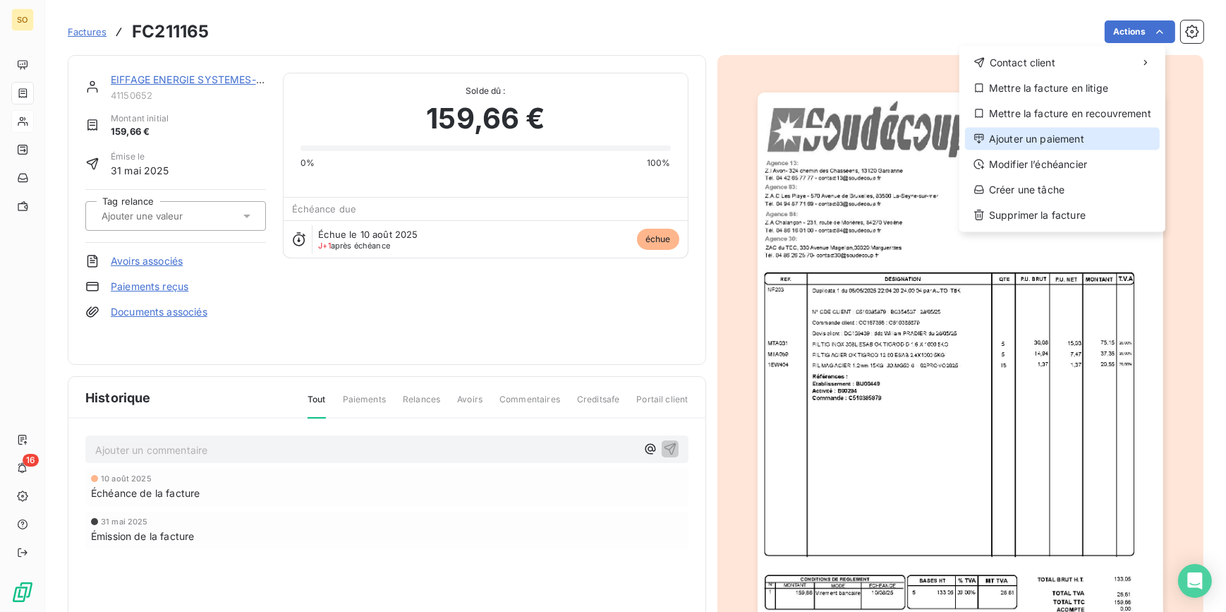
click at [1037, 141] on div "Ajouter un paiement" at bounding box center [1062, 139] width 195 height 23
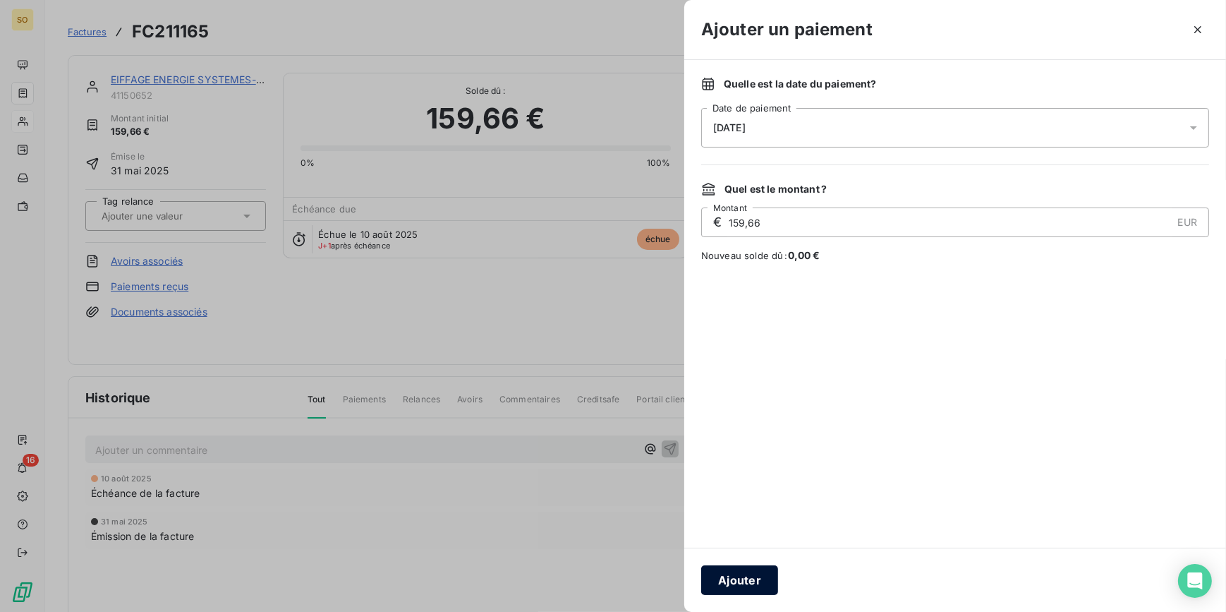
click at [727, 587] on button "Ajouter" at bounding box center [739, 580] width 77 height 30
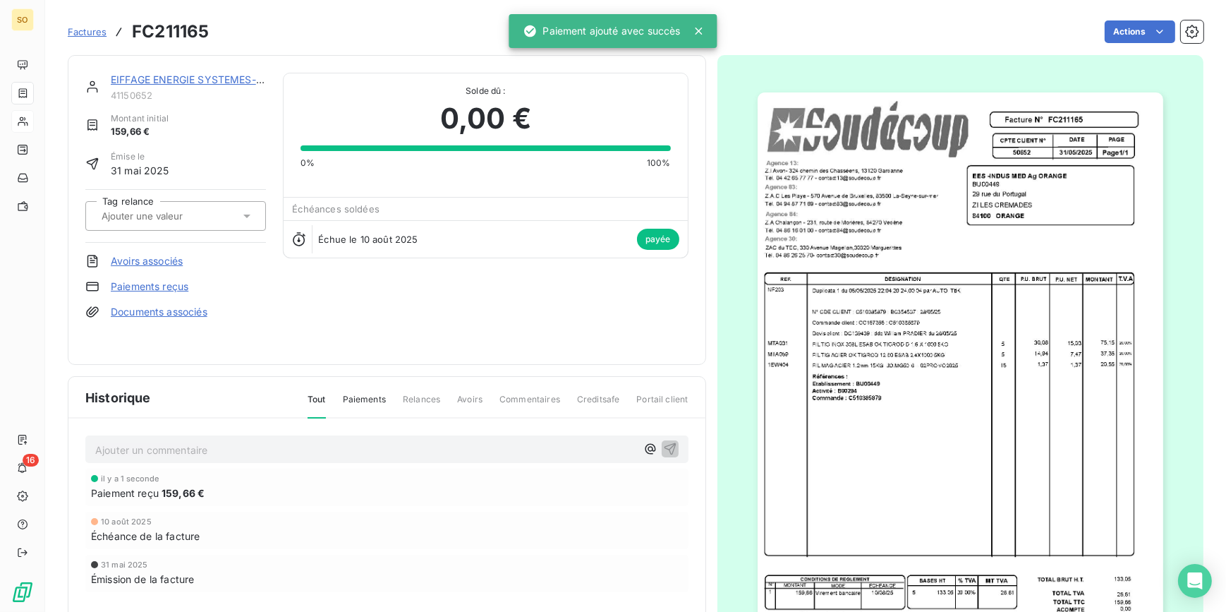
click at [196, 80] on link "EIFFAGE ENERGIE SYSTEMES-INDUS MEDITERRANEE ORANGE" at bounding box center [262, 79] width 302 height 12
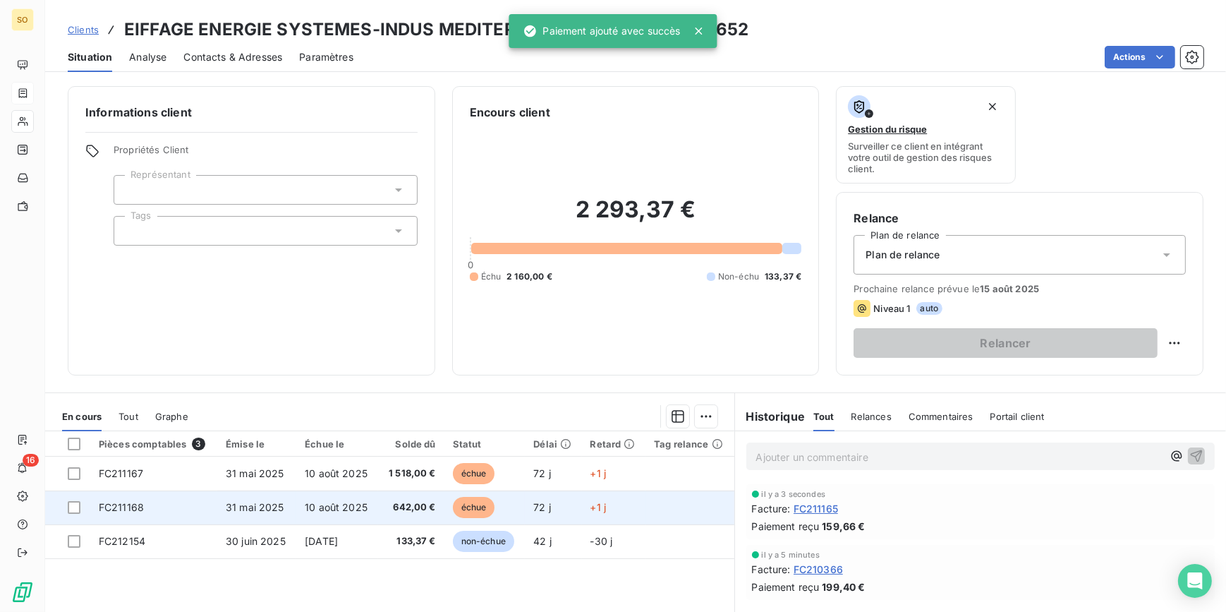
click at [473, 508] on span "échue" at bounding box center [474, 507] width 42 height 21
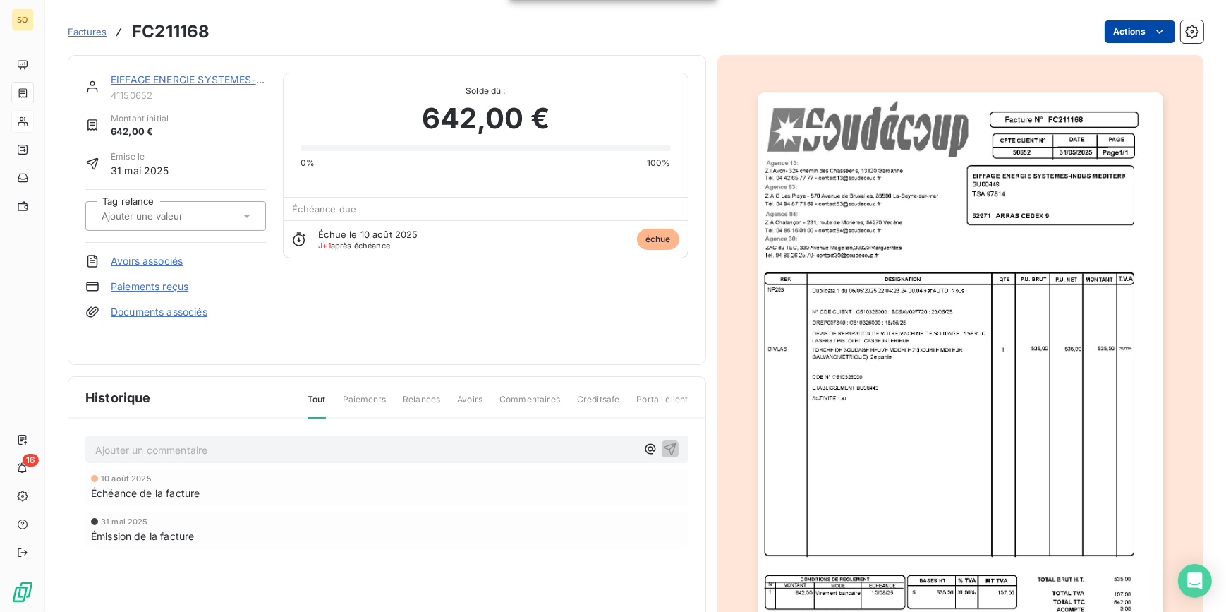
click at [1109, 23] on html "SO 16 Factures FC211168 Actions EIFFAGE ENERGIE SYSTEMES-INDUS MEDITERRANEE ORA…" at bounding box center [613, 306] width 1226 height 612
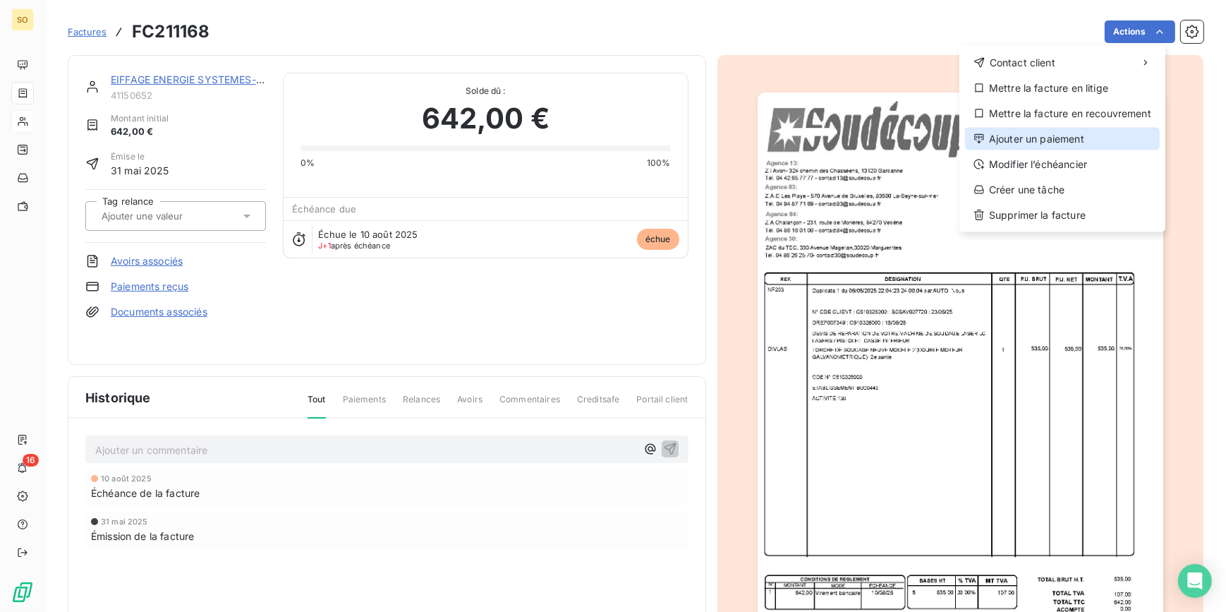
click at [1039, 140] on div "Ajouter un paiement" at bounding box center [1062, 139] width 195 height 23
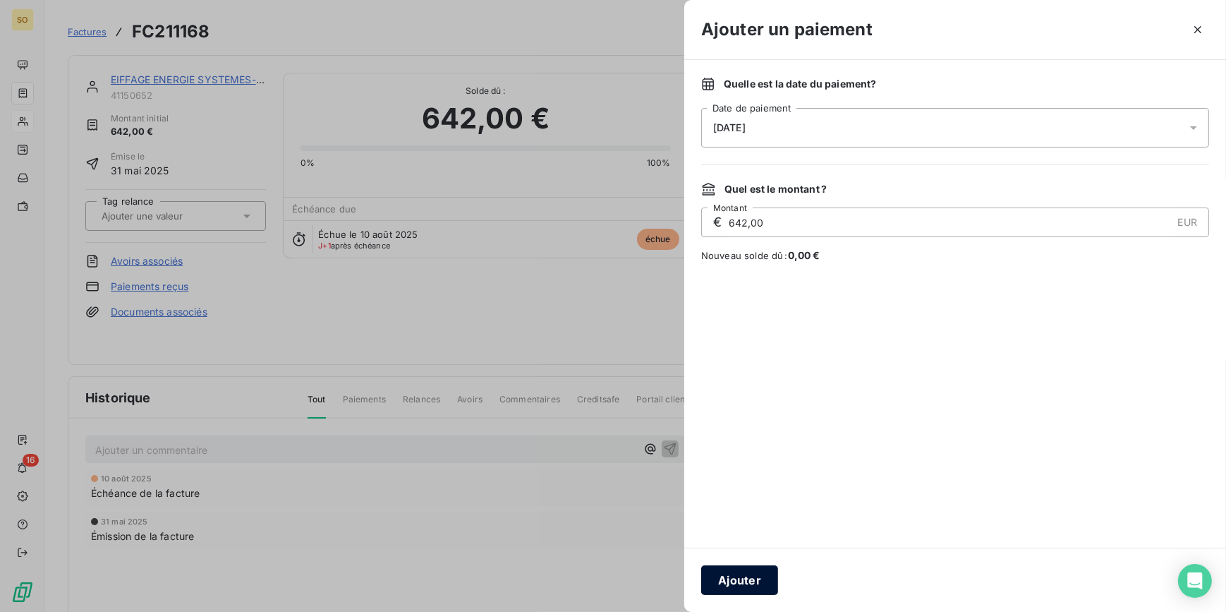
click at [734, 586] on button "Ajouter" at bounding box center [739, 580] width 77 height 30
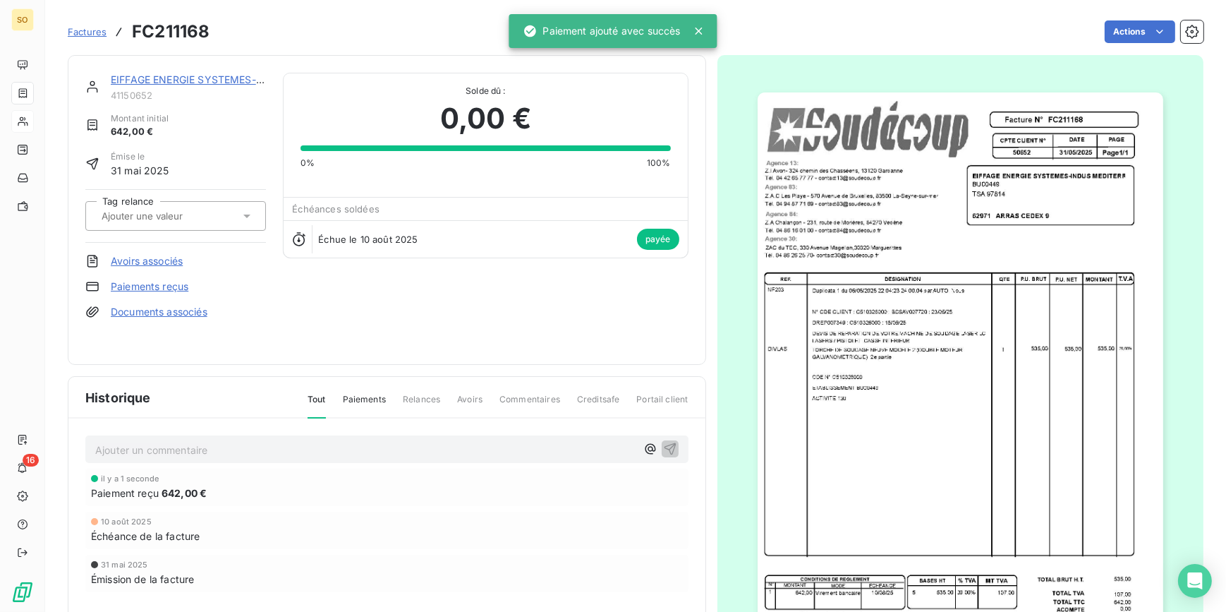
click at [195, 81] on link "EIFFAGE ENERGIE SYSTEMES-INDUS MEDITERRANEE ORANGE" at bounding box center [262, 79] width 302 height 12
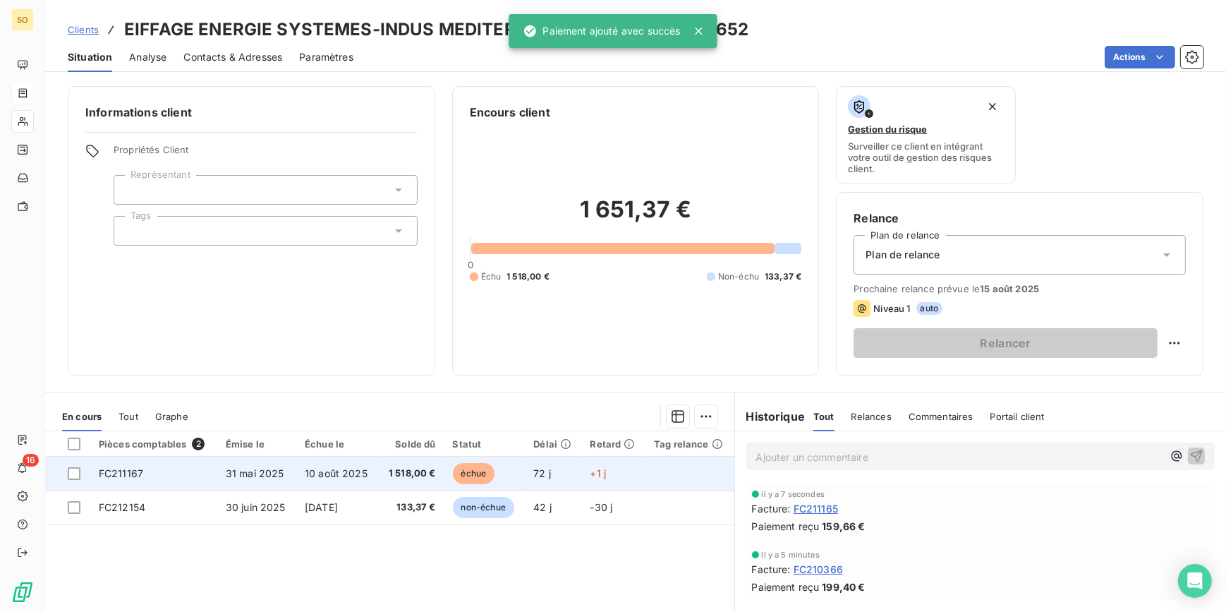
click at [475, 464] on span "échue" at bounding box center [474, 473] width 42 height 21
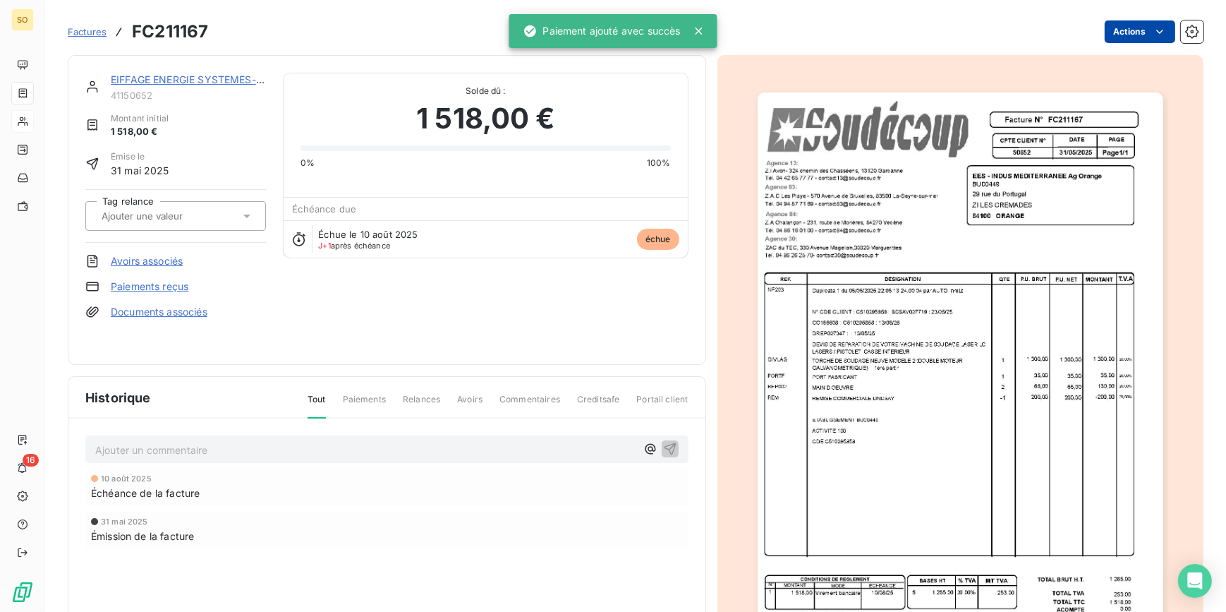
click at [1108, 32] on html "SO 16 Factures FC211167 Actions EIFFAGE ENERGIE SYSTEMES-INDUS MEDITERRANEE ORA…" at bounding box center [613, 306] width 1226 height 612
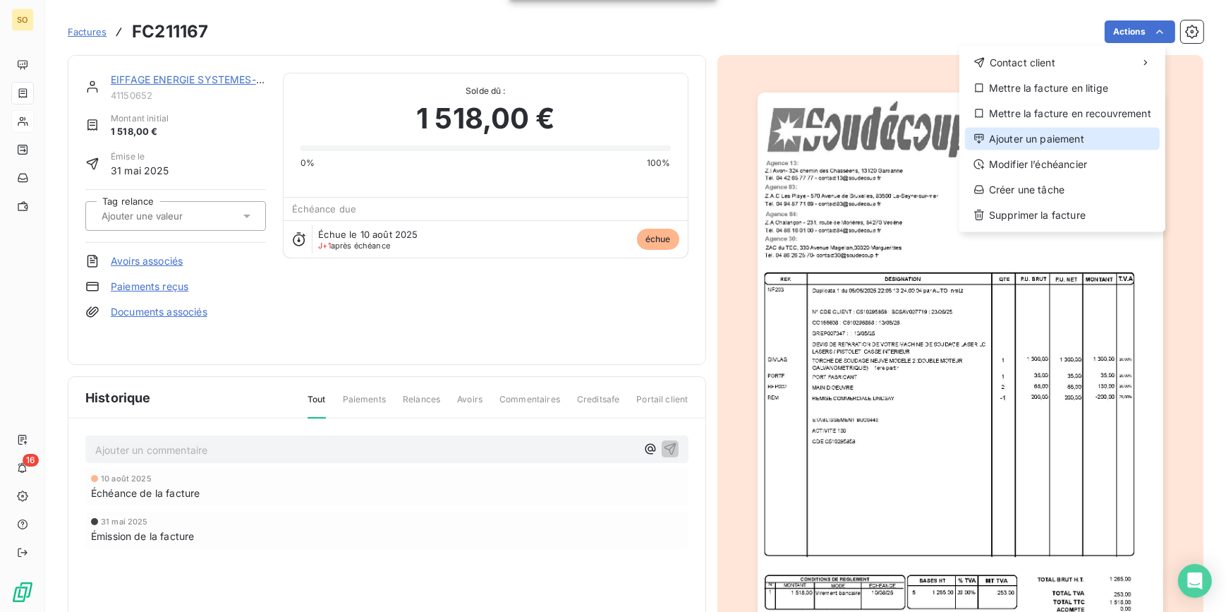
click at [1025, 144] on div "Ajouter un paiement" at bounding box center [1062, 139] width 195 height 23
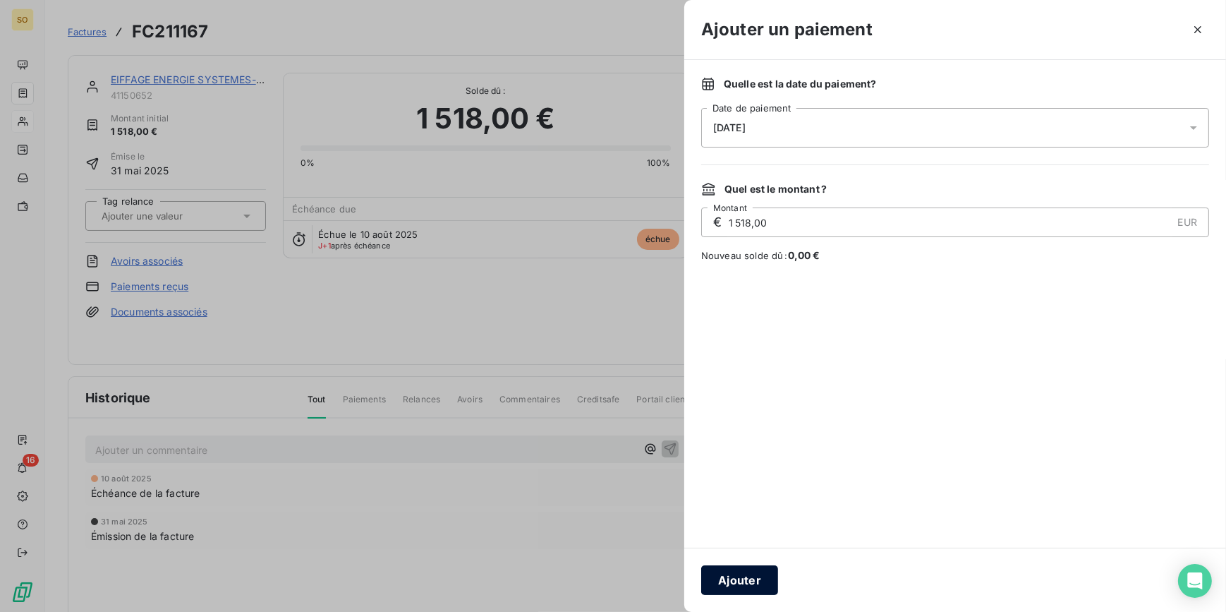
click at [763, 580] on button "Ajouter" at bounding box center [739, 580] width 77 height 30
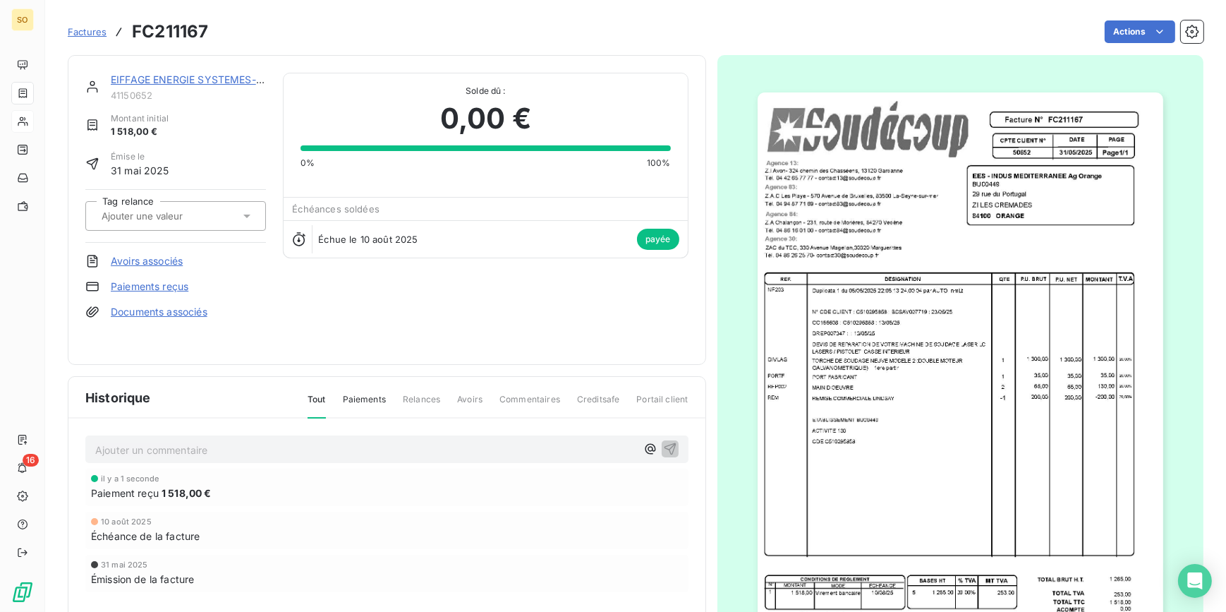
click at [140, 79] on link "EIFFAGE ENERGIE SYSTEMES-INDUS MEDITERRANEE ORANGE" at bounding box center [262, 79] width 302 height 12
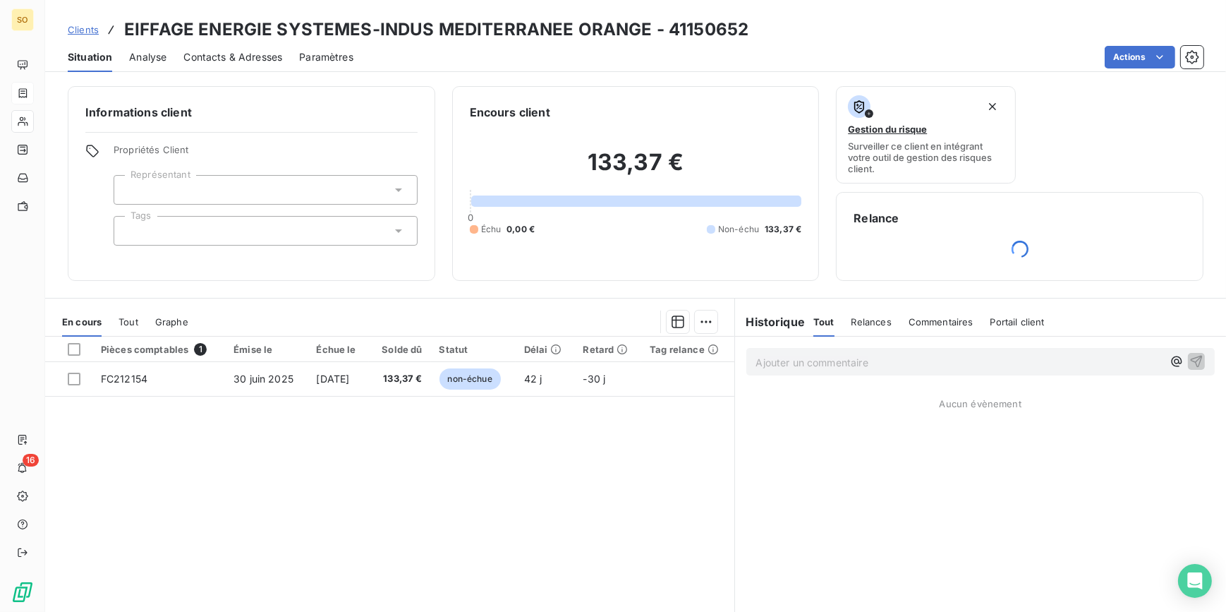
click at [83, 28] on span "Clients" at bounding box center [83, 29] width 31 height 11
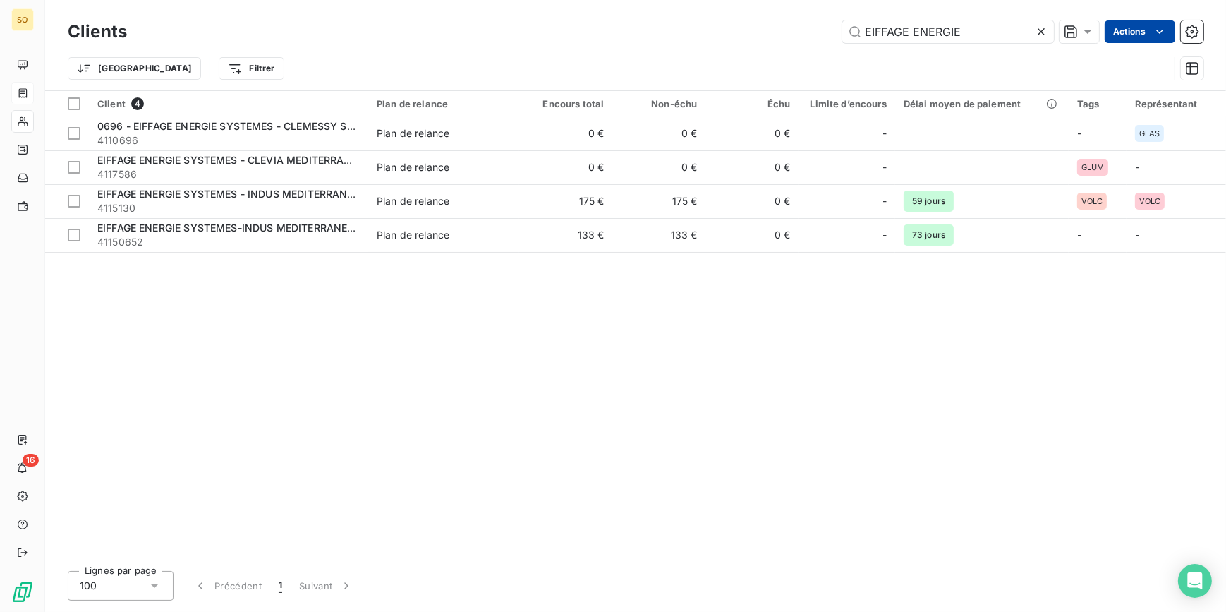
drag, startPoint x: 859, startPoint y: 33, endPoint x: 1136, endPoint y: 26, distance: 276.6
click at [1121, 27] on div "EIFFAGE ENERGIE Actions" at bounding box center [674, 31] width 1060 height 23
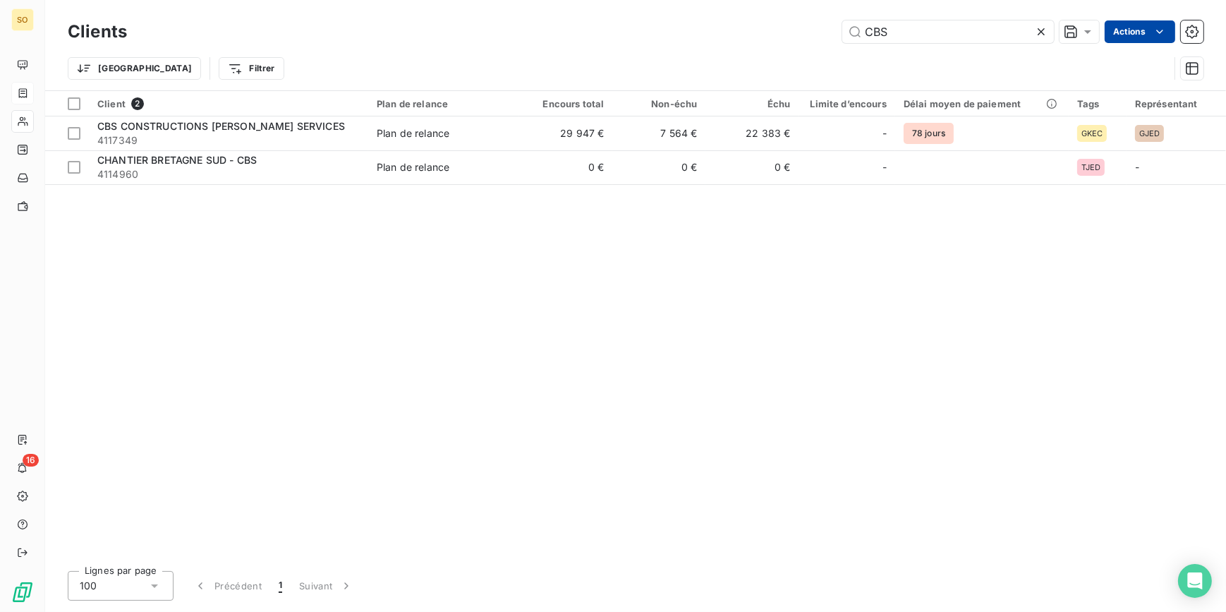
type input "CBS"
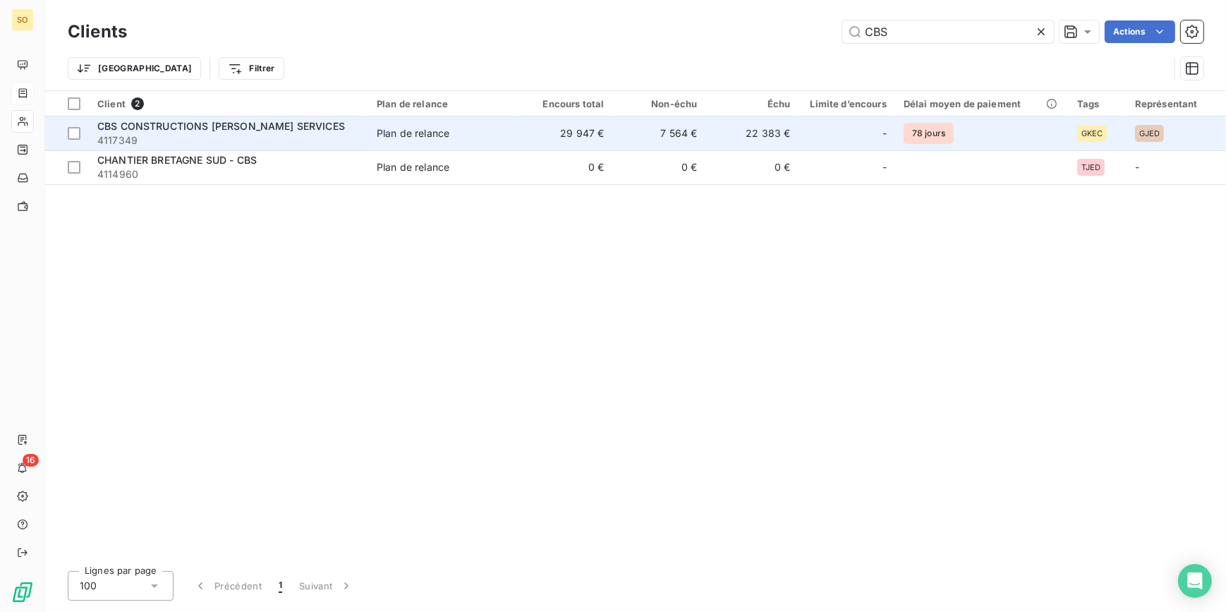
click at [446, 131] on div "Plan de relance" at bounding box center [413, 133] width 73 height 14
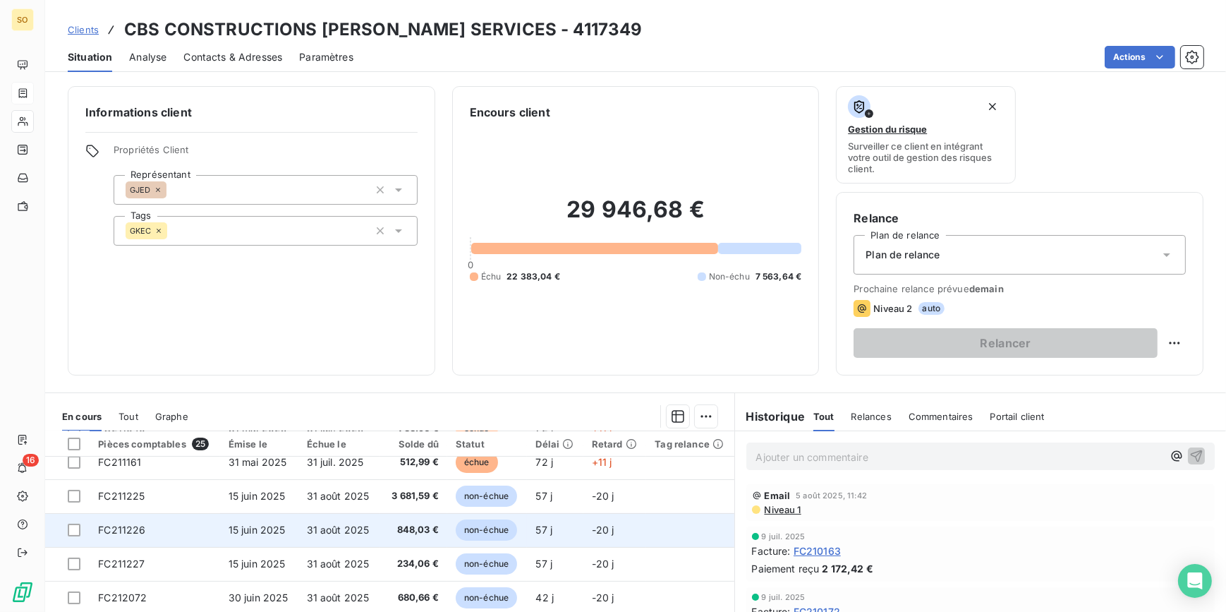
scroll to position [384, 0]
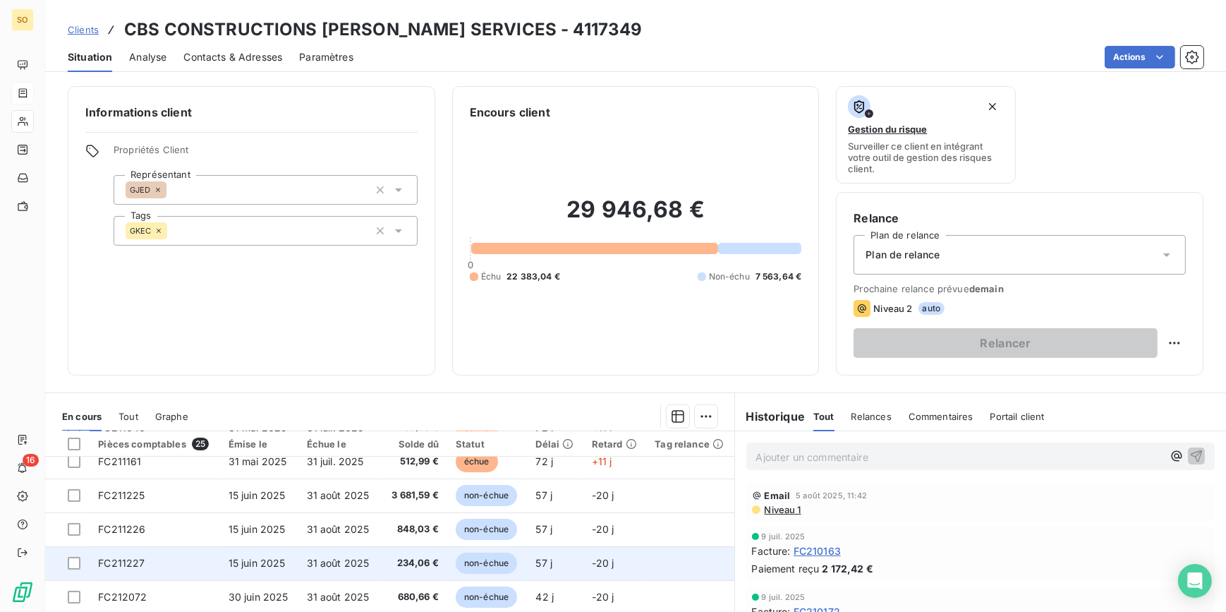
click at [480, 561] on span "non-échue" at bounding box center [486, 562] width 61 height 21
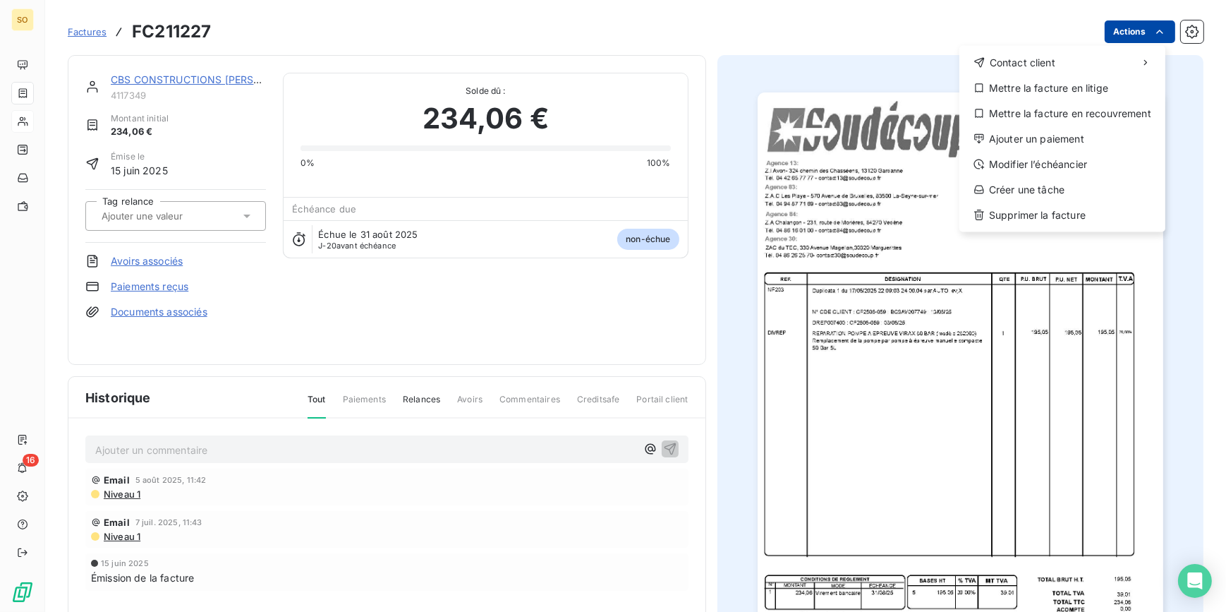
click at [1108, 33] on html "SO 16 Factures FC211227 Actions Contact client Mettre la facture en litige Mett…" at bounding box center [613, 306] width 1226 height 612
click at [1030, 143] on div "Ajouter un paiement" at bounding box center [1062, 139] width 195 height 23
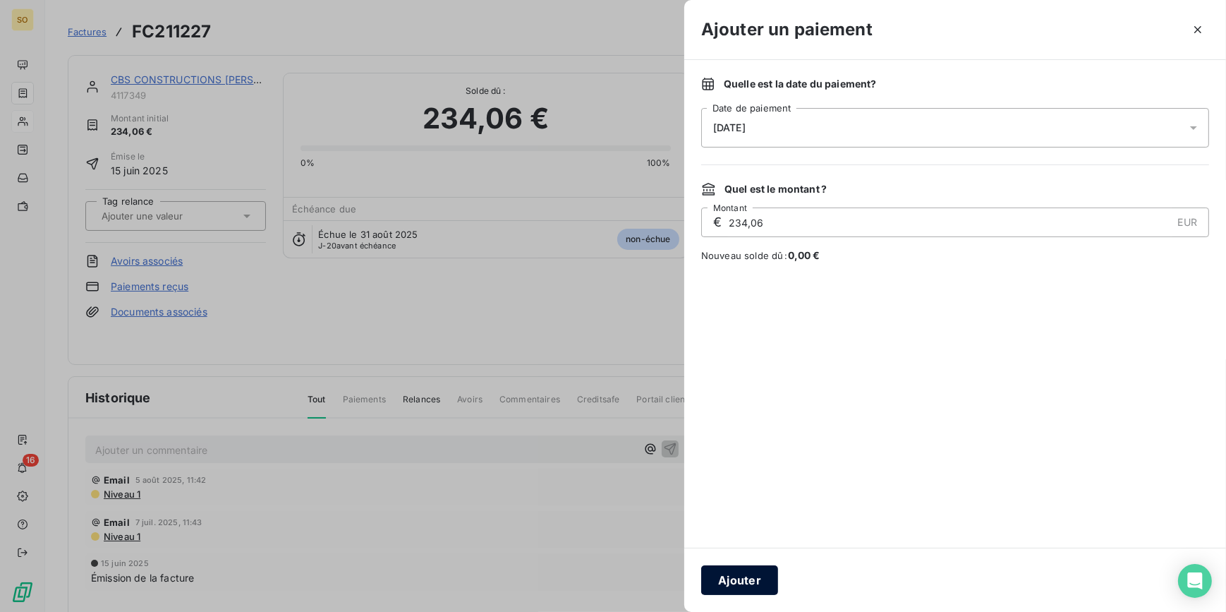
click at [718, 579] on button "Ajouter" at bounding box center [739, 580] width 77 height 30
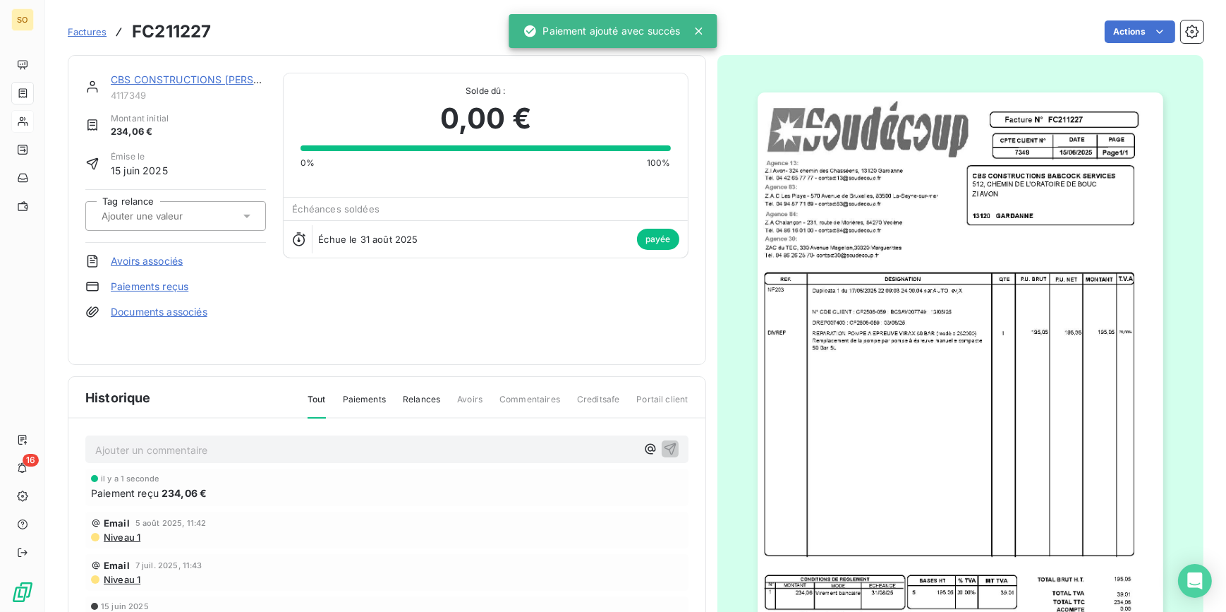
click at [141, 76] on link "CBS CONSTRUCTIONS [PERSON_NAME] SERVICES" at bounding box center [235, 79] width 248 height 12
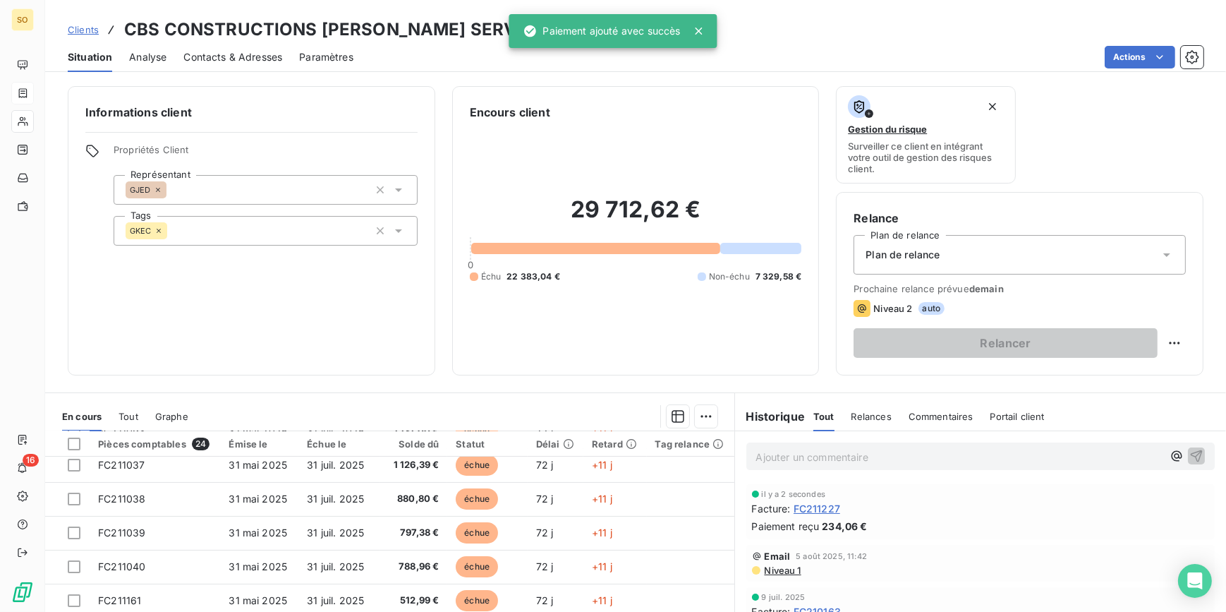
scroll to position [374, 0]
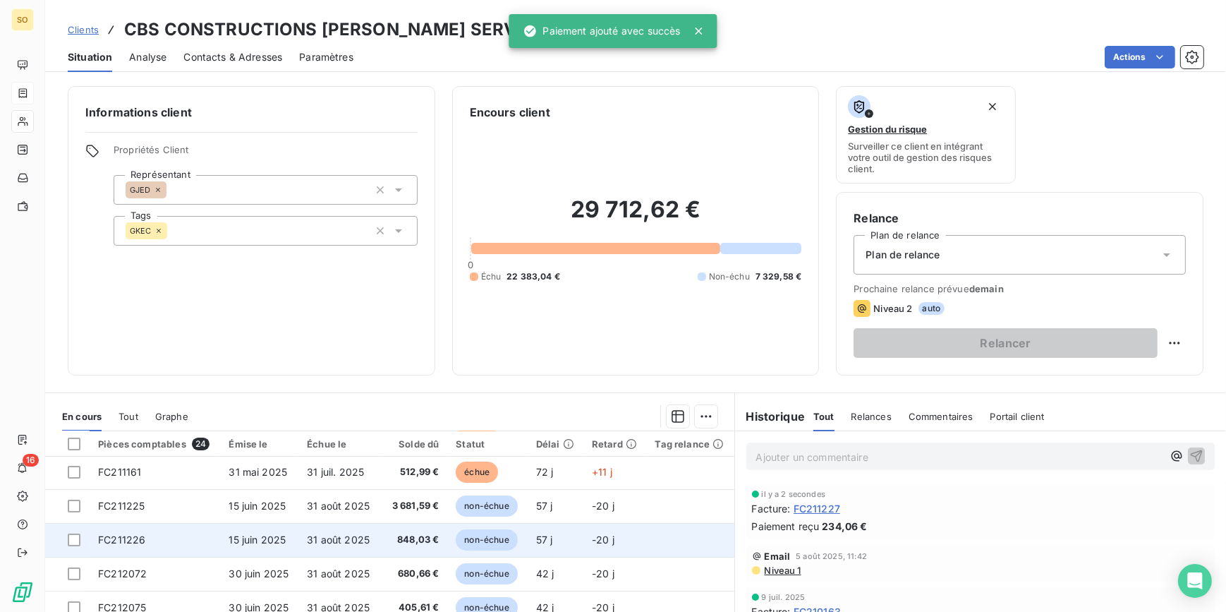
click at [485, 534] on span "non-échue" at bounding box center [486, 539] width 61 height 21
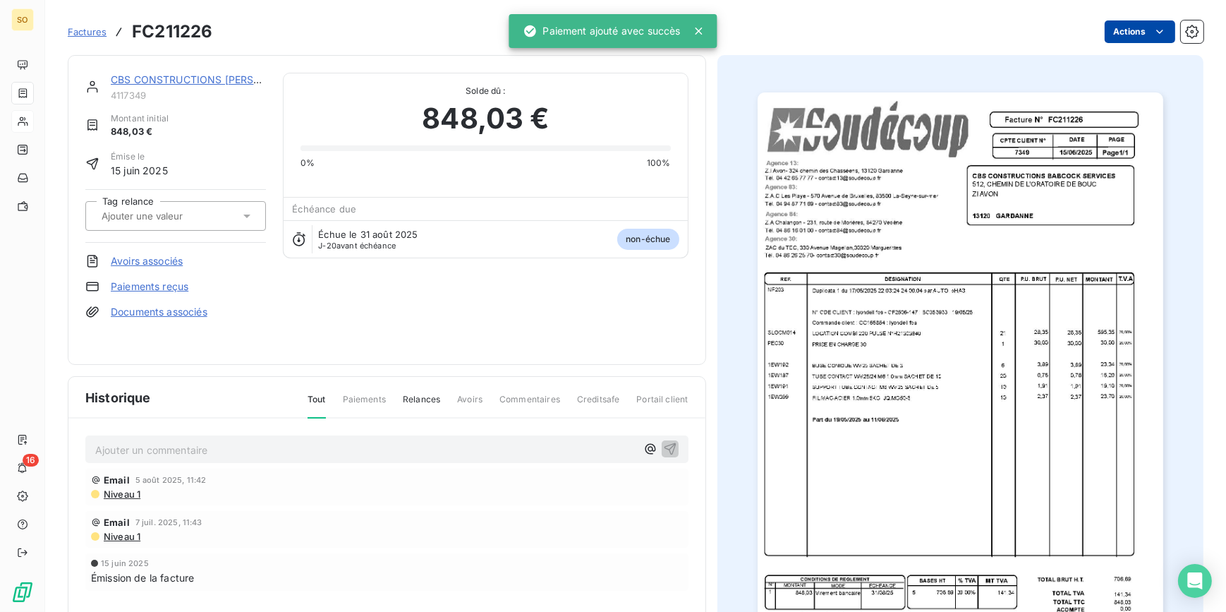
click at [1114, 23] on html "SO 16 Factures FC211226 Actions CBS CONSTRUCTIONS [PERSON_NAME] SERVICES 411734…" at bounding box center [613, 306] width 1226 height 612
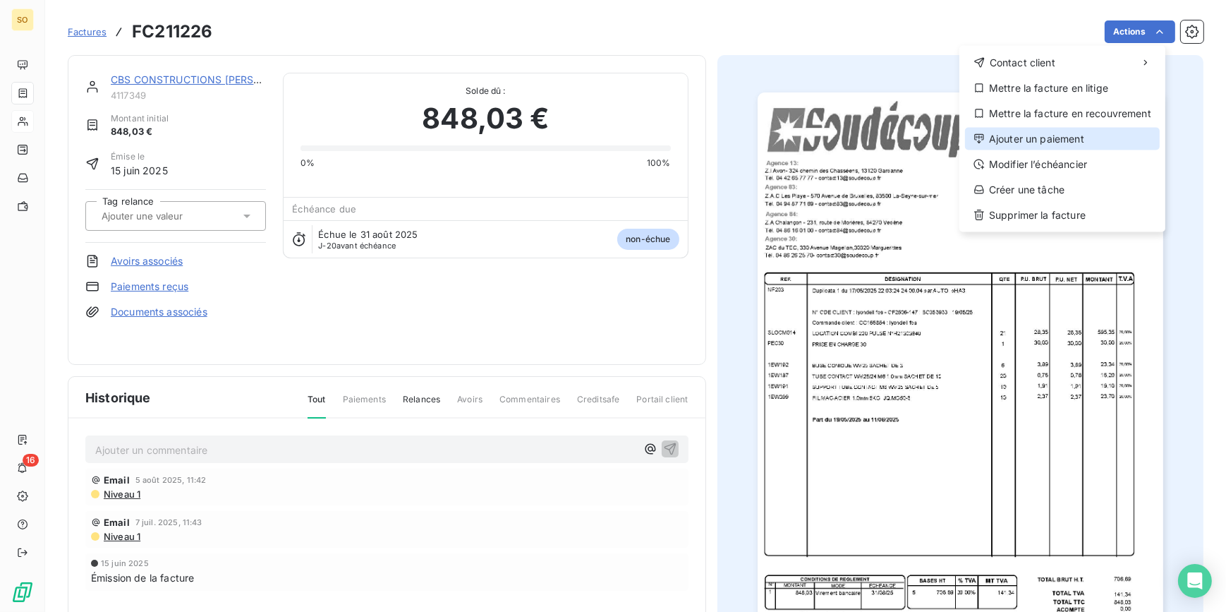
click at [1016, 135] on div "Ajouter un paiement" at bounding box center [1062, 139] width 195 height 23
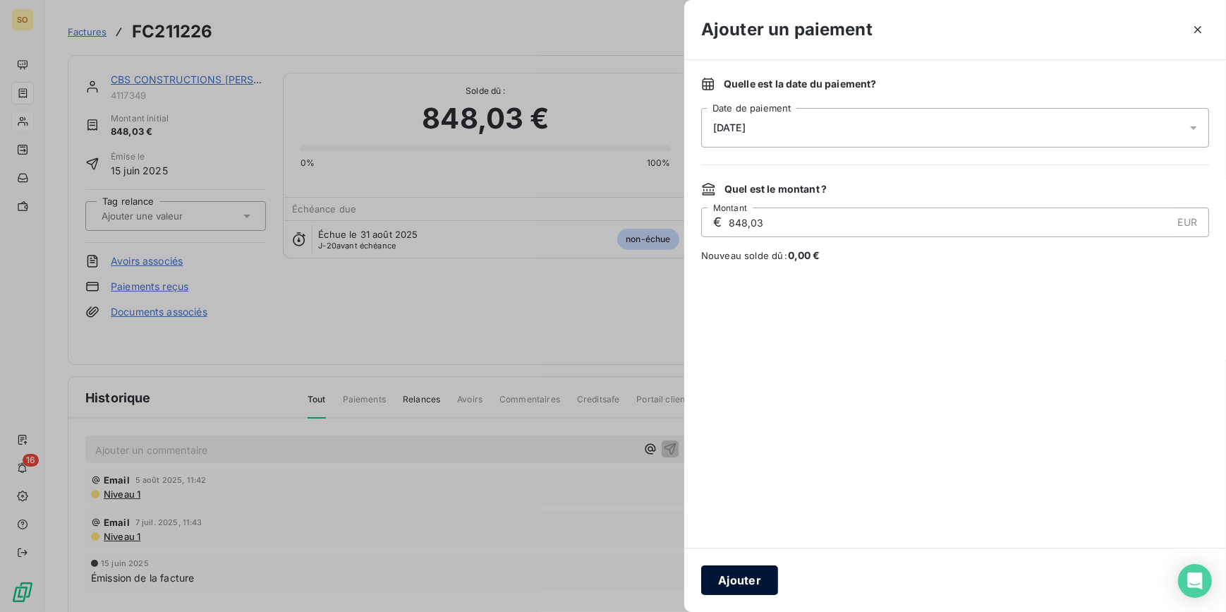
click at [741, 588] on button "Ajouter" at bounding box center [739, 580] width 77 height 30
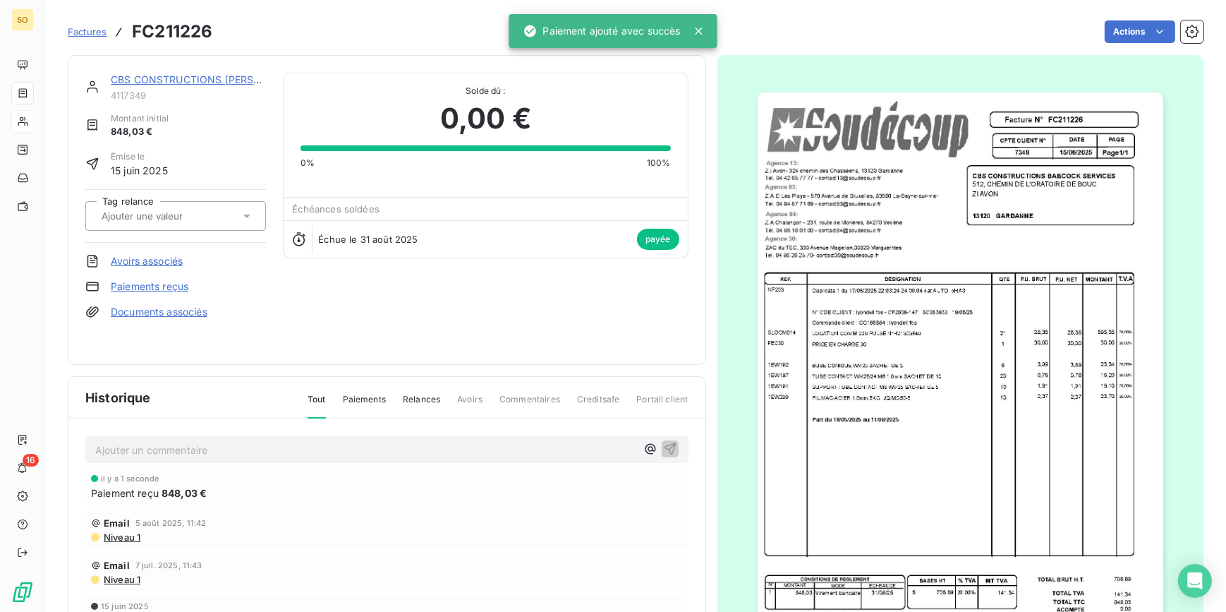
click at [177, 77] on link "CBS CONSTRUCTIONS [PERSON_NAME] SERVICES" at bounding box center [235, 79] width 248 height 12
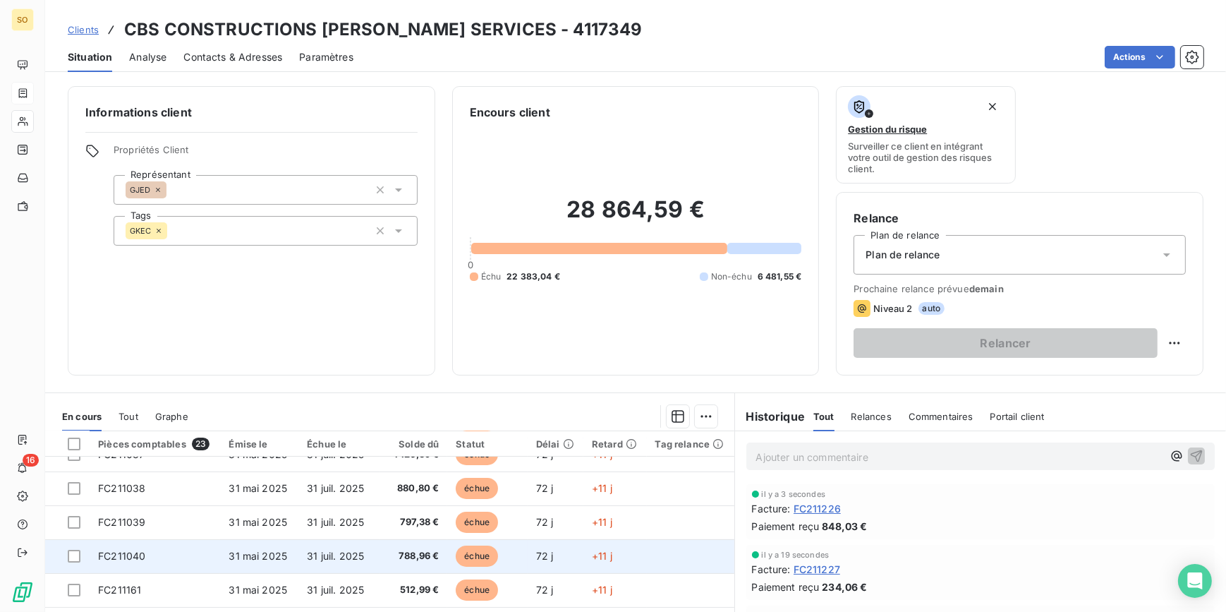
scroll to position [320, 0]
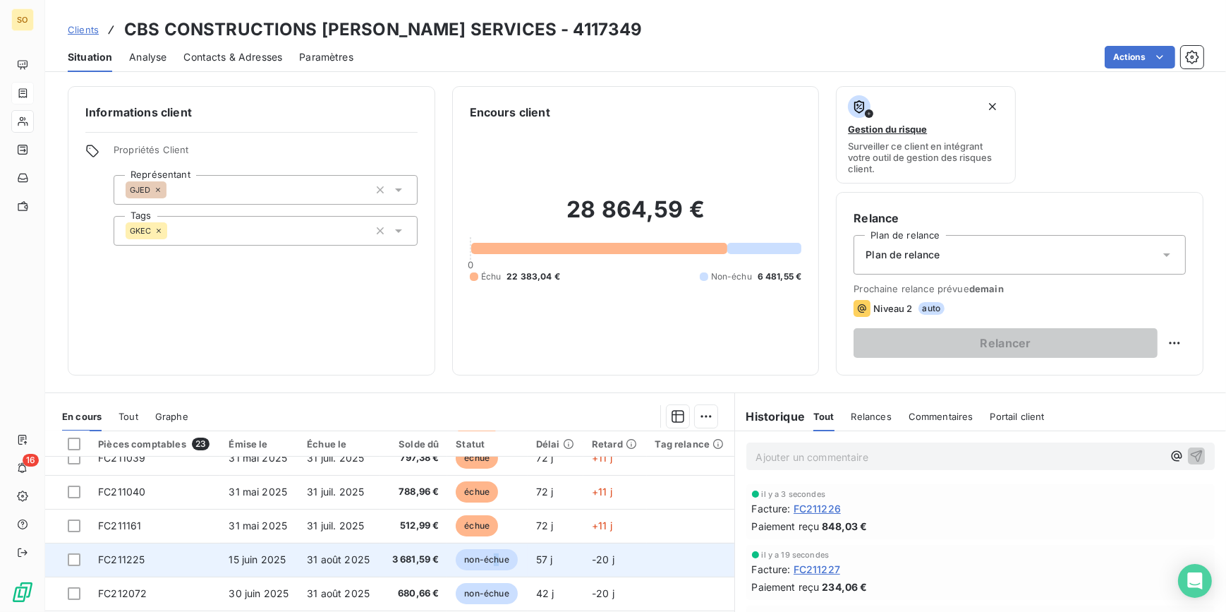
click at [493, 550] on span "non-échue" at bounding box center [486, 559] width 61 height 21
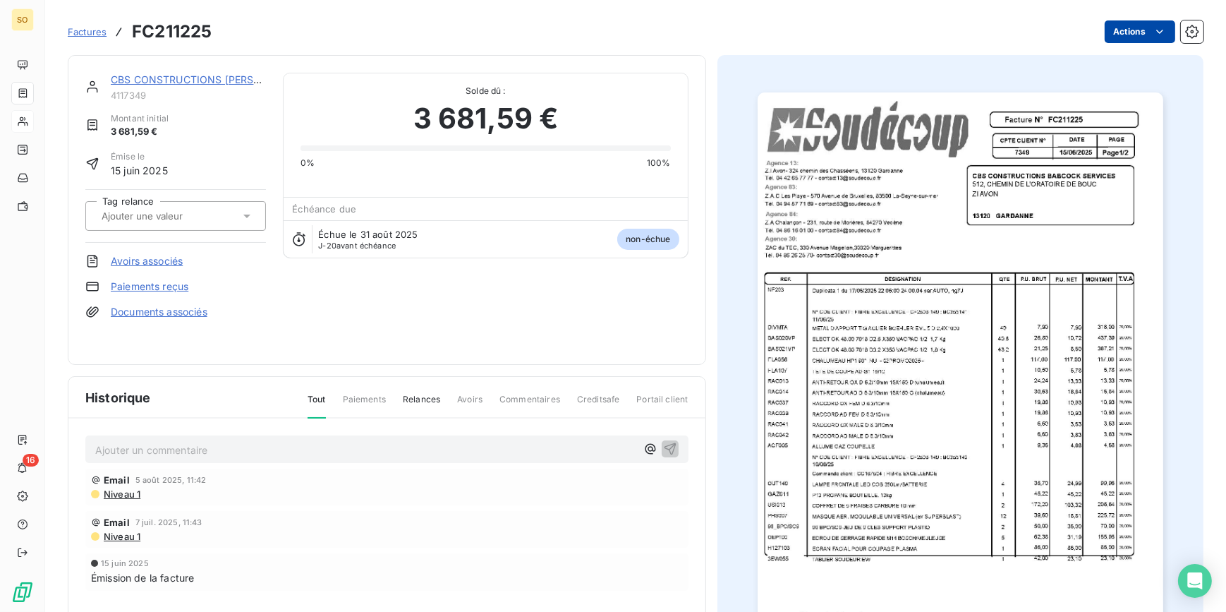
click at [1134, 32] on html "SO 16 Factures FC211225 Actions CBS CONSTRUCTIONS [PERSON_NAME] SERVICES 411734…" at bounding box center [613, 306] width 1226 height 612
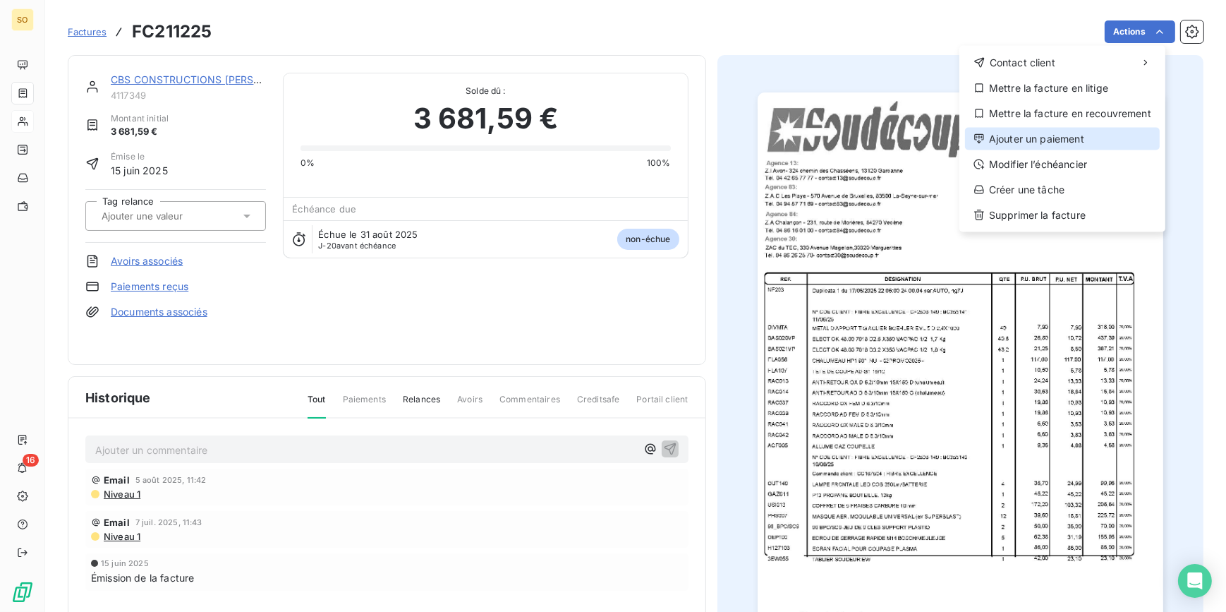
click at [1037, 134] on div "Ajouter un paiement" at bounding box center [1062, 139] width 195 height 23
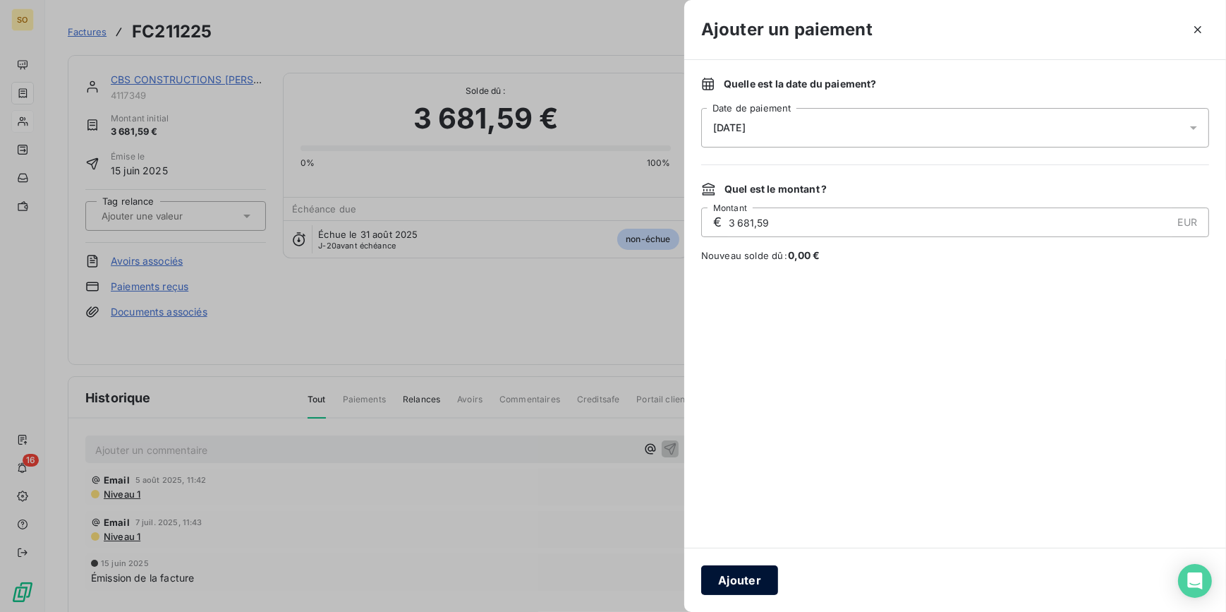
click at [746, 573] on button "Ajouter" at bounding box center [739, 580] width 77 height 30
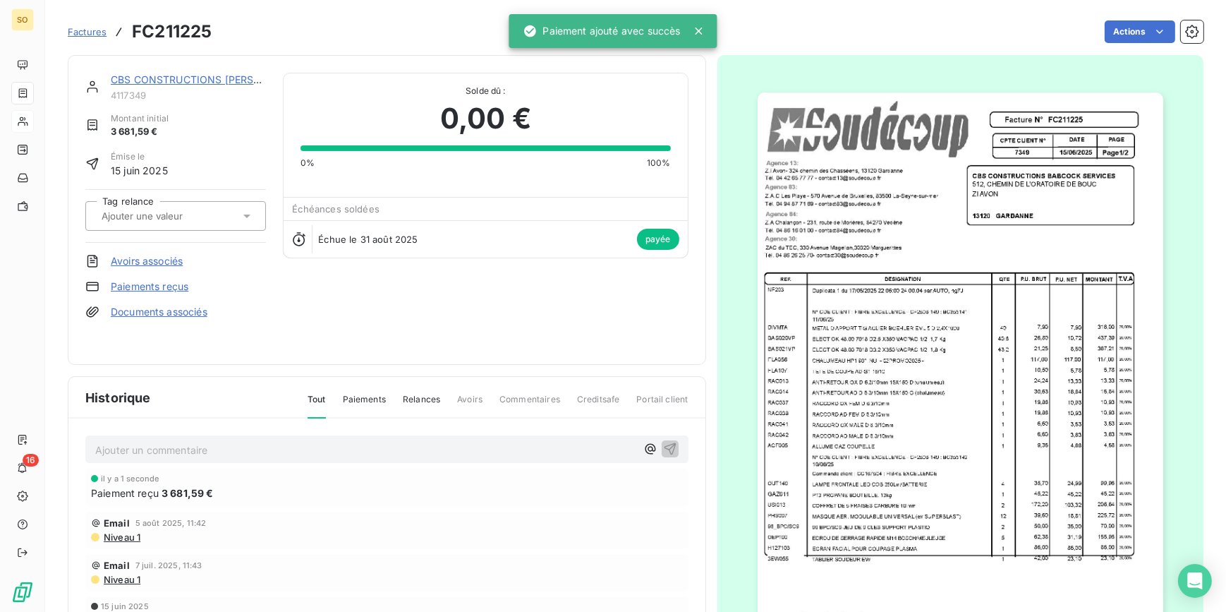
click at [186, 73] on link "CBS CONSTRUCTIONS [PERSON_NAME] SERVICES" at bounding box center [235, 79] width 248 height 12
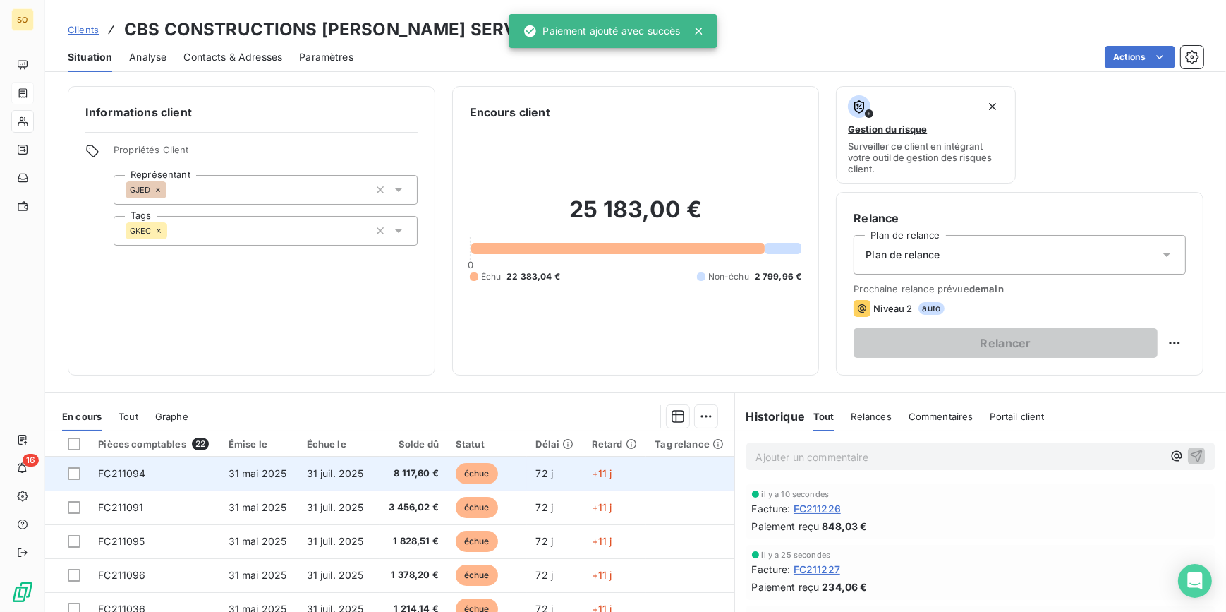
click at [466, 471] on span "échue" at bounding box center [477, 473] width 42 height 21
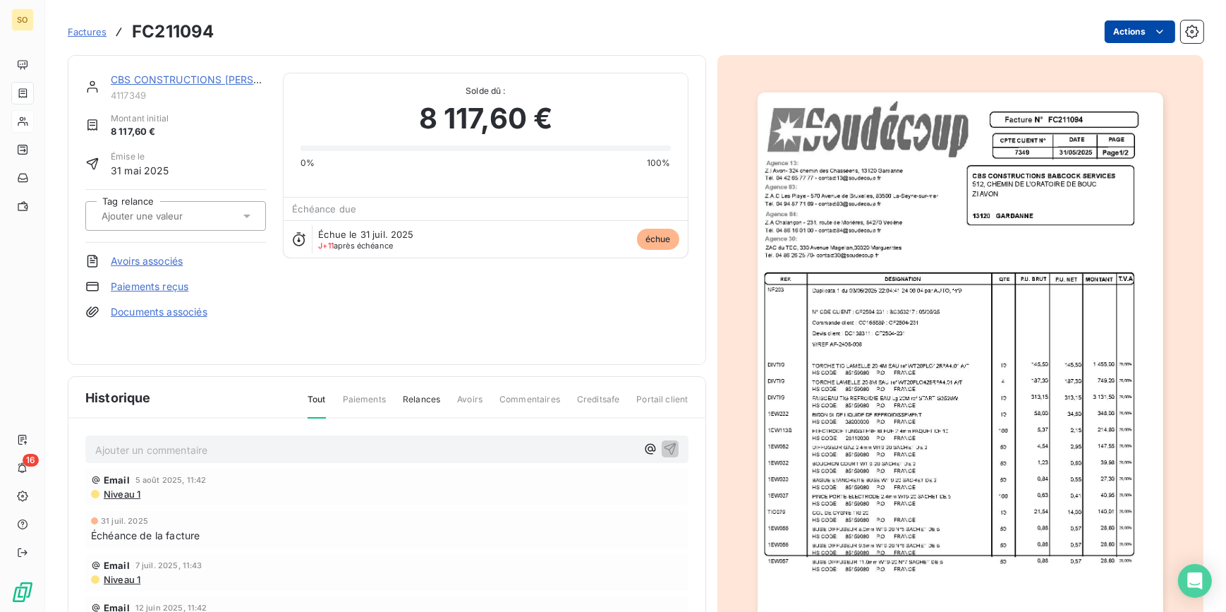
click at [1108, 36] on html "SO 16 Factures FC211094 Actions CBS CONSTRUCTIONS [PERSON_NAME] SERVICES 411734…" at bounding box center [613, 306] width 1226 height 612
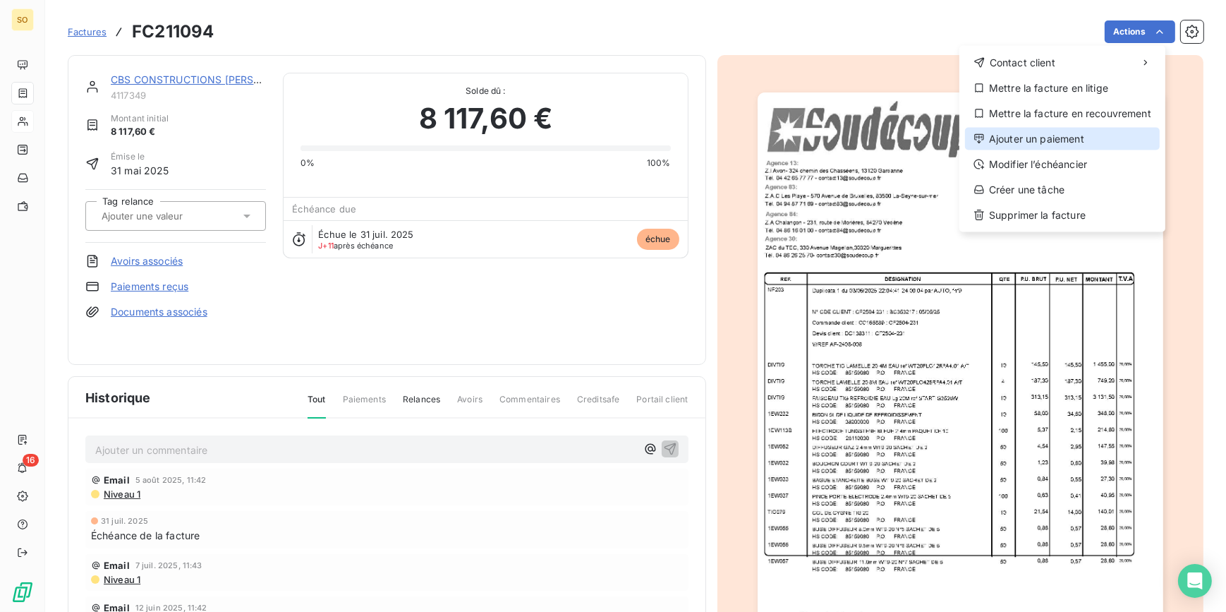
click at [1026, 140] on div "Ajouter un paiement" at bounding box center [1062, 139] width 195 height 23
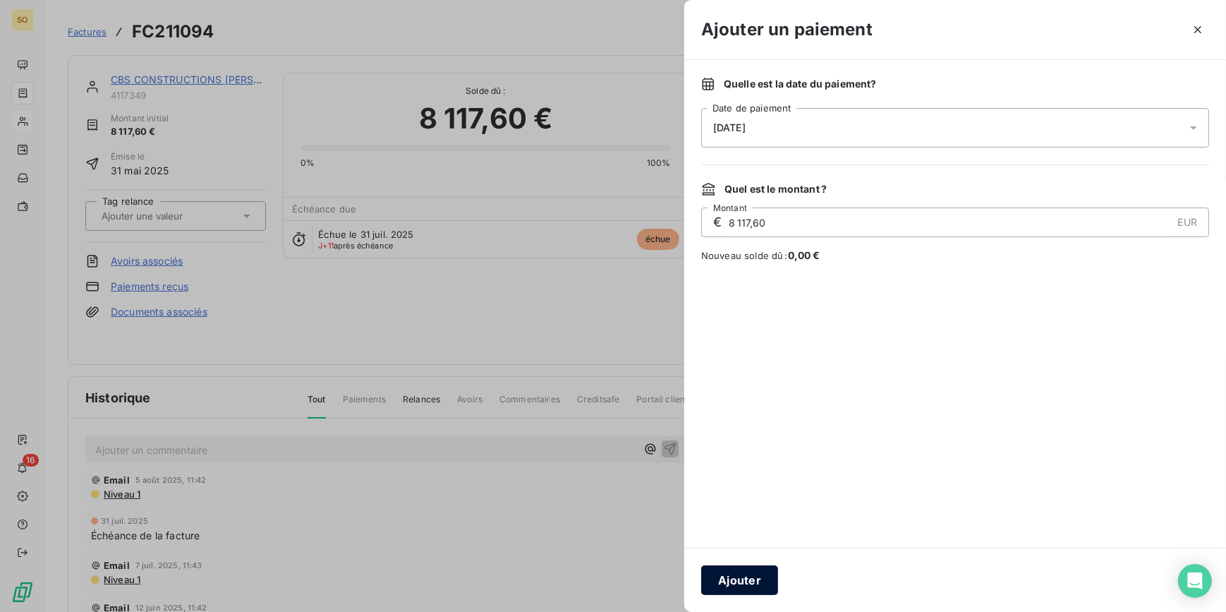
click at [741, 580] on button "Ajouter" at bounding box center [739, 580] width 77 height 30
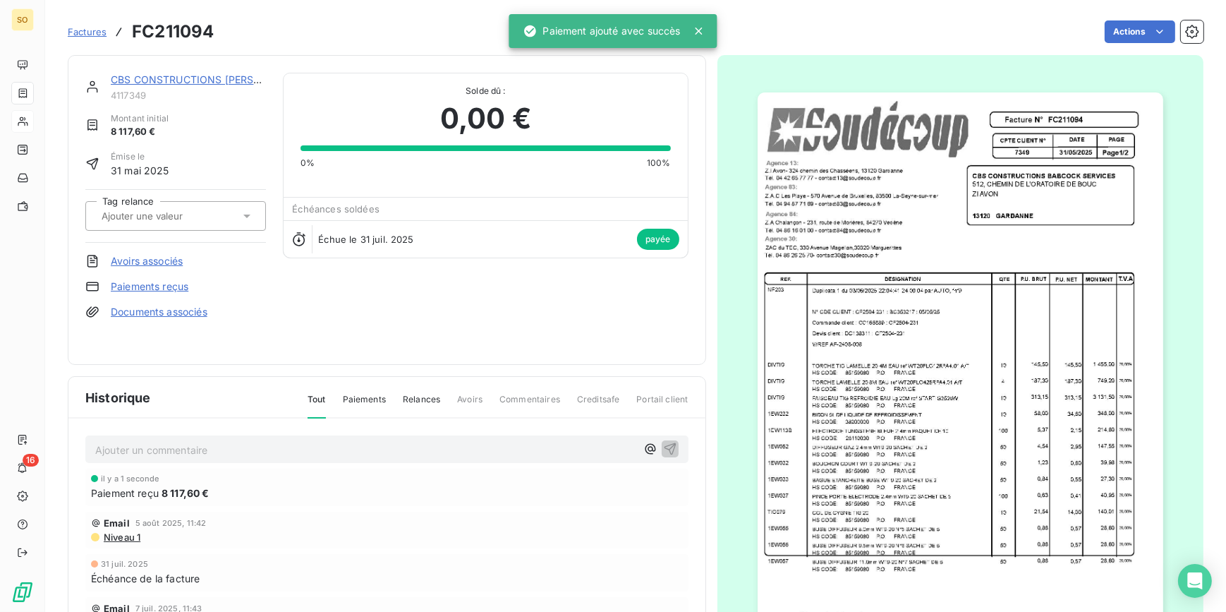
click at [226, 77] on link "CBS CONSTRUCTIONS [PERSON_NAME] SERVICES" at bounding box center [235, 79] width 248 height 12
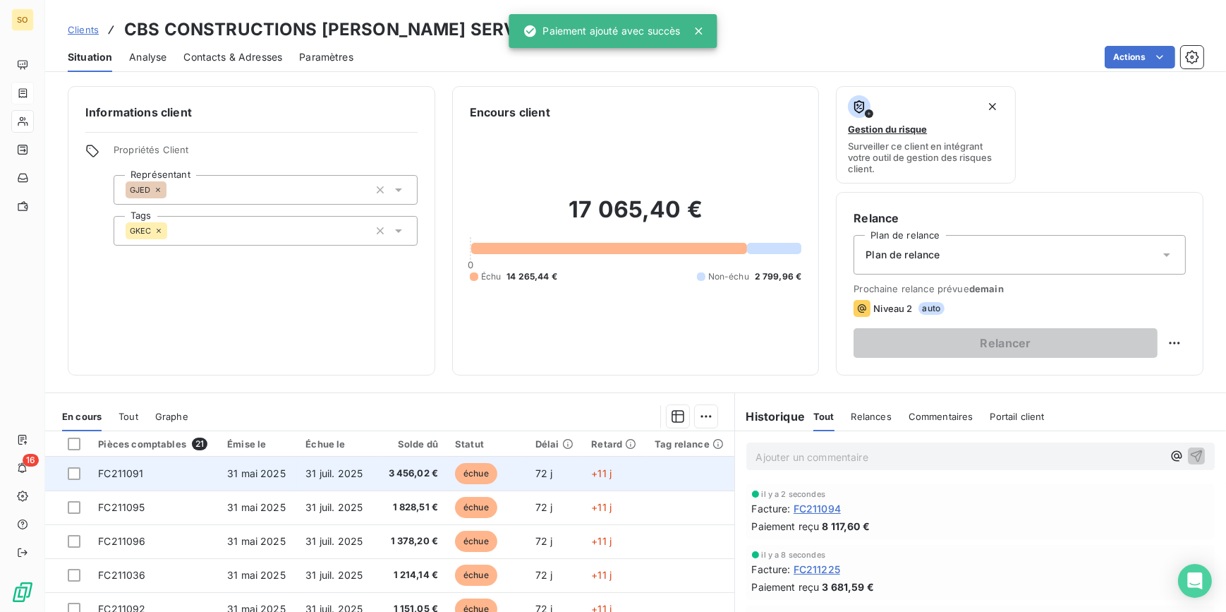
click at [471, 466] on span "échue" at bounding box center [476, 473] width 42 height 21
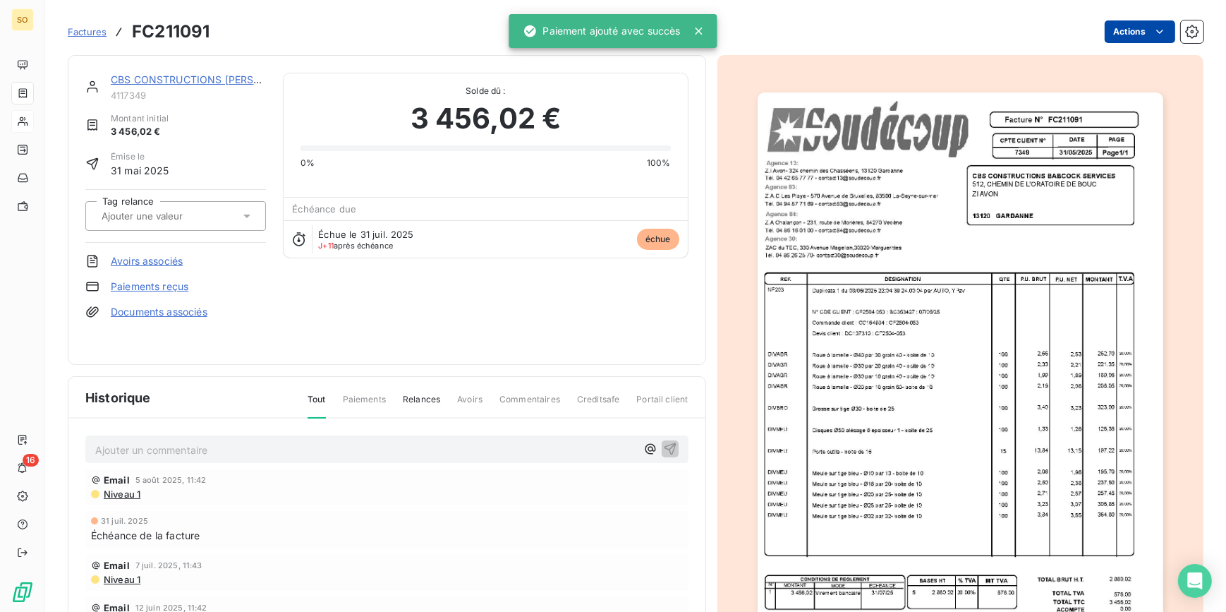
click at [1113, 27] on html "SO 16 Factures FC211091 Actions CBS CONSTRUCTIONS [PERSON_NAME] SERVICES 411734…" at bounding box center [613, 306] width 1226 height 612
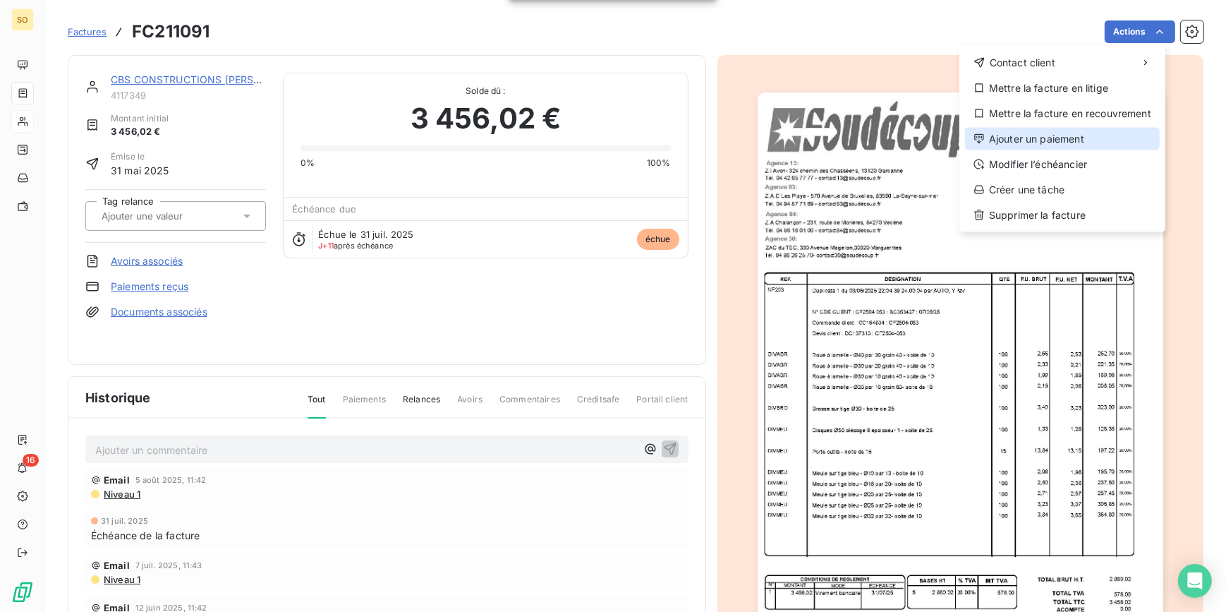
click at [1074, 137] on div "Ajouter un paiement" at bounding box center [1062, 139] width 195 height 23
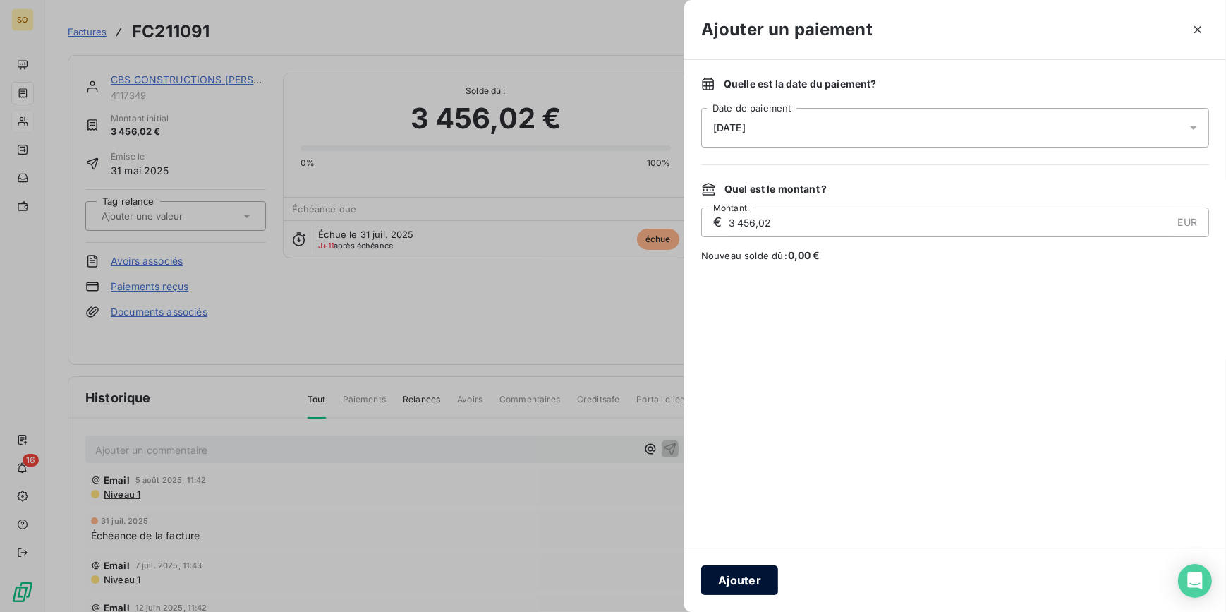
click at [753, 571] on button "Ajouter" at bounding box center [739, 580] width 77 height 30
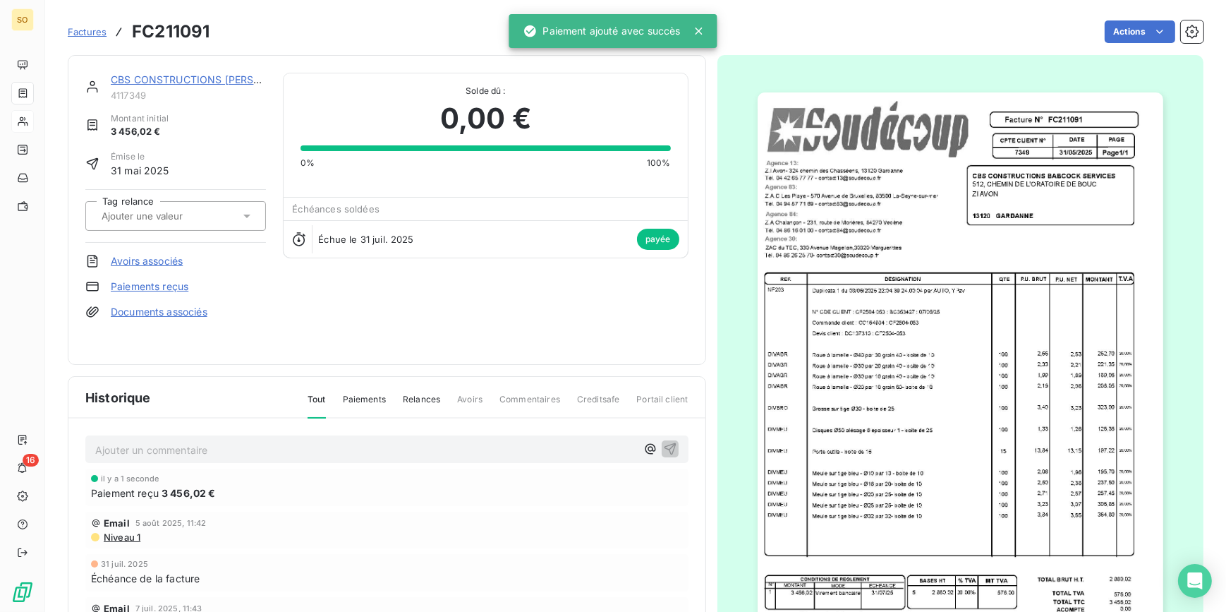
click at [208, 78] on link "CBS CONSTRUCTIONS [PERSON_NAME] SERVICES" at bounding box center [235, 79] width 248 height 12
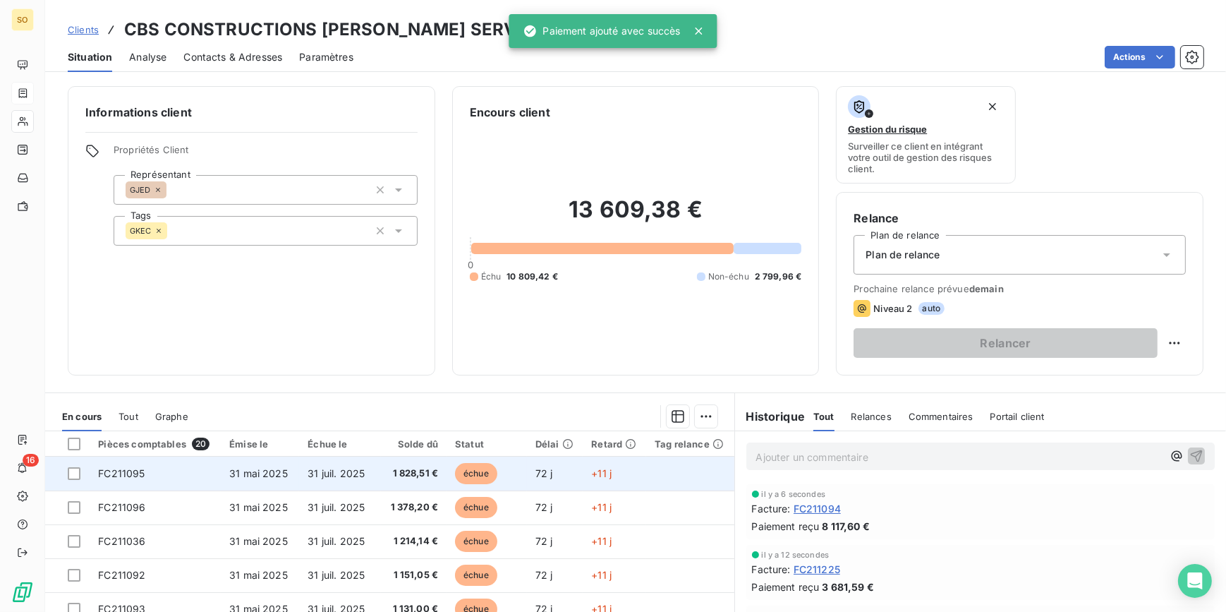
click at [467, 467] on span "échue" at bounding box center [476, 473] width 42 height 21
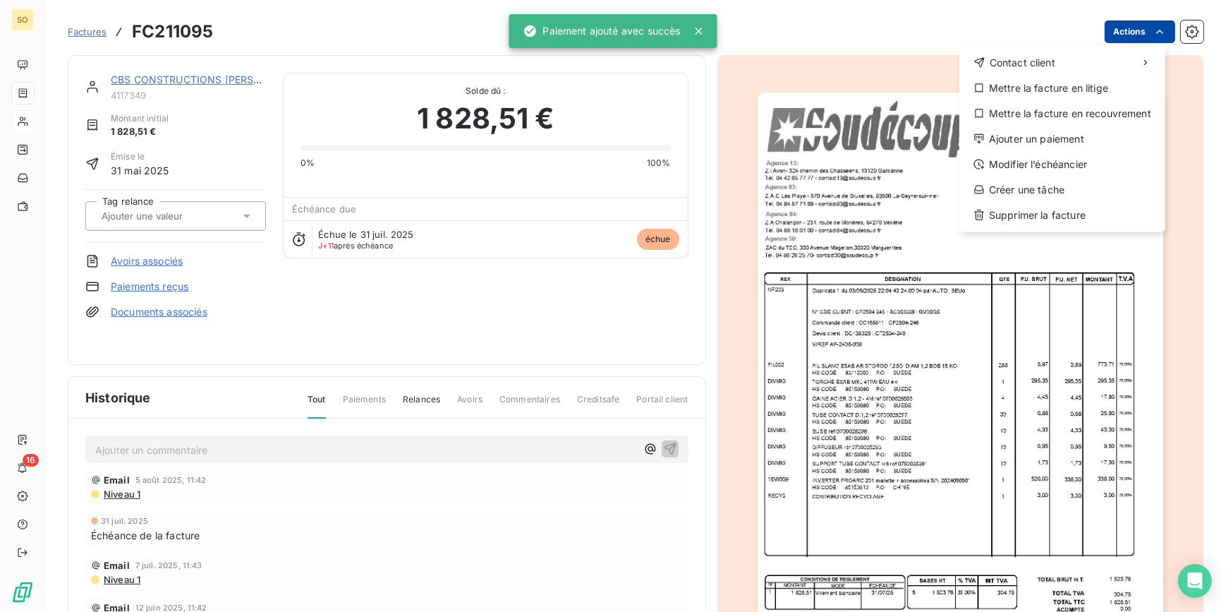
click at [1111, 24] on html "SO 16 Factures FC211095 Actions Contact client Mettre la facture en litige Mett…" at bounding box center [613, 306] width 1226 height 612
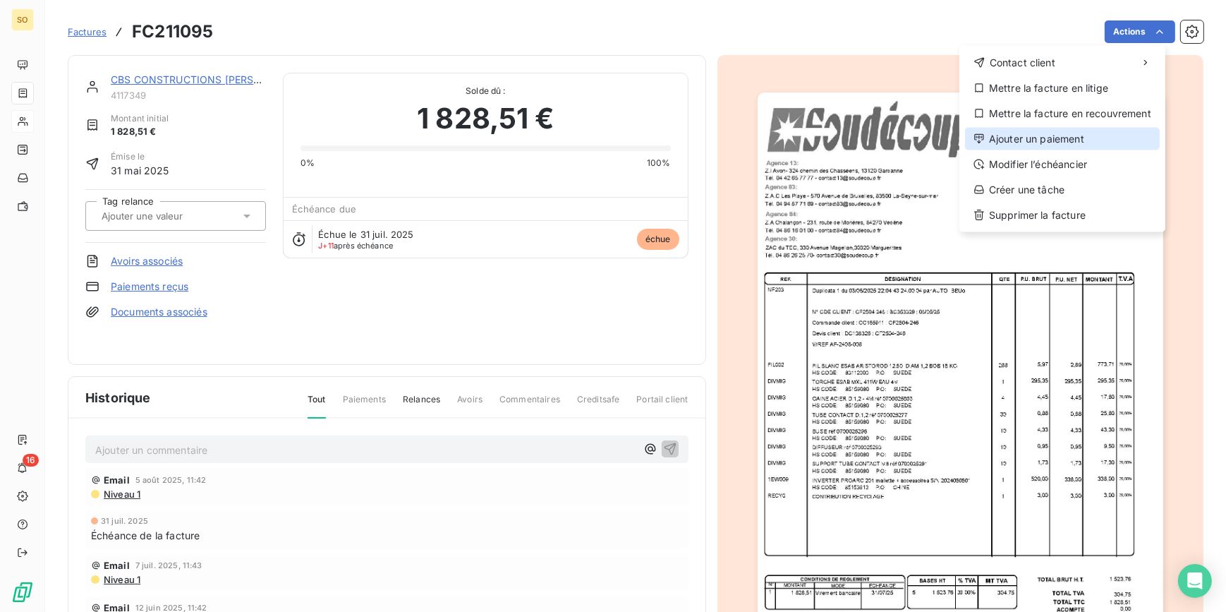
click at [1023, 131] on div "Ajouter un paiement" at bounding box center [1062, 139] width 195 height 23
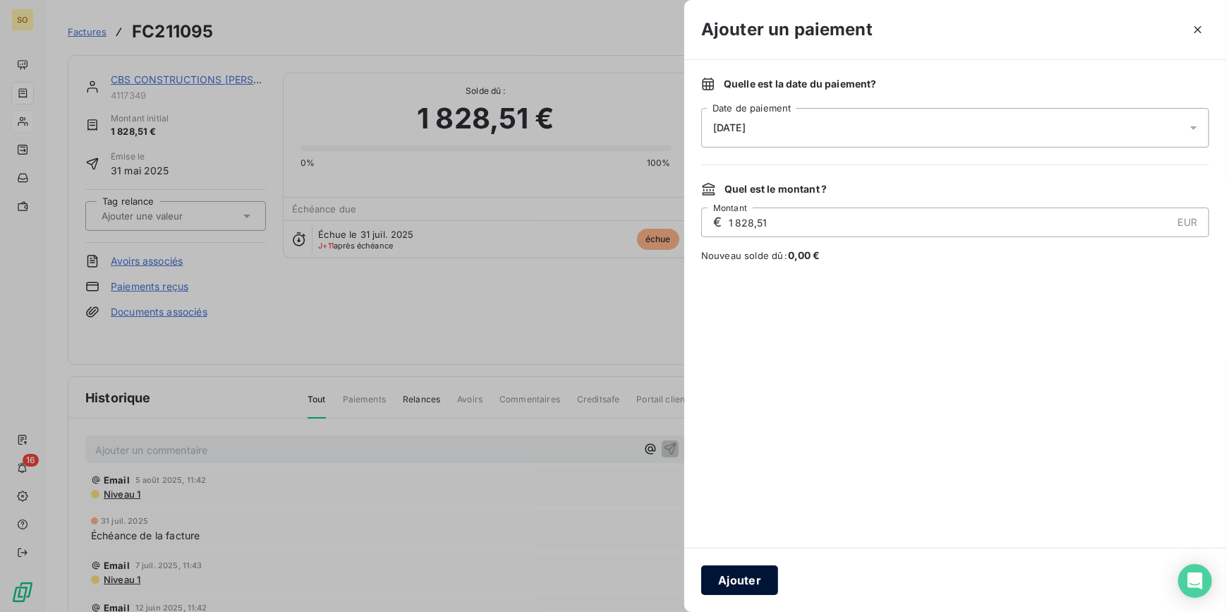
click at [756, 589] on button "Ajouter" at bounding box center [739, 580] width 77 height 30
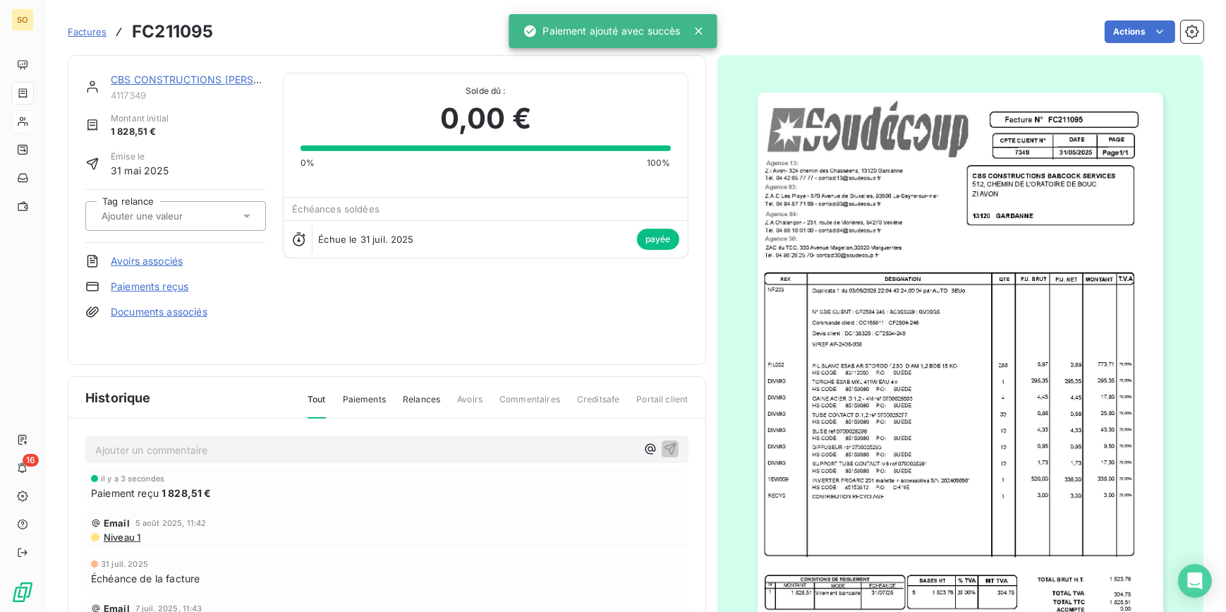
click at [195, 83] on link "CBS CONSTRUCTIONS [PERSON_NAME] SERVICES" at bounding box center [235, 79] width 248 height 12
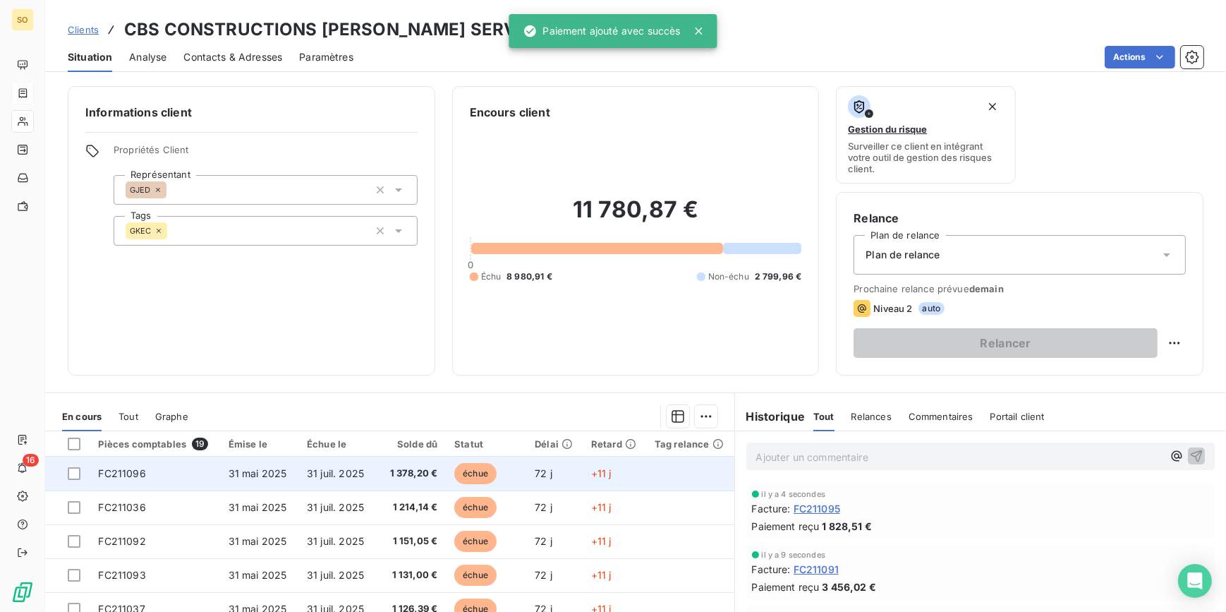
click at [465, 472] on span "échue" at bounding box center [475, 473] width 42 height 21
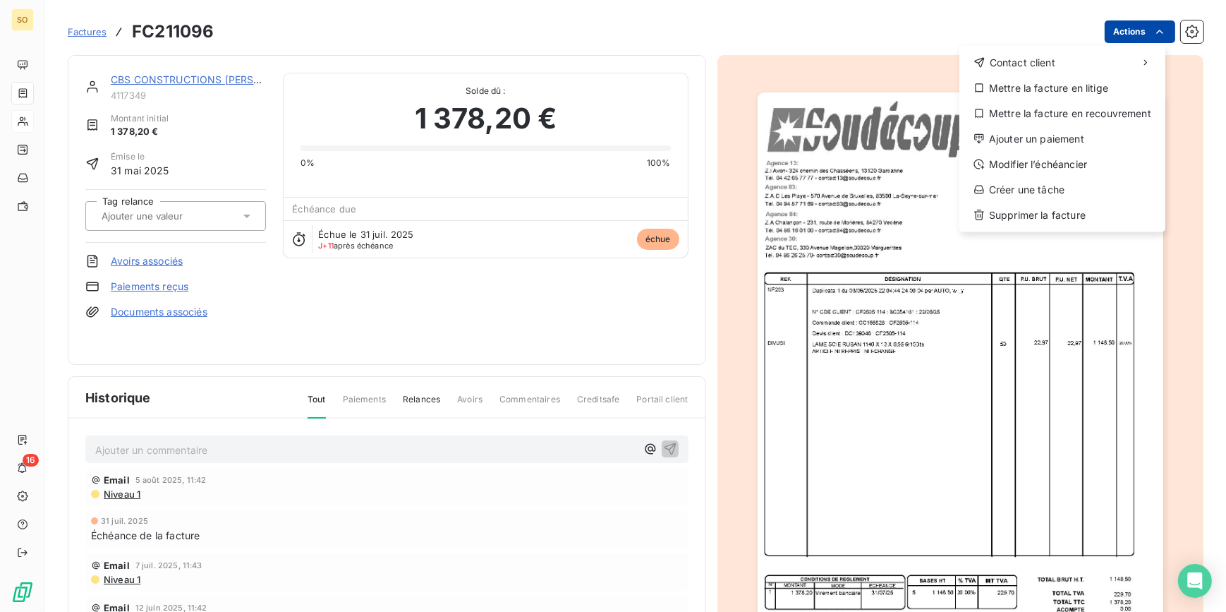
click at [1114, 25] on html "SO 16 Factures FC211096 Actions Contact client Mettre la facture en litige Mett…" at bounding box center [613, 306] width 1226 height 612
click at [1040, 139] on div "Ajouter un paiement" at bounding box center [1062, 139] width 195 height 23
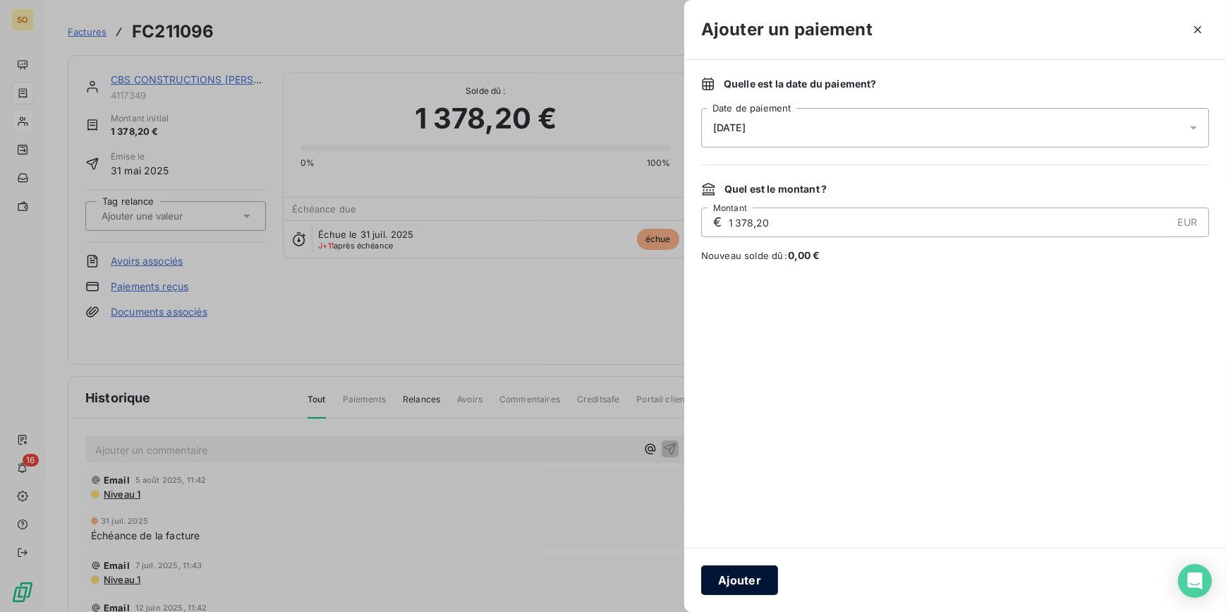
click at [727, 573] on button "Ajouter" at bounding box center [739, 580] width 77 height 30
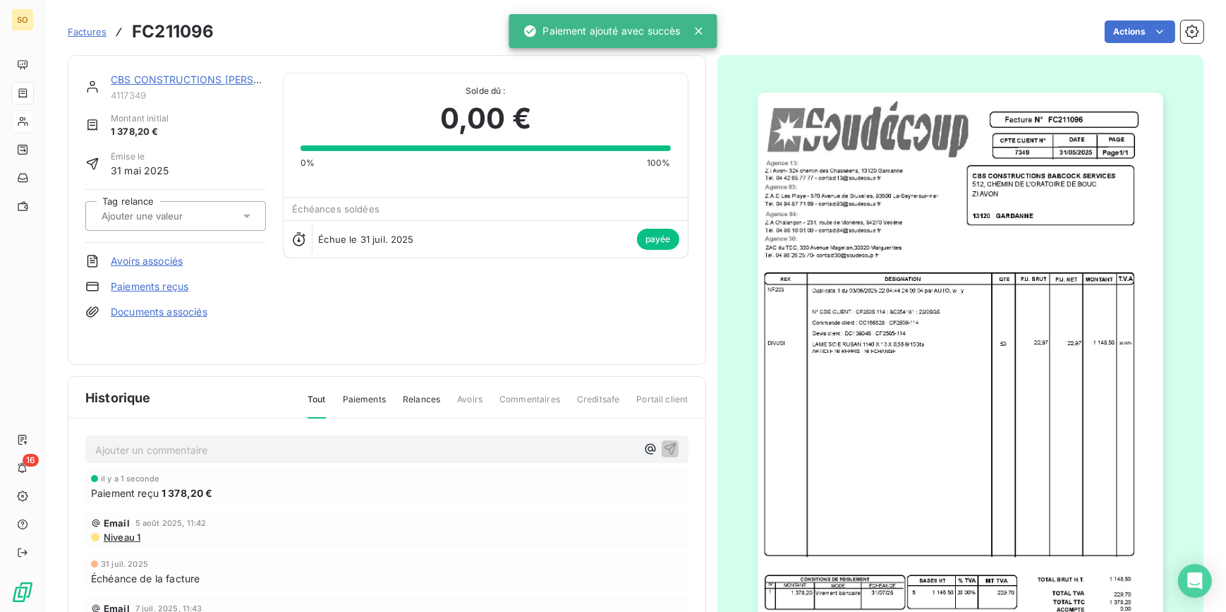
click at [218, 75] on link "CBS CONSTRUCTIONS [PERSON_NAME] SERVICES" at bounding box center [235, 79] width 248 height 12
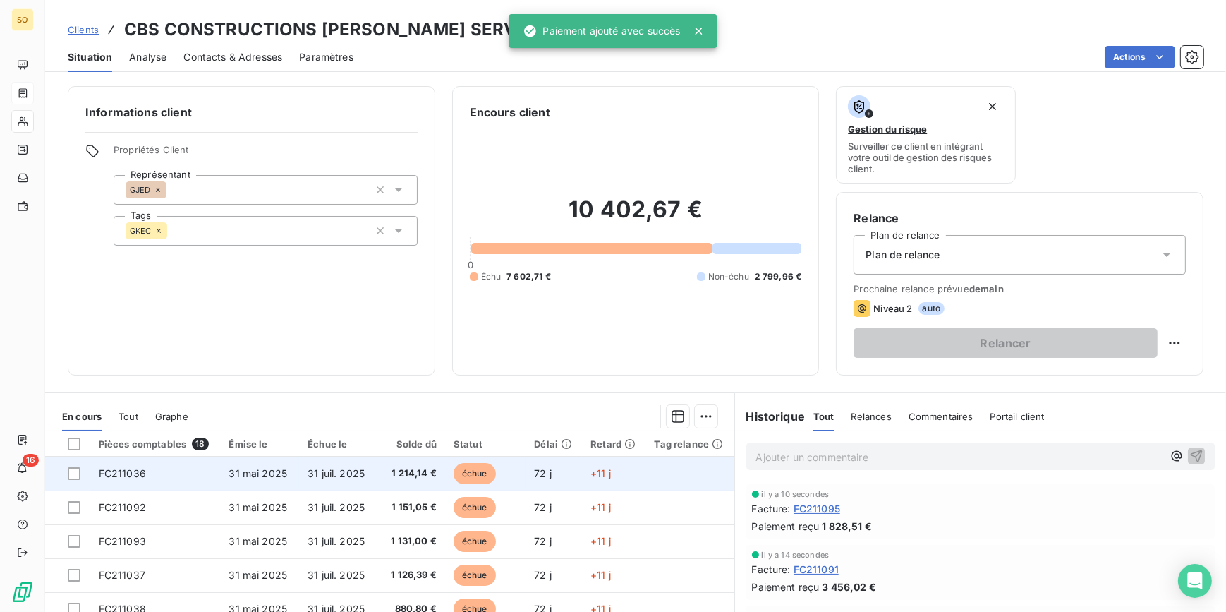
click at [476, 473] on span "échue" at bounding box center [475, 473] width 42 height 21
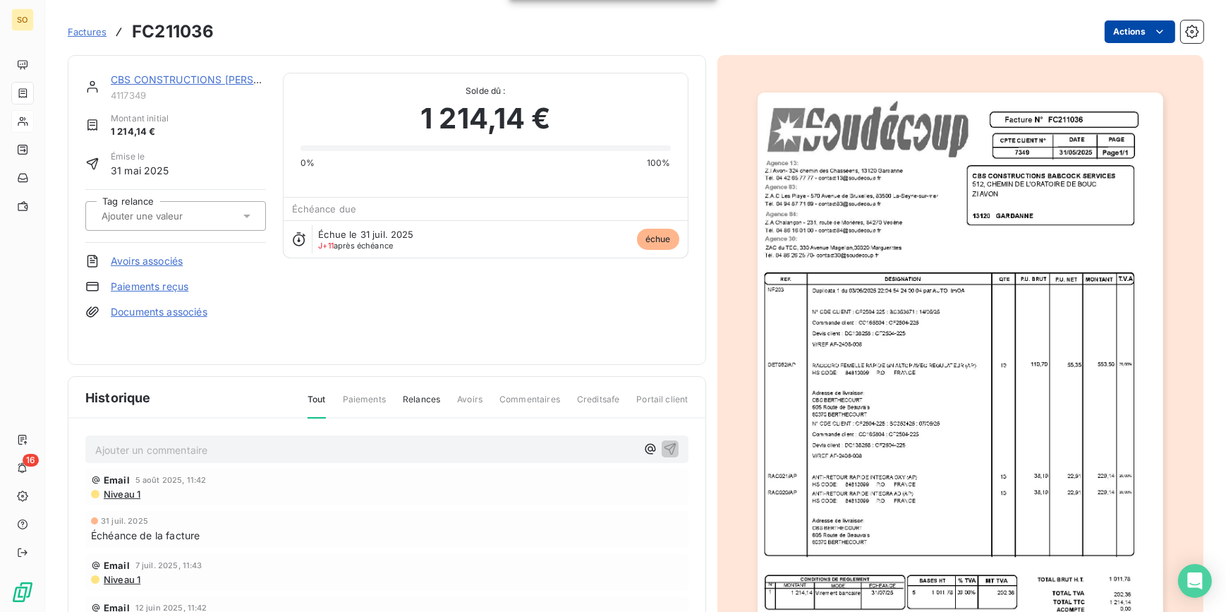
click at [1124, 32] on html "SO 16 Factures FC211036 Actions CBS CONSTRUCTIONS [PERSON_NAME] SERVICES 411734…" at bounding box center [613, 306] width 1226 height 612
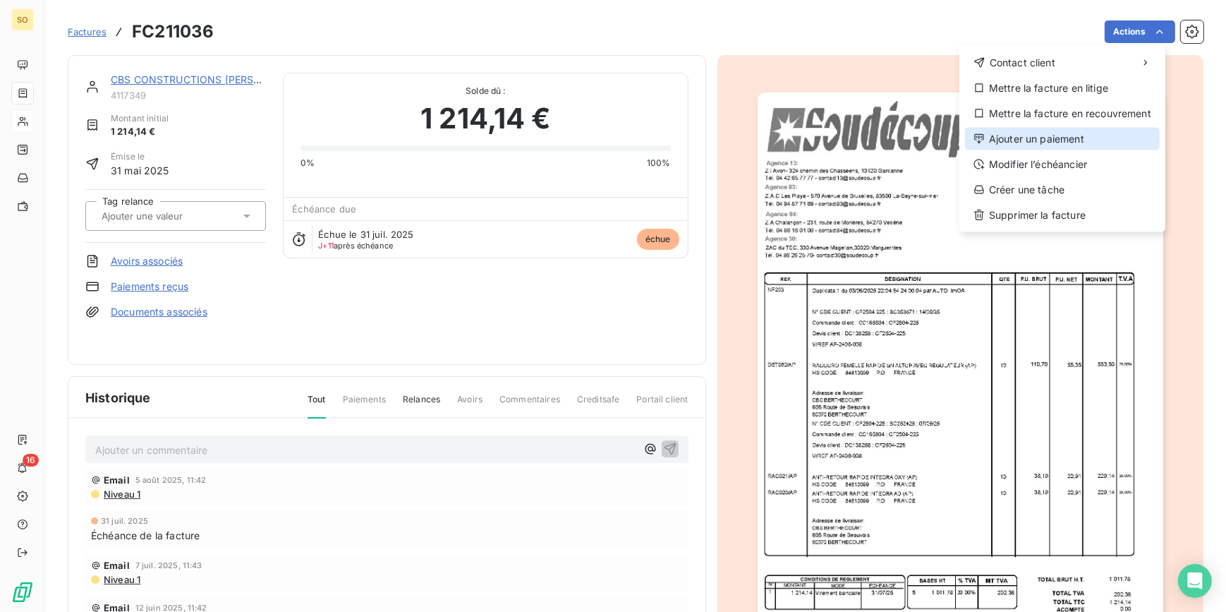
click at [1057, 147] on div "Ajouter un paiement" at bounding box center [1062, 139] width 195 height 23
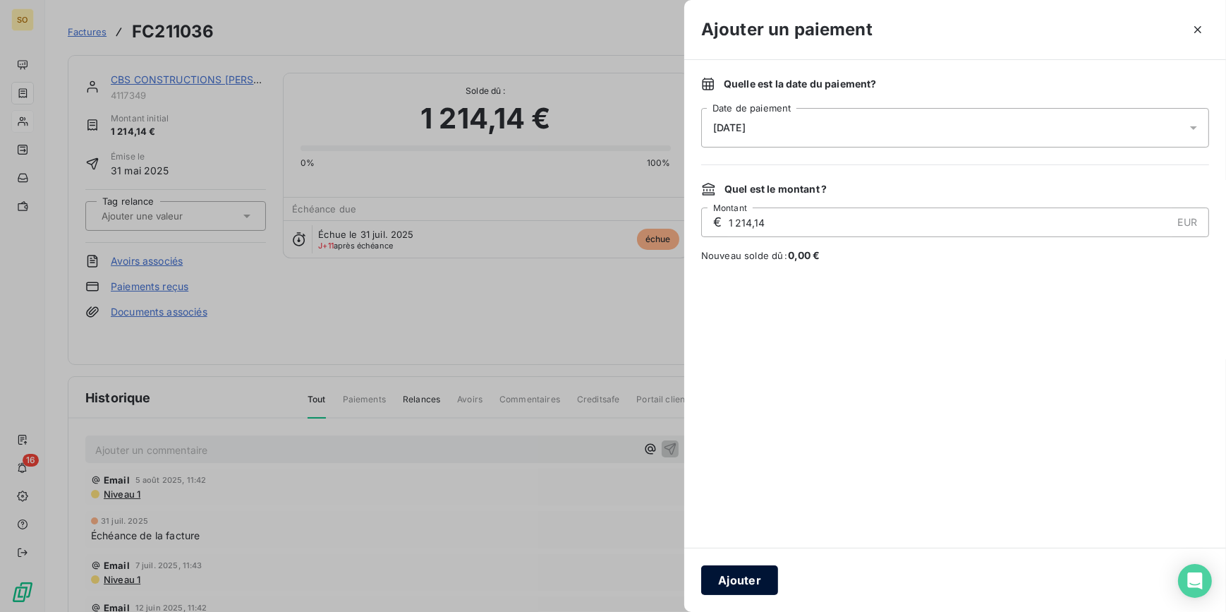
click at [716, 586] on button "Ajouter" at bounding box center [739, 580] width 77 height 30
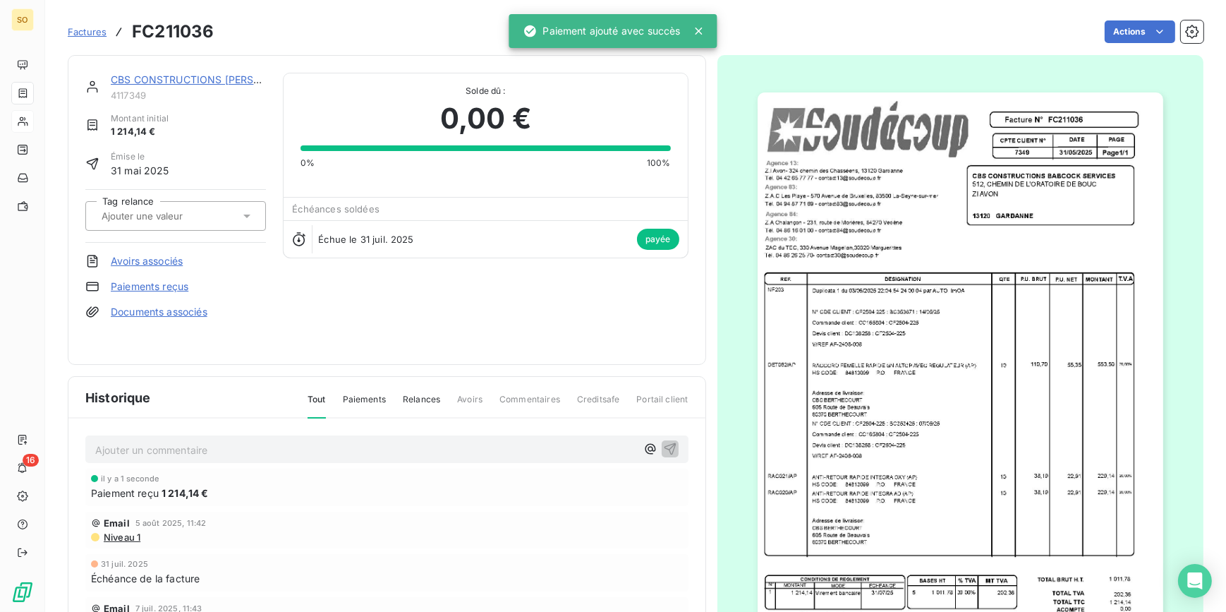
click at [189, 76] on link "CBS CONSTRUCTIONS [PERSON_NAME] SERVICES" at bounding box center [235, 79] width 248 height 12
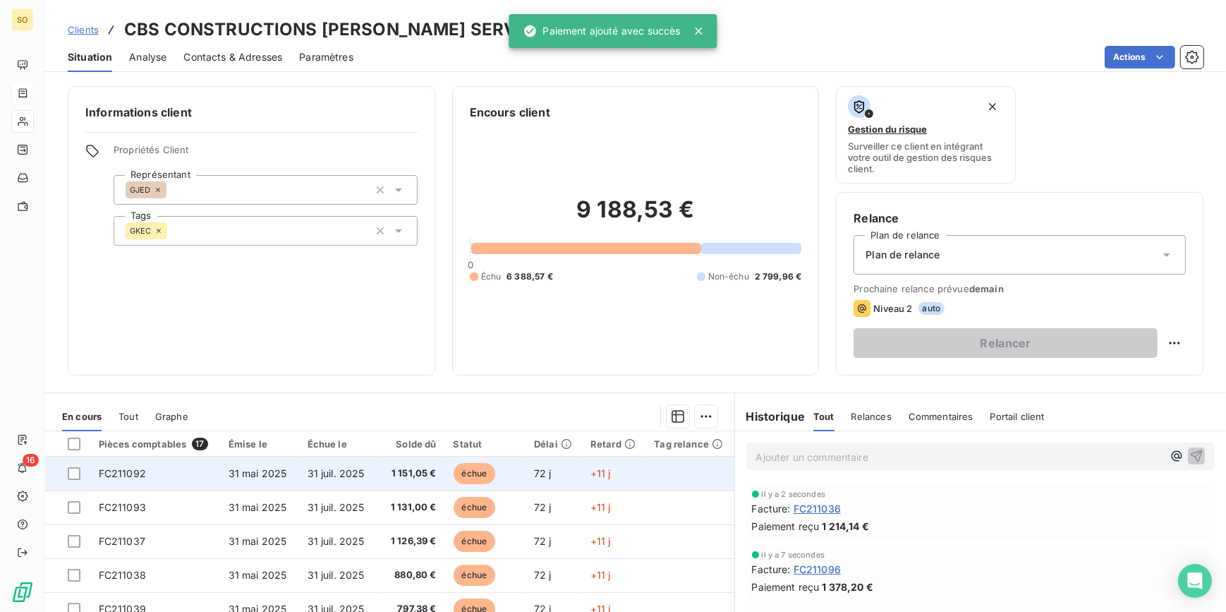
click at [478, 479] on span "échue" at bounding box center [475, 473] width 42 height 21
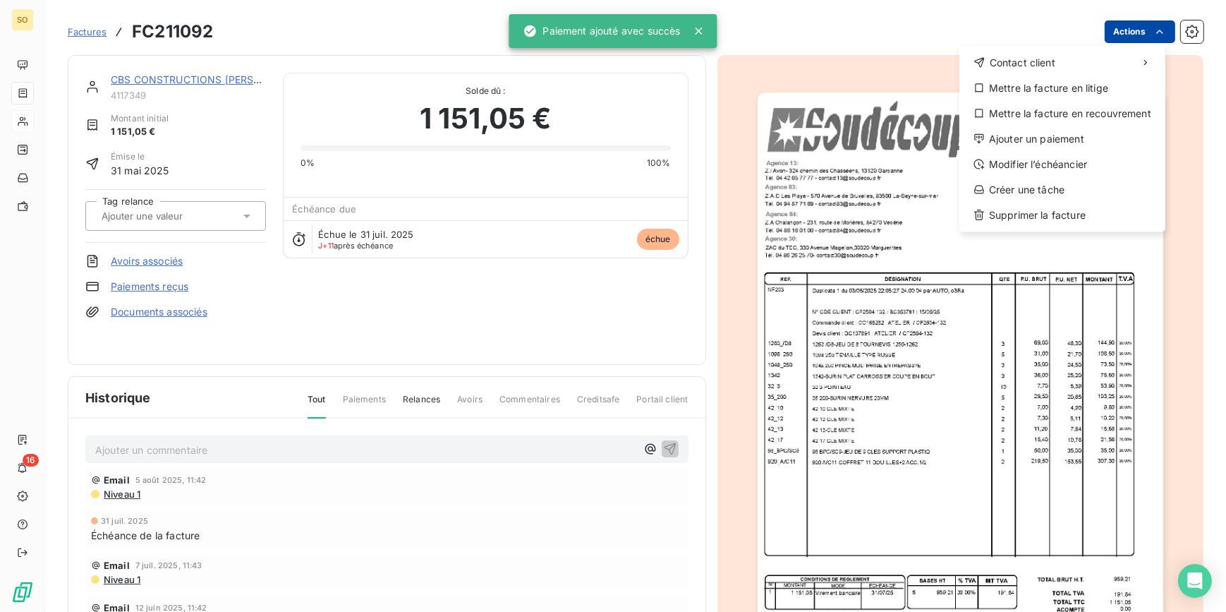
click at [1117, 37] on html "SO 16 Factures FC211092 Actions Contact client Mettre la facture en litige Mett…" at bounding box center [613, 306] width 1226 height 612
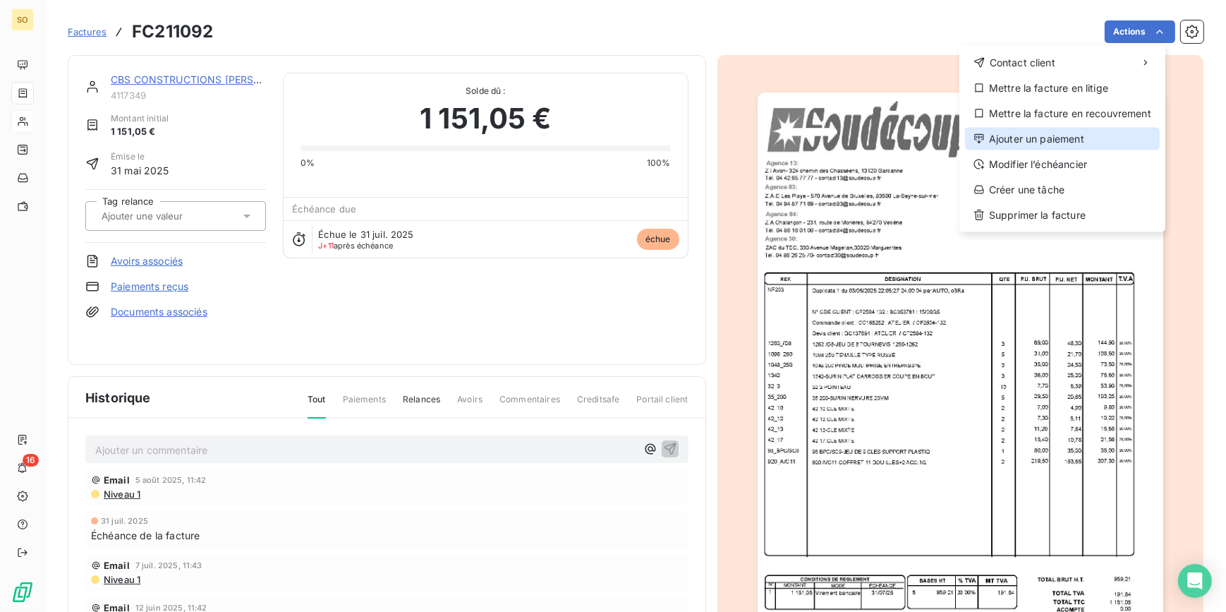
click at [1028, 136] on div "Ajouter un paiement" at bounding box center [1062, 139] width 195 height 23
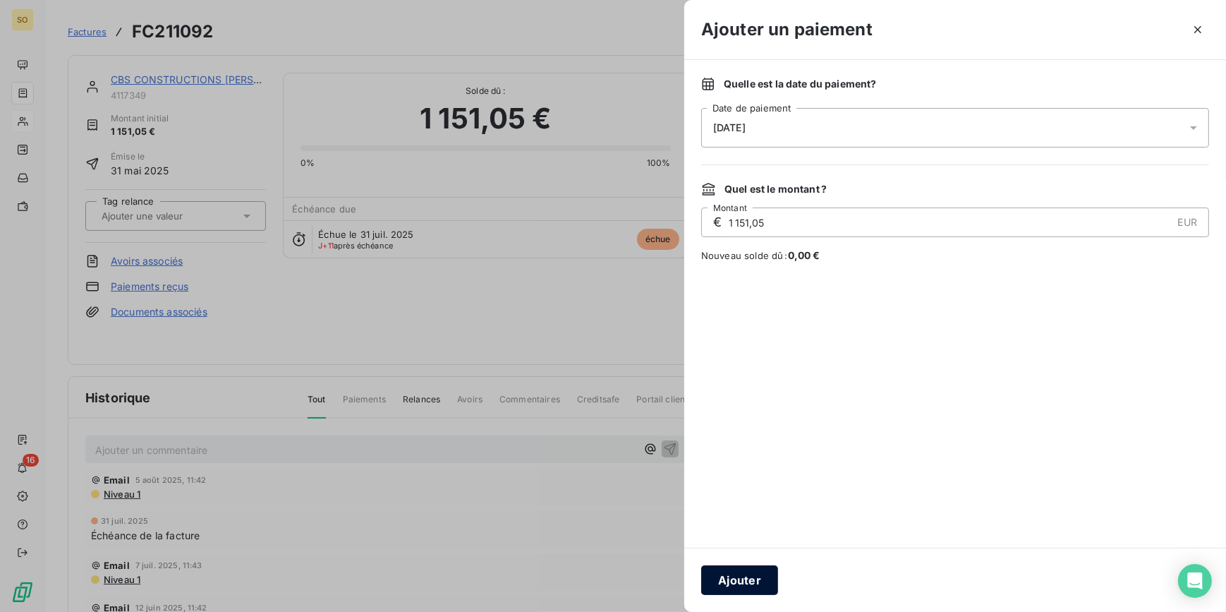
click at [715, 577] on button "Ajouter" at bounding box center [739, 580] width 77 height 30
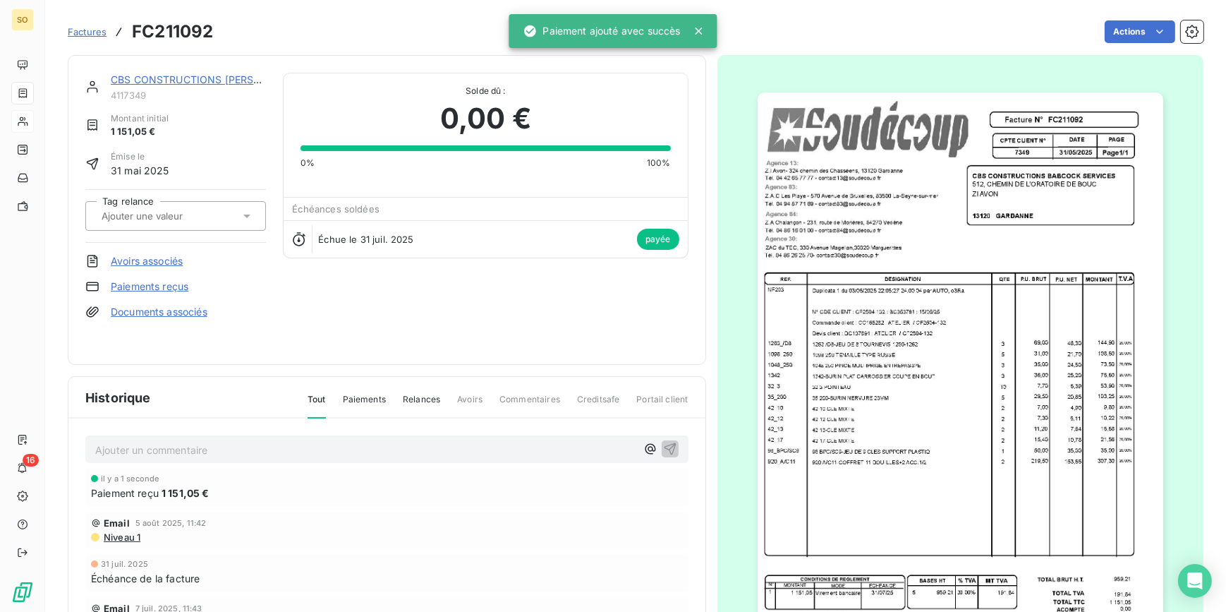
click at [193, 78] on link "CBS CONSTRUCTIONS [PERSON_NAME] SERVICES" at bounding box center [235, 79] width 248 height 12
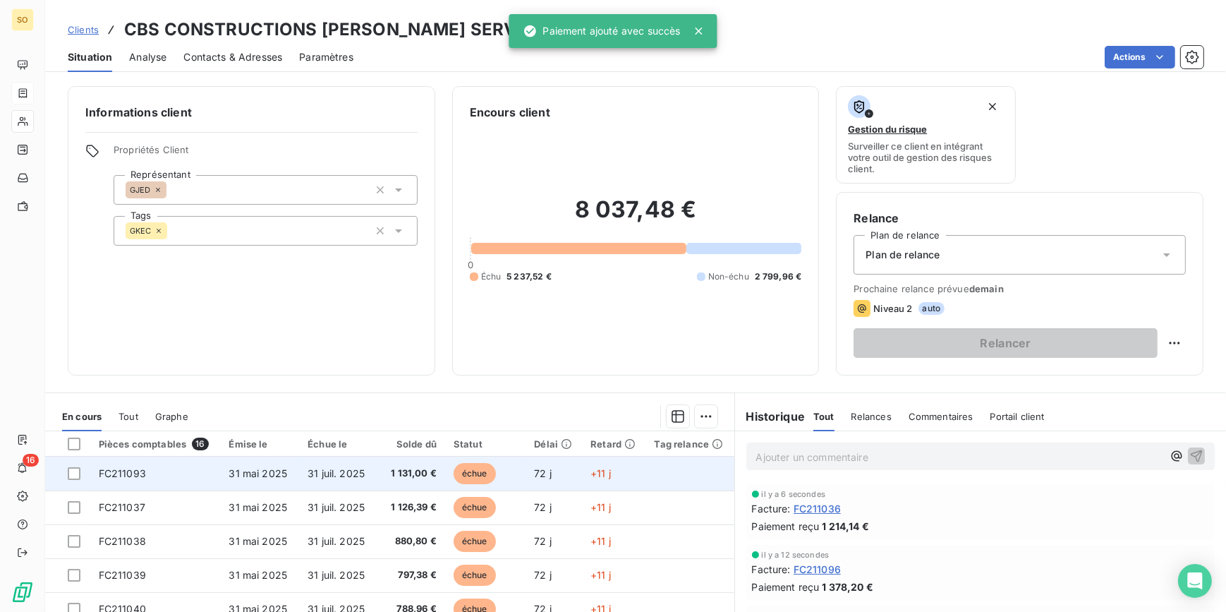
click at [463, 471] on span "échue" at bounding box center [475, 473] width 42 height 21
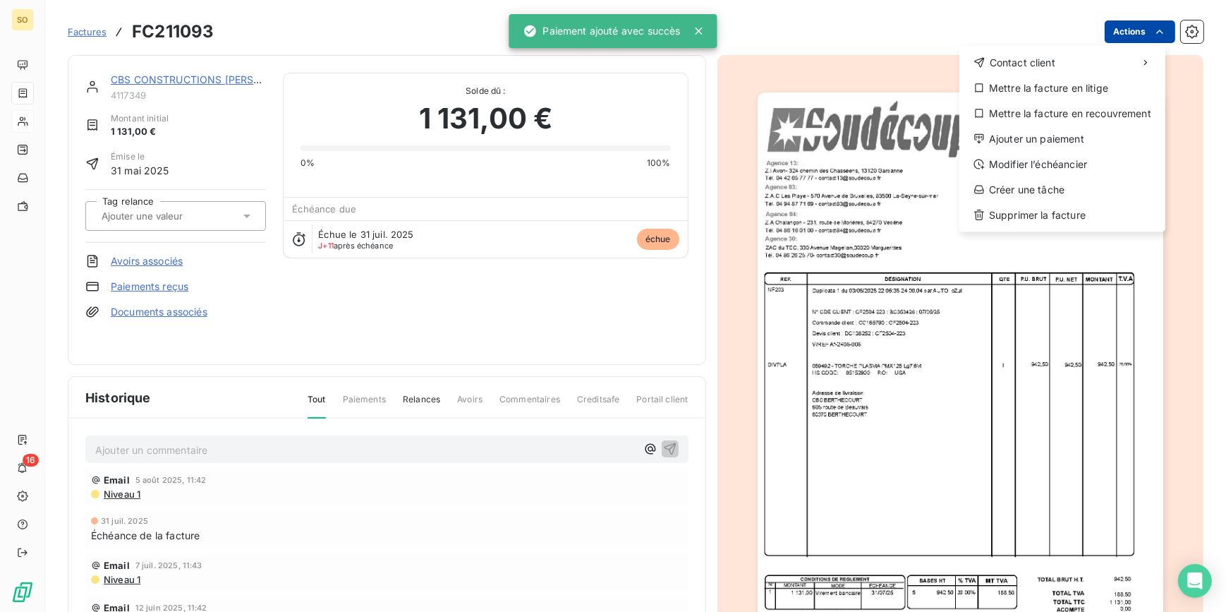
click at [1136, 28] on html "SO 16 Factures FC211093 Actions Contact client Mettre la facture en litige Mett…" at bounding box center [613, 306] width 1226 height 612
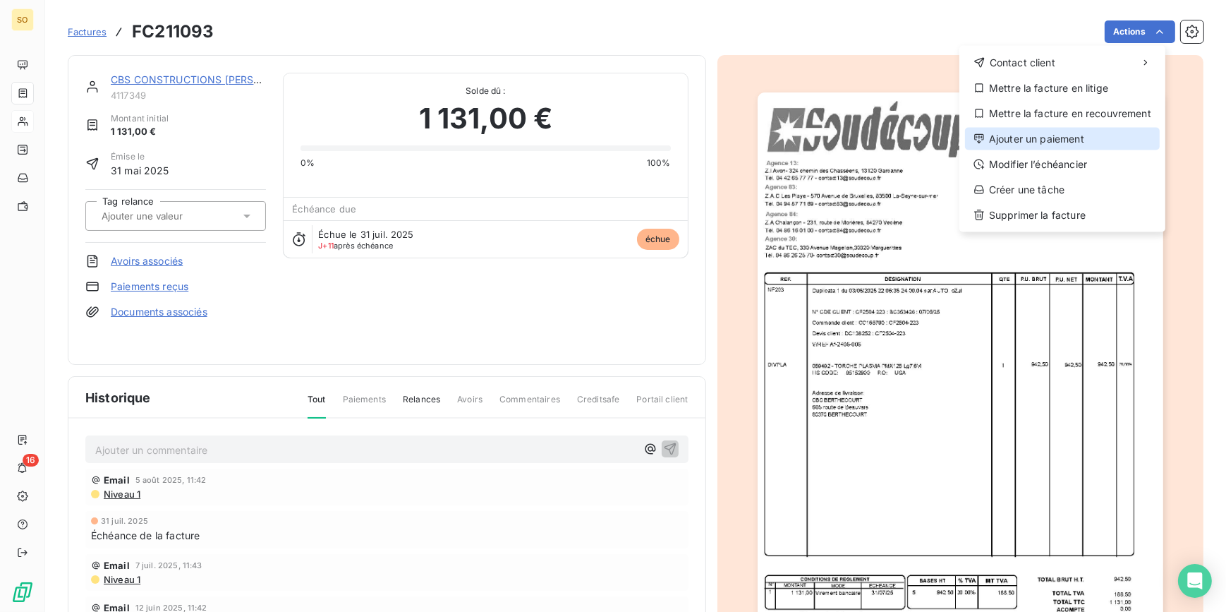
click at [1032, 136] on div "Ajouter un paiement" at bounding box center [1062, 139] width 195 height 23
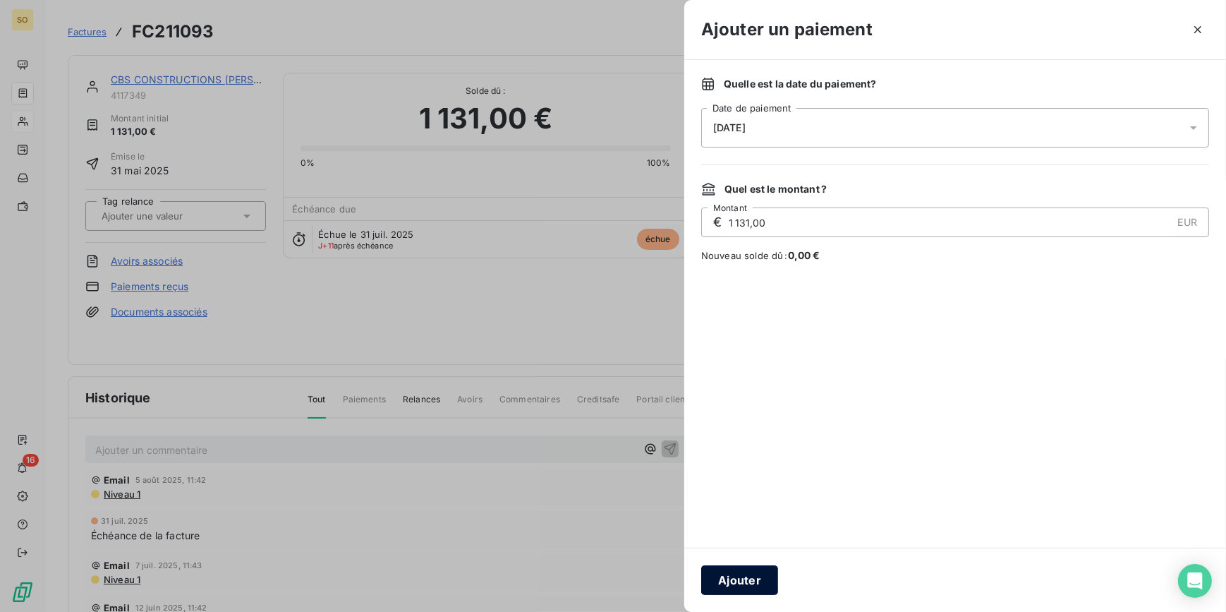
click at [761, 582] on button "Ajouter" at bounding box center [739, 580] width 77 height 30
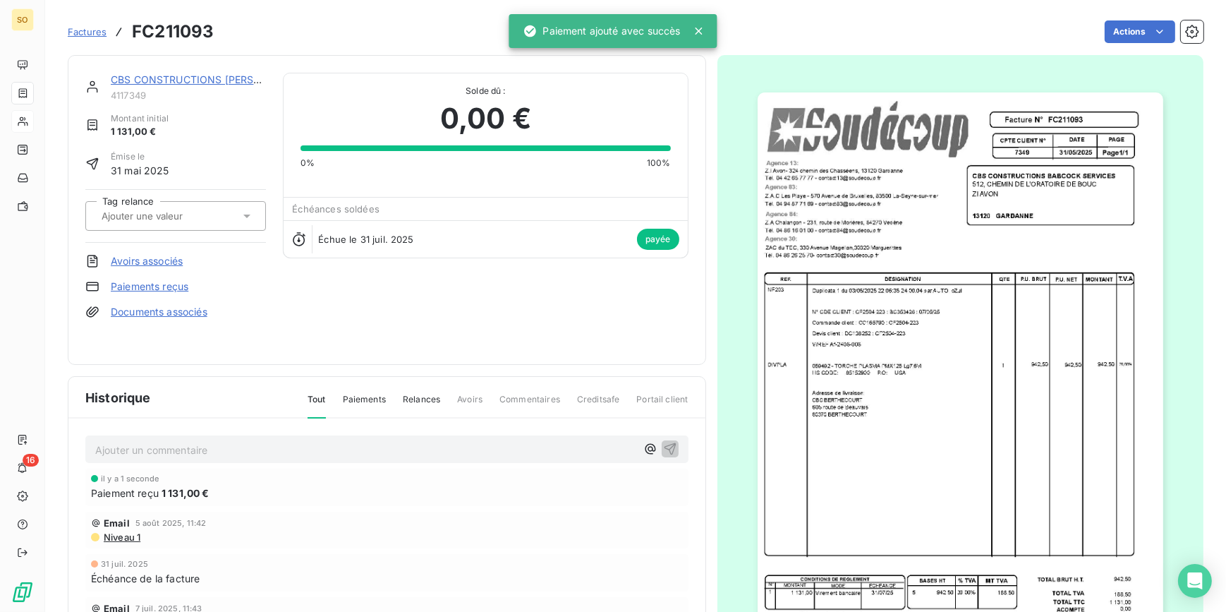
click at [210, 77] on link "CBS CONSTRUCTIONS [PERSON_NAME] SERVICES" at bounding box center [235, 79] width 248 height 12
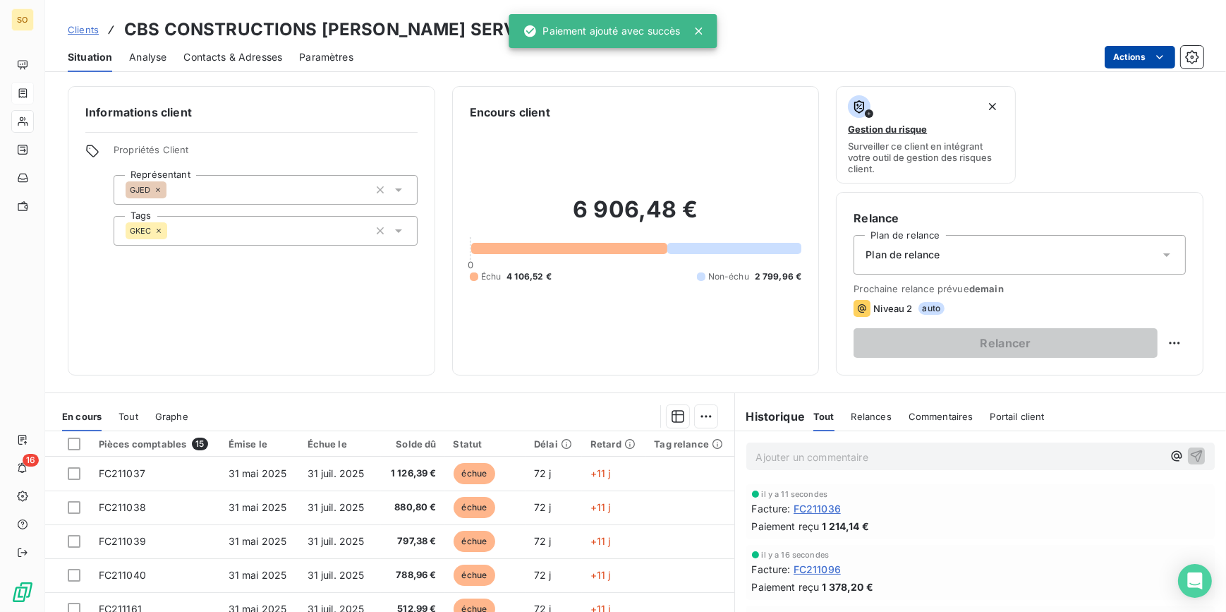
click at [1134, 56] on html "SO 16 Clients CBS CONSTRUCTIONS [PERSON_NAME] SERVICES - 4117349 Situation Anal…" at bounding box center [613, 306] width 1226 height 612
click at [468, 109] on html "SO 16 Clients CBS CONSTRUCTIONS [PERSON_NAME] SERVICES - 4117349 Situation Anal…" at bounding box center [613, 306] width 1226 height 612
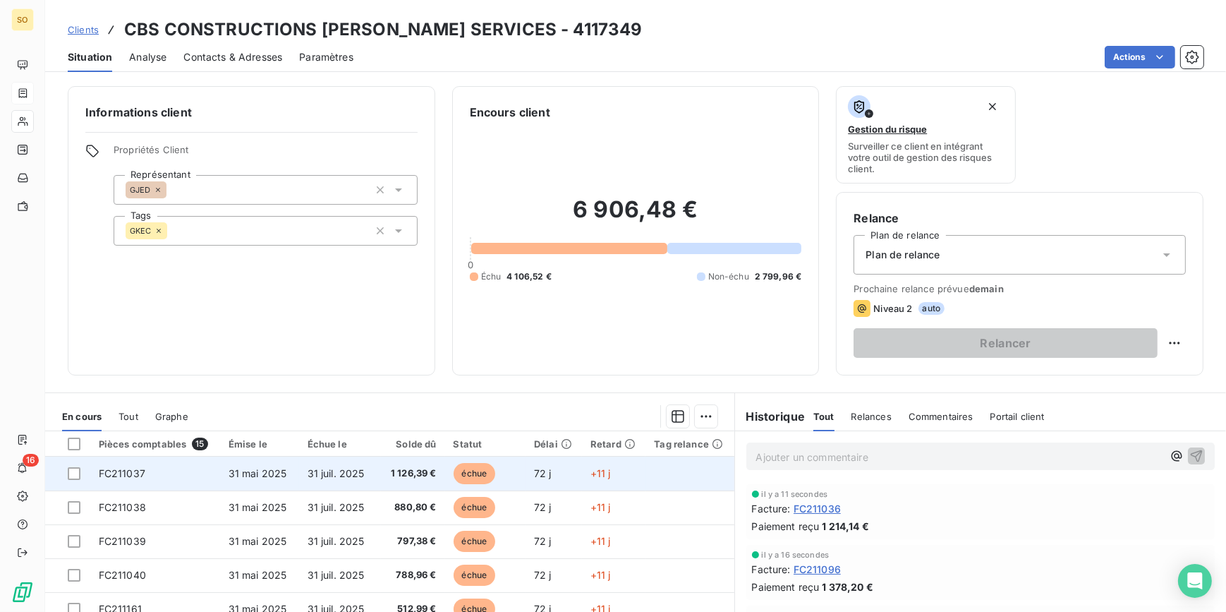
click at [476, 467] on span "échue" at bounding box center [475, 473] width 42 height 21
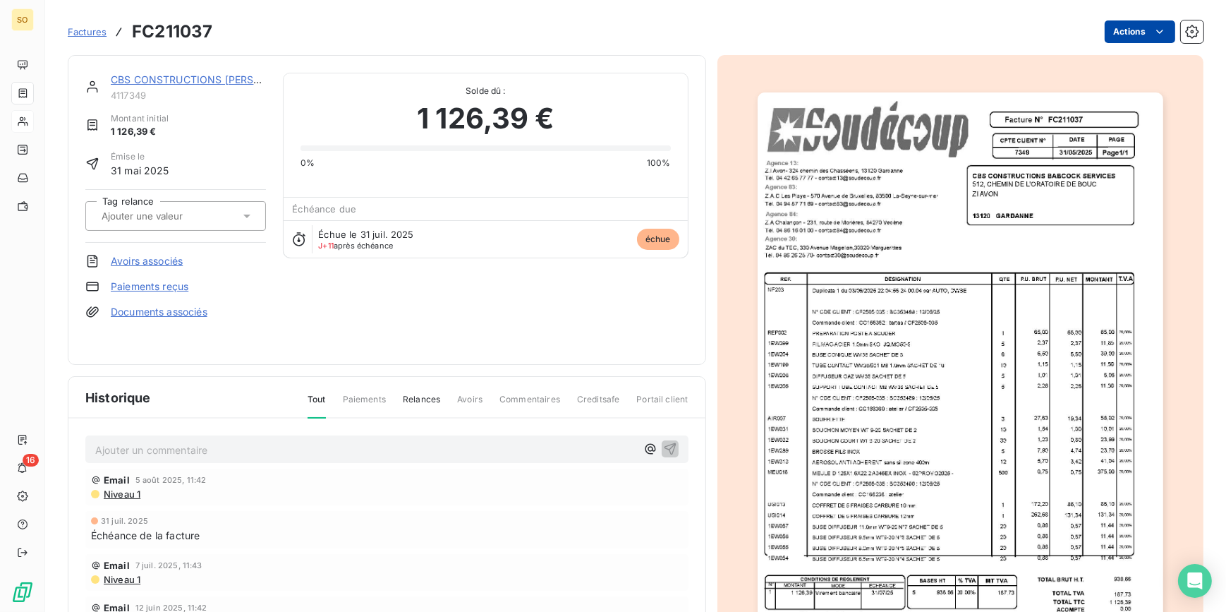
click at [1101, 34] on html "SO 16 Factures FC211037 Actions CBS CONSTRUCTIONS [PERSON_NAME] SERVICES 411734…" at bounding box center [613, 306] width 1226 height 612
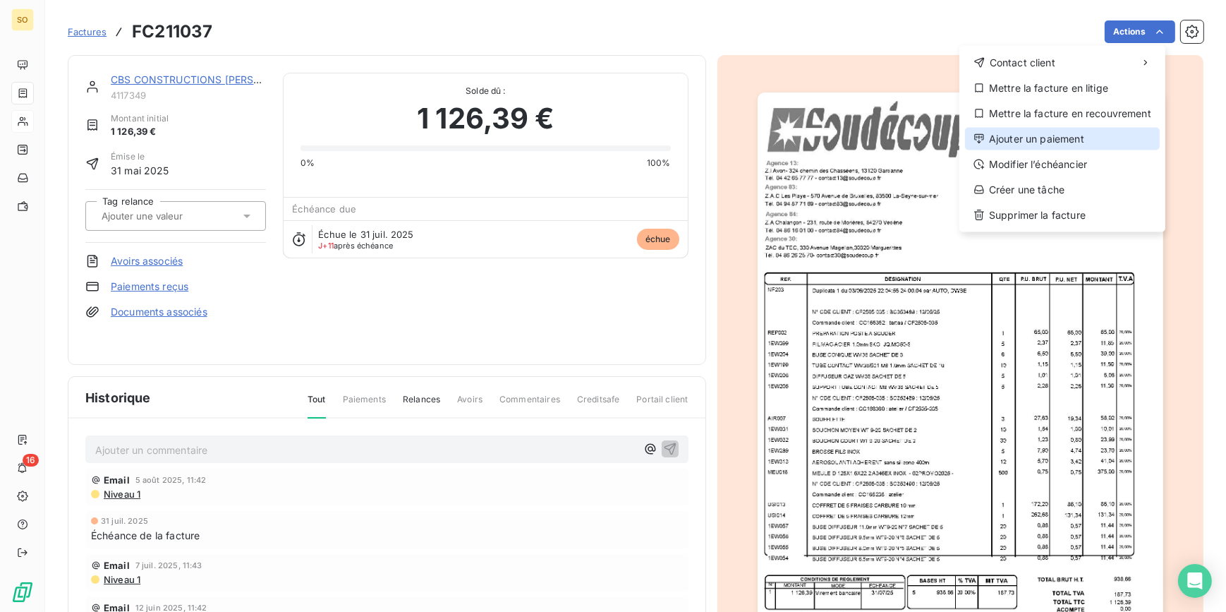
click at [1028, 141] on div "Ajouter un paiement" at bounding box center [1062, 139] width 195 height 23
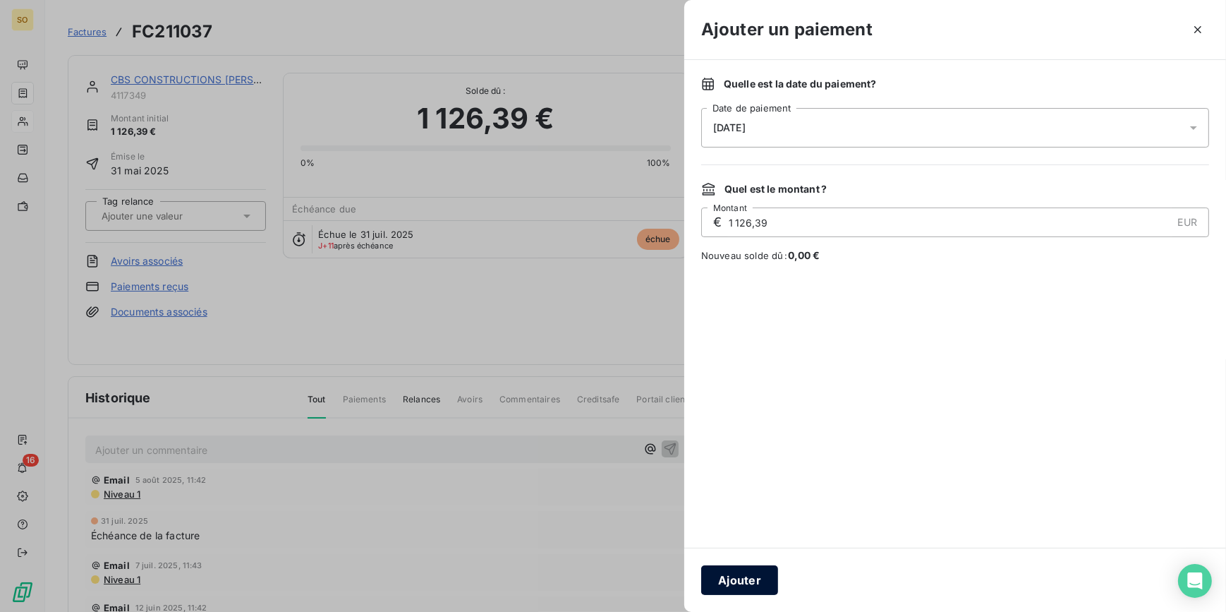
click at [743, 585] on button "Ajouter" at bounding box center [739, 580] width 77 height 30
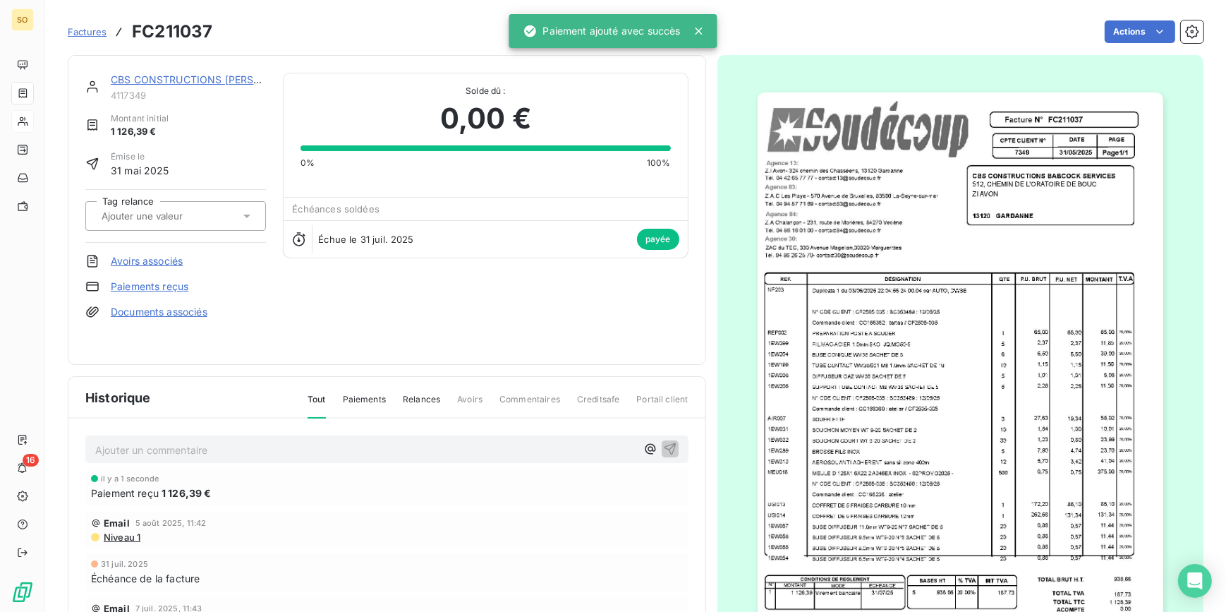
click at [159, 76] on link "CBS CONSTRUCTIONS [PERSON_NAME] SERVICES" at bounding box center [235, 79] width 248 height 12
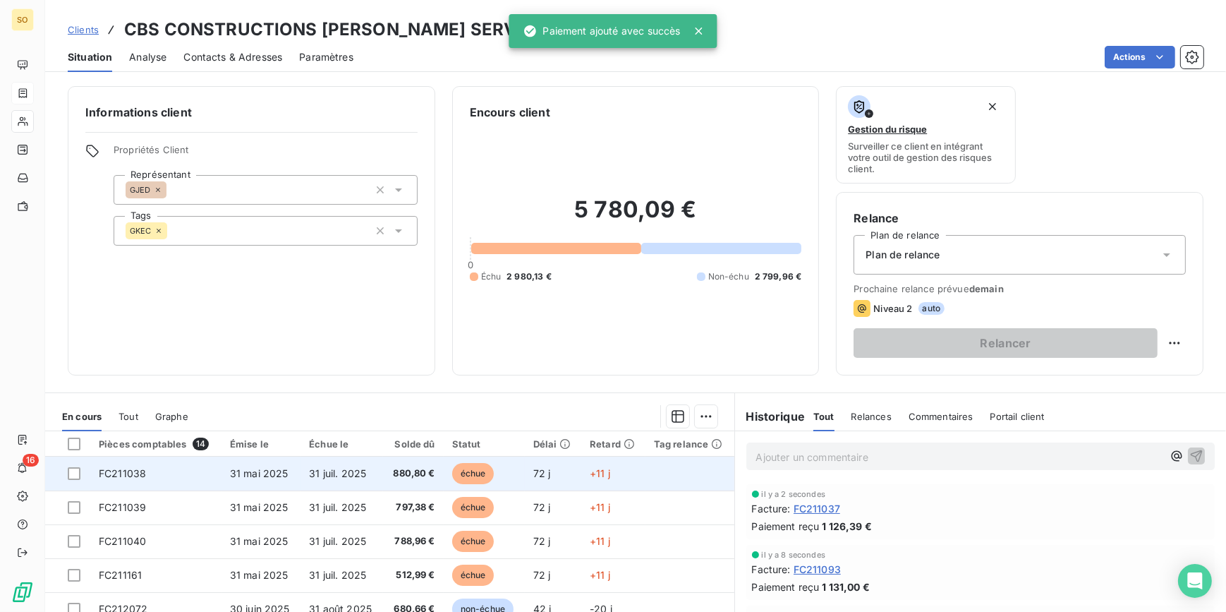
click at [475, 470] on span "échue" at bounding box center [473, 473] width 42 height 21
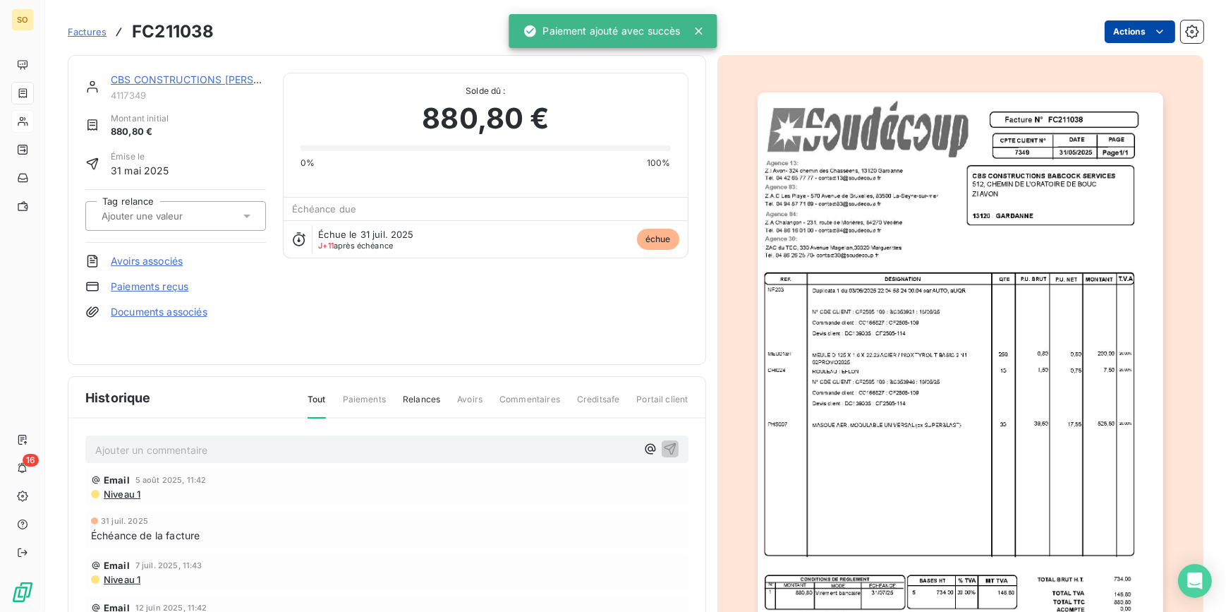
click at [1117, 35] on html "SO 16 Factures FC211038 Actions CBS CONSTRUCTIONS [PERSON_NAME] SERVICES 411734…" at bounding box center [613, 306] width 1226 height 612
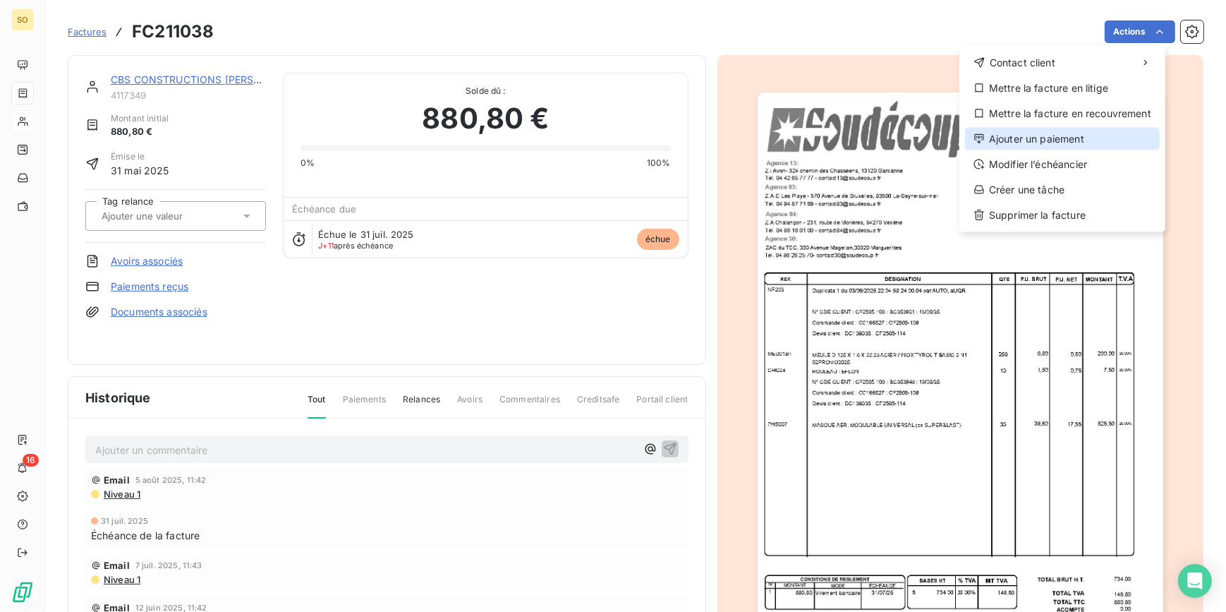
click at [1001, 138] on div "Ajouter un paiement" at bounding box center [1062, 139] width 195 height 23
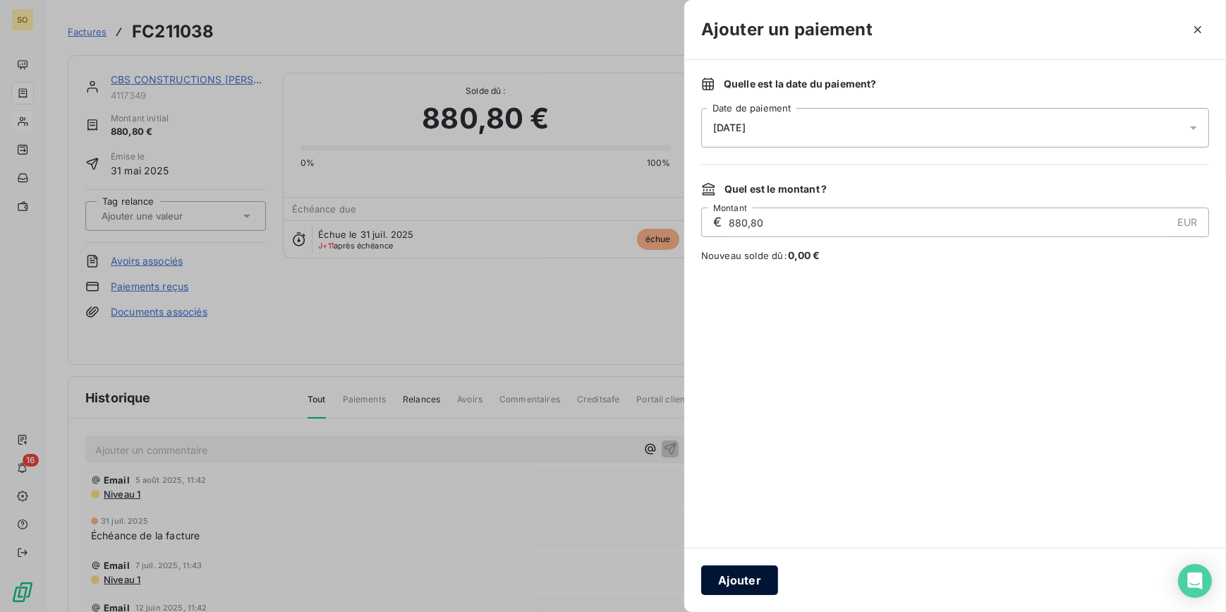
click at [732, 567] on button "Ajouter" at bounding box center [739, 580] width 77 height 30
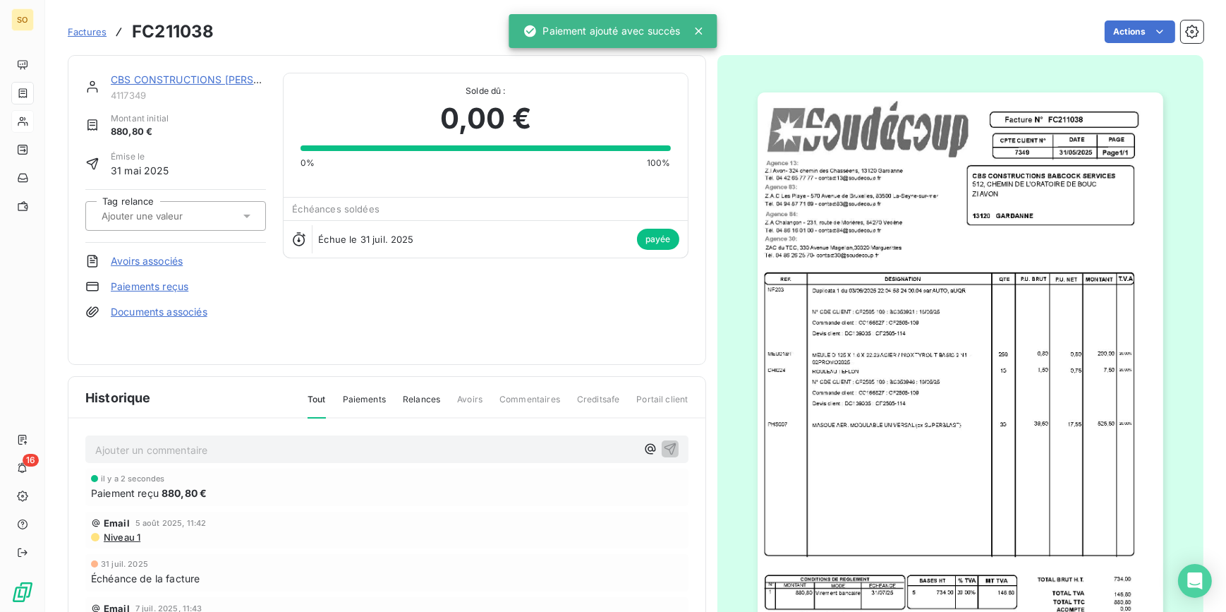
click at [157, 77] on link "CBS CONSTRUCTIONS [PERSON_NAME] SERVICES" at bounding box center [235, 79] width 248 height 12
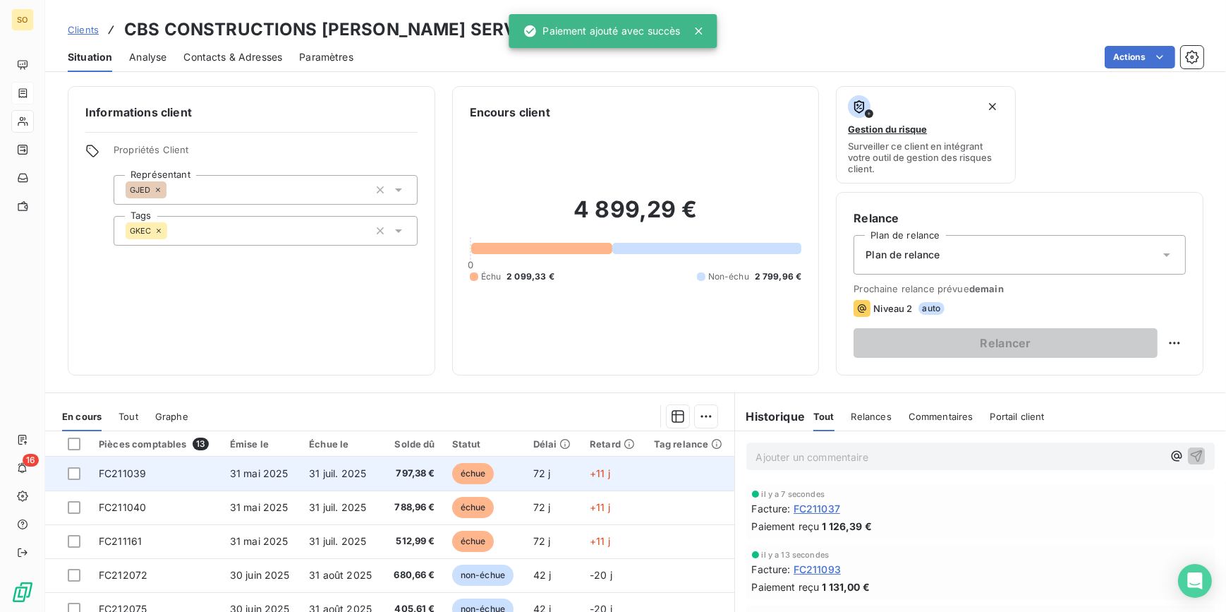
click at [462, 472] on span "échue" at bounding box center [473, 473] width 42 height 21
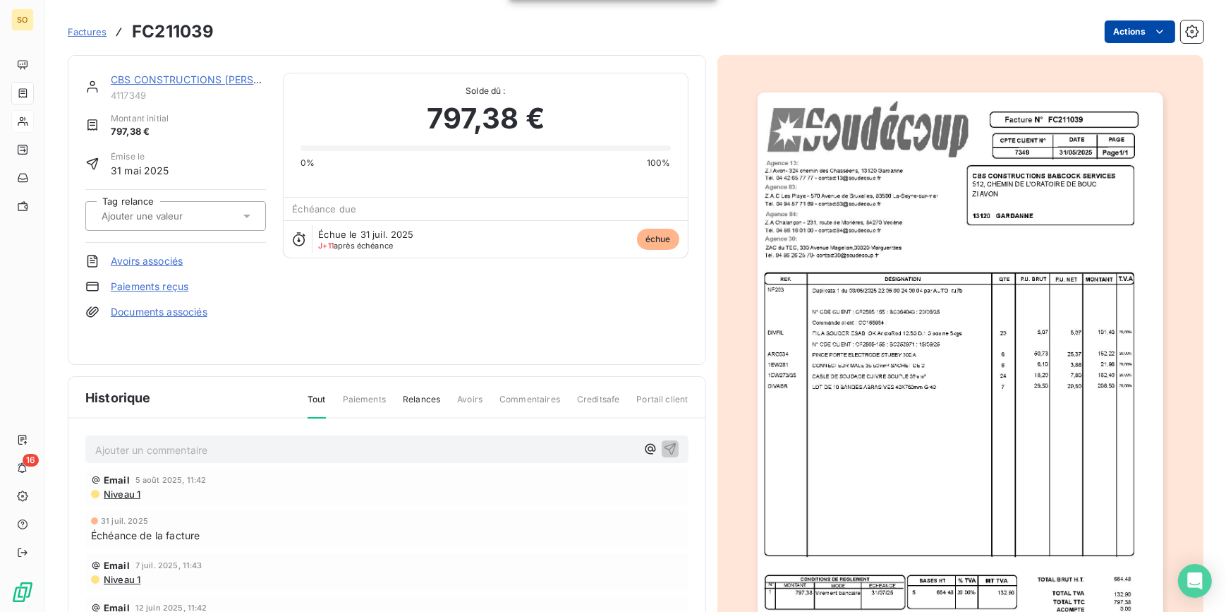
click at [1108, 35] on html "SO 16 Factures FC211039 Actions CBS CONSTRUCTIONS [PERSON_NAME] SERVICES 411734…" at bounding box center [613, 306] width 1226 height 612
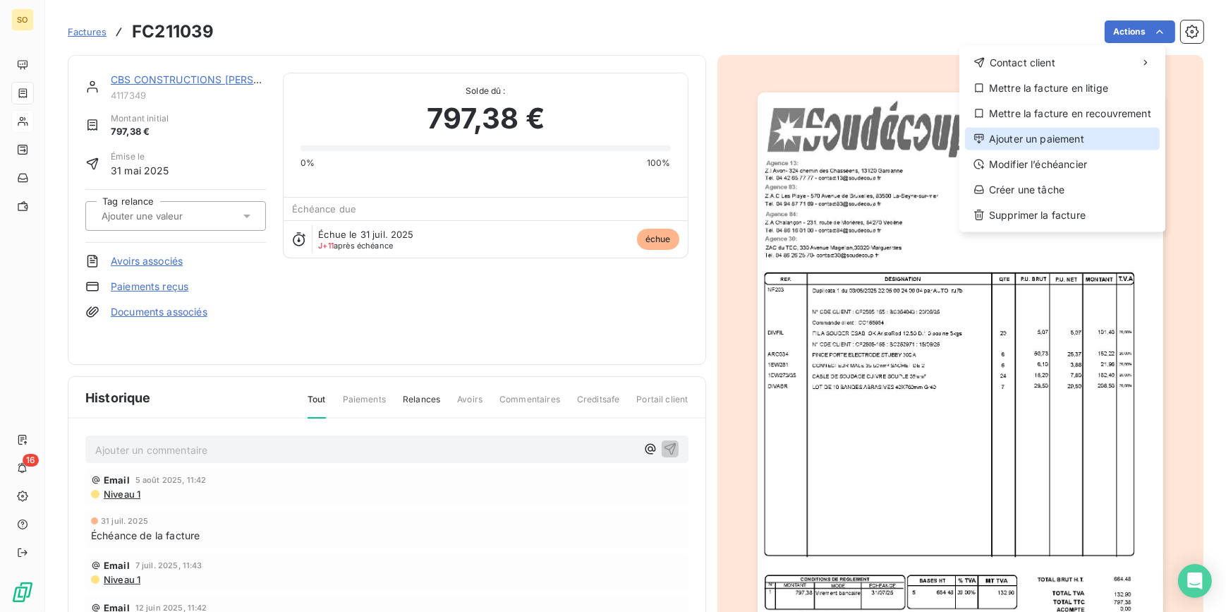
click at [991, 134] on div "Ajouter un paiement" at bounding box center [1062, 139] width 195 height 23
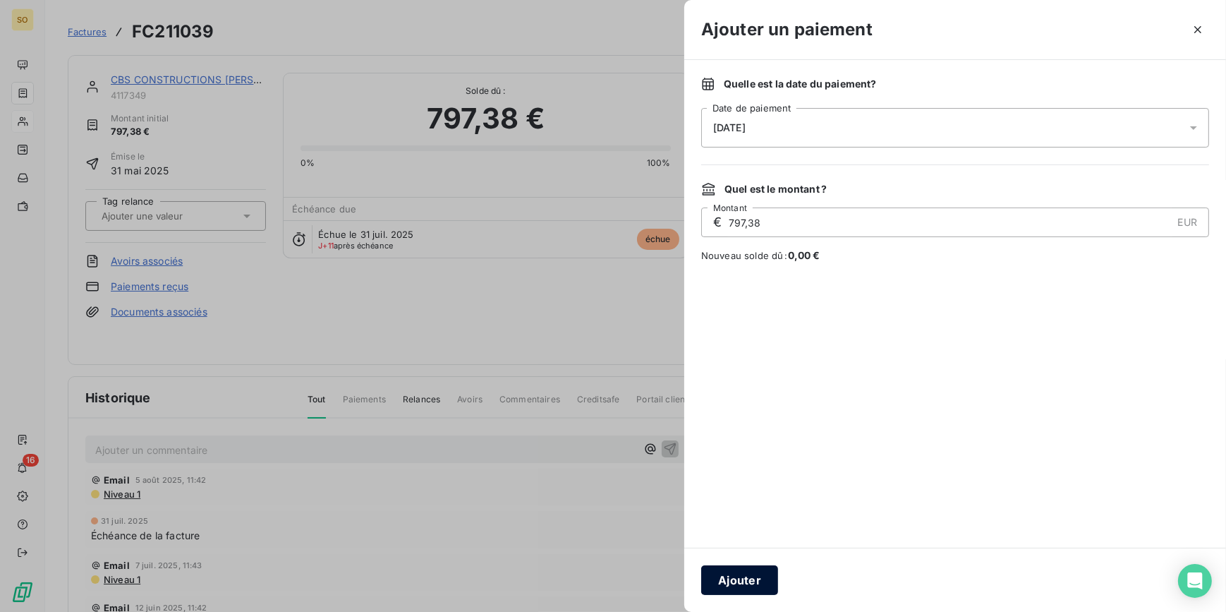
click at [726, 576] on button "Ajouter" at bounding box center [739, 580] width 77 height 30
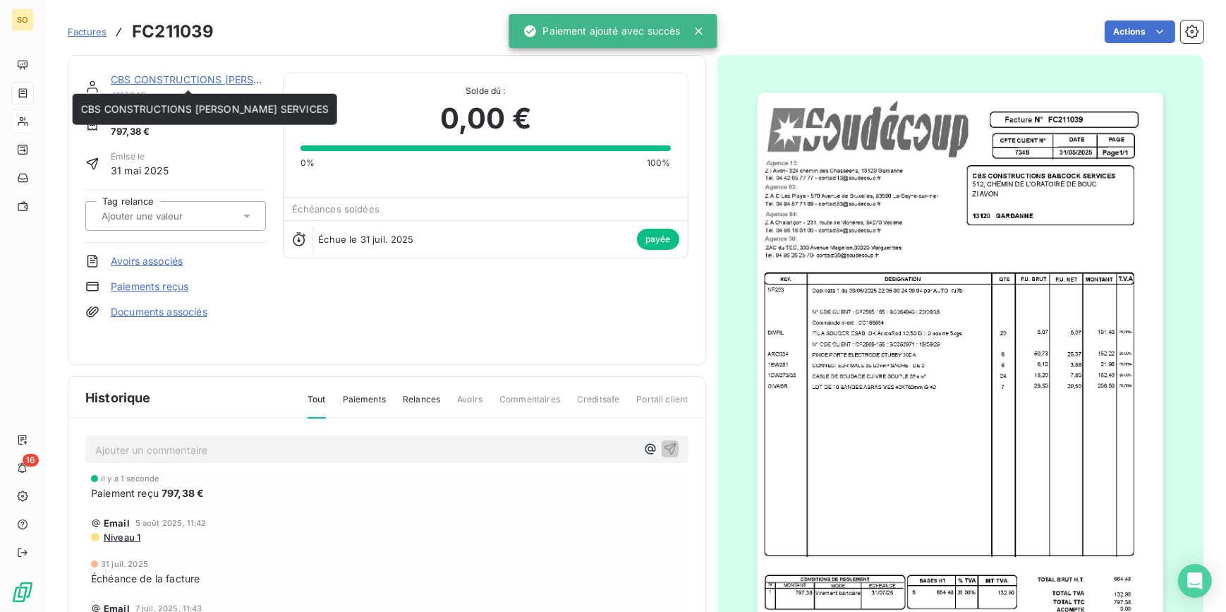
click at [143, 80] on link "CBS CONSTRUCTIONS [PERSON_NAME] SERVICES" at bounding box center [235, 79] width 248 height 12
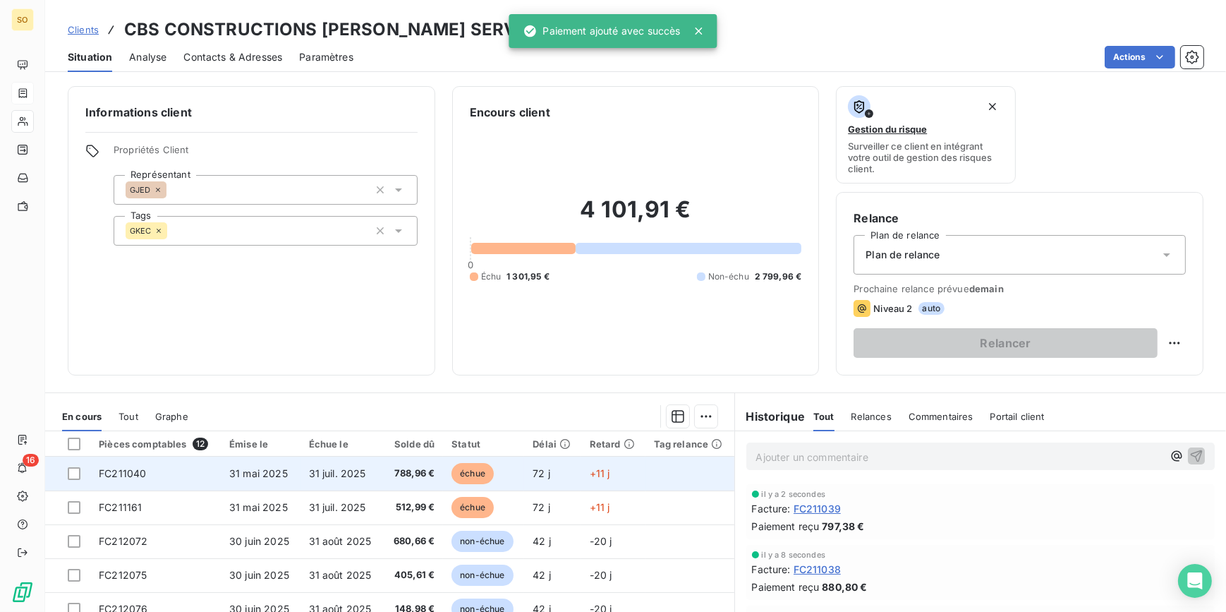
click at [472, 473] on span "échue" at bounding box center [473, 473] width 42 height 21
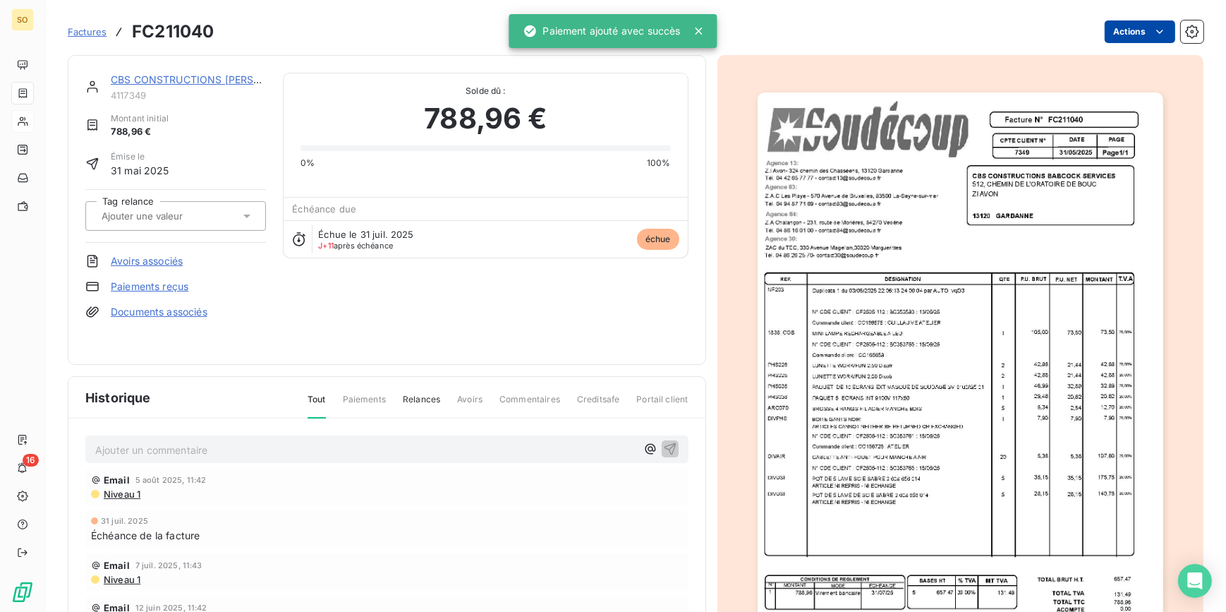
click at [1119, 25] on html "SO 16 Factures FC211040 Actions CBS CONSTRUCTIONS [PERSON_NAME] SERVICES 411734…" at bounding box center [613, 306] width 1226 height 612
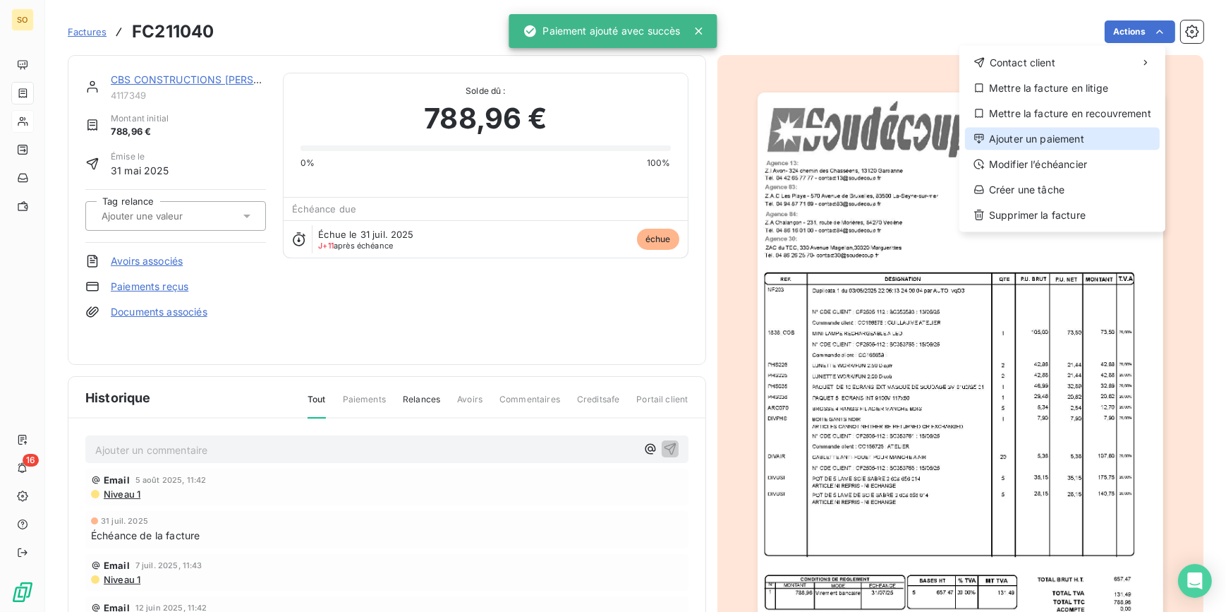
click at [998, 135] on div "Ajouter un paiement" at bounding box center [1062, 139] width 195 height 23
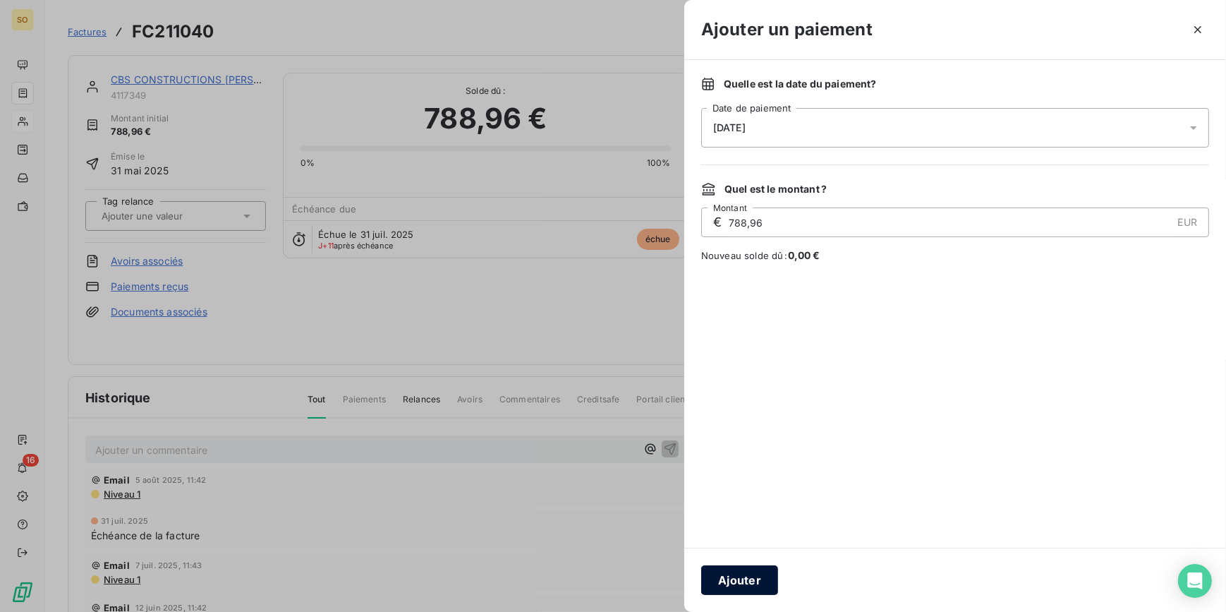
drag, startPoint x: 736, startPoint y: 564, endPoint x: 739, endPoint y: 571, distance: 7.9
click at [739, 571] on div "Ajouter" at bounding box center [955, 579] width 542 height 64
click at [739, 571] on button "Ajouter" at bounding box center [739, 580] width 77 height 30
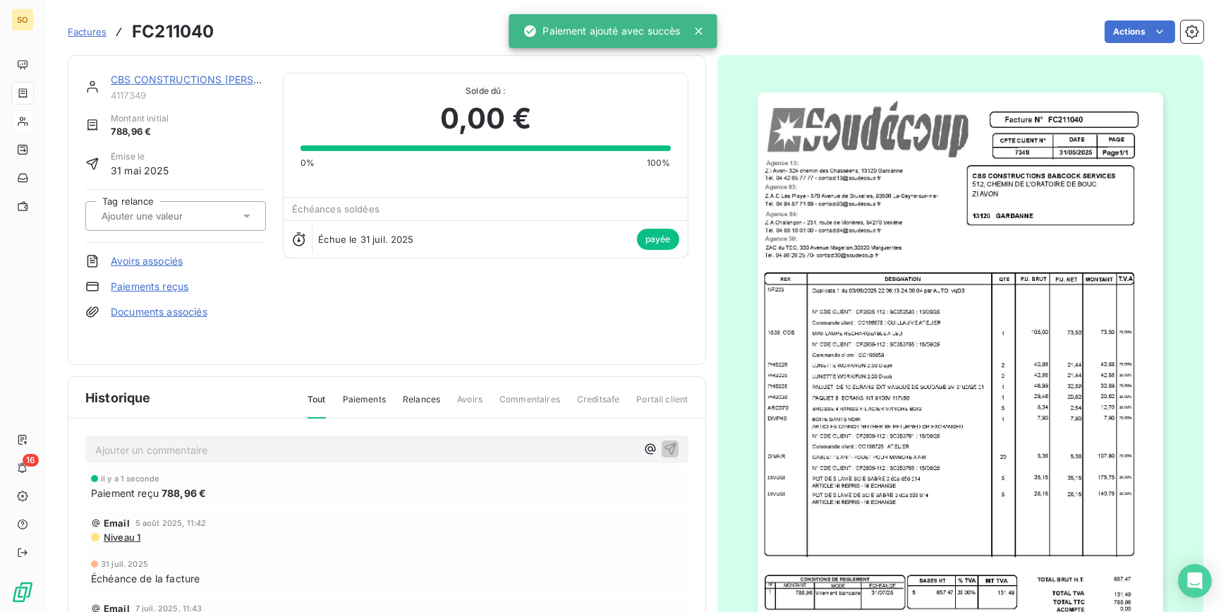
click at [239, 78] on link "CBS CONSTRUCTIONS [PERSON_NAME] SERVICES" at bounding box center [235, 79] width 248 height 12
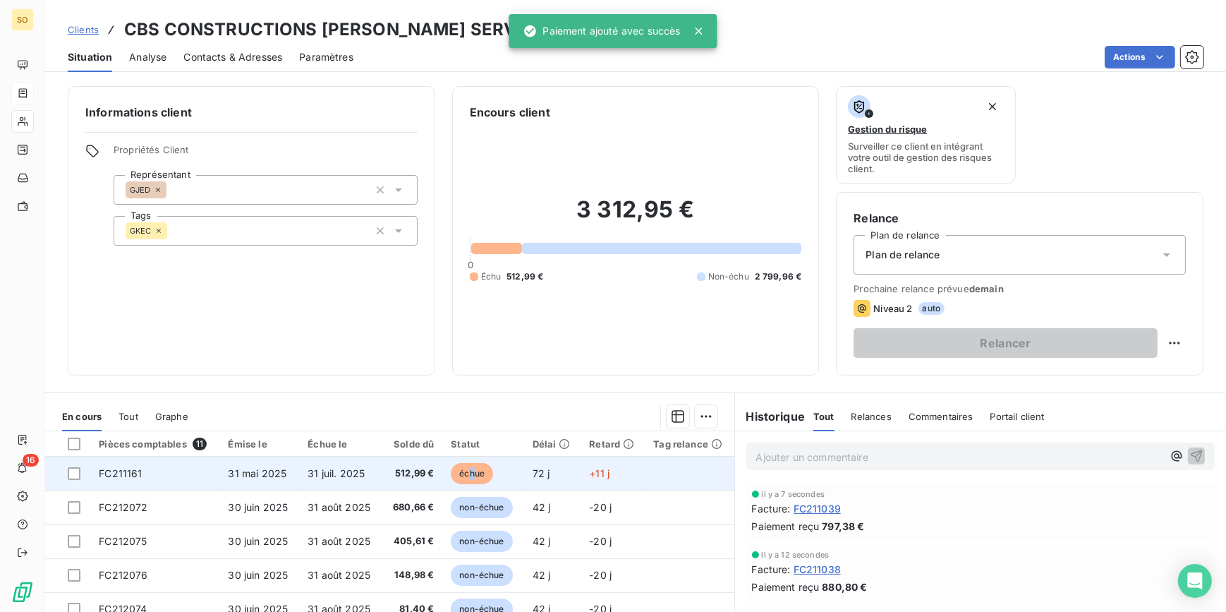
click at [473, 467] on span "échue" at bounding box center [472, 473] width 42 height 21
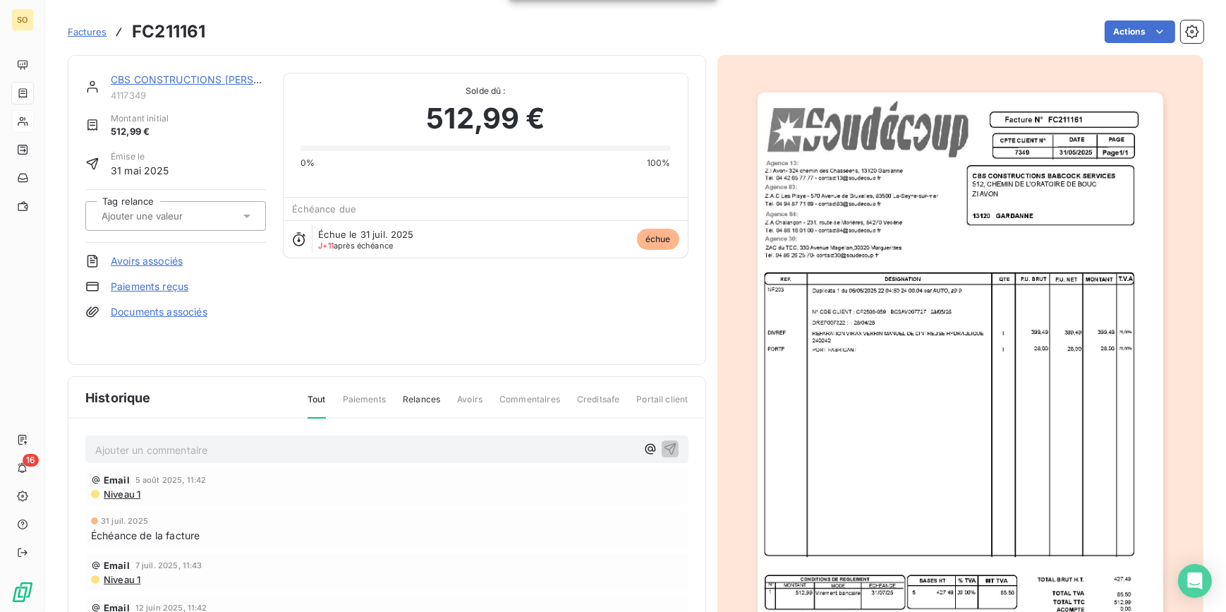
click at [1111, 29] on html "SO 16 Factures FC211161 Actions CBS CONSTRUCTIONS [PERSON_NAME] SERVICES 411734…" at bounding box center [613, 306] width 1226 height 612
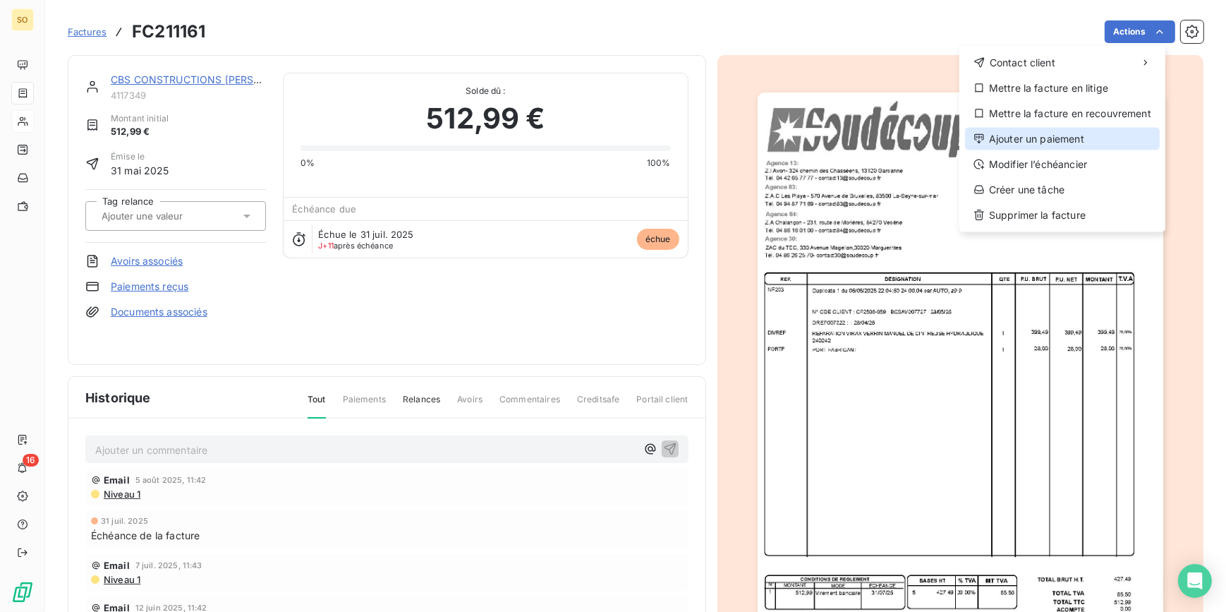
click at [1038, 138] on div "Ajouter un paiement" at bounding box center [1062, 139] width 195 height 23
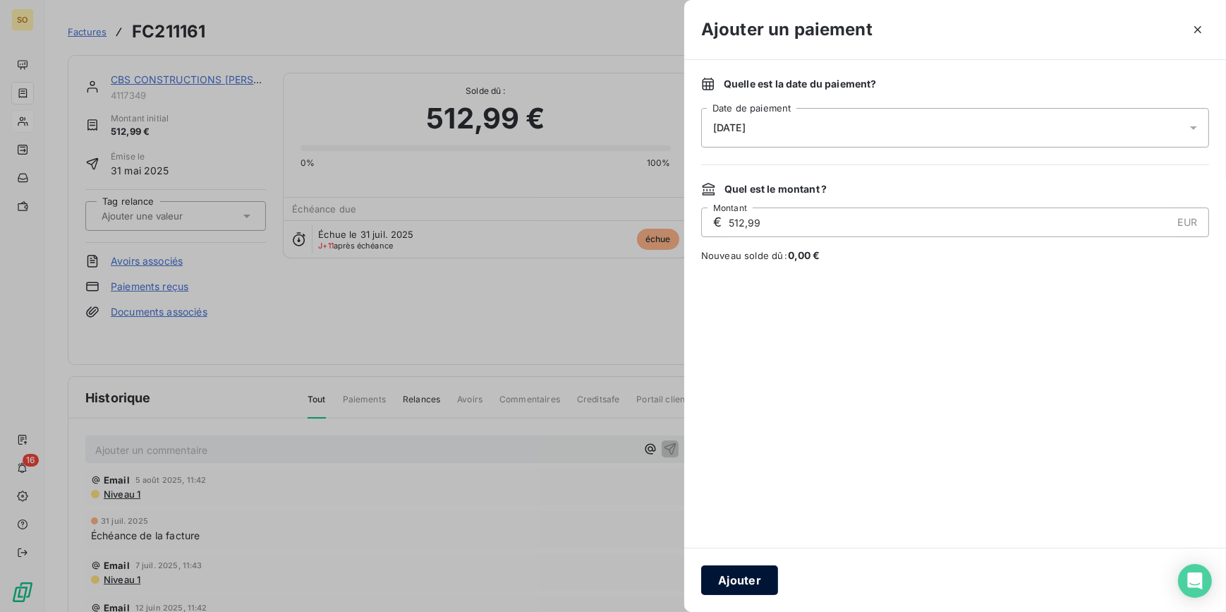
click at [725, 569] on button "Ajouter" at bounding box center [739, 580] width 77 height 30
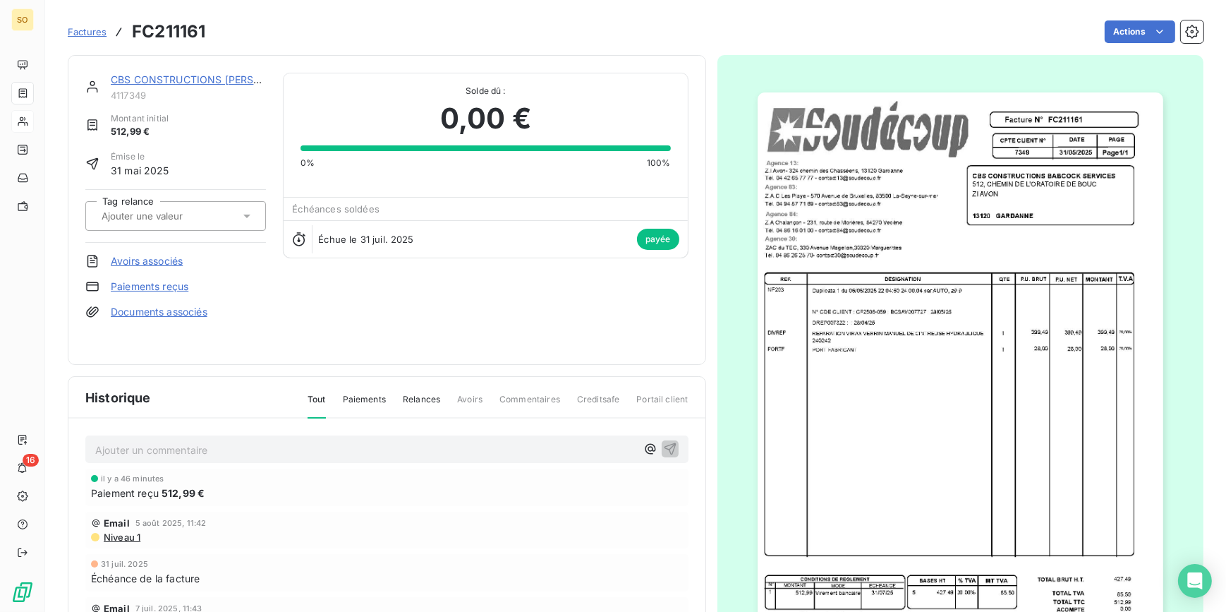
click at [93, 28] on span "Factures" at bounding box center [87, 31] width 39 height 11
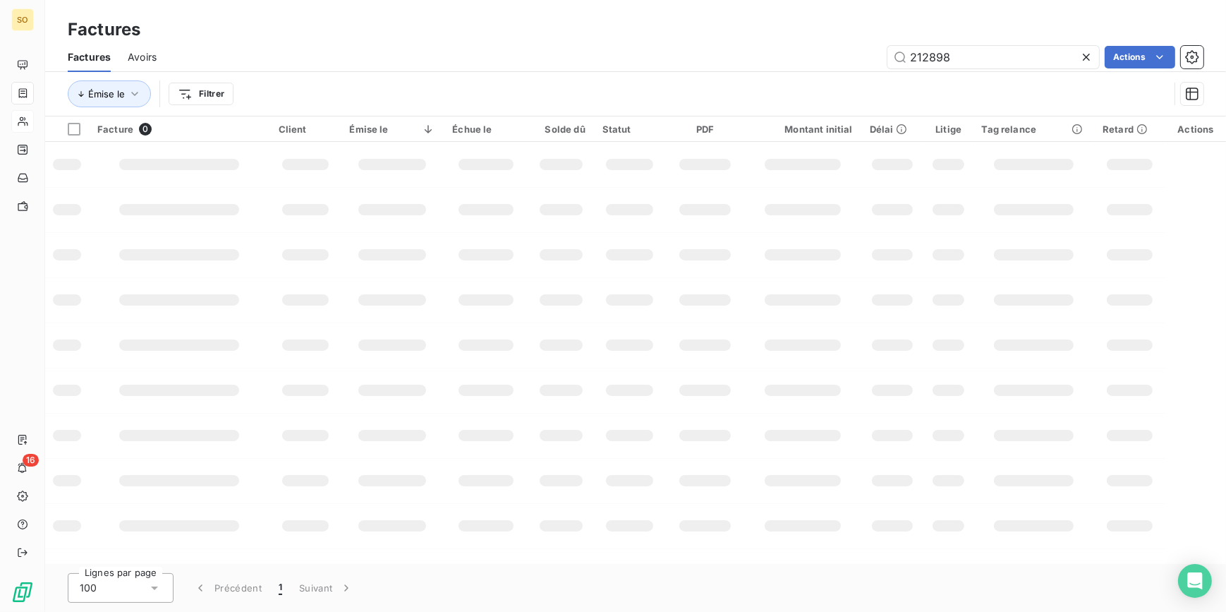
drag, startPoint x: 919, startPoint y: 56, endPoint x: 1220, endPoint y: 54, distance: 300.5
click at [1110, 54] on div "212898 Actions" at bounding box center [689, 57] width 1030 height 23
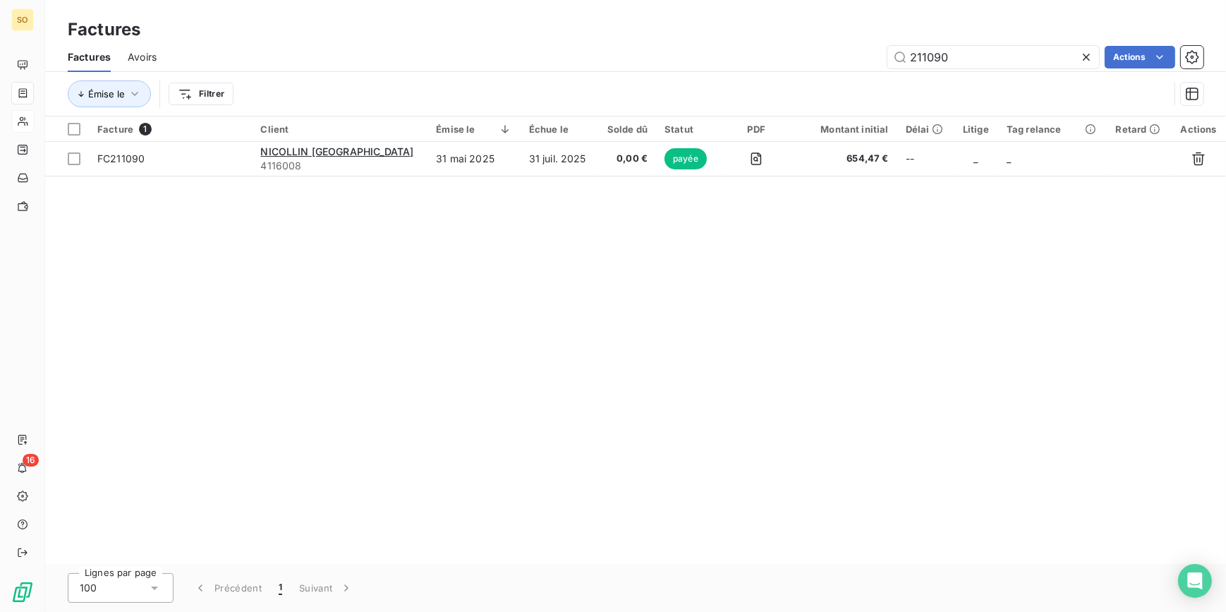
type input "211090"
